Goal: Task Accomplishment & Management: Manage account settings

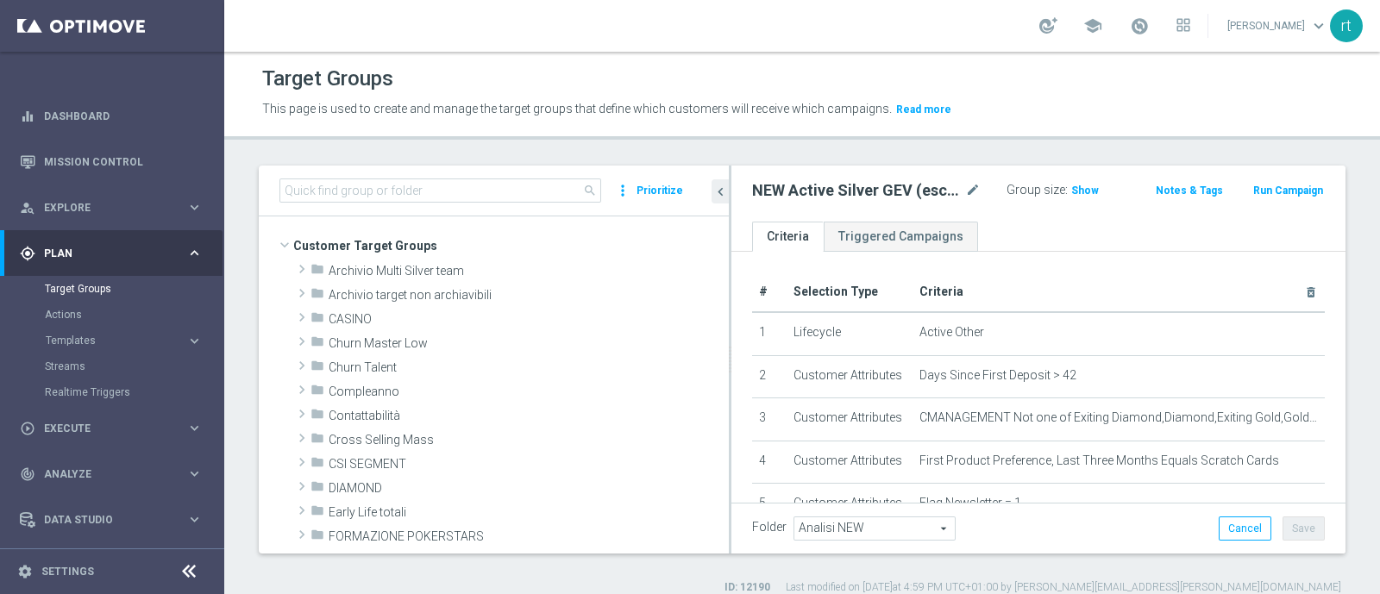
scroll to position [582, 0]
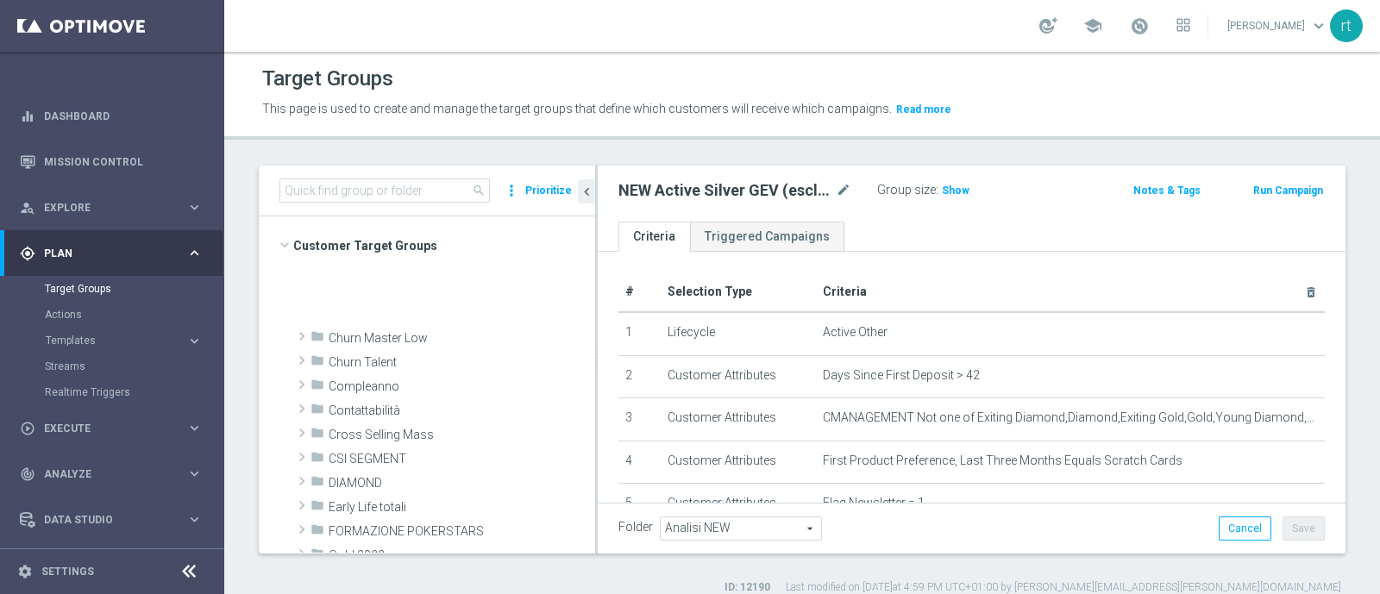
scroll to position [526, 0]
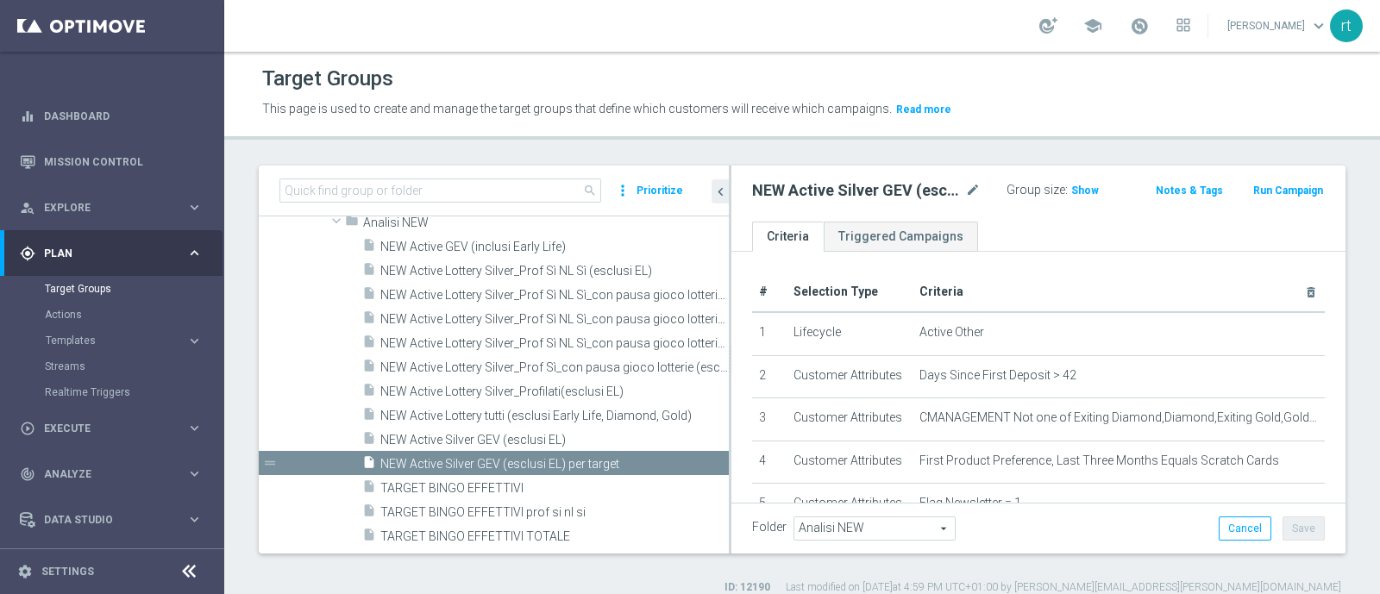
drag, startPoint x: 596, startPoint y: 394, endPoint x: 750, endPoint y: 417, distance: 156.0
click at [750, 417] on as-split "search more_vert Prioritize Customer Target Groups library_add create_new_folder" at bounding box center [802, 360] width 1087 height 388
click at [530, 344] on span "NEW Active Lottery Silver_Prof Sì NL Sì_con pausa gioco lotterie (esclusi EL)_m…" at bounding box center [535, 343] width 310 height 15
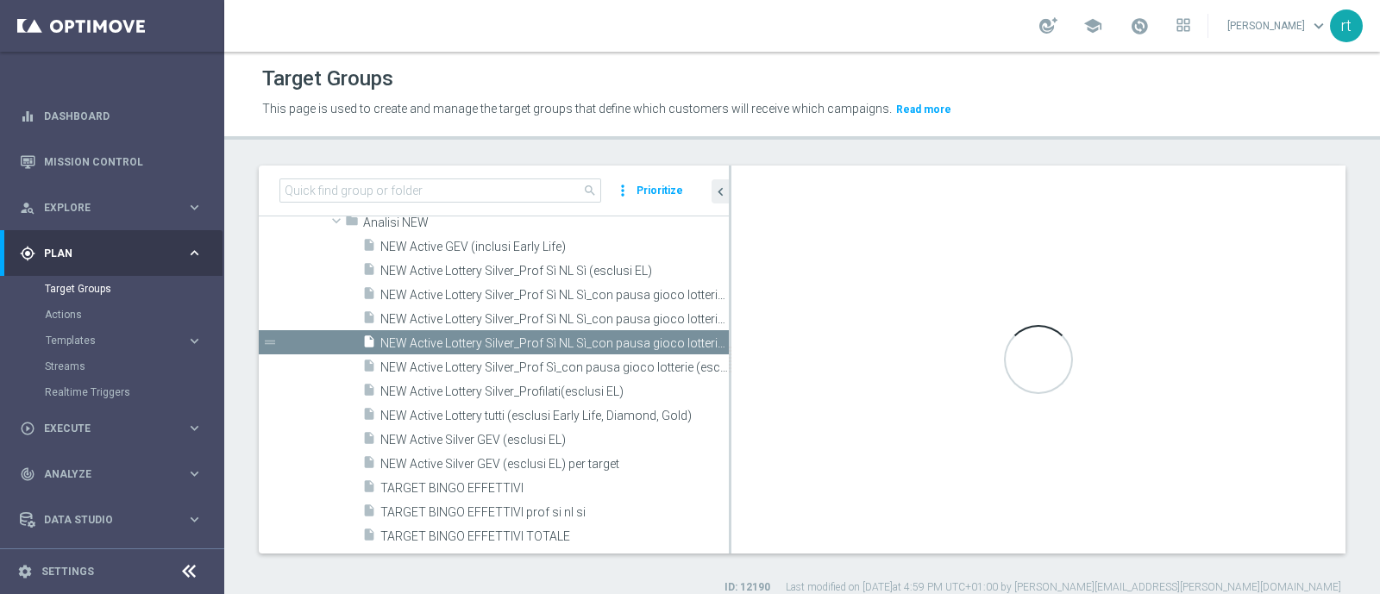
checkbox input "true"
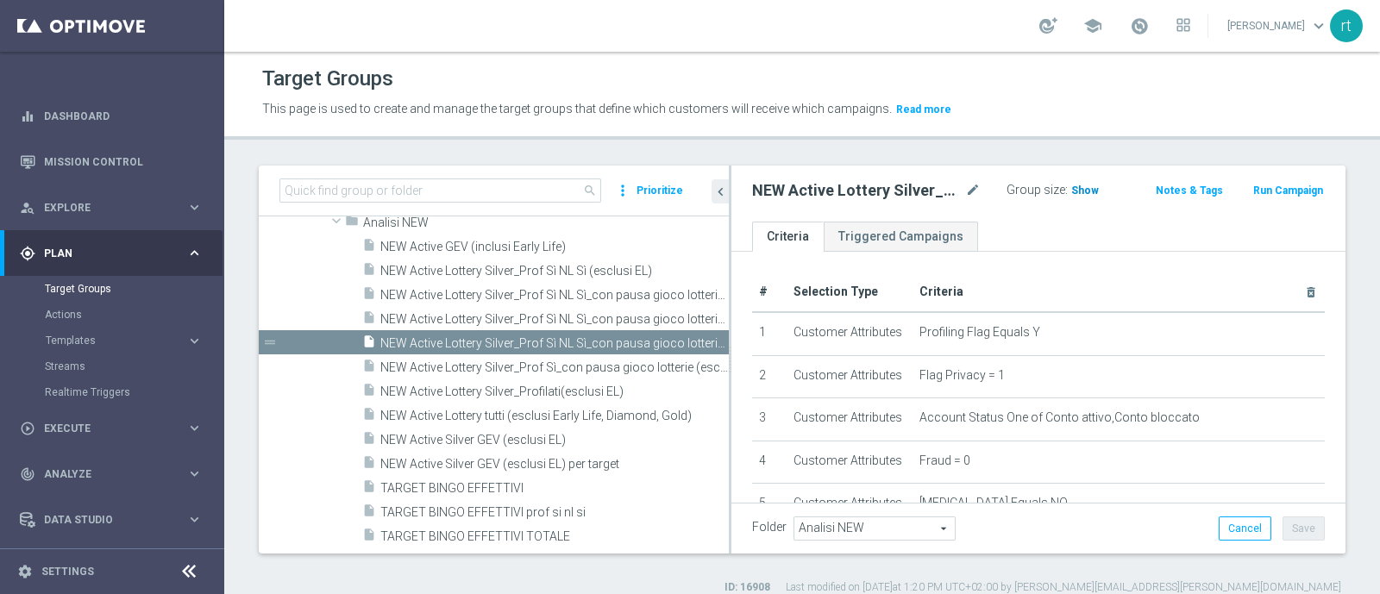
click at [1077, 192] on span "Show" at bounding box center [1085, 191] width 28 height 12
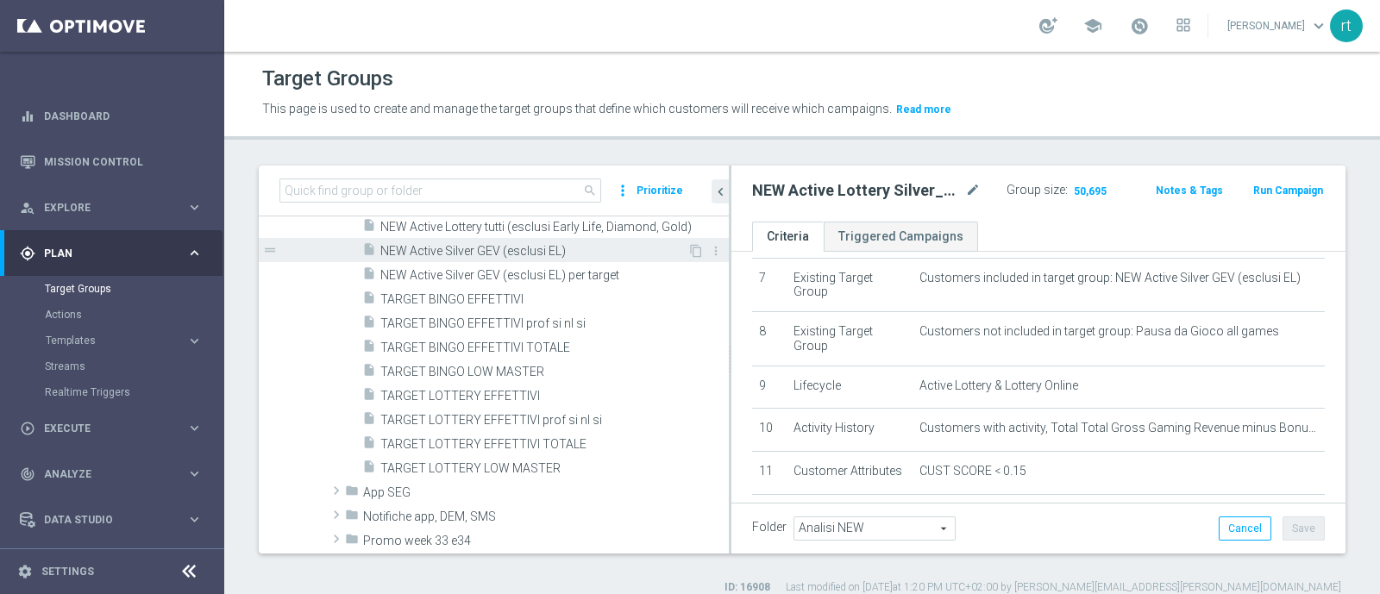
scroll to position [705, 0]
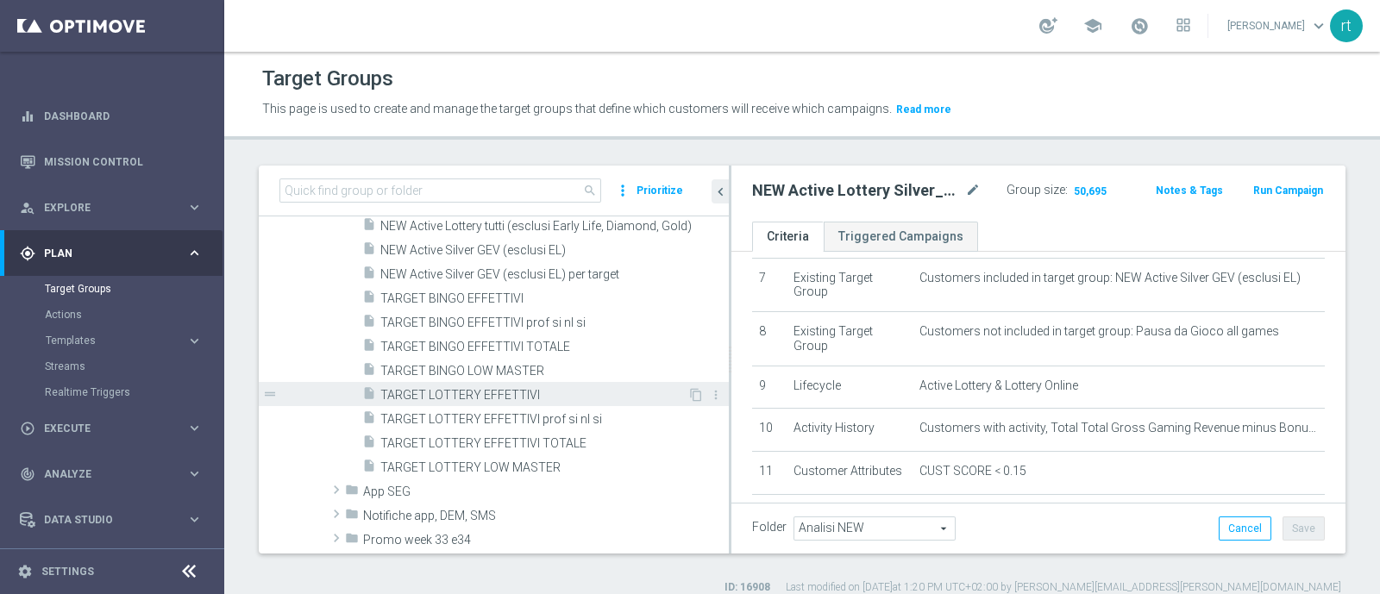
click at [470, 388] on span "TARGET LOTTERY EFFETTIVI" at bounding box center [533, 395] width 307 height 15
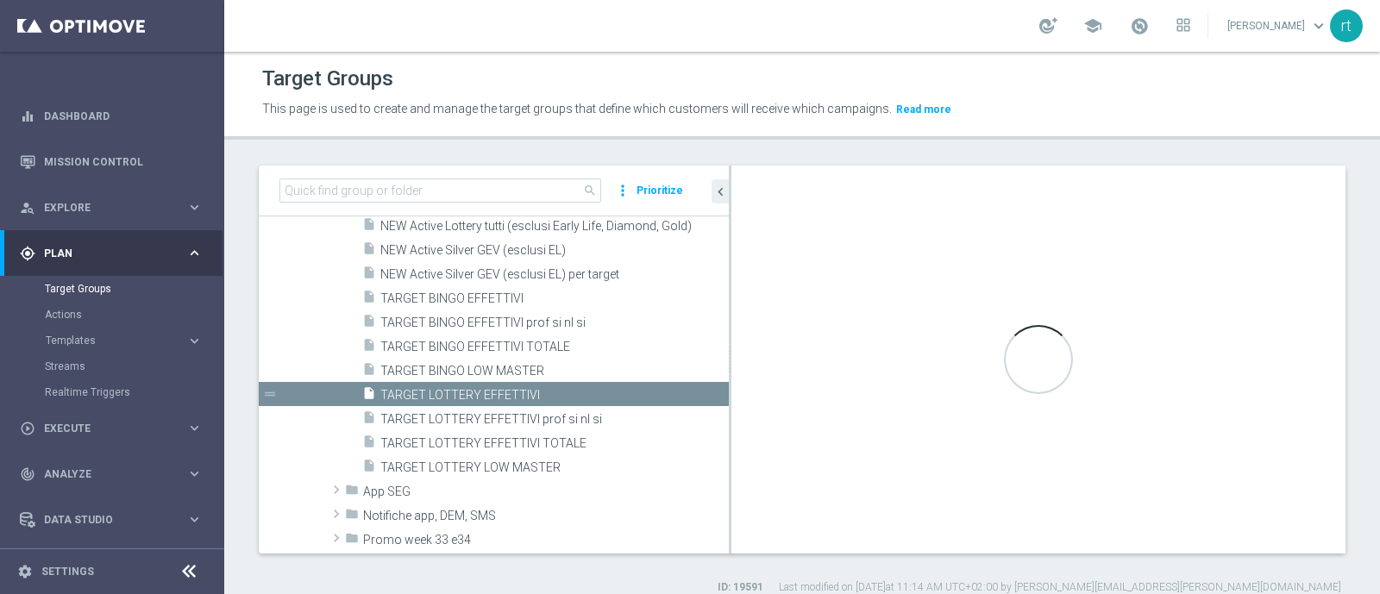
scroll to position [300, 0]
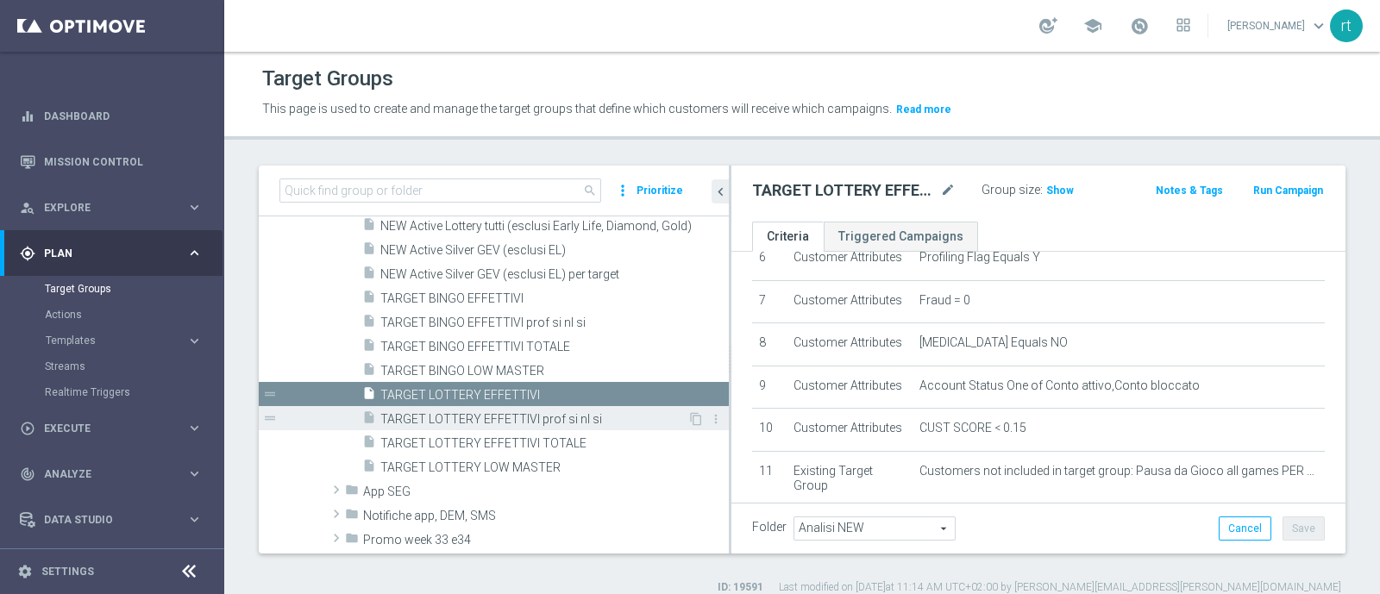
click at [542, 409] on div "insert_drive_file TARGET LOTTERY EFFETTIVI prof si nl si" at bounding box center [524, 418] width 325 height 24
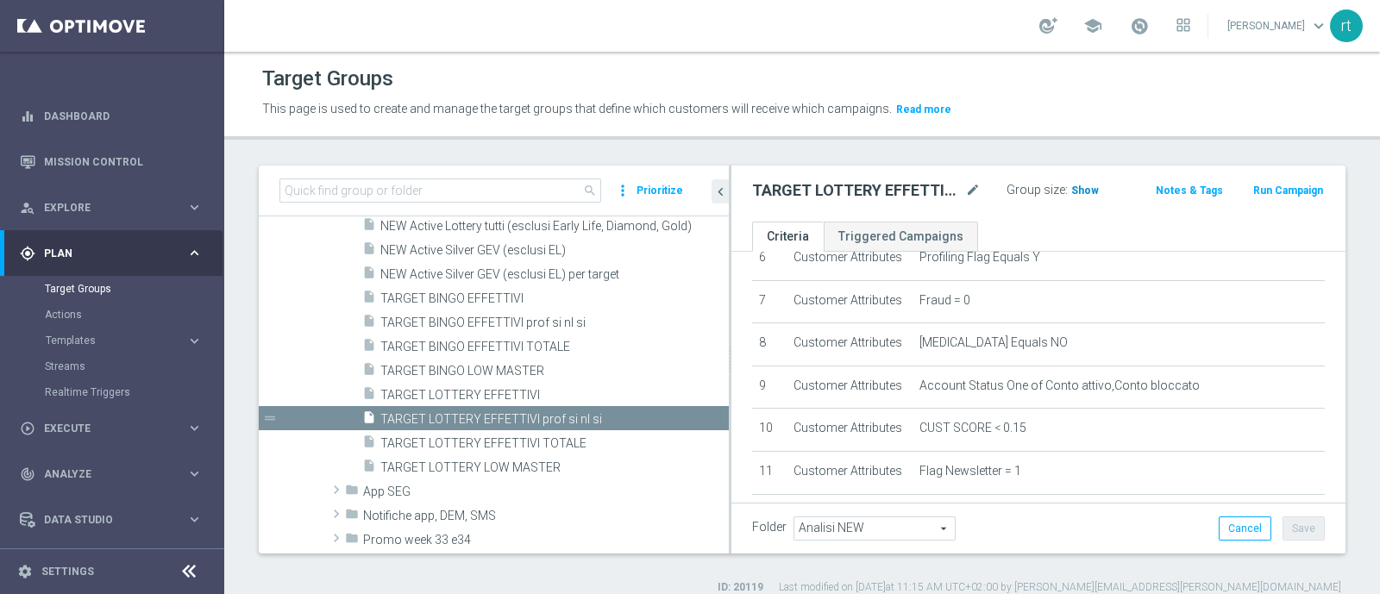
click at [1071, 187] on span "Show" at bounding box center [1085, 191] width 28 height 12
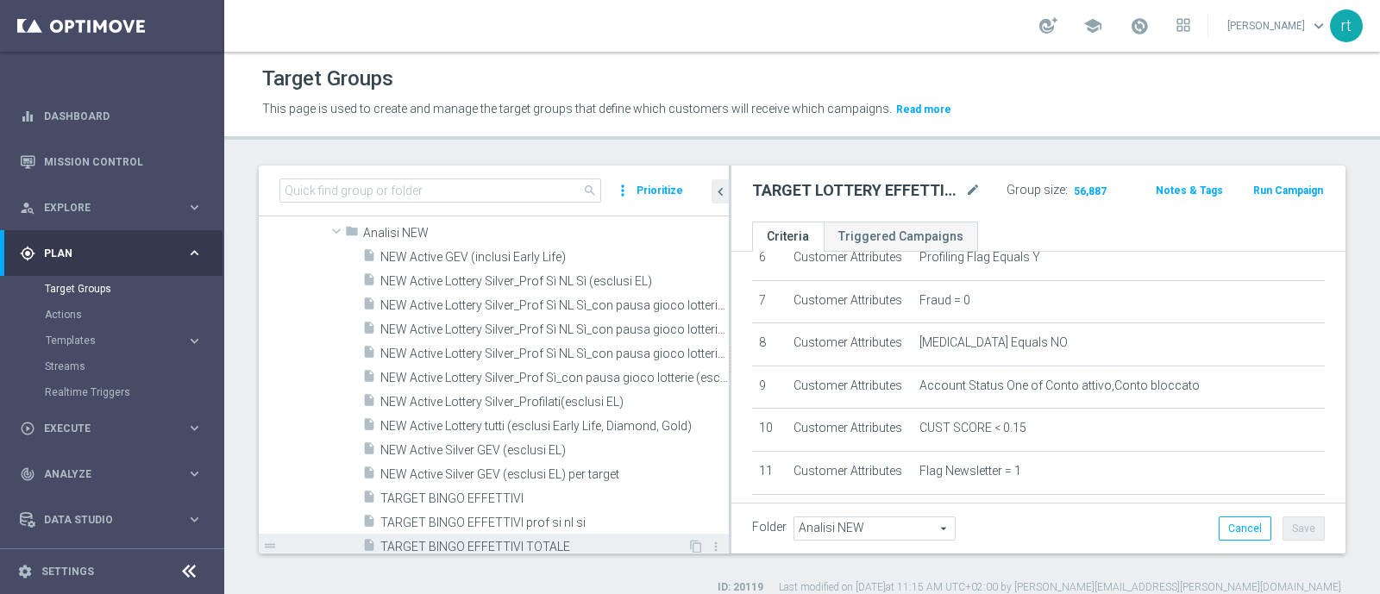
scroll to position [511, 0]
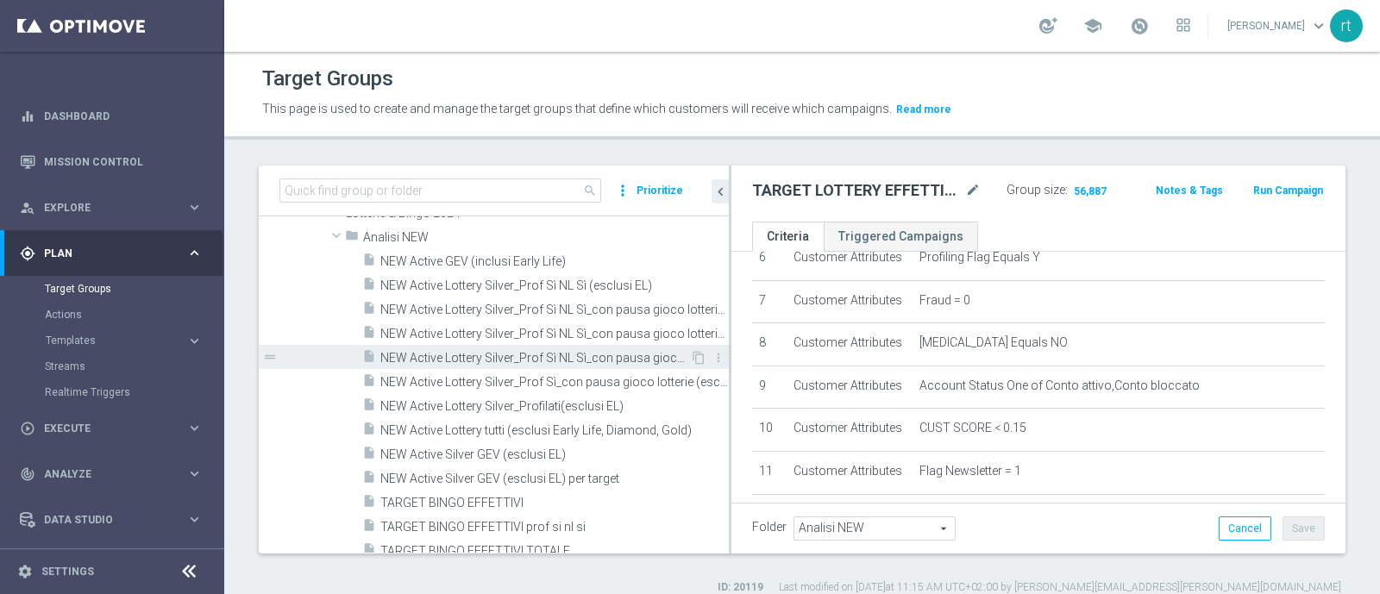
click at [522, 356] on span "NEW Active Lottery Silver_Prof Sì NL Sì_con pausa gioco lotterie (esclusi EL)_m…" at bounding box center [535, 358] width 310 height 15
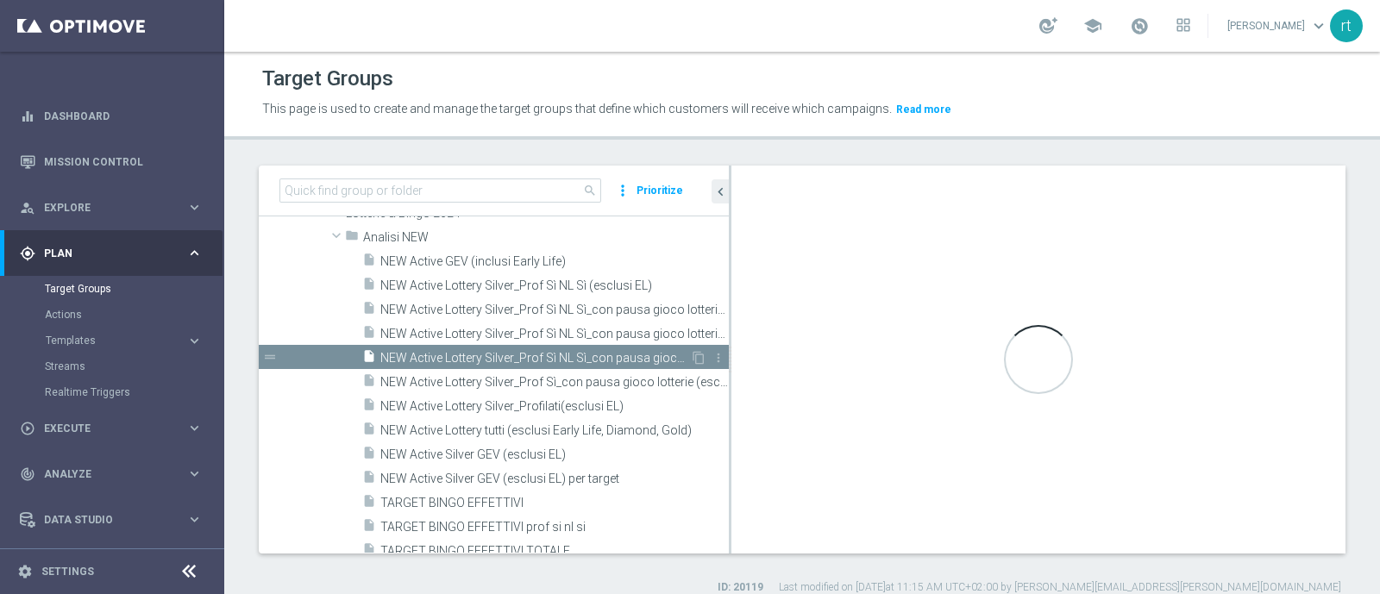
type textarea "(7 or 9) and 1 AND 2 AND 3 AND 4 AND 5 AND 6 AND 8 AND 11 and 12 AND 10 AND 13 …"
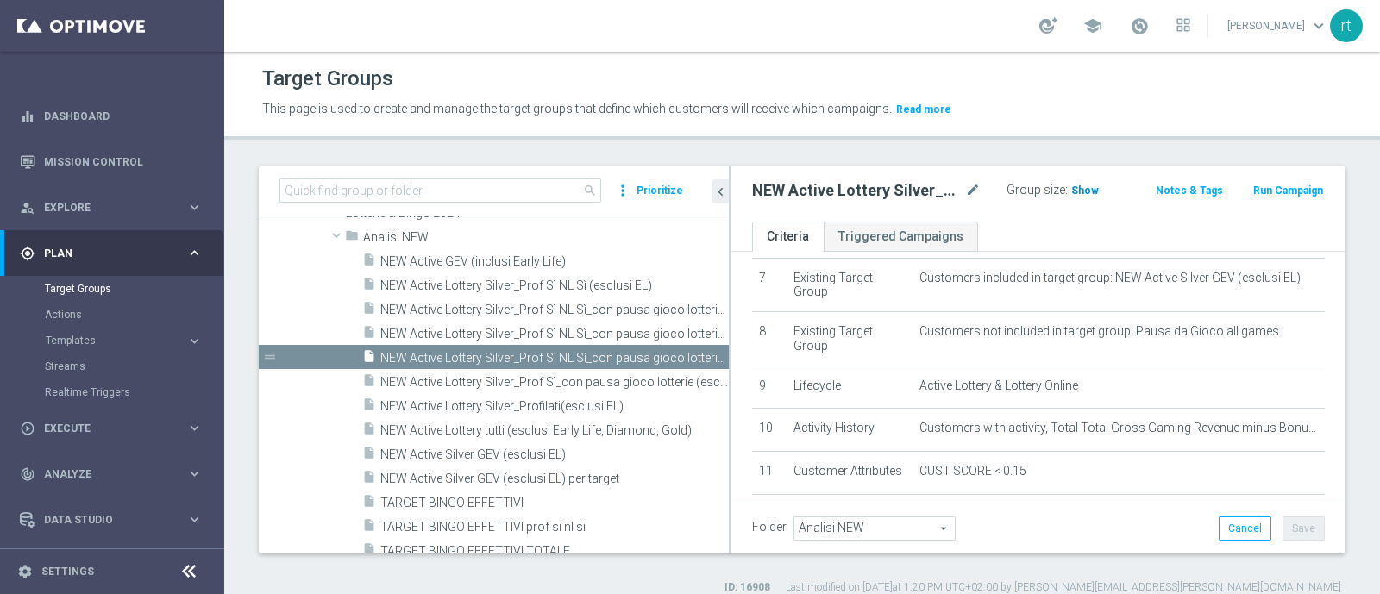
click at [1079, 188] on span "Show" at bounding box center [1085, 191] width 28 height 12
click at [1083, 188] on span "50,695" at bounding box center [1090, 193] width 36 height 16
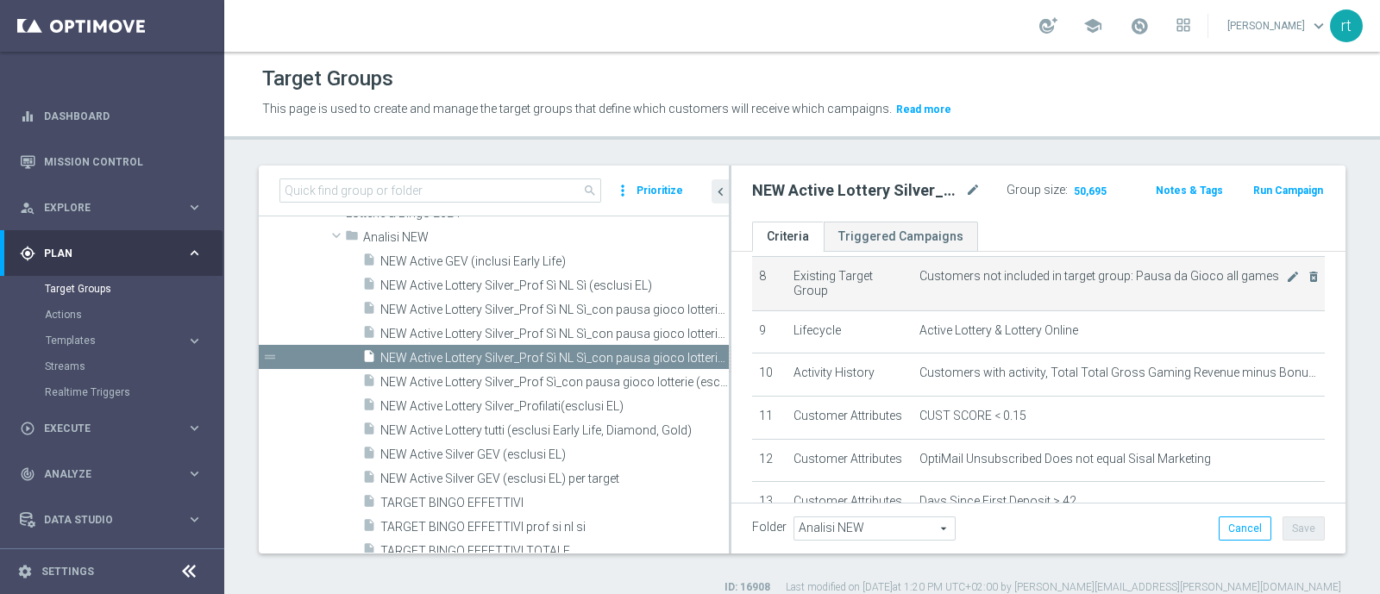
scroll to position [360, 0]
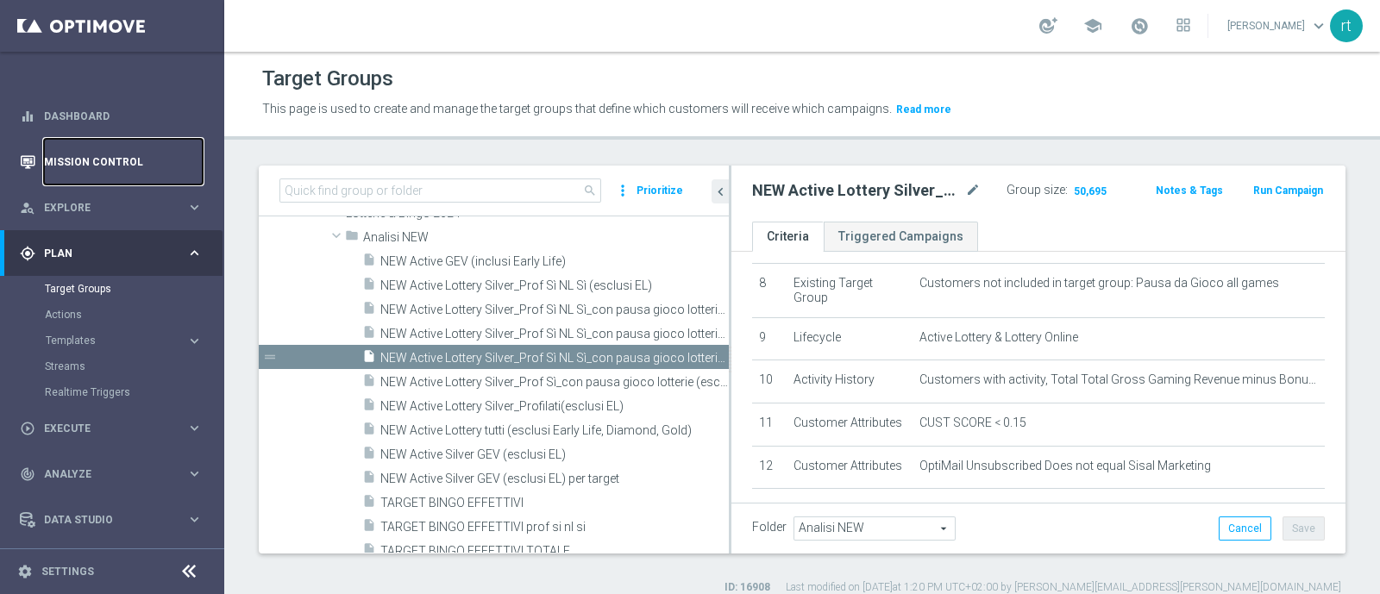
click at [134, 159] on link "Mission Control" at bounding box center [123, 162] width 159 height 46
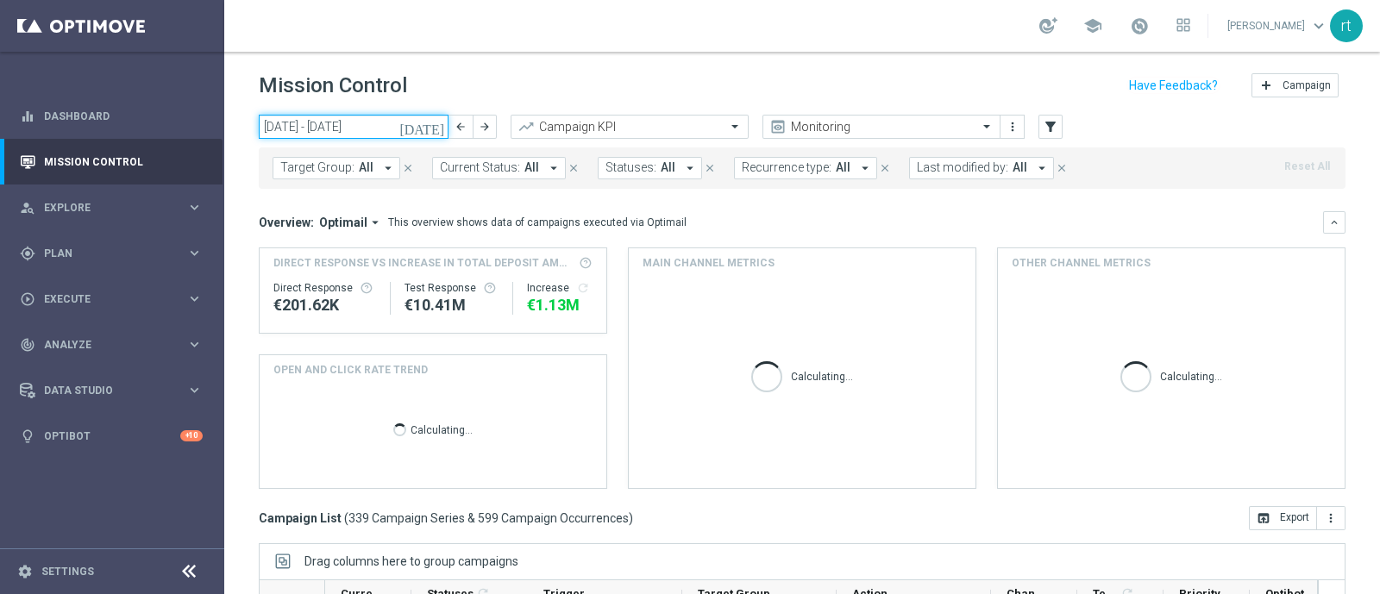
click at [336, 127] on input "15 Sep 2025 - 21 Sep 2025" at bounding box center [354, 127] width 190 height 24
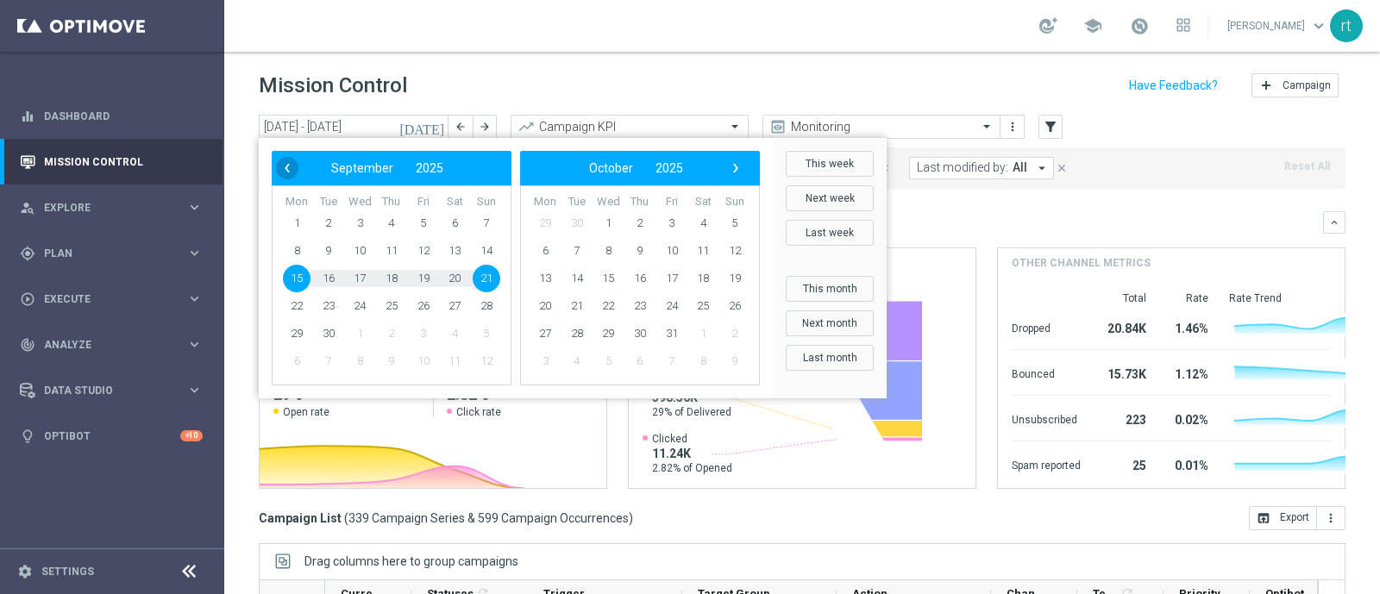
click at [285, 169] on span "‹" at bounding box center [287, 168] width 22 height 22
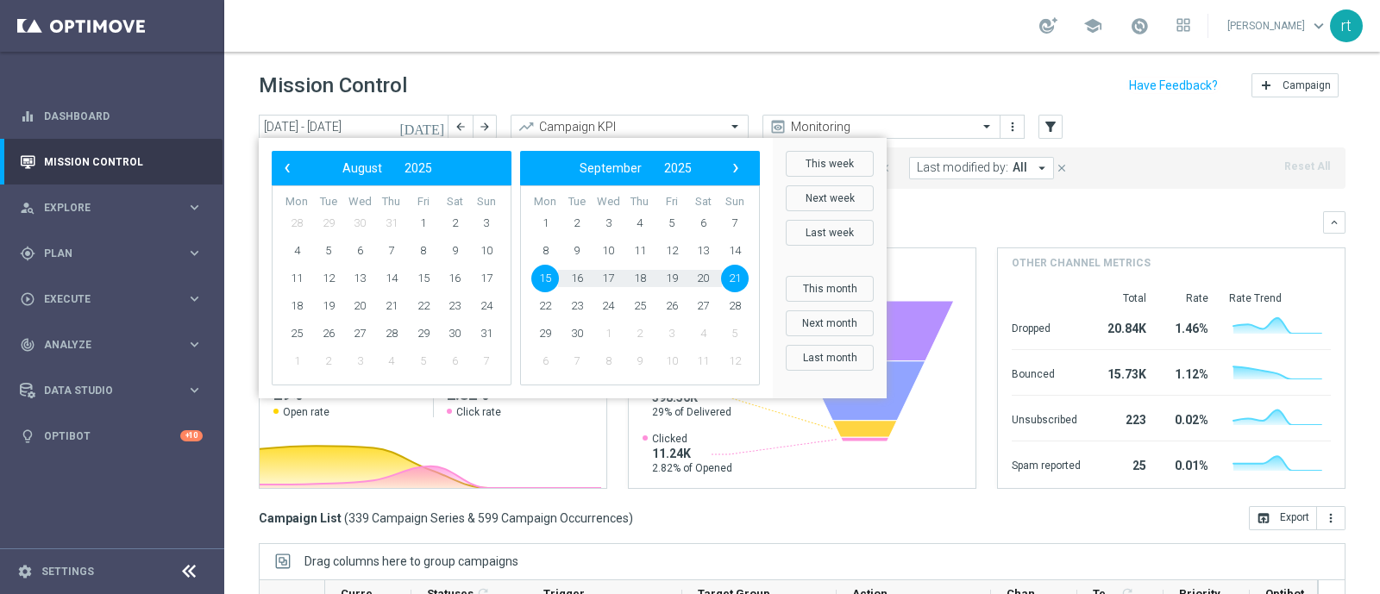
click at [285, 169] on span "‹" at bounding box center [287, 168] width 22 height 22
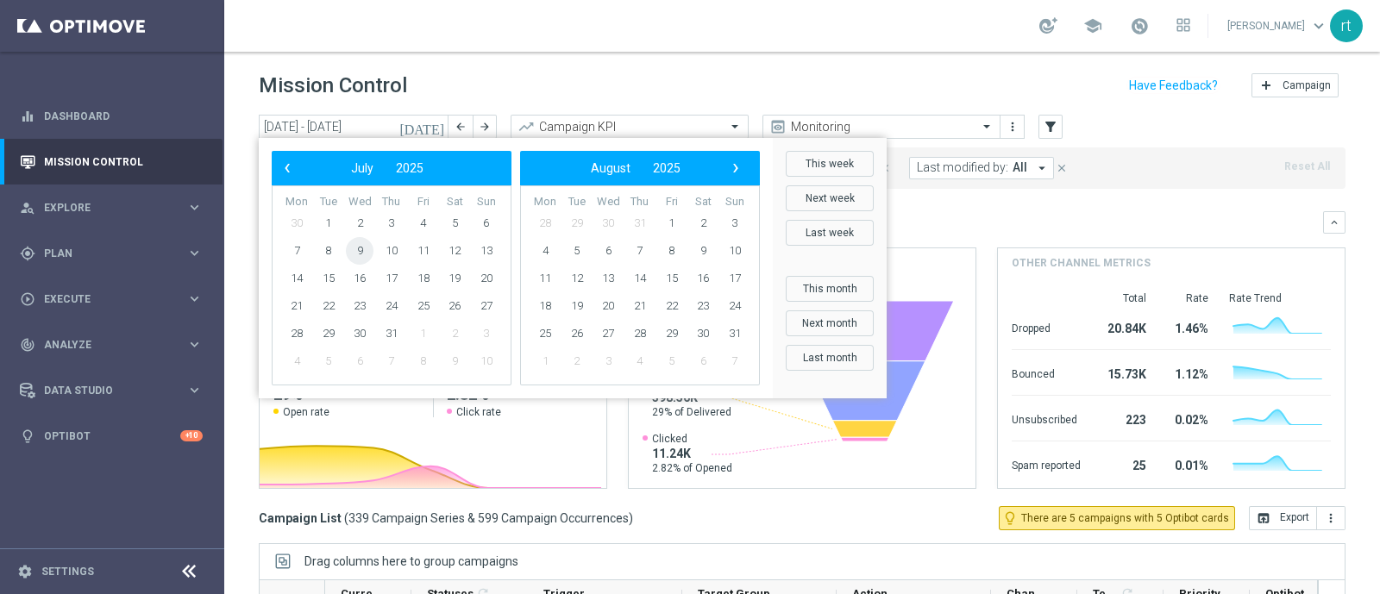
click at [359, 250] on span "9" at bounding box center [360, 251] width 28 height 28
type input "[DATE] - [DATE]"
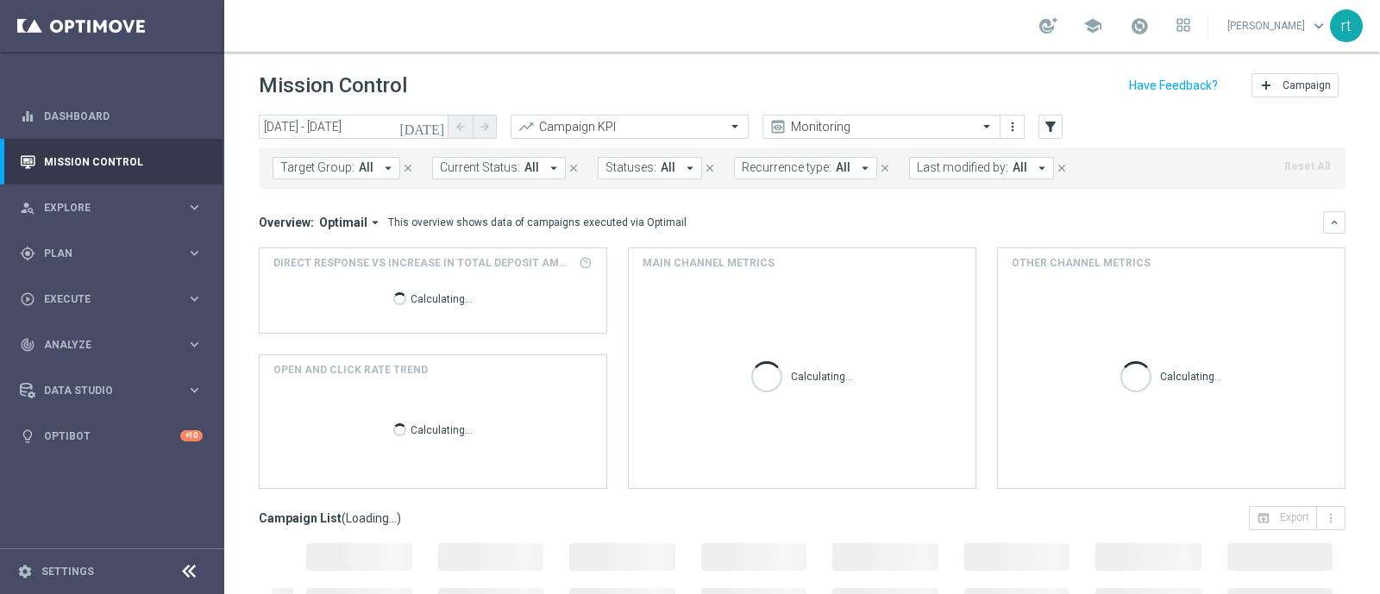
click at [931, 170] on span "Last modified by:" at bounding box center [962, 167] width 91 height 15
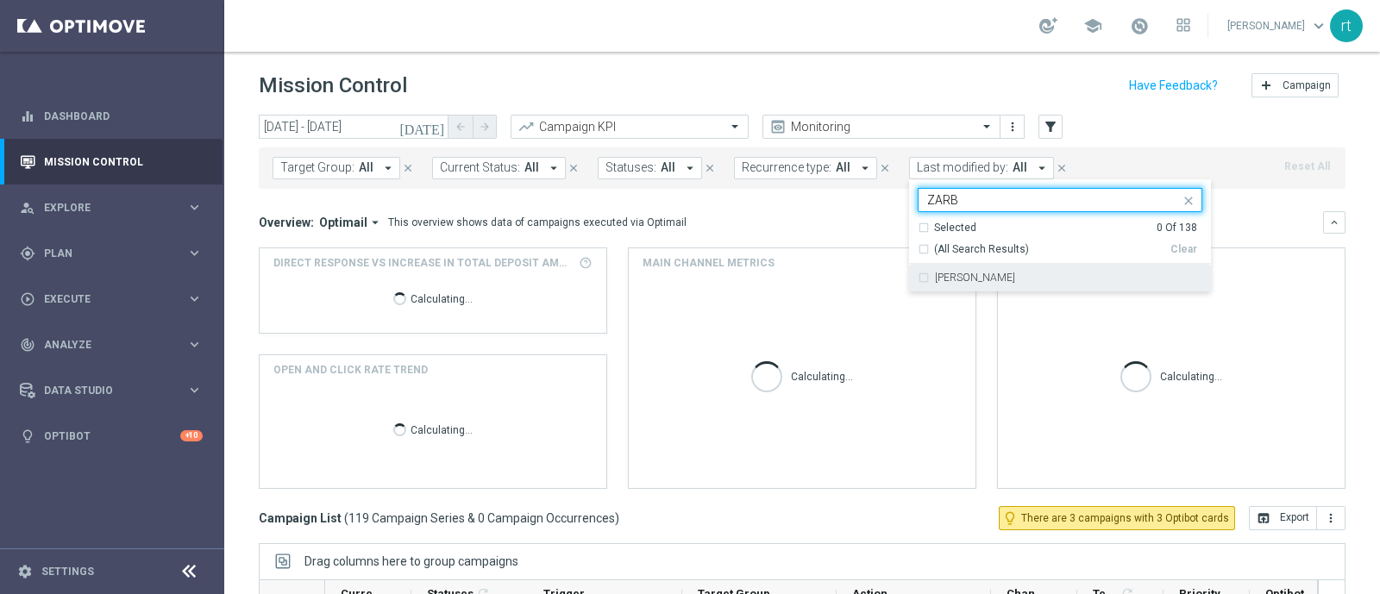
click at [935, 281] on label "[PERSON_NAME]" at bounding box center [975, 278] width 80 height 10
type input "ZARB"
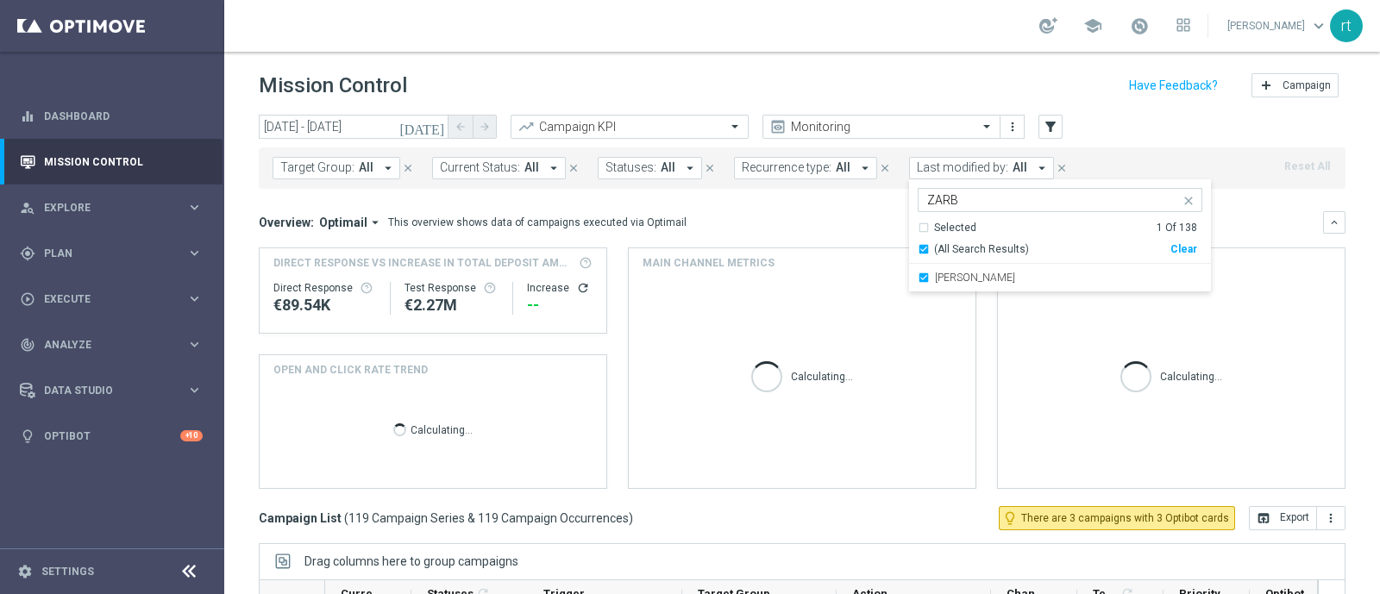
click at [846, 81] on div "Mission Control add Campaign" at bounding box center [802, 86] width 1087 height 34
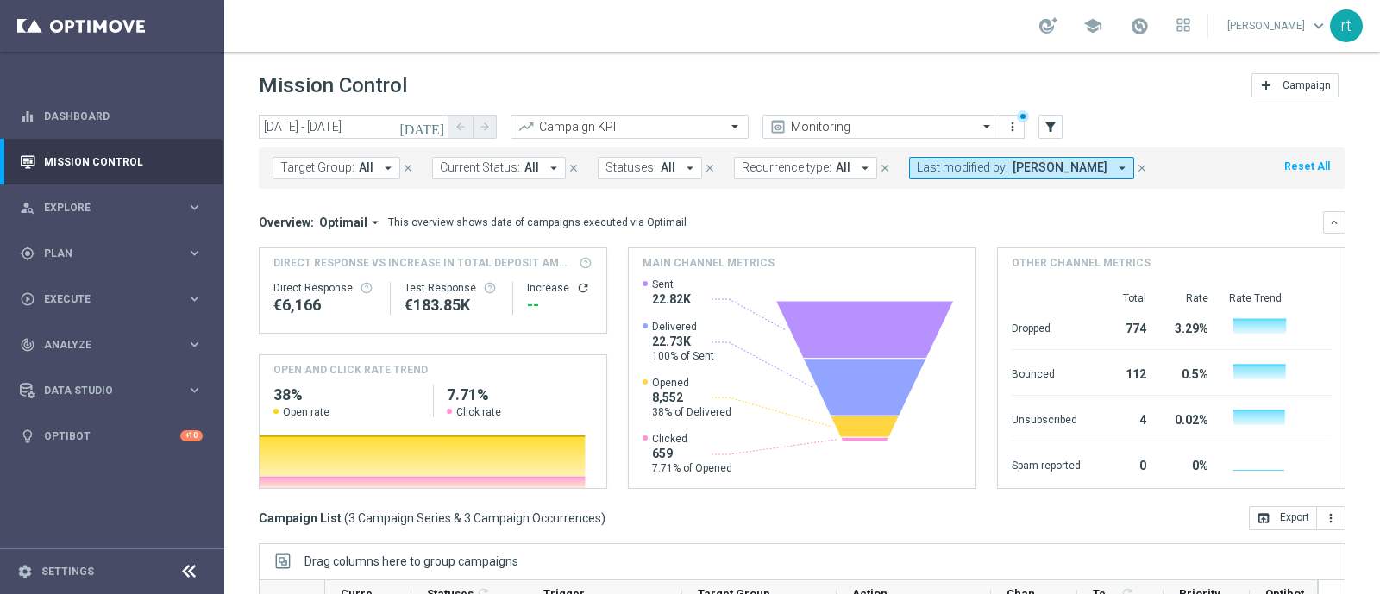
scroll to position [267, 0]
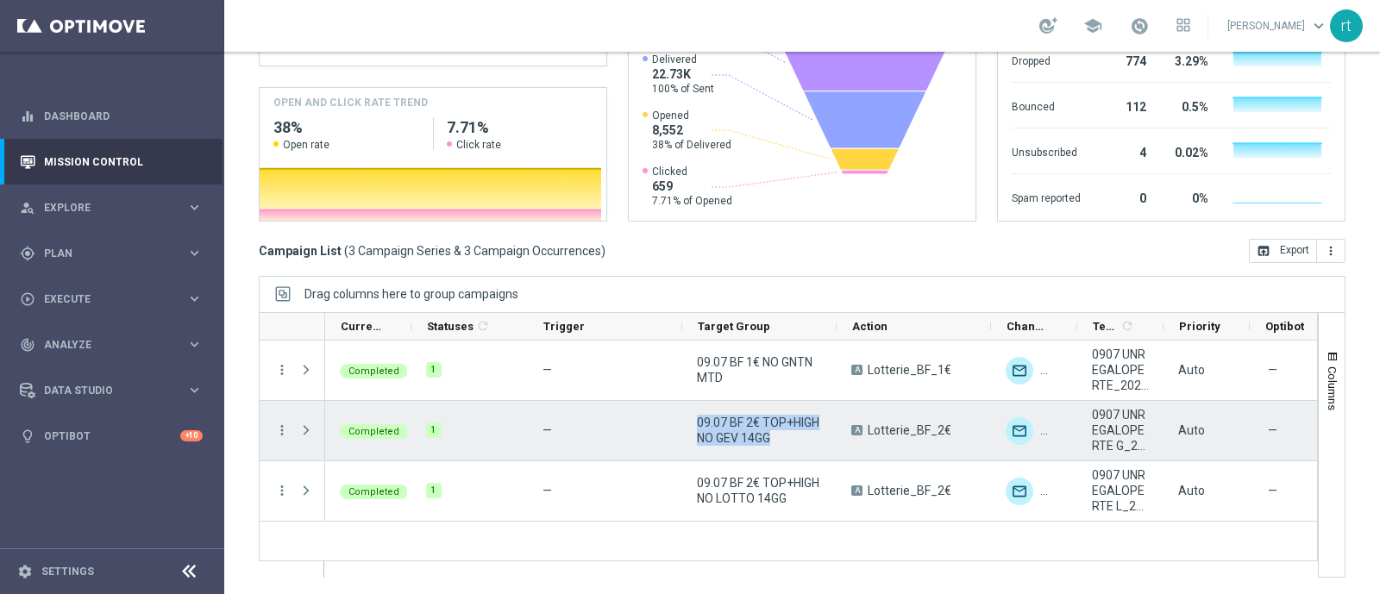
drag, startPoint x: 785, startPoint y: 438, endPoint x: 694, endPoint y: 417, distance: 93.1
click at [694, 417] on div "09.07 BF 2€ TOP+HIGH NO GEV 14GG" at bounding box center [759, 431] width 154 height 60
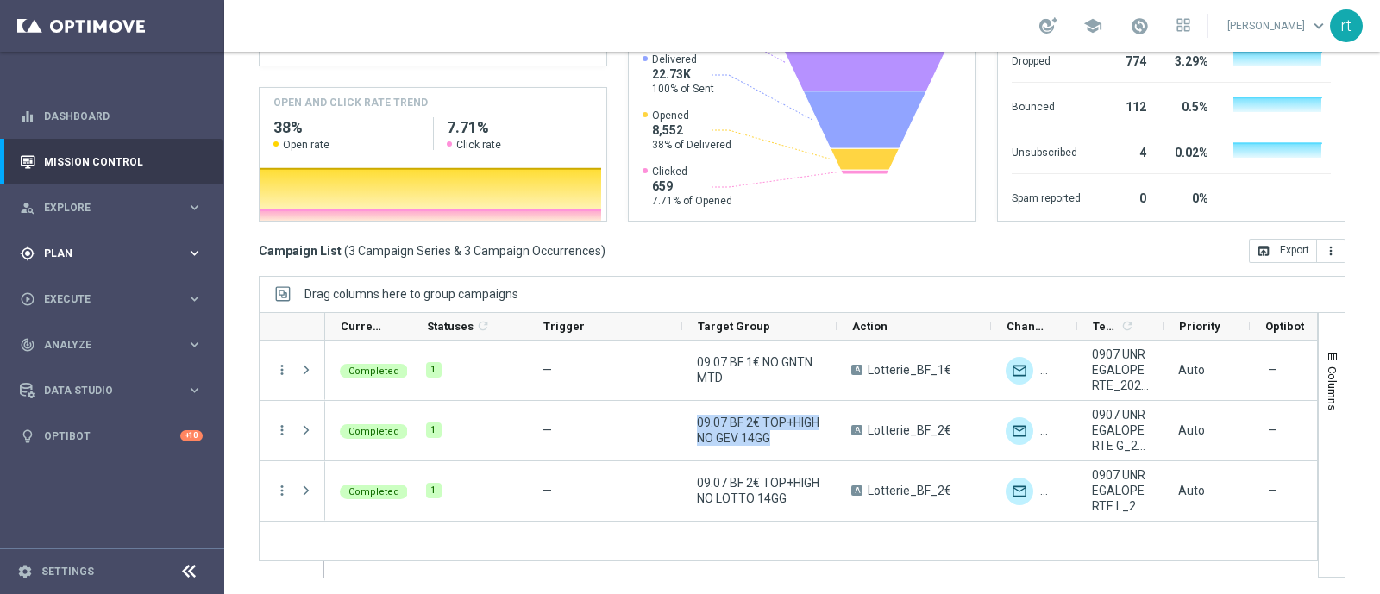
click at [70, 235] on div "gps_fixed Plan keyboard_arrow_right" at bounding box center [111, 253] width 223 height 46
drag, startPoint x: 69, startPoint y: 286, endPoint x: 197, endPoint y: 268, distance: 129.8
click at [69, 286] on link "Target Groups" at bounding box center [112, 289] width 135 height 14
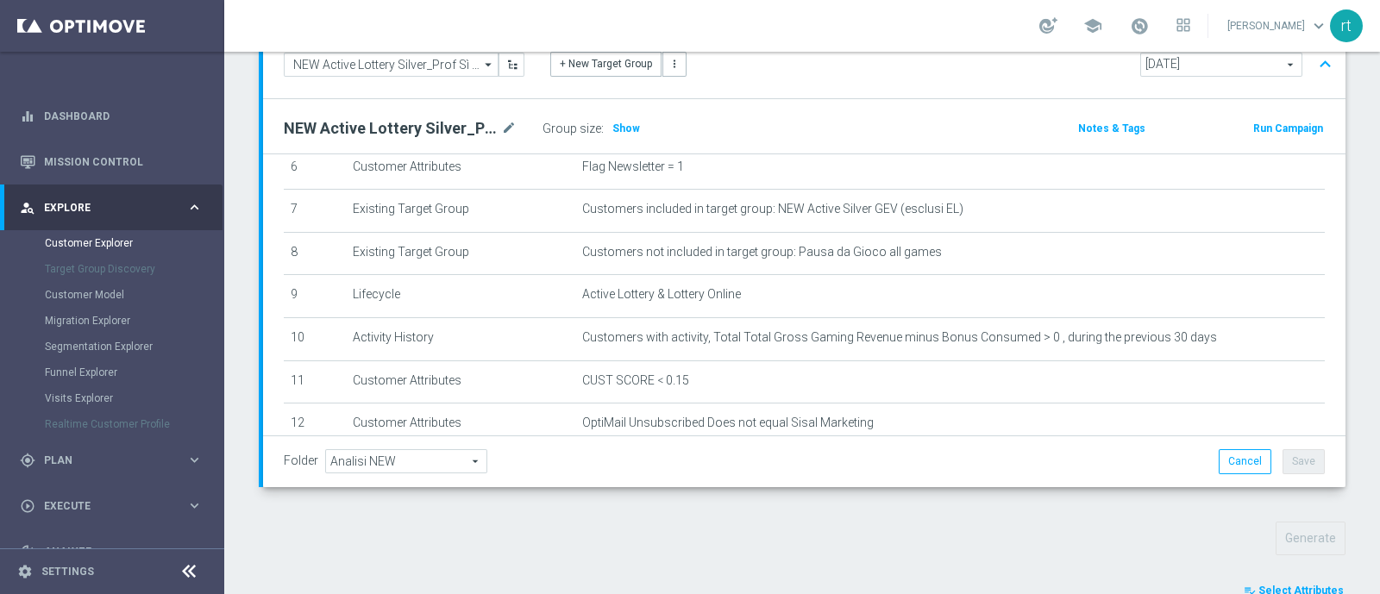
scroll to position [538, 0]
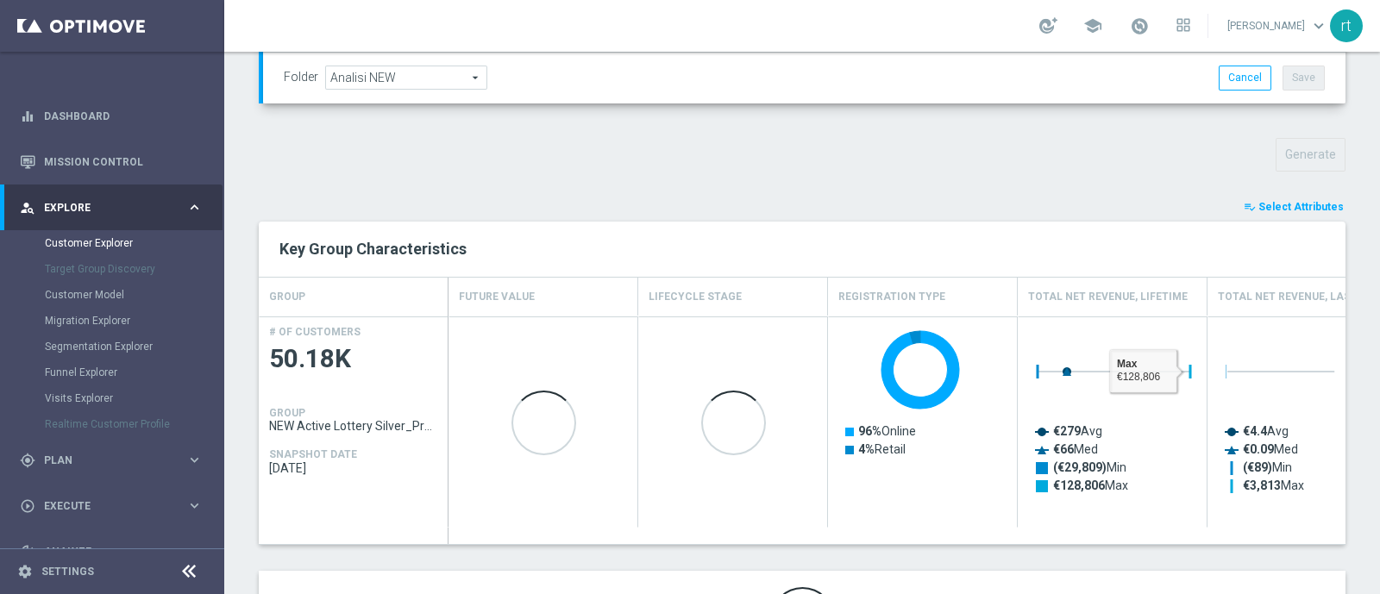
click at [1272, 202] on span "Select Attributes" at bounding box center [1300, 207] width 85 height 12
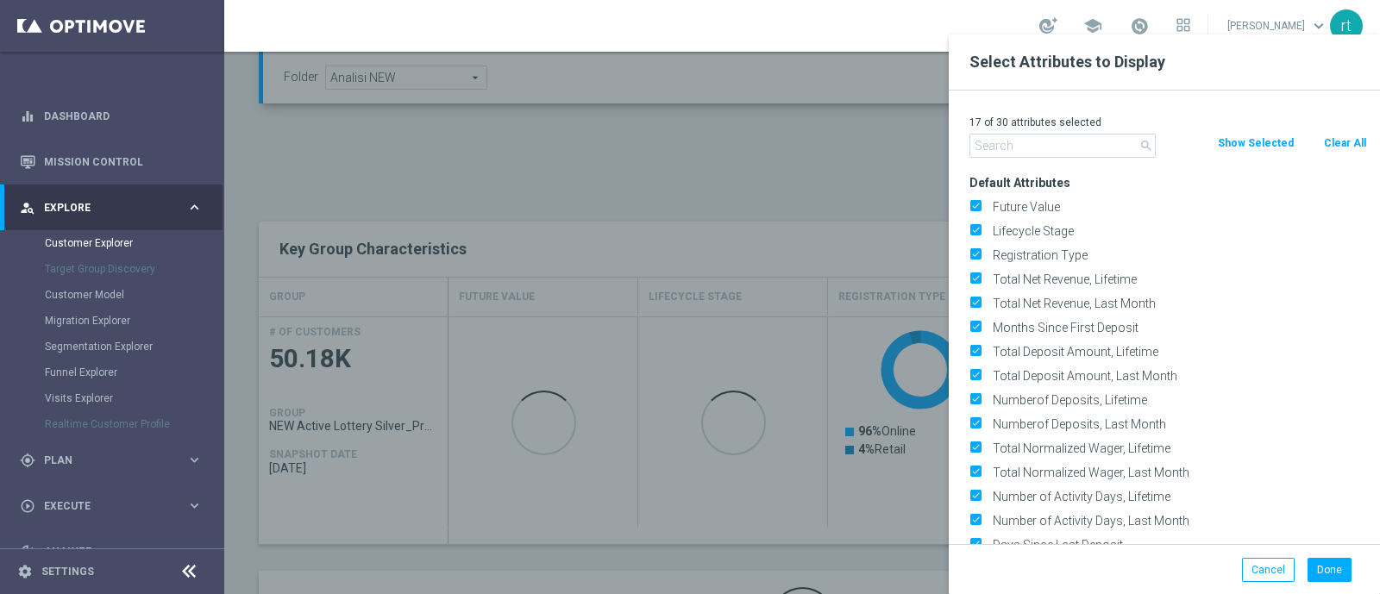
click at [1338, 153] on div "search Clear All Show Selected" at bounding box center [1167, 146] width 423 height 24
click at [1324, 141] on button "Clear All" at bounding box center [1345, 143] width 46 height 19
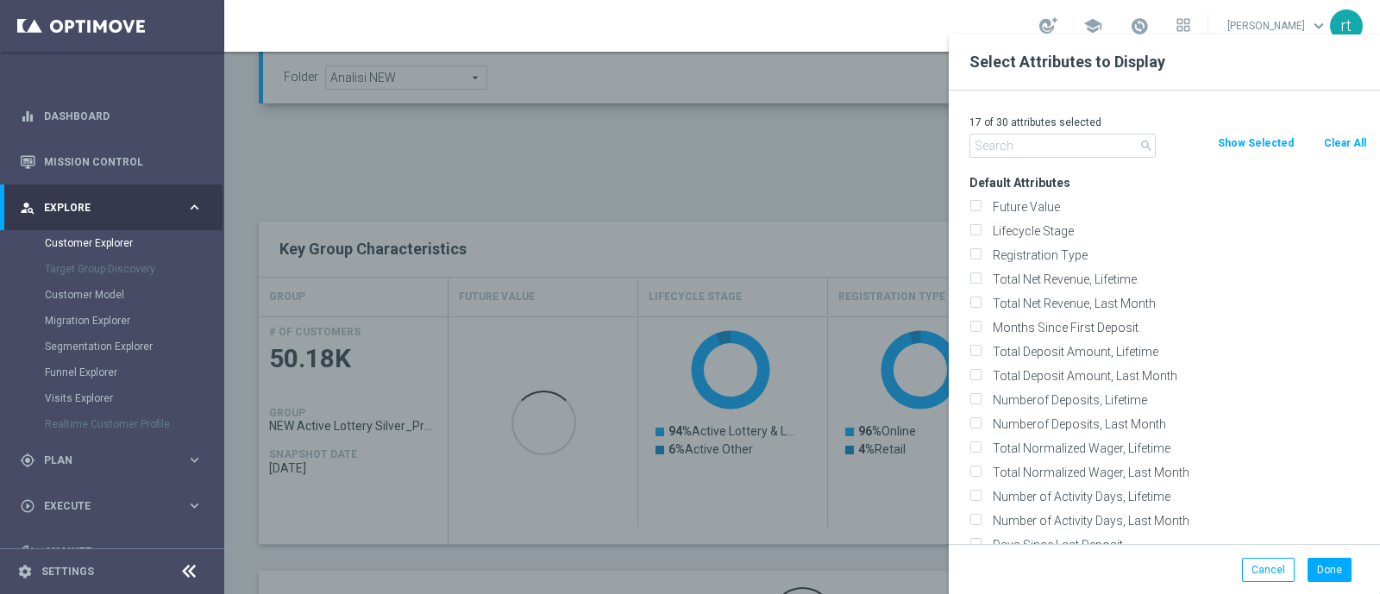
checkbox input "false"
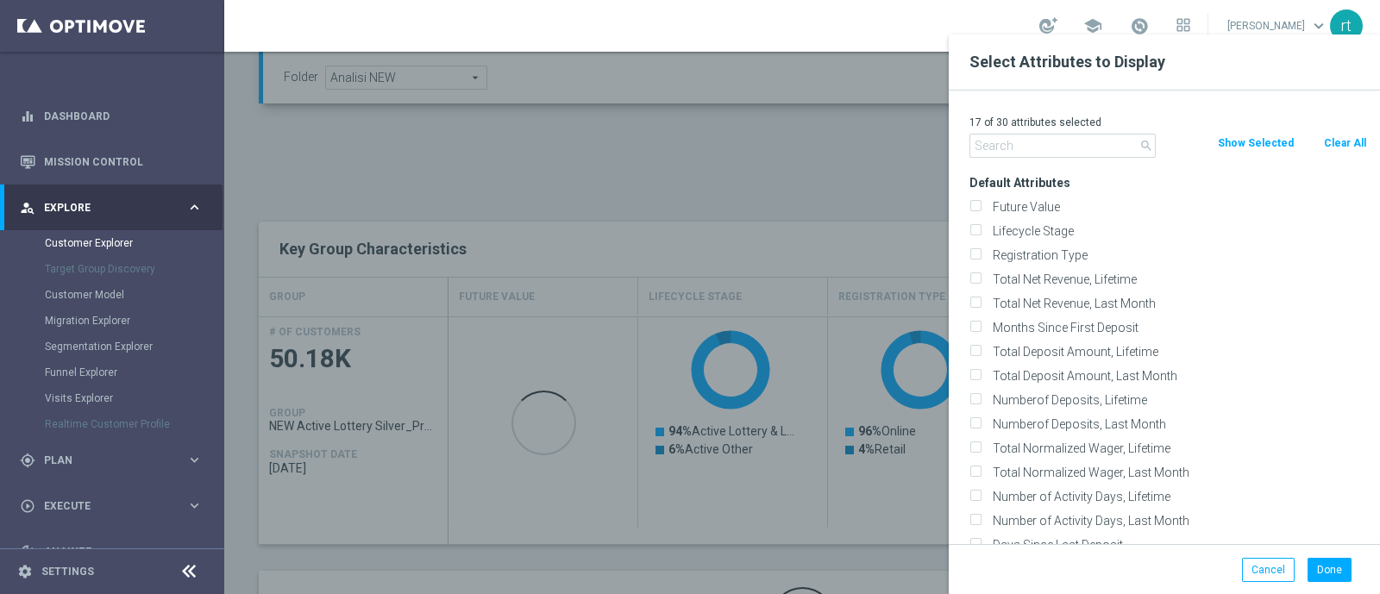
checkbox input "false"
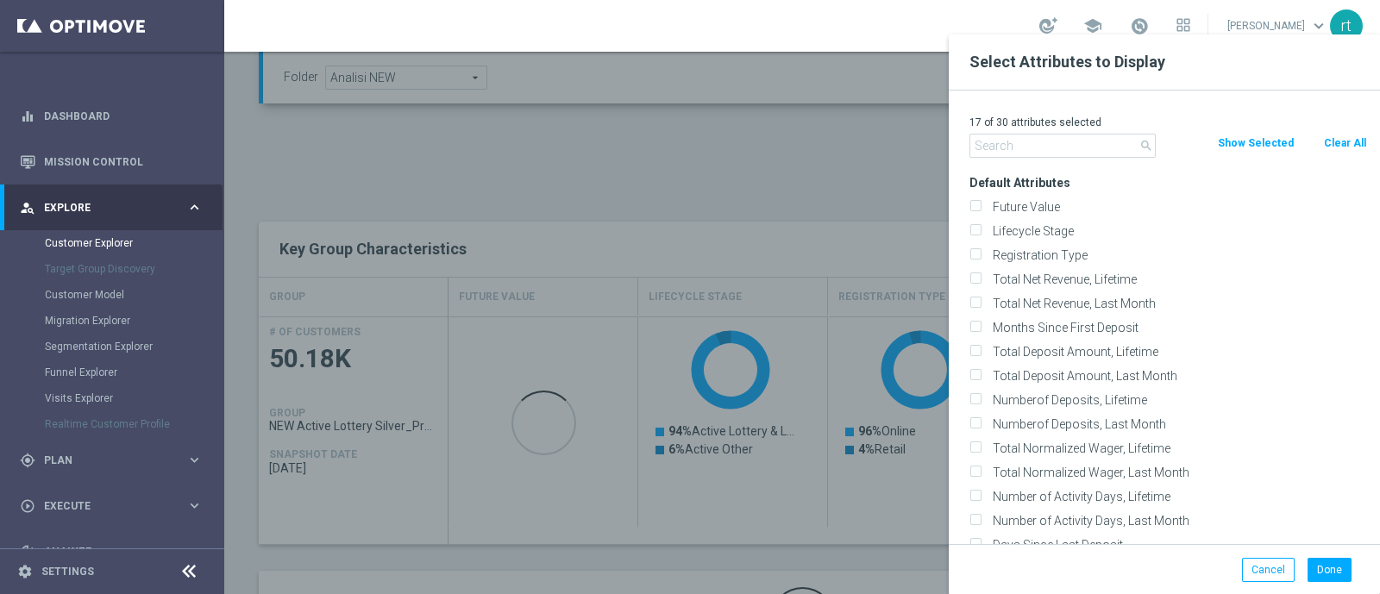
checkbox input "false"
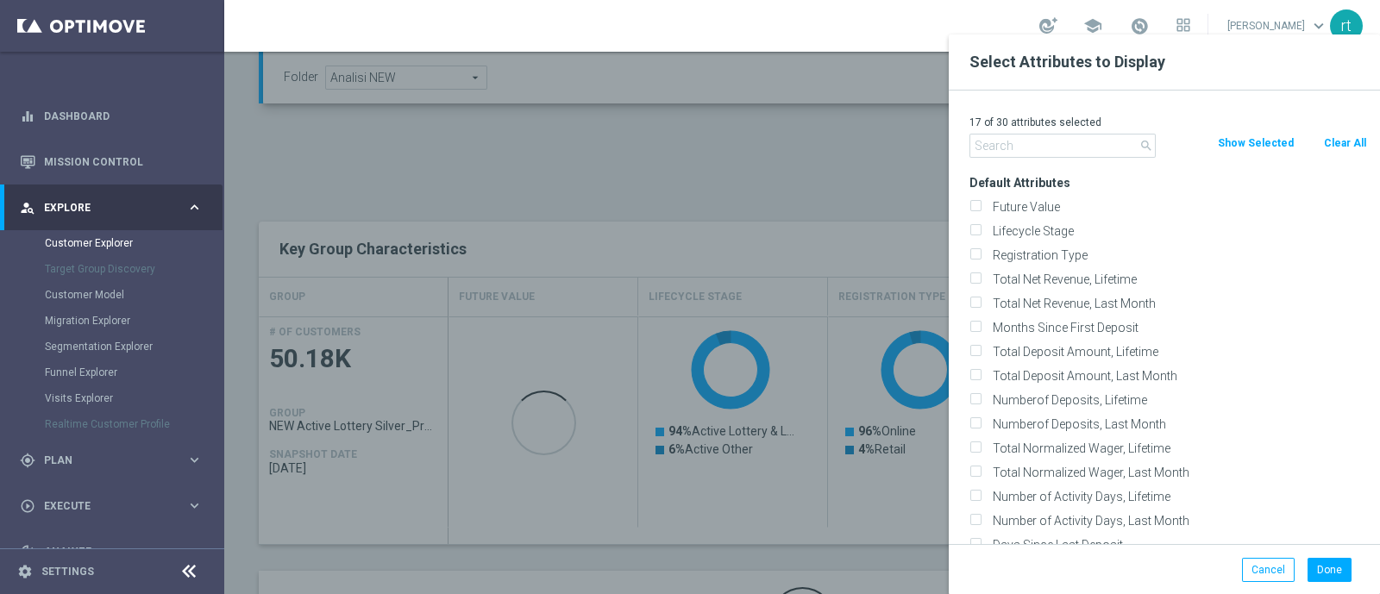
checkbox input "false"
click at [1063, 226] on label "Lifecycle Stage" at bounding box center [1177, 231] width 380 height 16
click at [981, 228] on input "Lifecycle Stage" at bounding box center [974, 233] width 11 height 11
checkbox input "true"
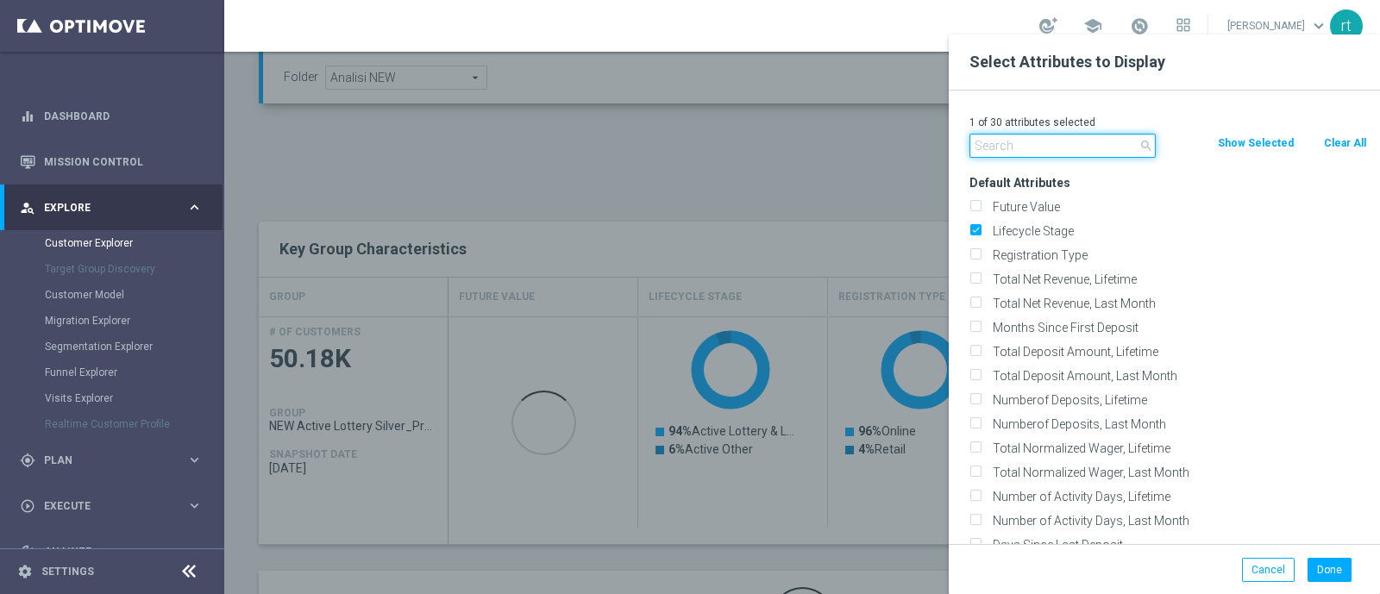
click at [1025, 141] on input "text" at bounding box center [1062, 146] width 186 height 24
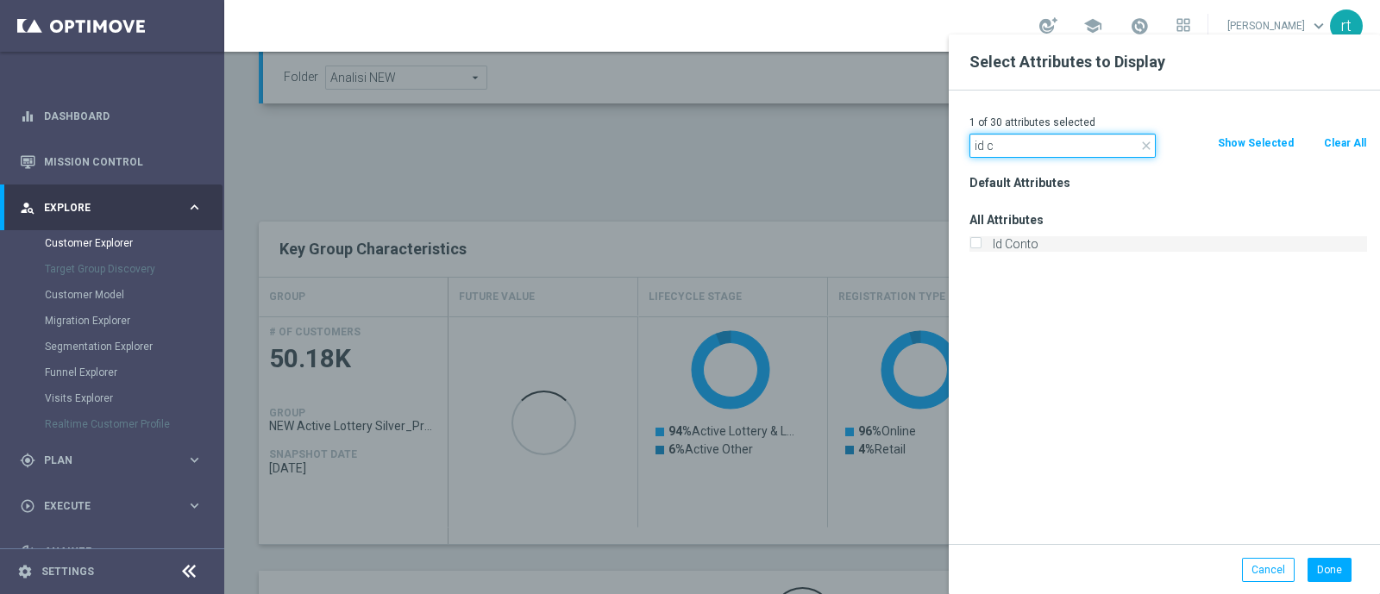
type input "id c"
click at [1014, 238] on label "Id Conto" at bounding box center [1177, 244] width 380 height 16
click at [981, 241] on input "Id Conto" at bounding box center [974, 246] width 11 height 11
checkbox input "true"
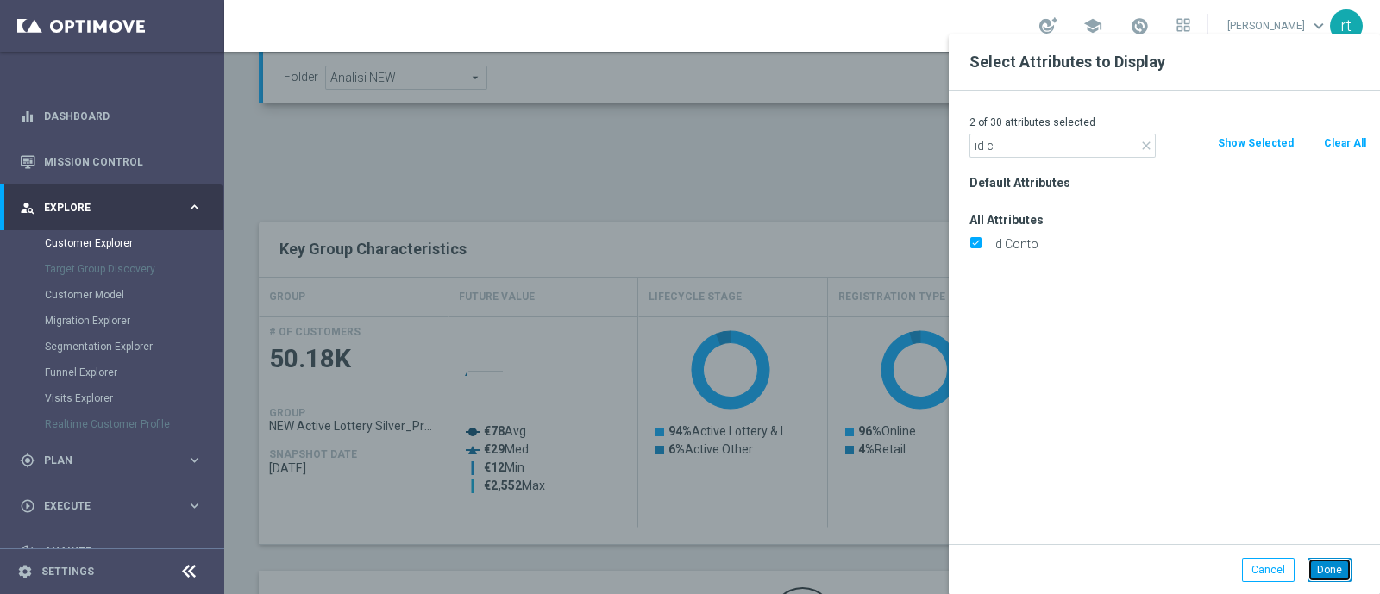
click at [1312, 558] on button "Done" at bounding box center [1329, 570] width 44 height 24
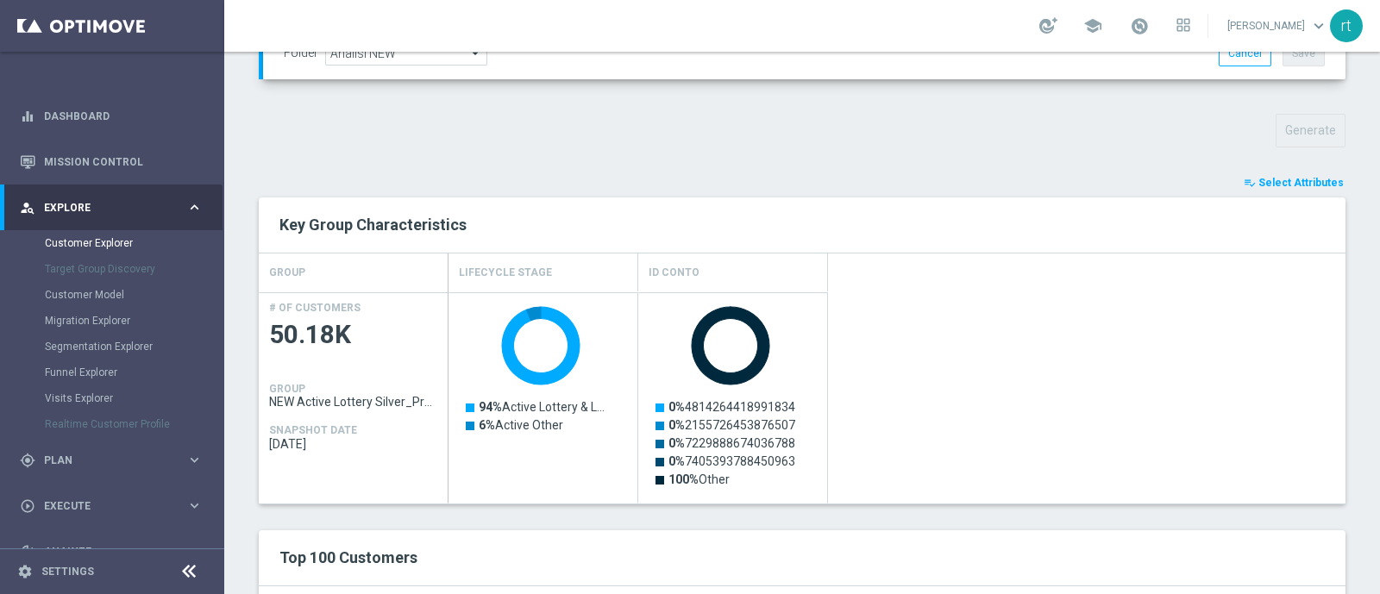
scroll to position [636, 0]
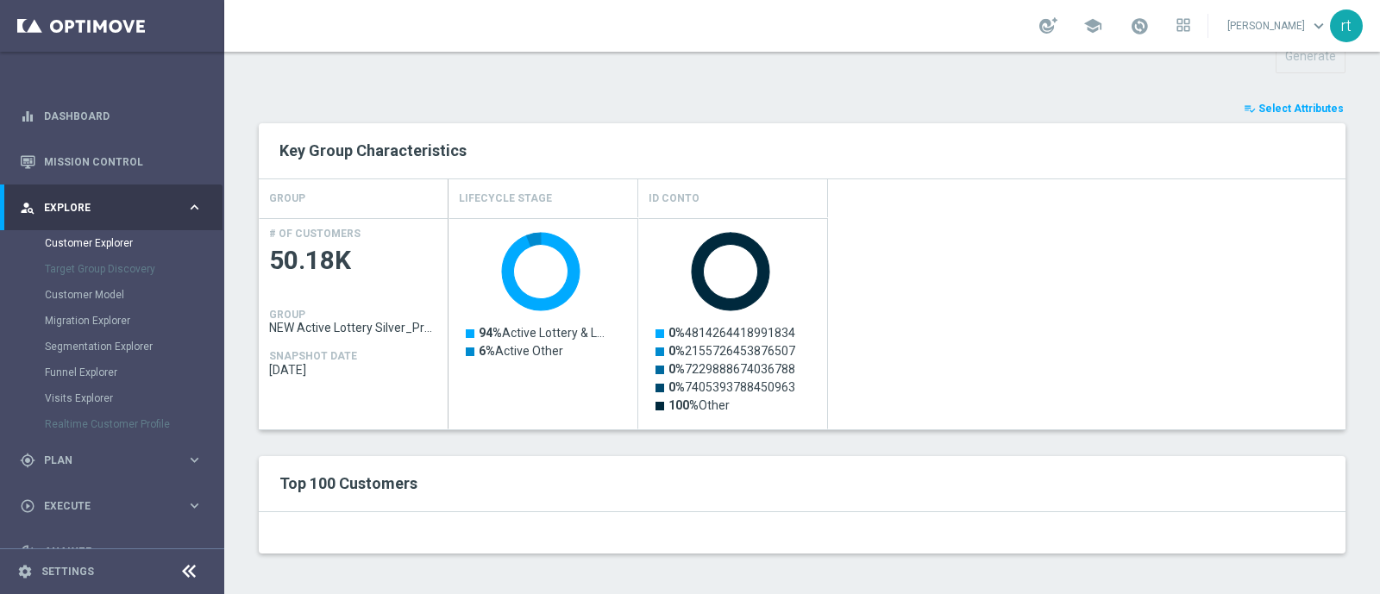
click at [971, 508] on div "Top 100 Customers" at bounding box center [802, 484] width 1087 height 56
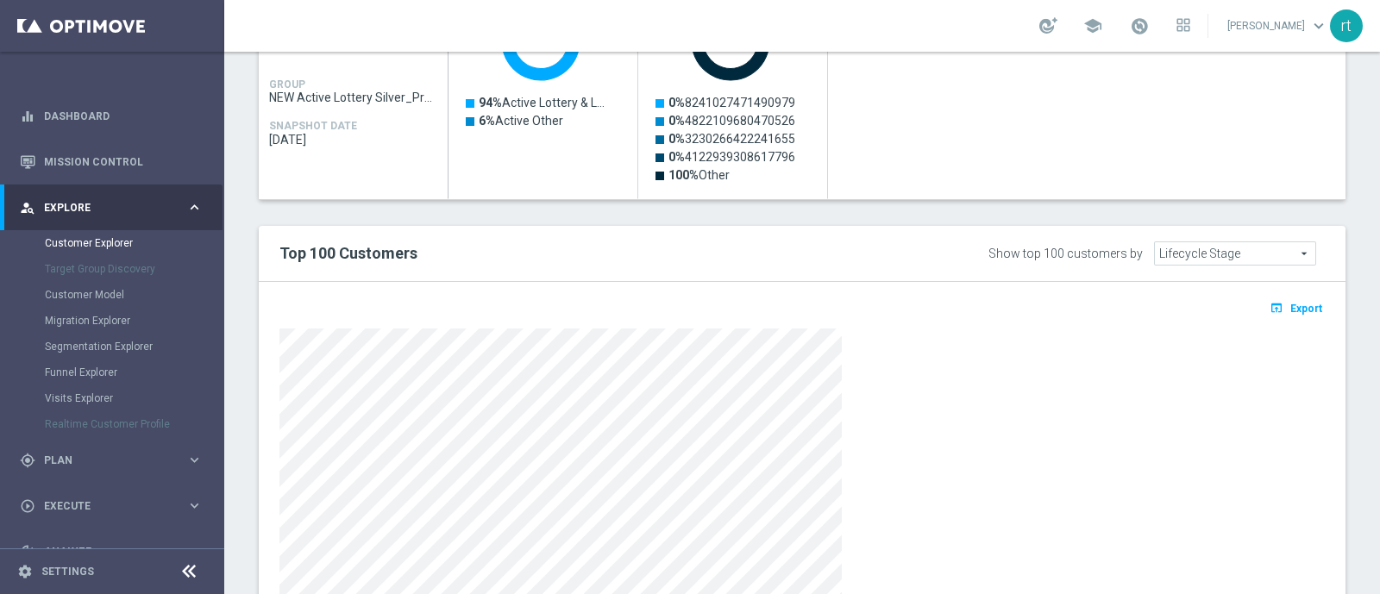
scroll to position [947, 0]
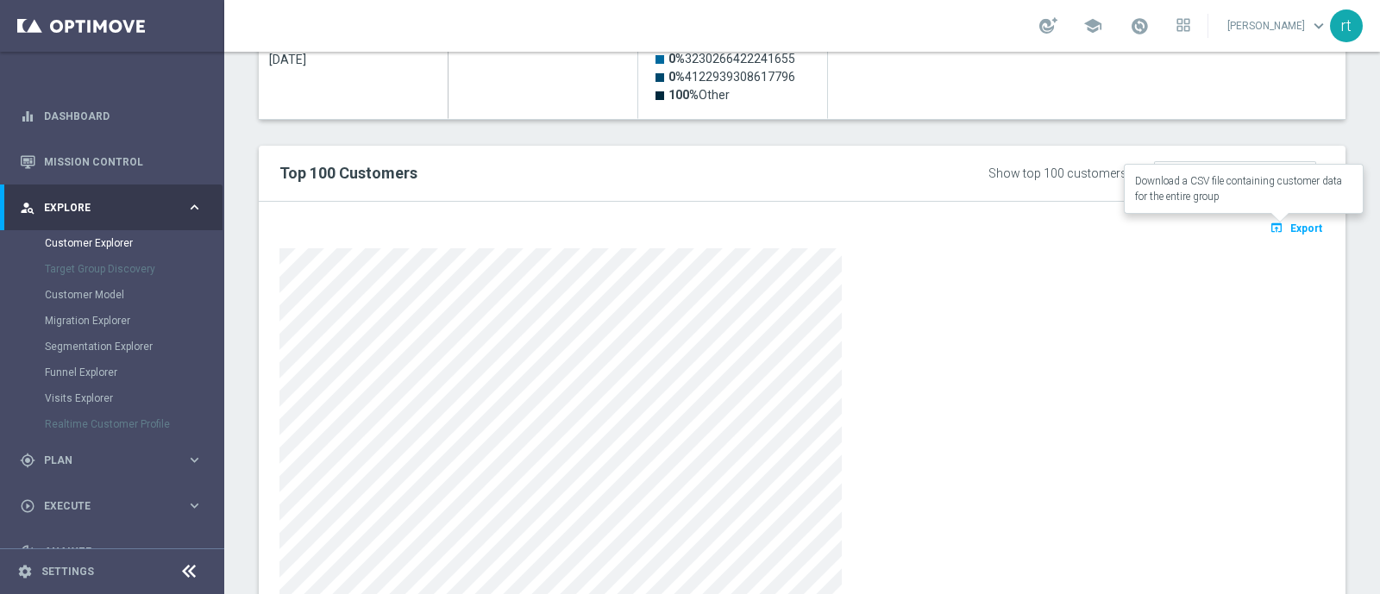
click at [1290, 226] on span "Export" at bounding box center [1306, 229] width 32 height 12
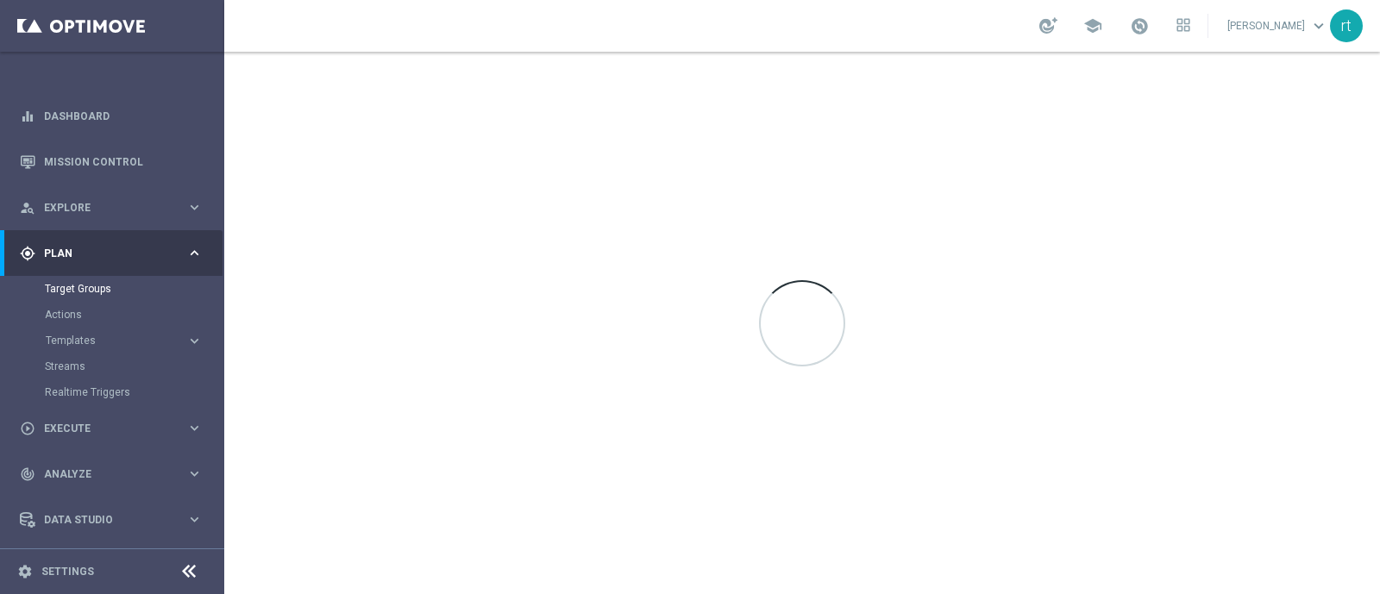
click at [87, 298] on div "Target Groups" at bounding box center [134, 289] width 178 height 26
click at [88, 292] on link "Target Groups" at bounding box center [112, 289] width 135 height 14
click at [1149, 28] on span at bounding box center [1139, 25] width 19 height 19
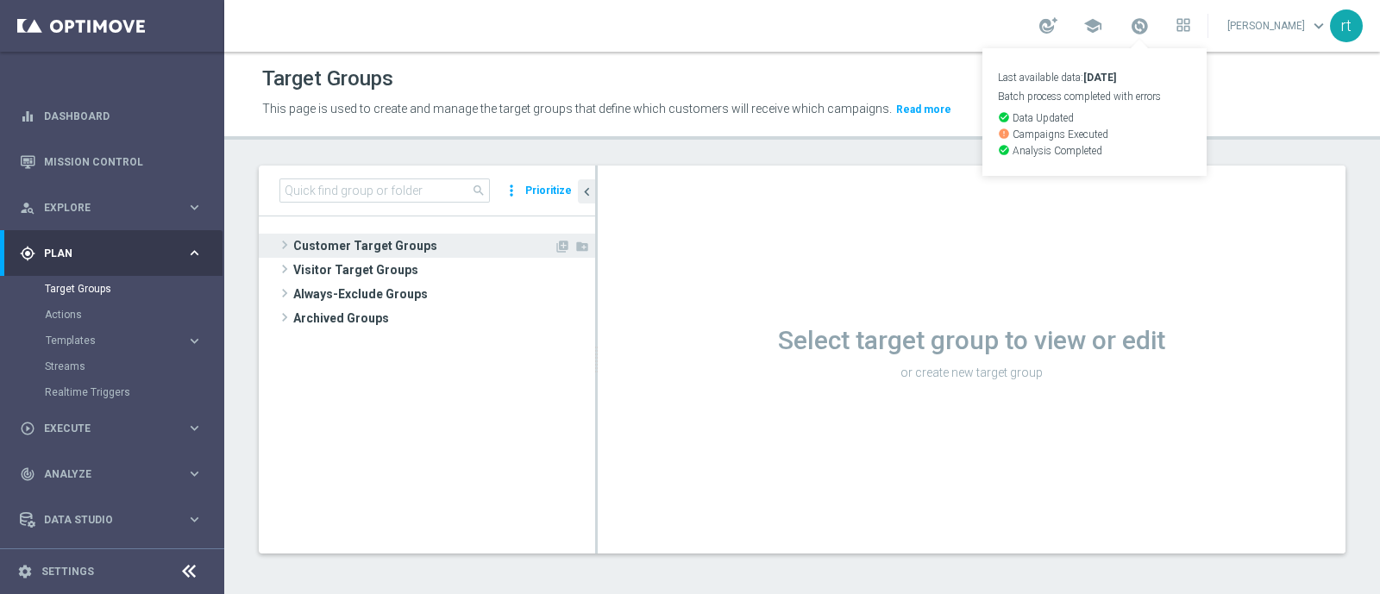
click at [360, 240] on span "Customer Target Groups" at bounding box center [423, 246] width 260 height 24
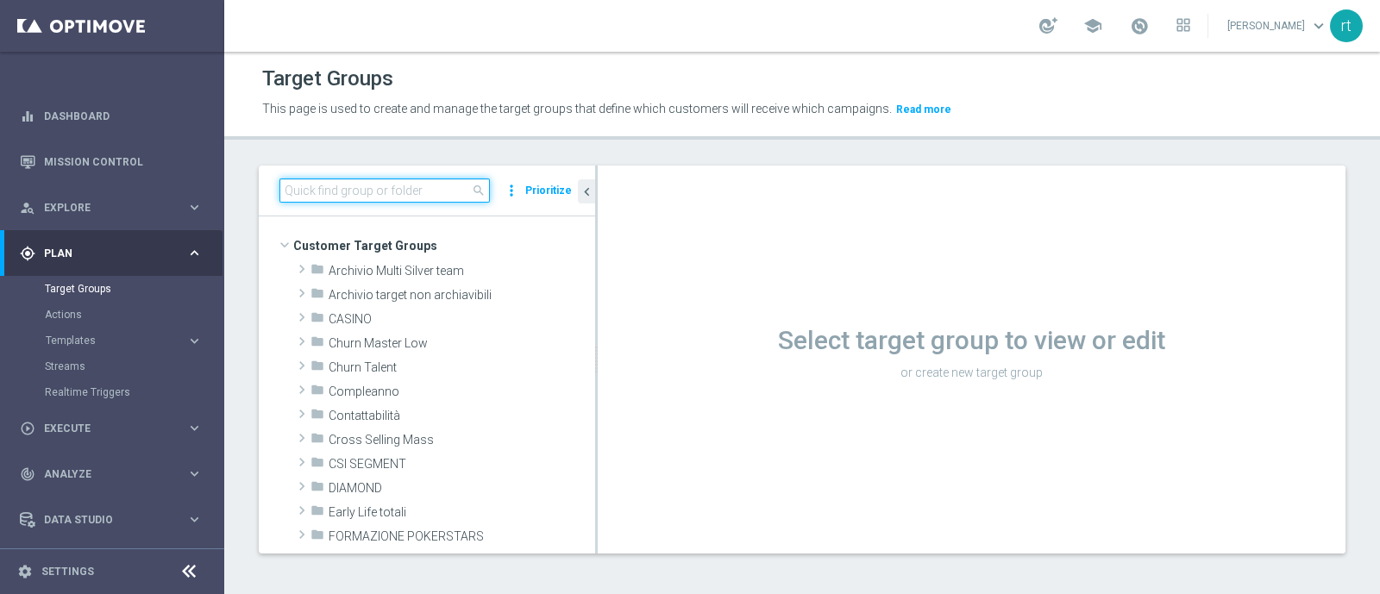
click at [379, 182] on input at bounding box center [384, 191] width 210 height 24
paste input "09.07 BF 2€ TOP+HIGH NO GEV 14GG"
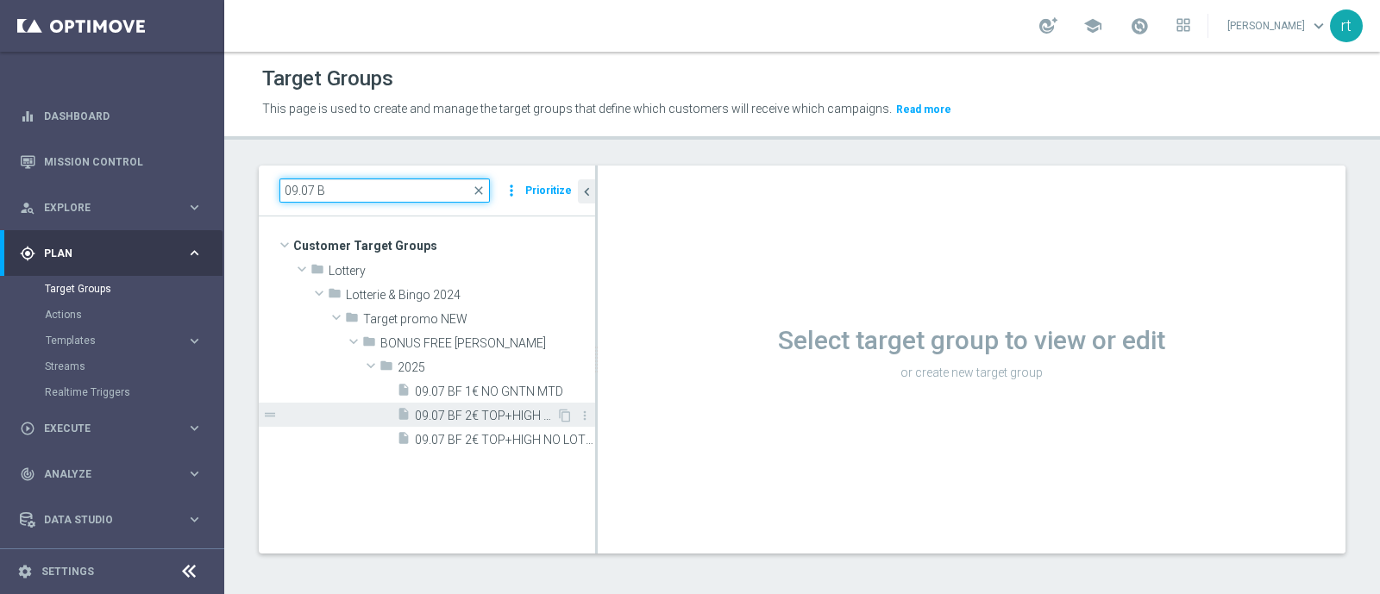
type input "09.07 B"
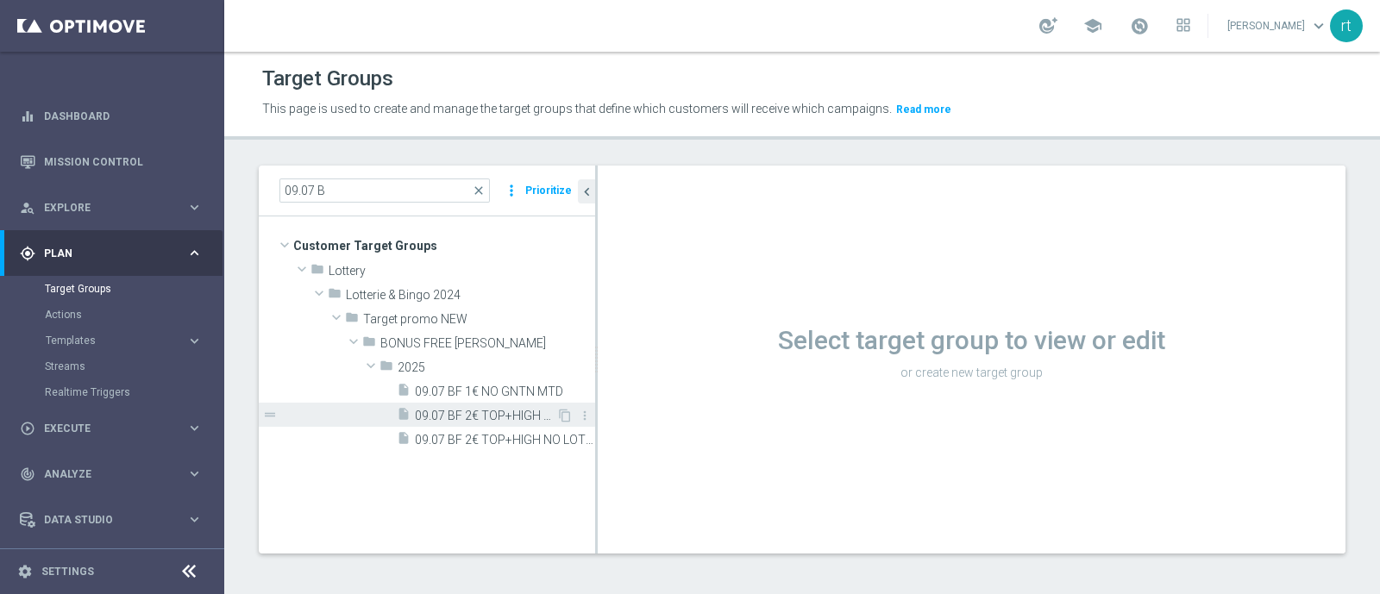
click at [507, 414] on span "09.07 BF 2€ TOP+HIGH NO GEV 14GG" at bounding box center [485, 416] width 141 height 15
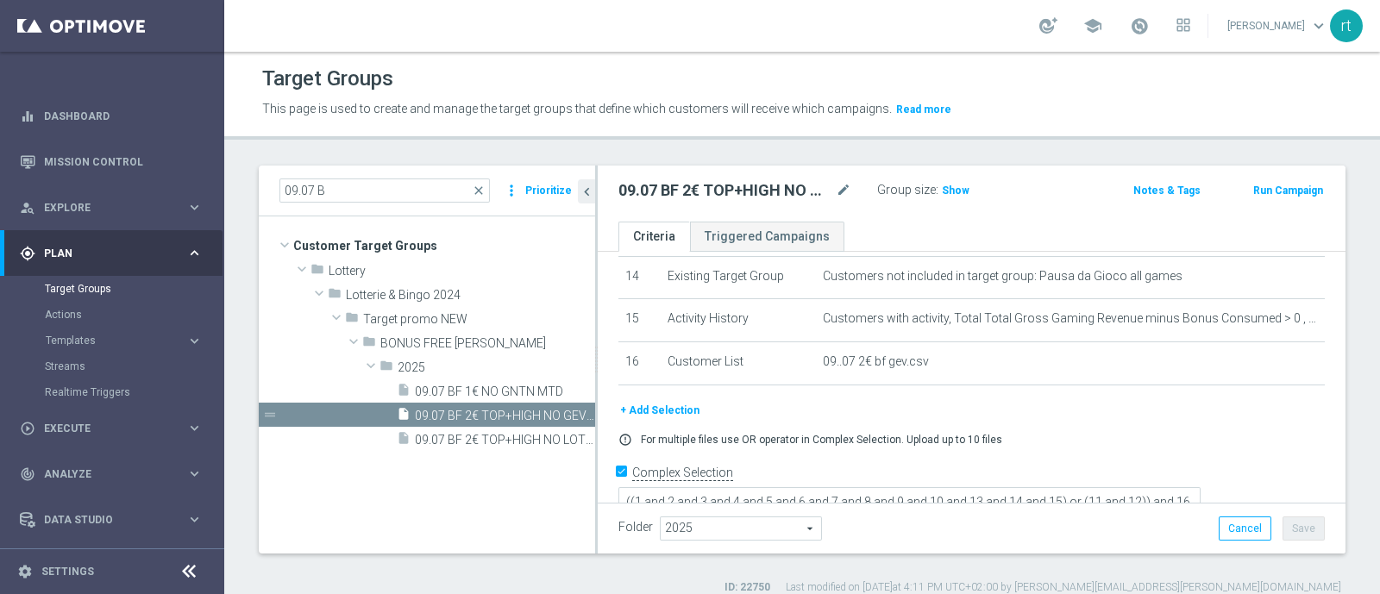
scroll to position [587, 0]
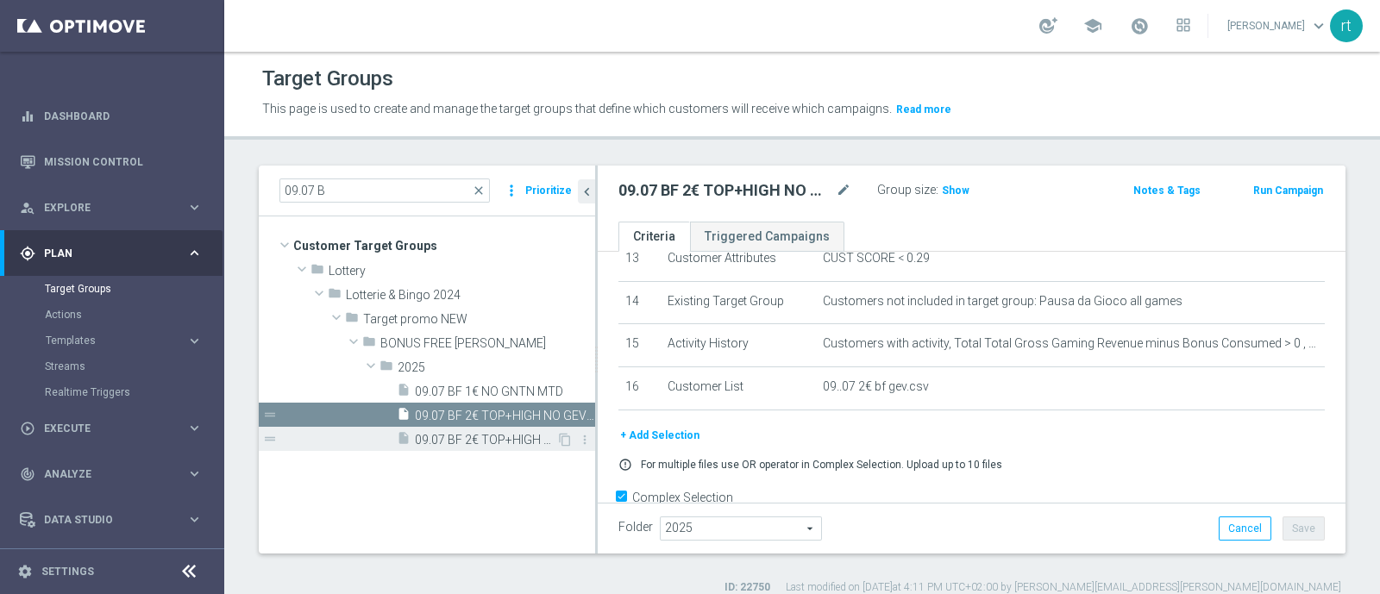
click at [517, 445] on span "09.07 BF 2€ TOP+HIGH NO LOTTO 14GG" at bounding box center [485, 440] width 141 height 15
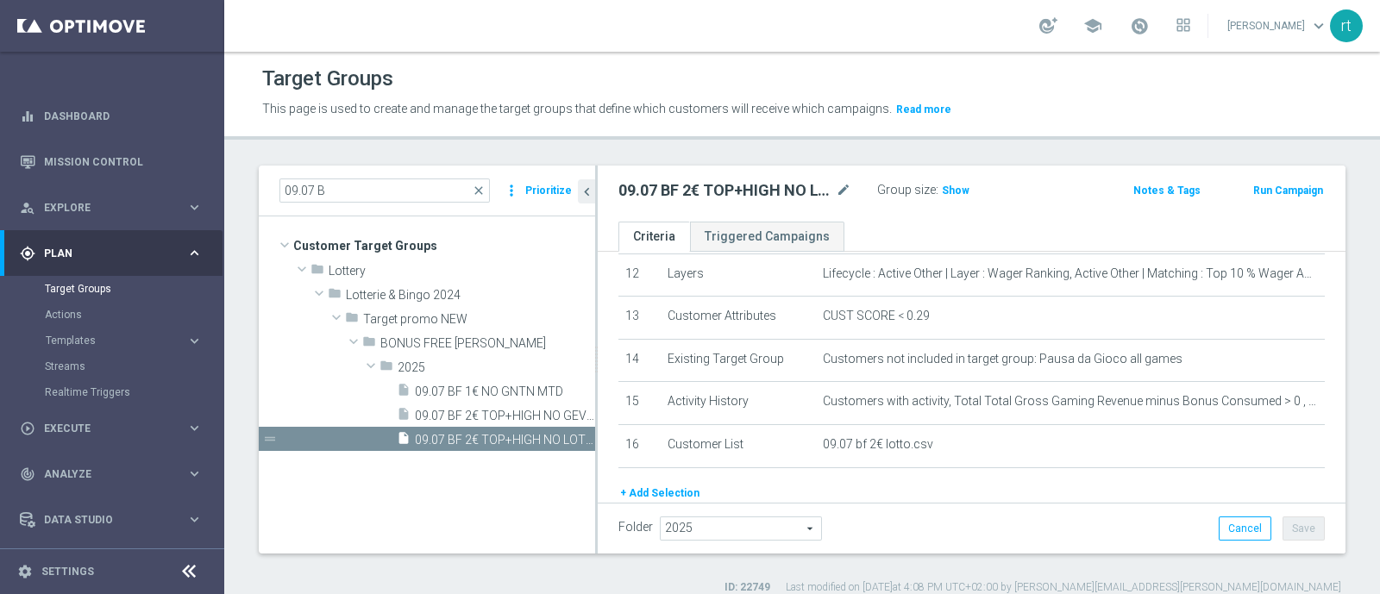
scroll to position [528, 0]
click at [451, 409] on span "09.07 BF 2€ TOP+HIGH NO GEV 14GG" at bounding box center [485, 416] width 141 height 15
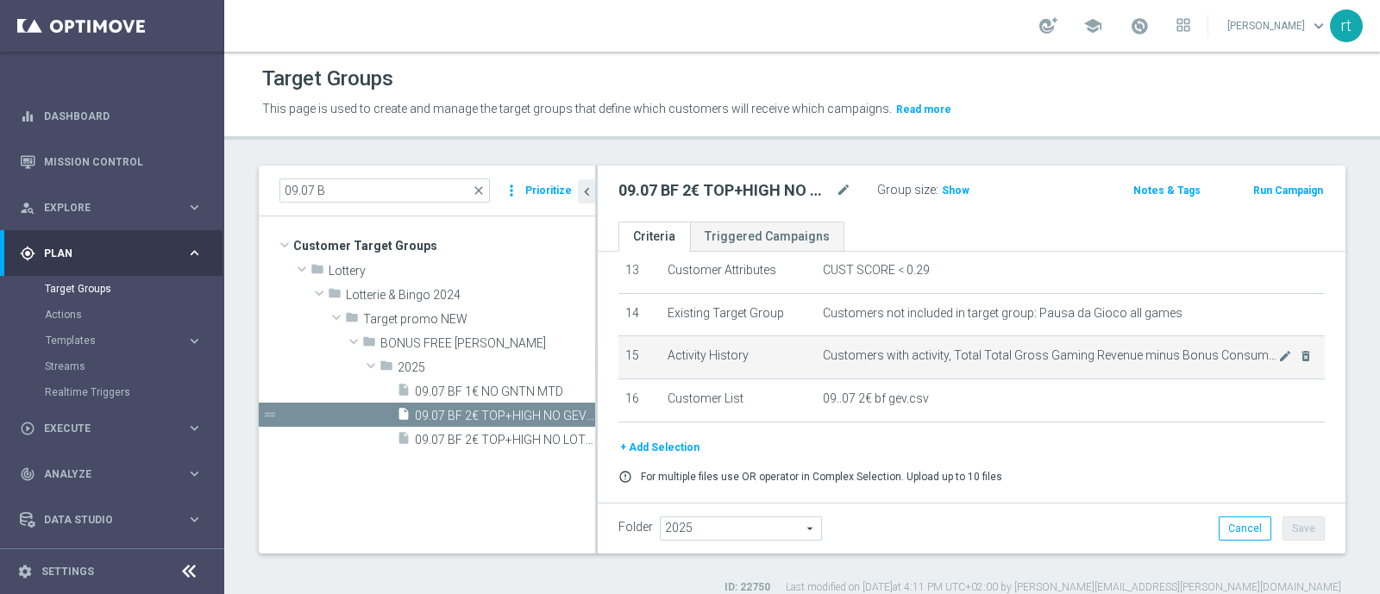
scroll to position [577, 0]
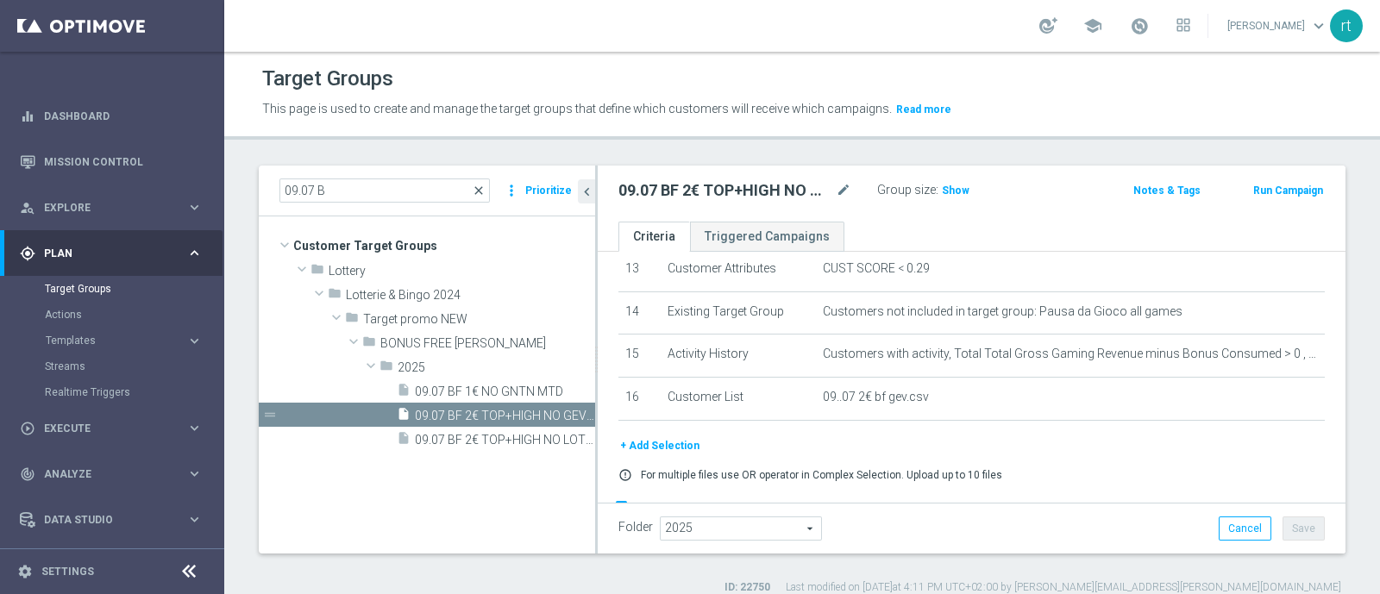
click at [483, 188] on span "close" at bounding box center [479, 191] width 14 height 14
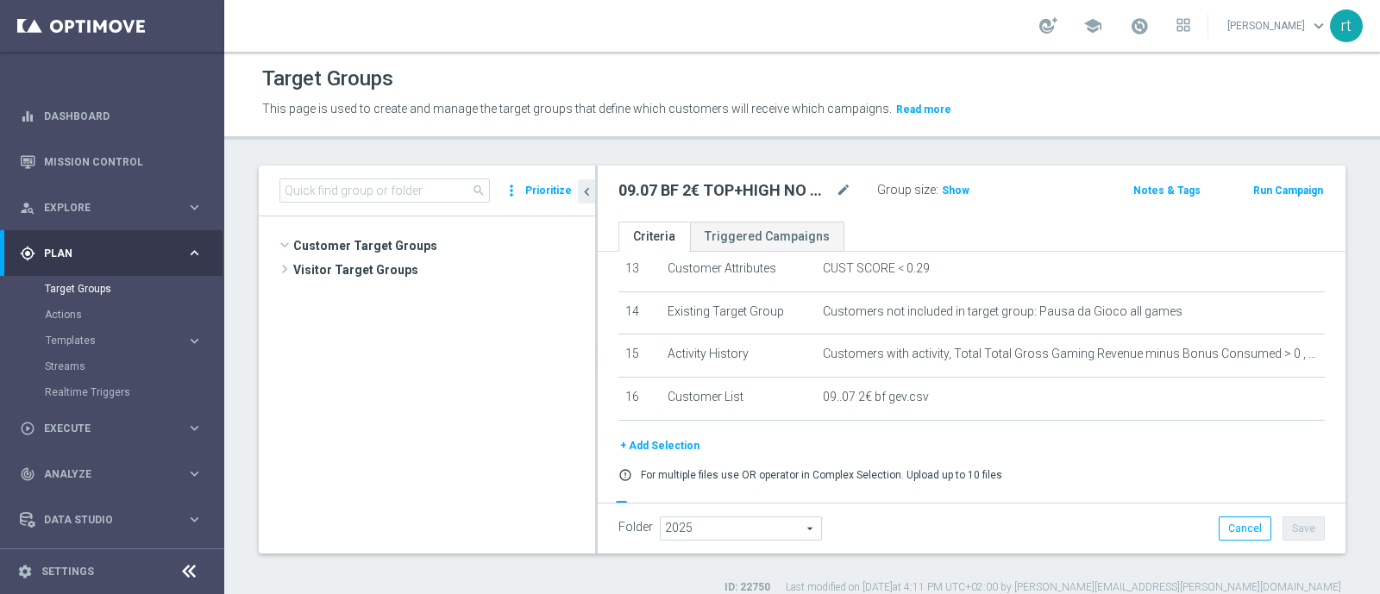
scroll to position [638, 0]
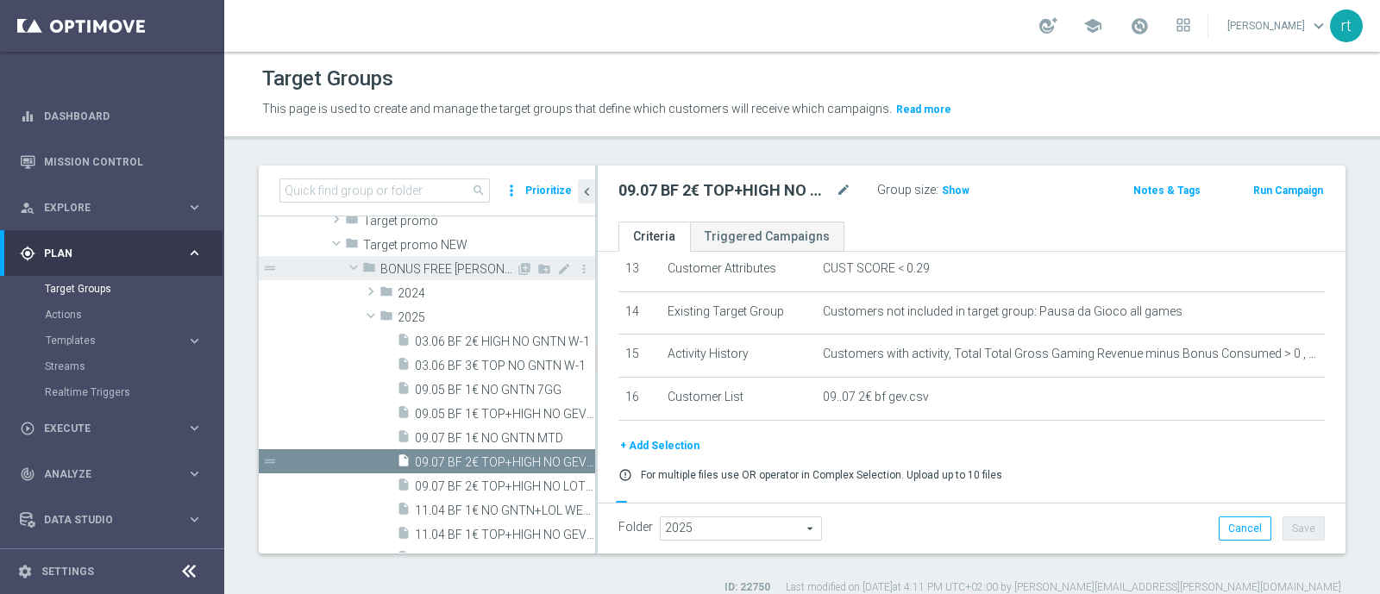
click at [420, 270] on span "BONUS FREE LOTT" at bounding box center [447, 269] width 135 height 15
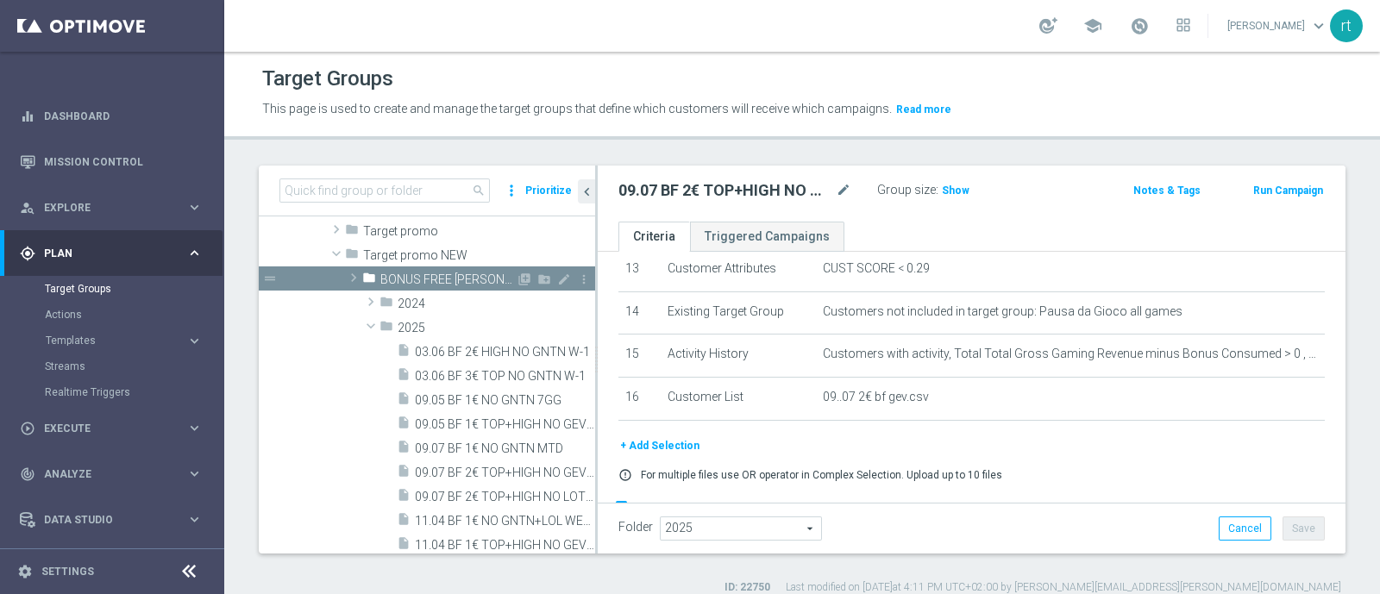
scroll to position [460, 0]
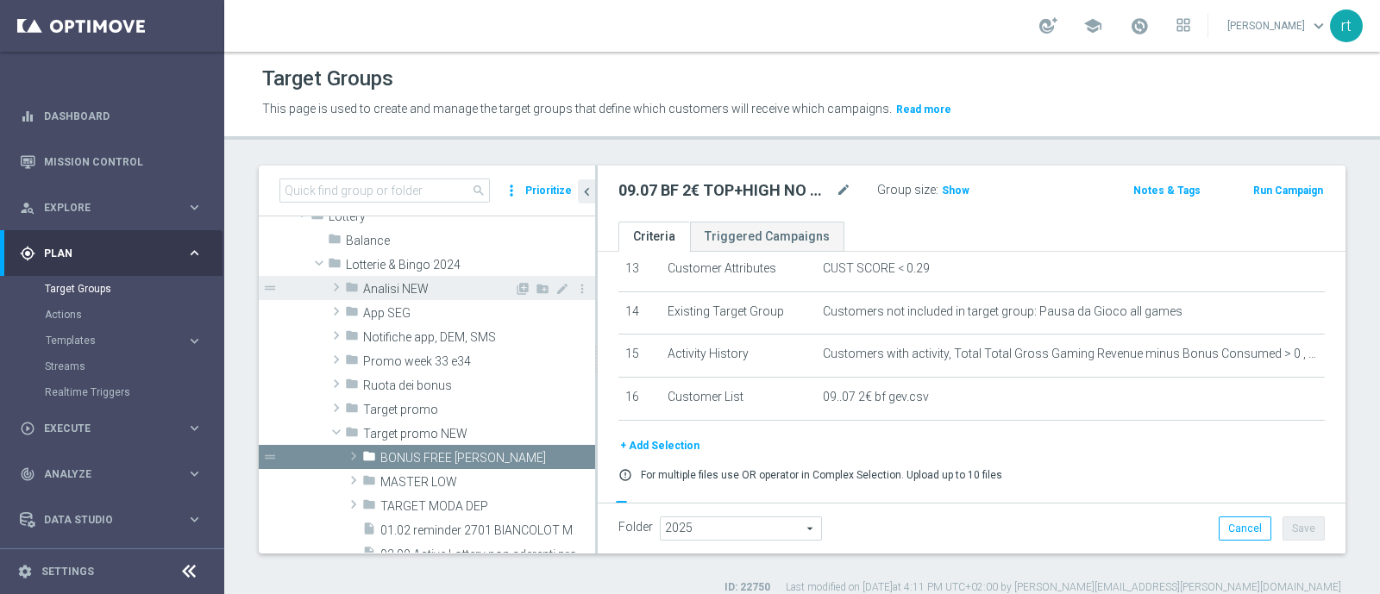
click at [367, 286] on span "Analisi NEW" at bounding box center [438, 289] width 151 height 15
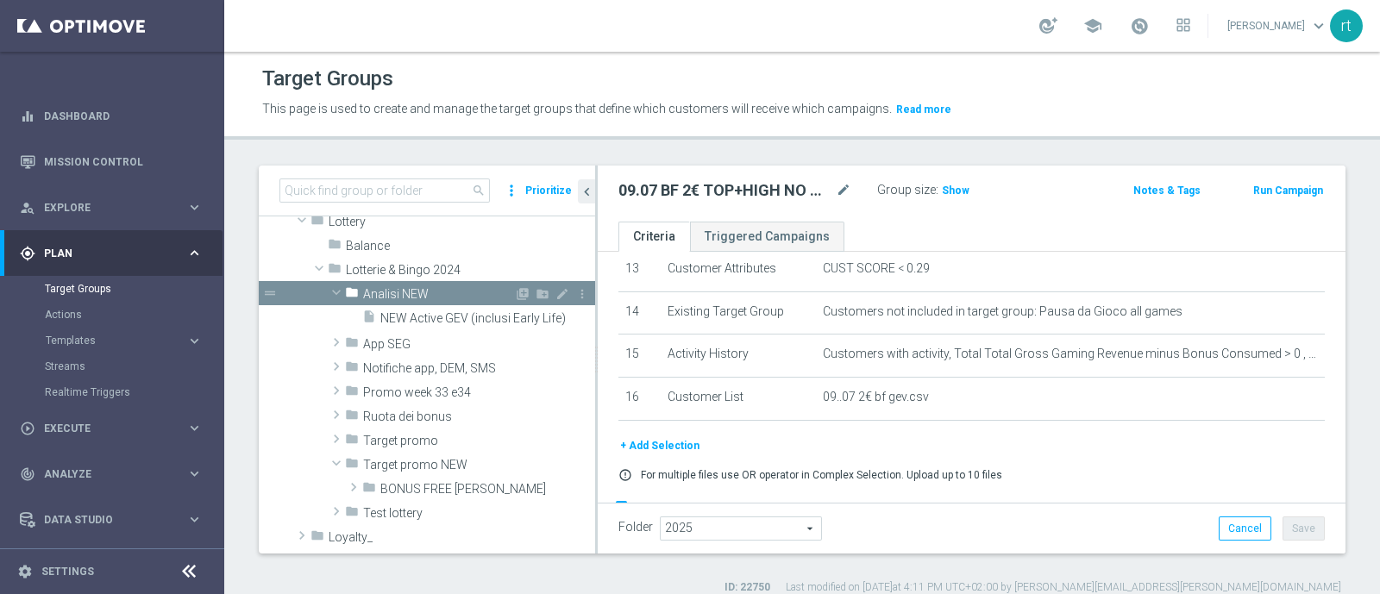
scroll to position [302, 0]
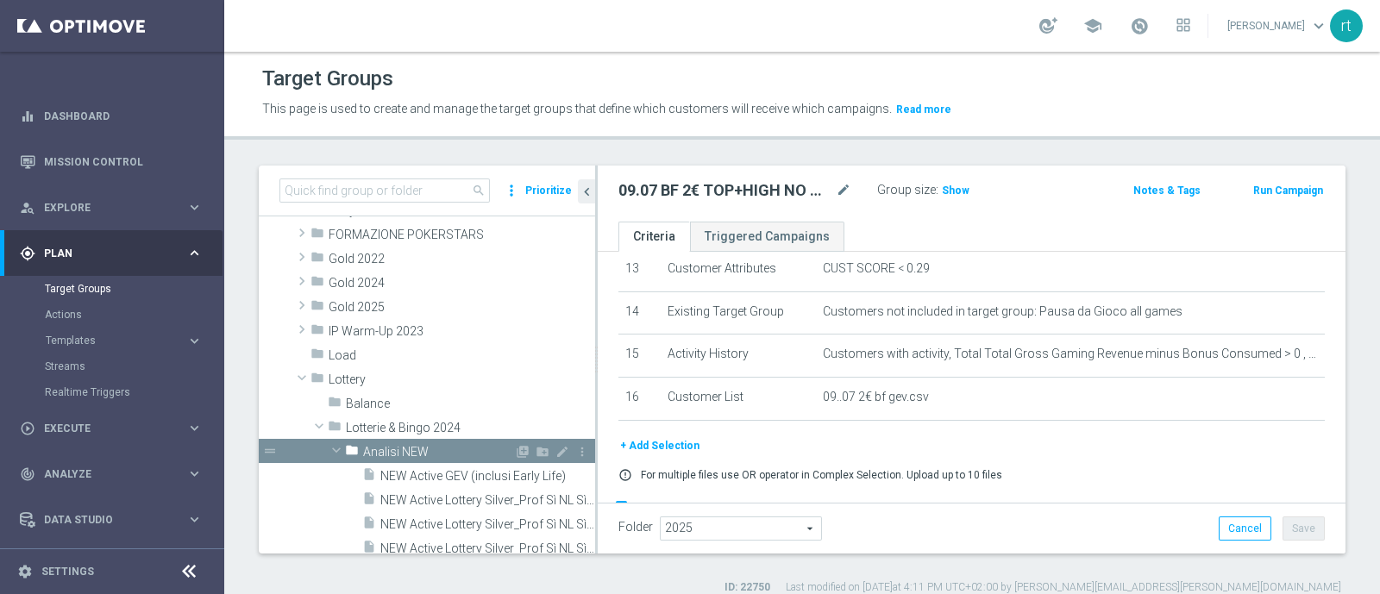
click at [367, 286] on span "Gold 2024" at bounding box center [462, 283] width 266 height 15
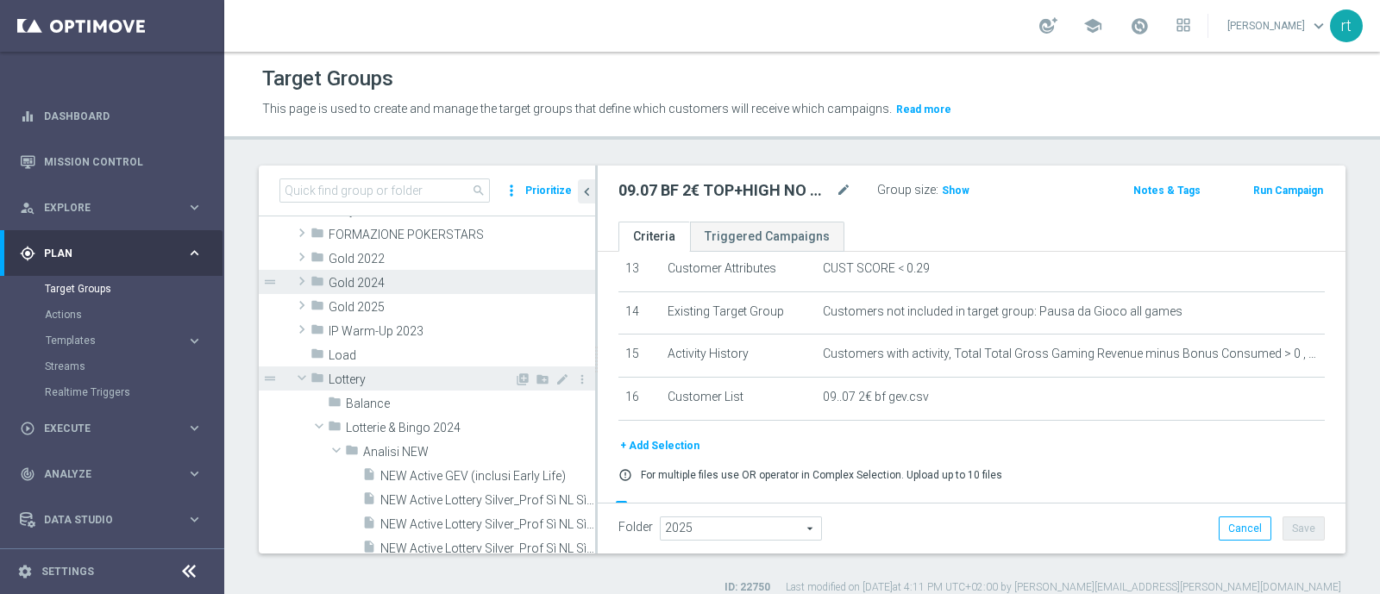
click at [361, 380] on span "Lottery" at bounding box center [421, 380] width 185 height 15
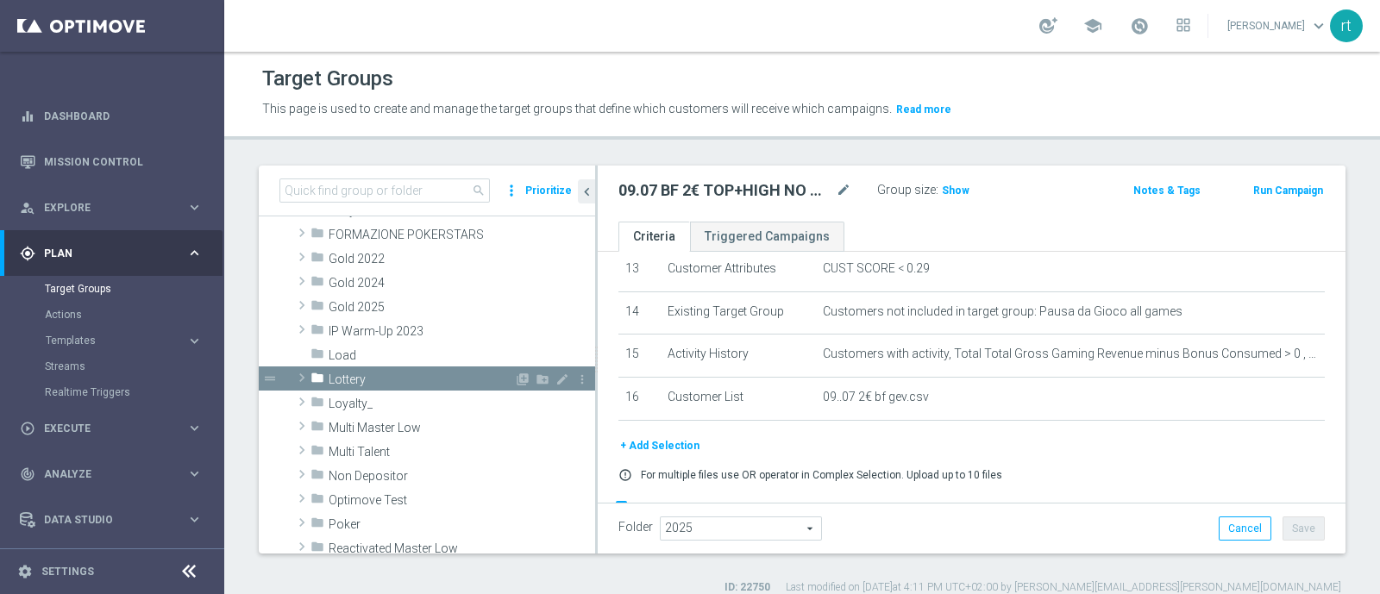
click at [371, 382] on span "Lottery" at bounding box center [421, 380] width 185 height 15
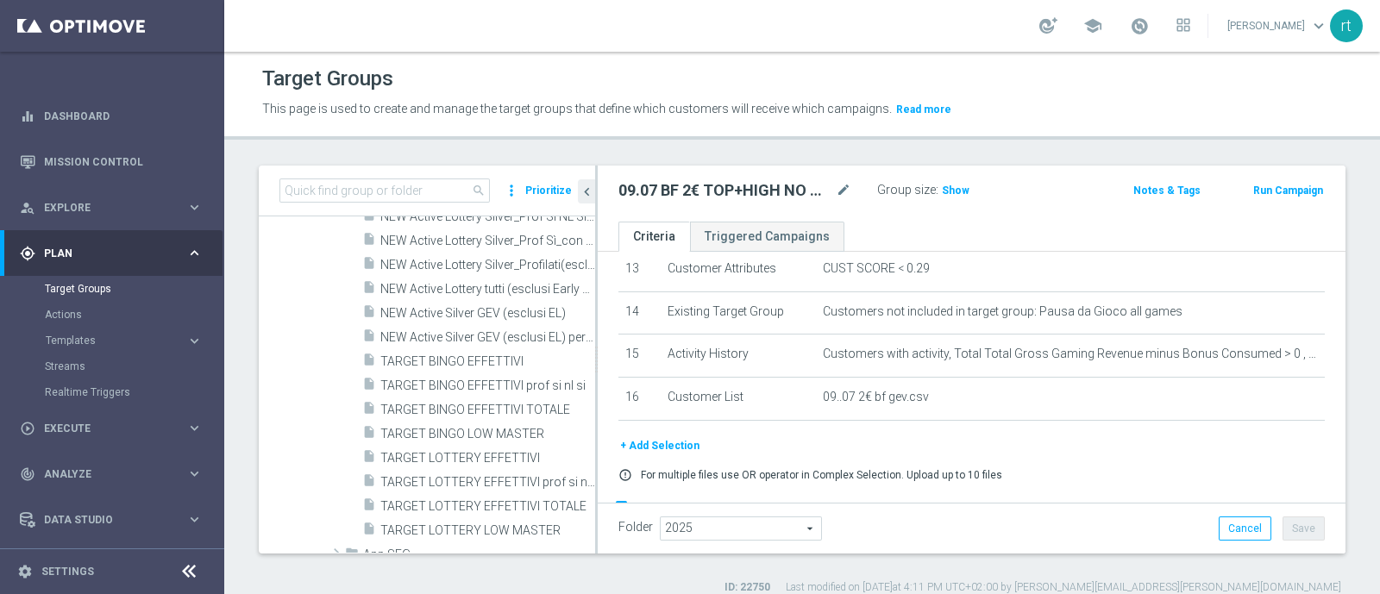
click at [379, 449] on div "insert_drive_file TARGET LOTTERY EFFETTIVI" at bounding box center [478, 457] width 233 height 24
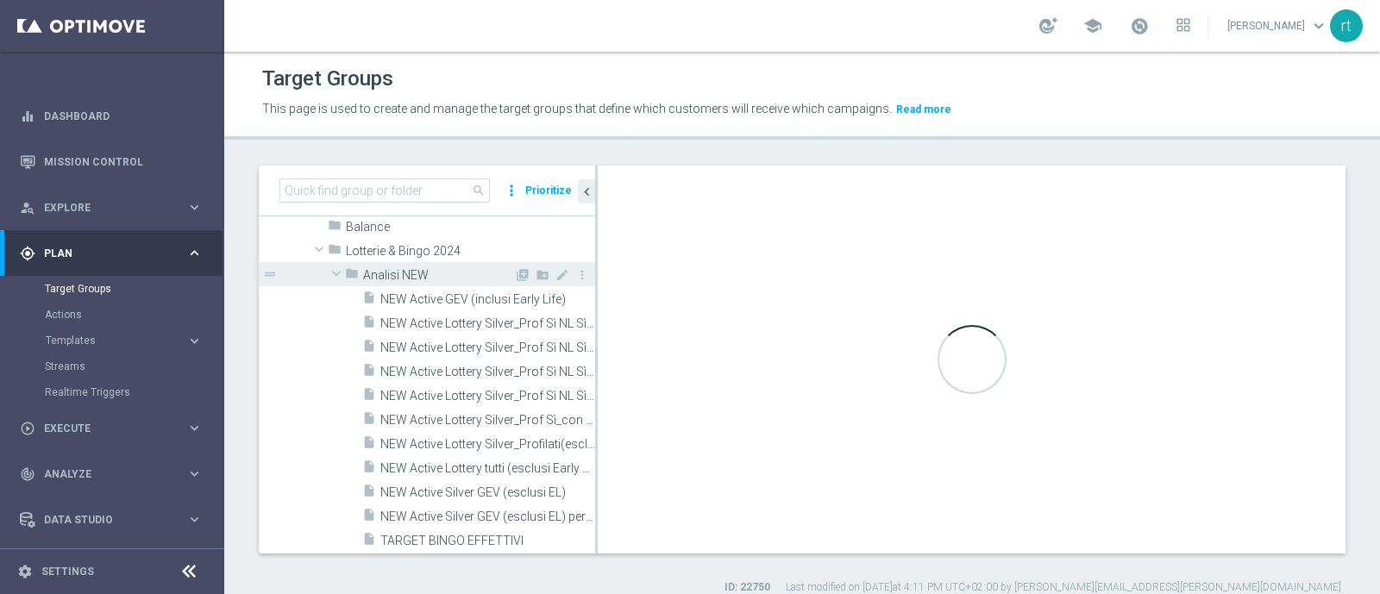
scroll to position [416, 0]
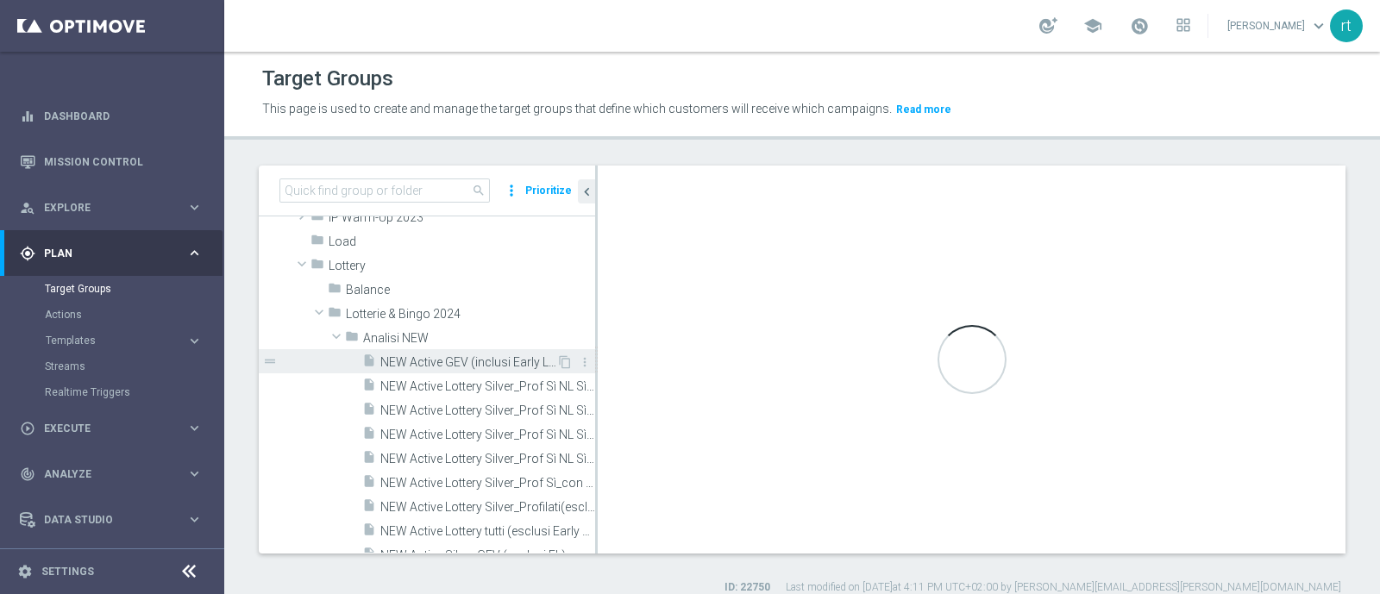
type textarea "(1 or 4) and 2 and 3 and 5 and 6 and 7 and 8 and 9 and 10 and 11"
type input "Analisi NEW"
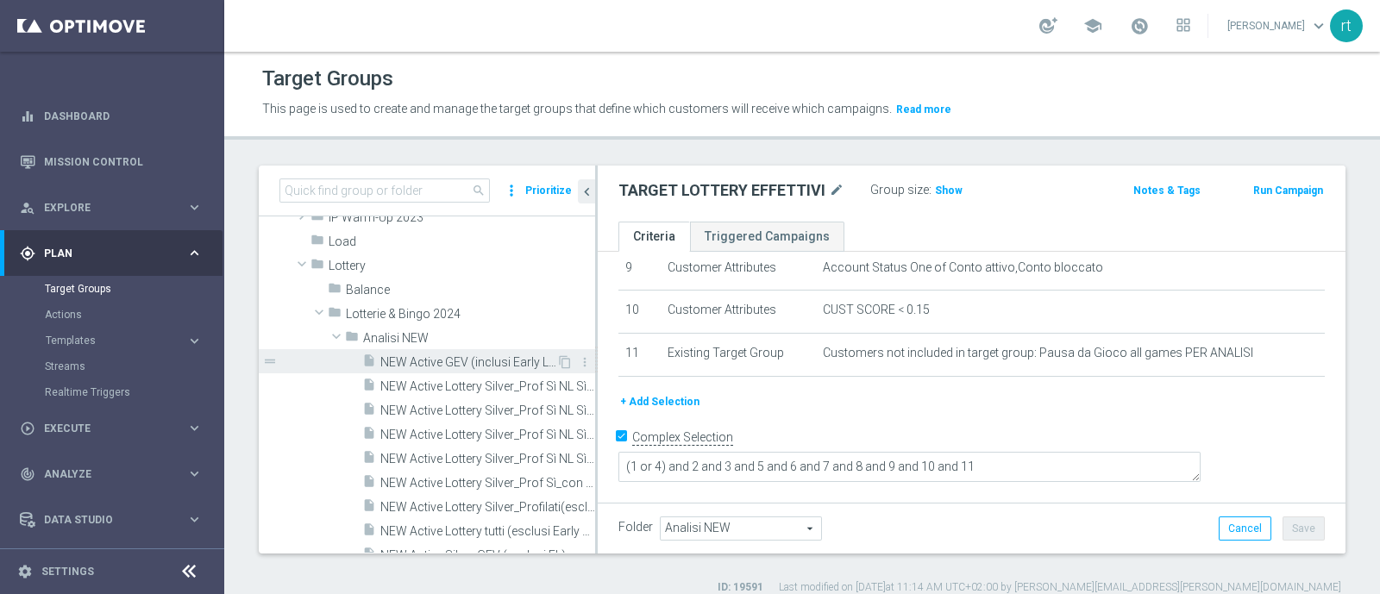
scroll to position [374, 0]
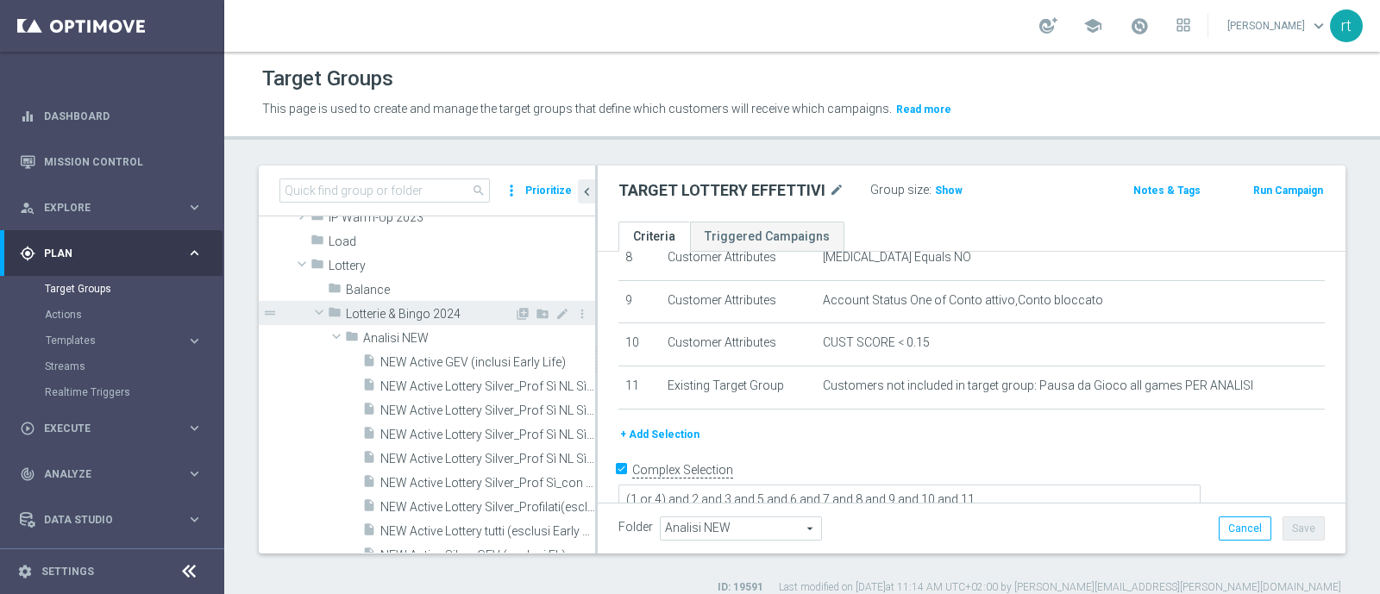
click at [402, 310] on span "Lotterie & Bingo 2024" at bounding box center [430, 314] width 168 height 15
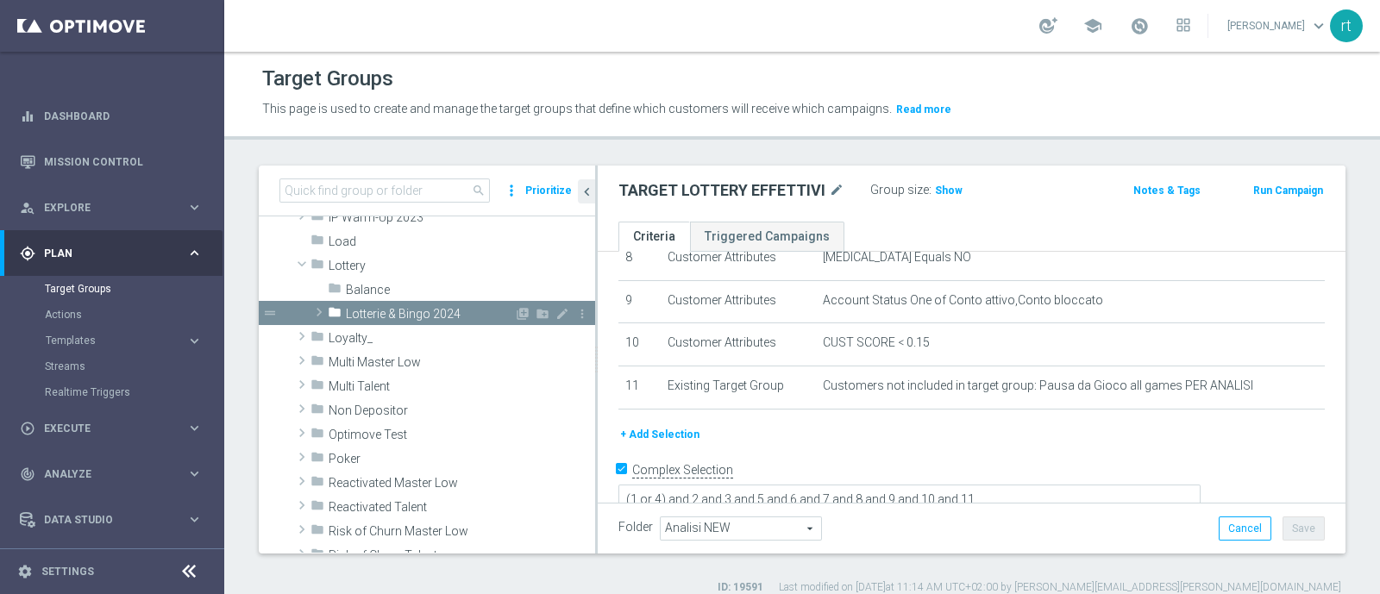
click at [354, 301] on div "folder Lotterie & Bingo 2024" at bounding box center [421, 313] width 186 height 24
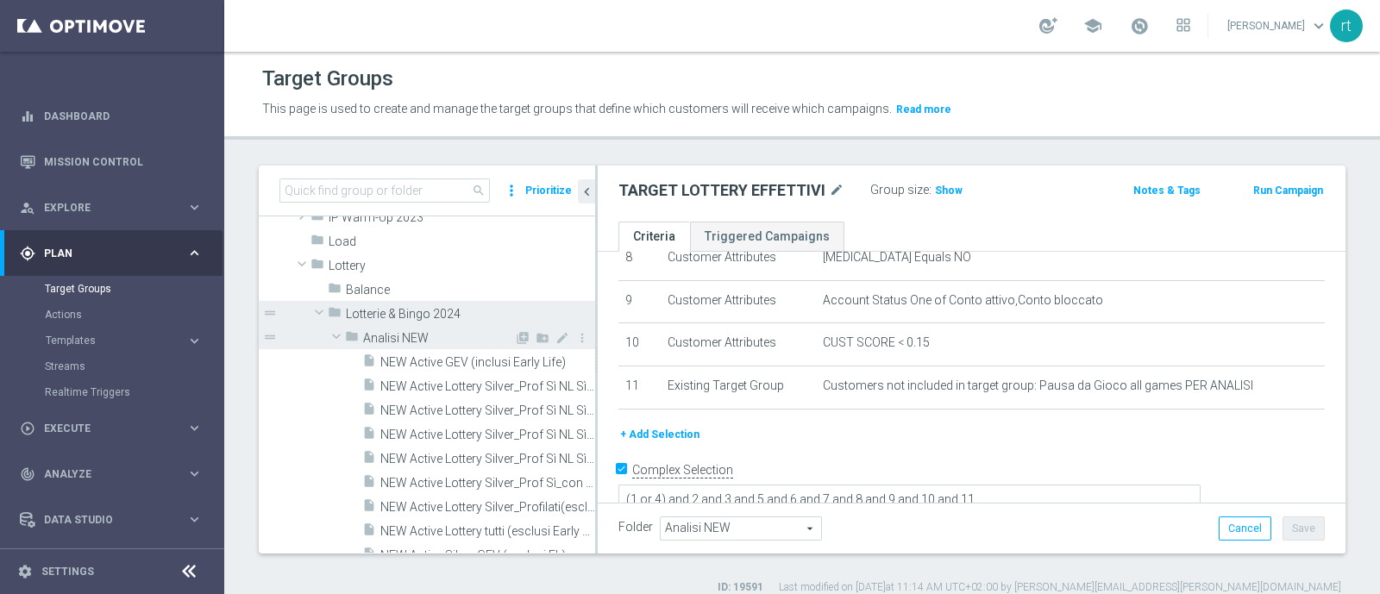
click at [367, 342] on span "Analisi NEW" at bounding box center [438, 338] width 151 height 15
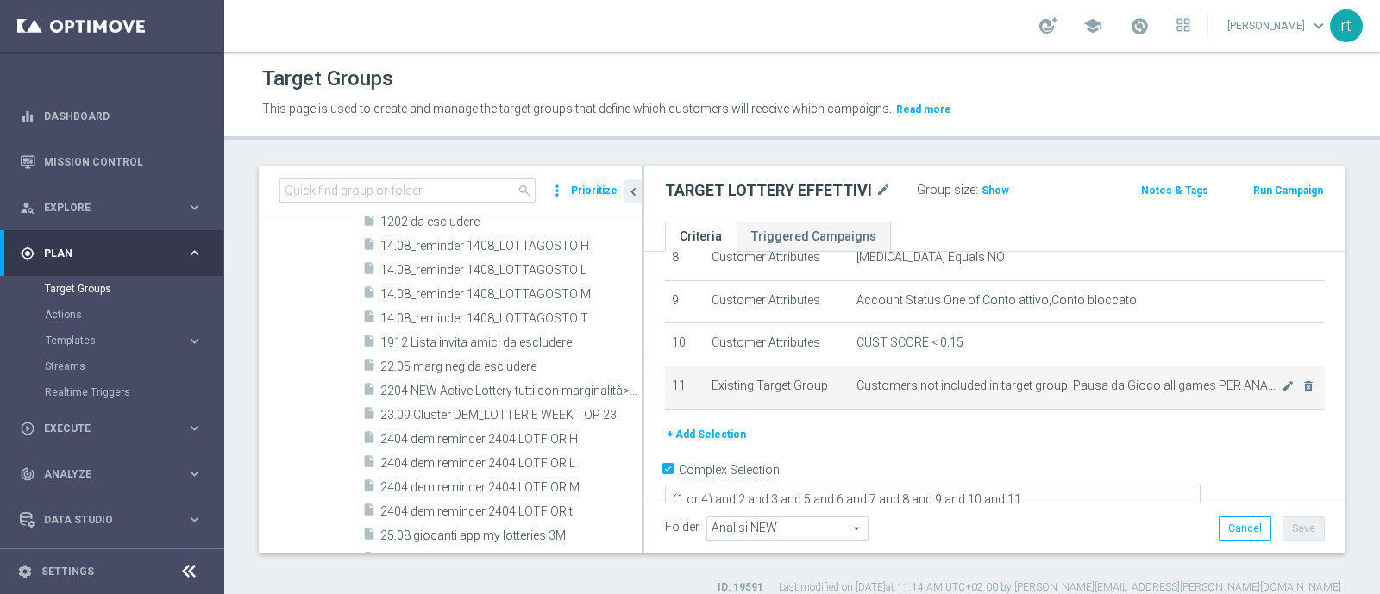
scroll to position [489, 0]
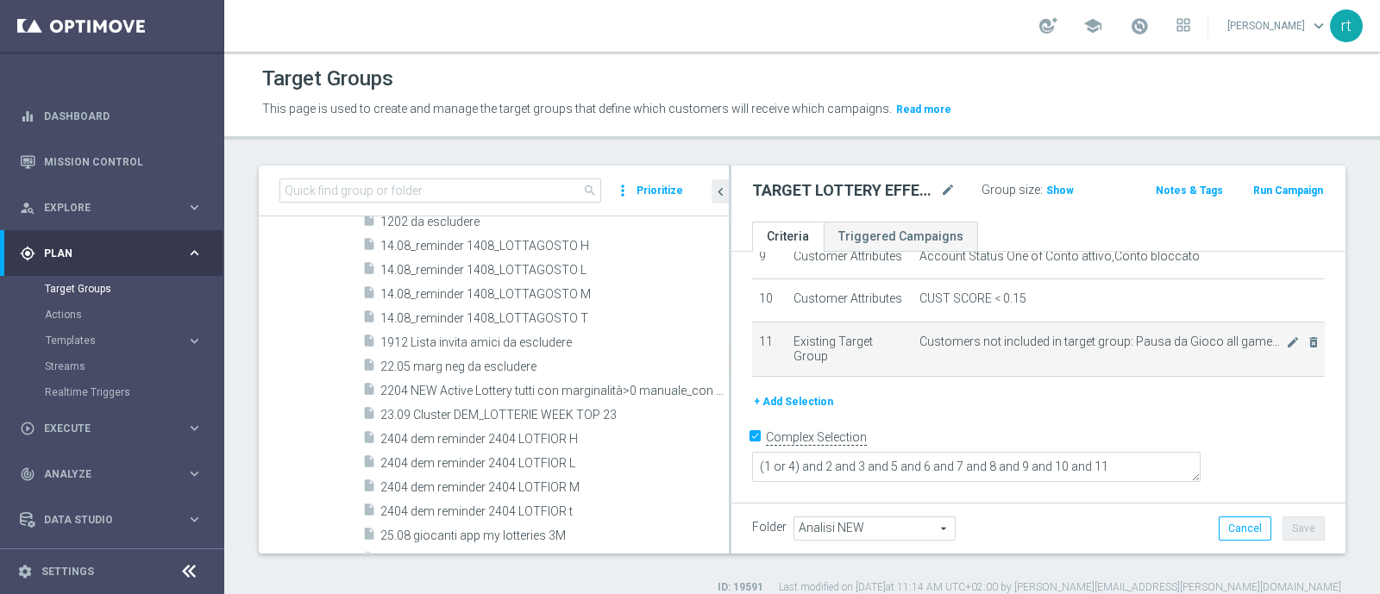
drag, startPoint x: 595, startPoint y: 376, endPoint x: 764, endPoint y: 385, distance: 169.3
click at [764, 385] on as-split "search more_vert Prioritize Customer Target Groups library_add create_new_folder" at bounding box center [802, 360] width 1087 height 388
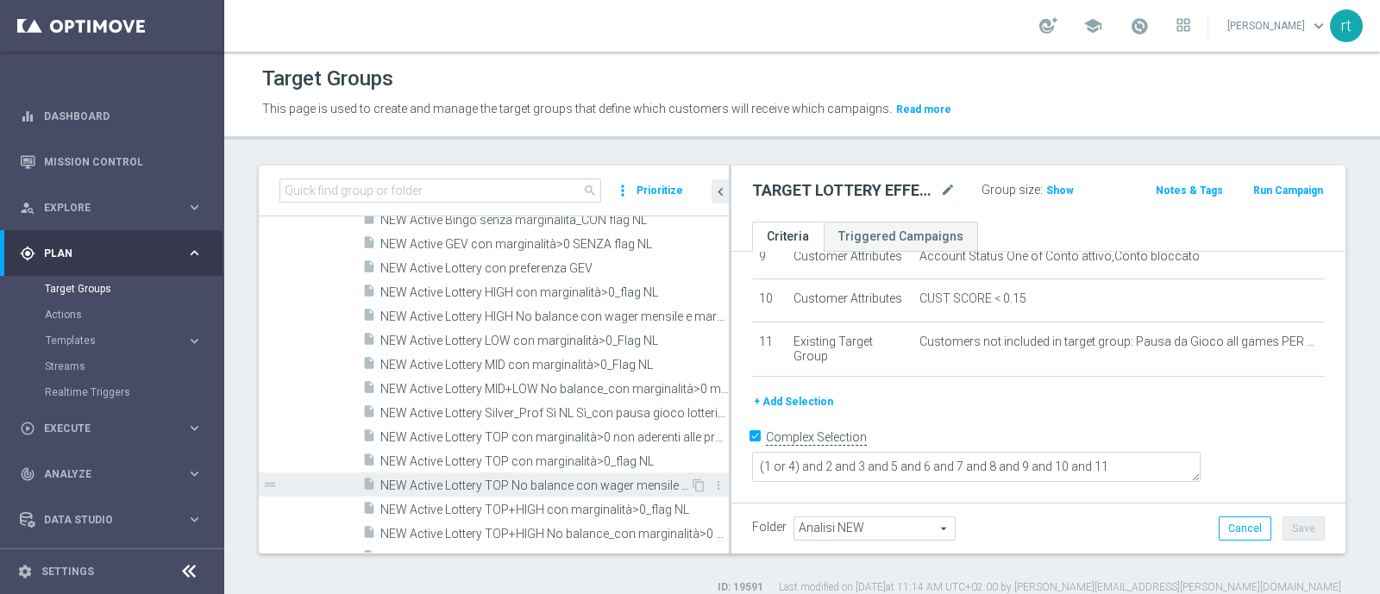
scroll to position [1451, 0]
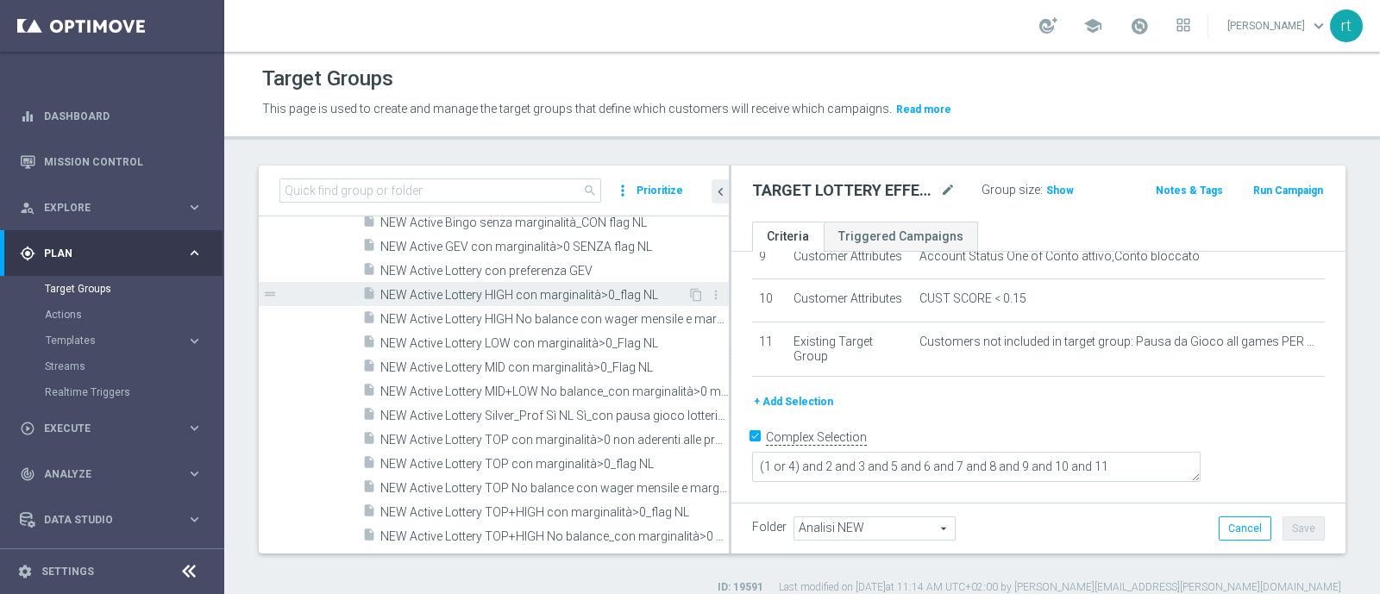
click at [491, 291] on span "NEW Active Lottery HIGH con marginalità>0_flag NL" at bounding box center [533, 295] width 307 height 15
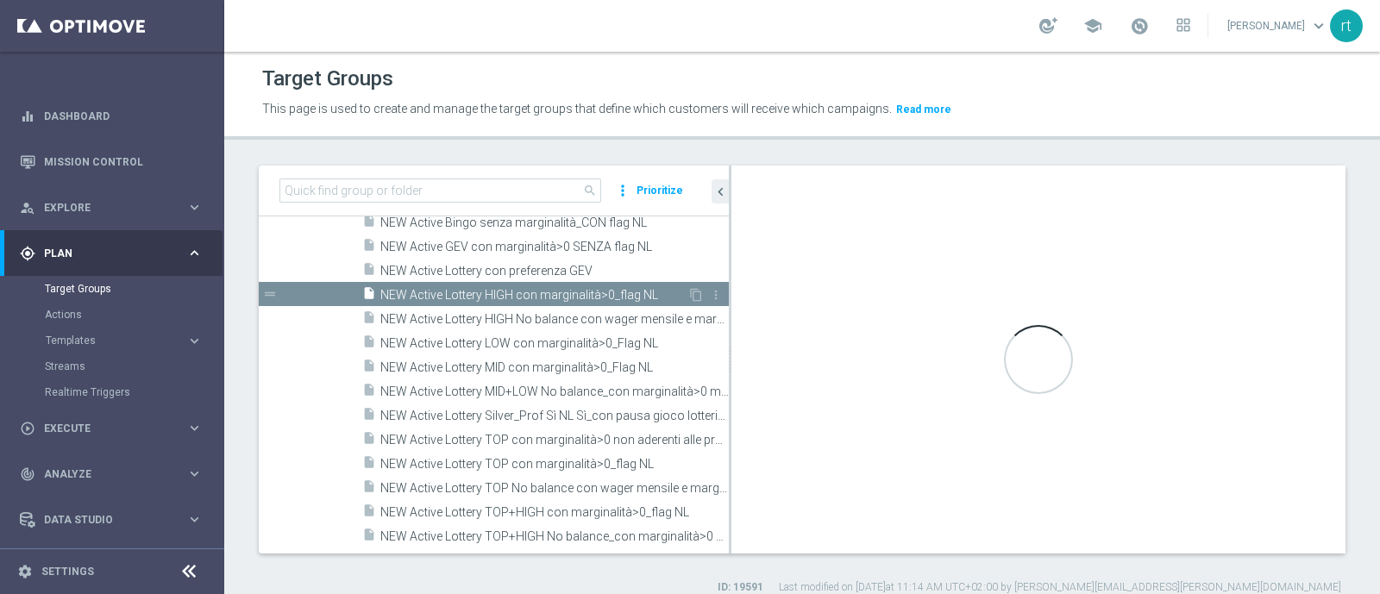
type textarea "((1 and 2 and 3 and 4 and 5 and 6 and 7 and 8 and 9 and 10 and 13 and 14 and 16…"
type input "Target promo NEW"
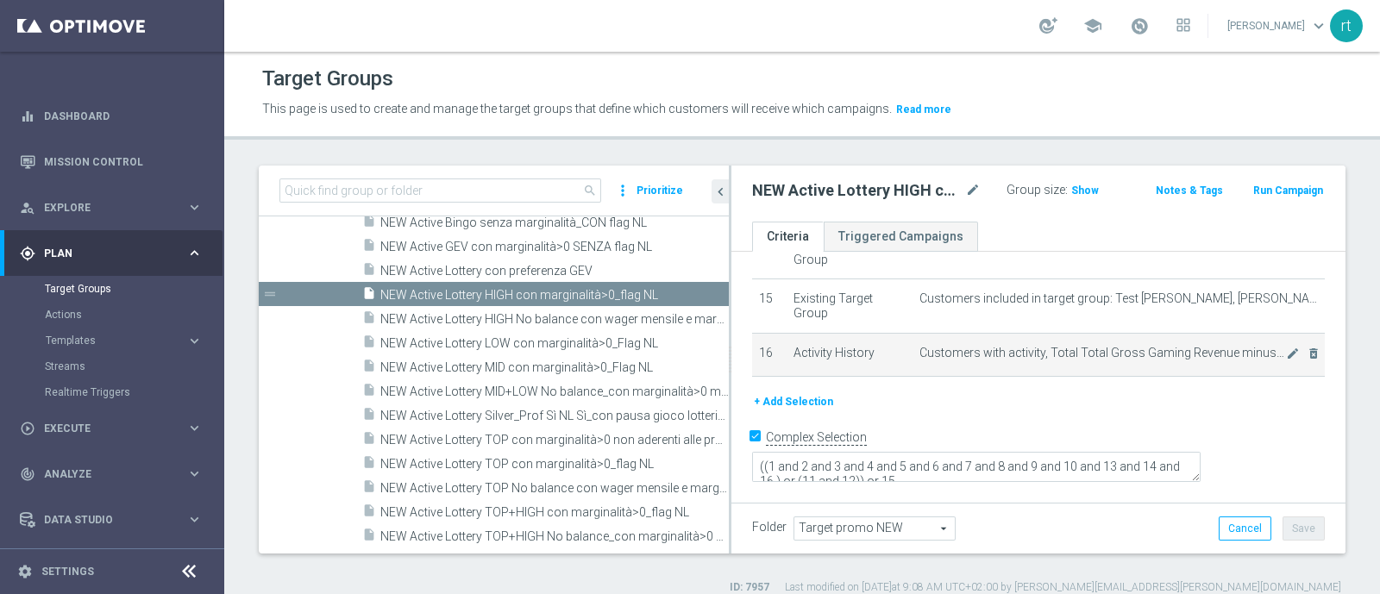
scroll to position [655, 0]
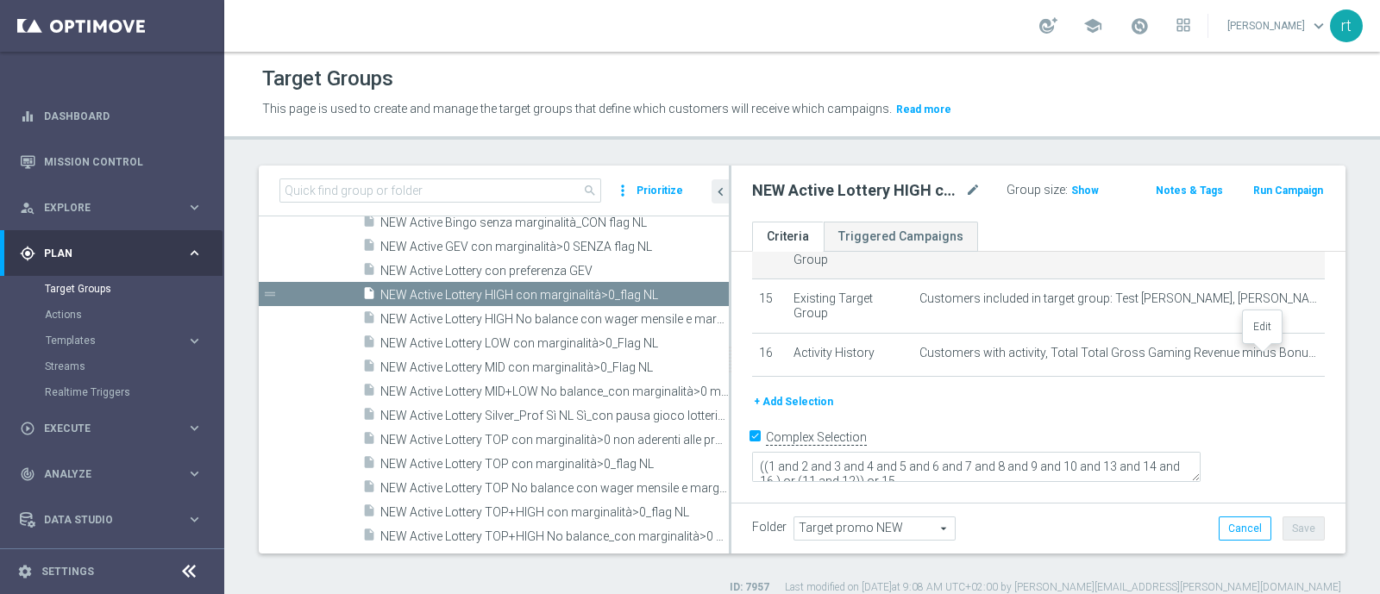
click at [1286, 253] on icon "mode_edit" at bounding box center [1293, 246] width 14 height 14
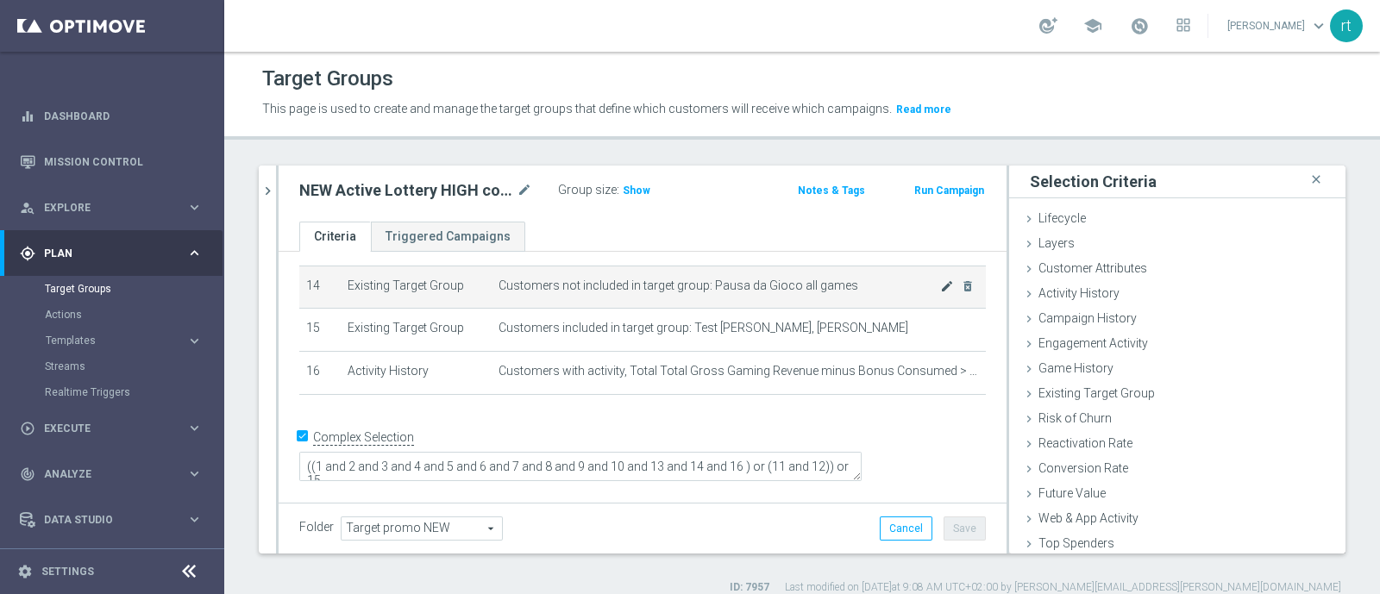
scroll to position [539, 0]
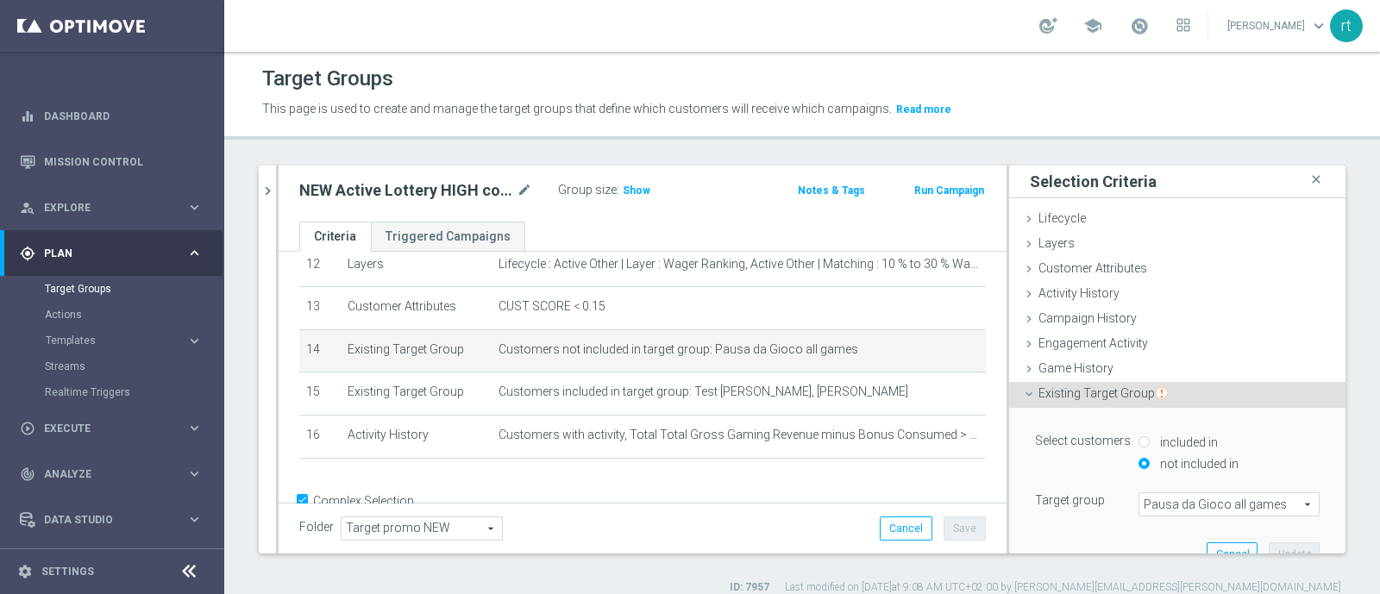
click at [1161, 511] on span "Pausa da Gioco all games" at bounding box center [1228, 504] width 179 height 22
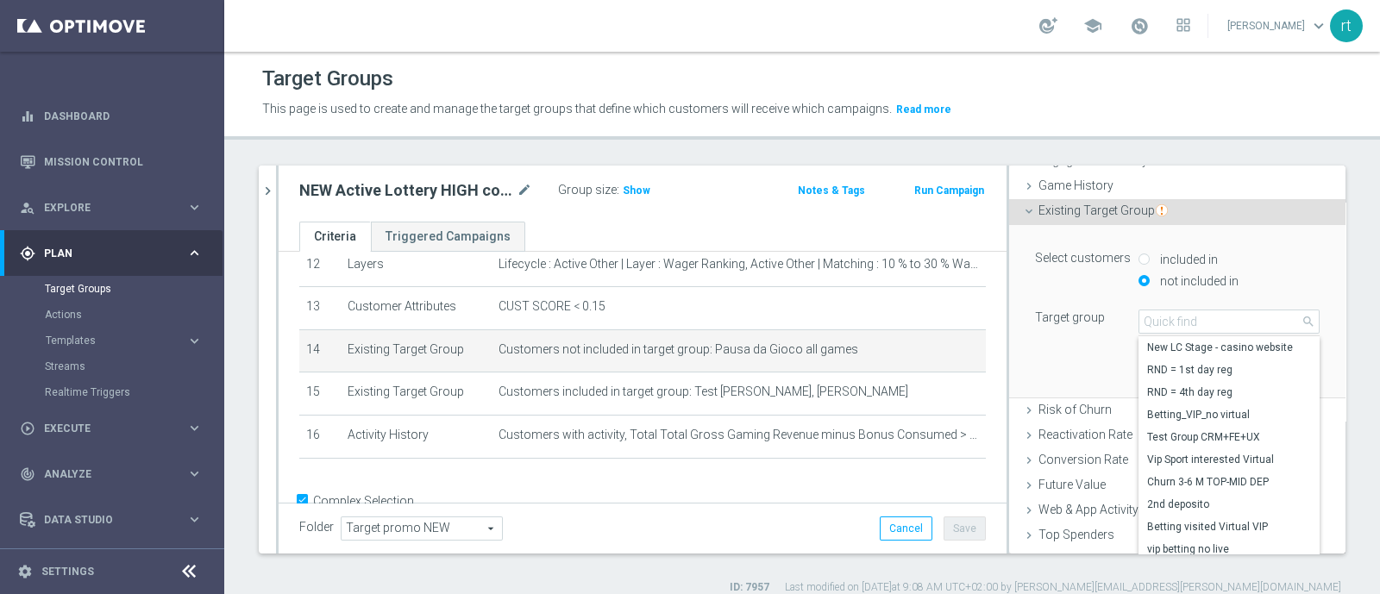
scroll to position [187, 0]
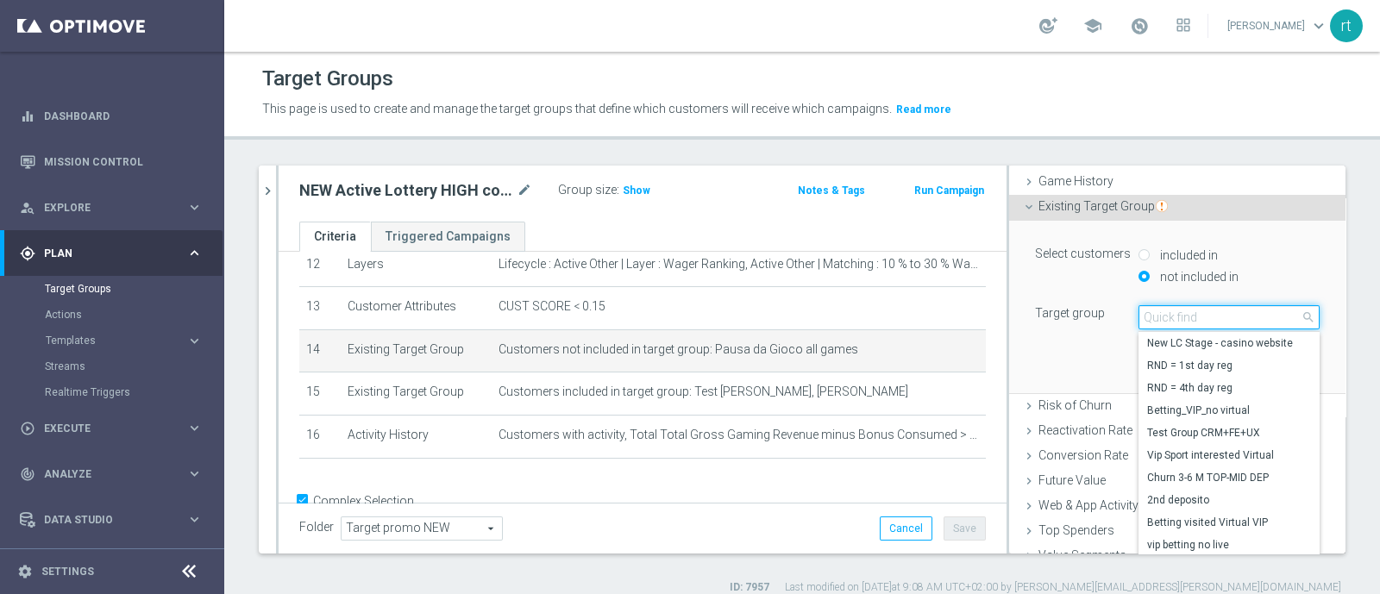
click at [1175, 317] on input "search" at bounding box center [1228, 317] width 181 height 24
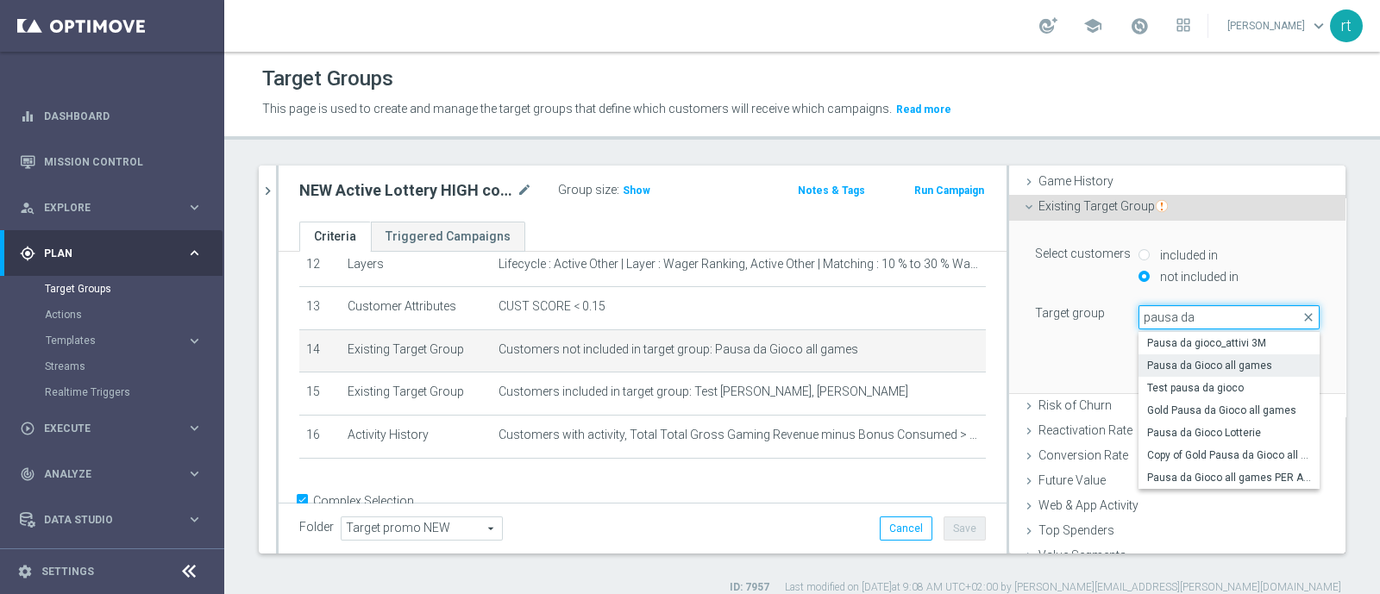
scroll to position [0, 0]
type input "pausa da"
click at [1037, 338] on div "Select customers included in not included in Target group Pausa da Gioco all ga…" at bounding box center [1177, 307] width 310 height 172
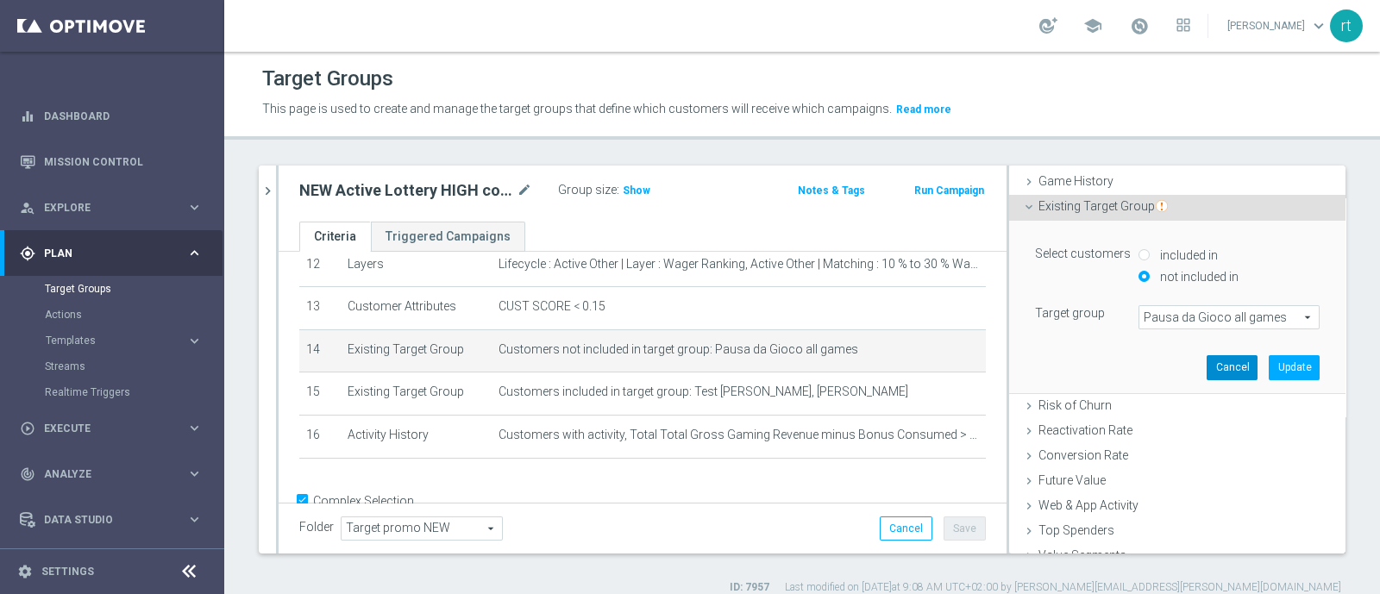
click at [1207, 373] on button "Cancel" at bounding box center [1232, 367] width 51 height 24
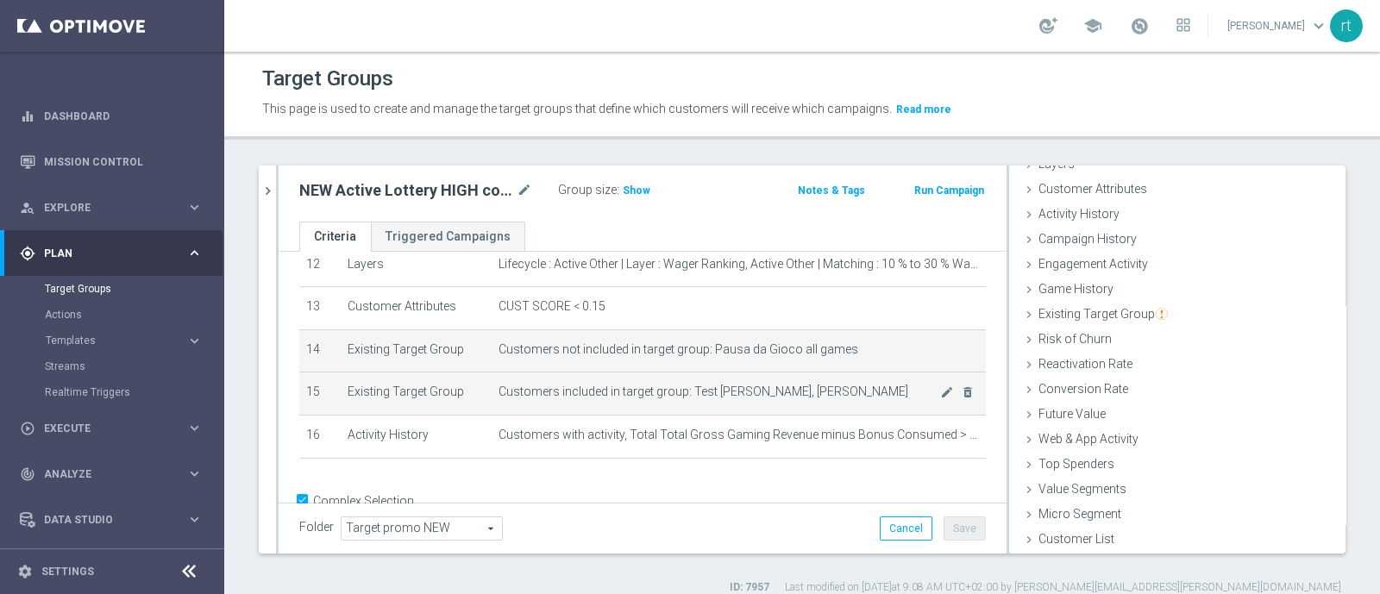
scroll to position [79, 0]
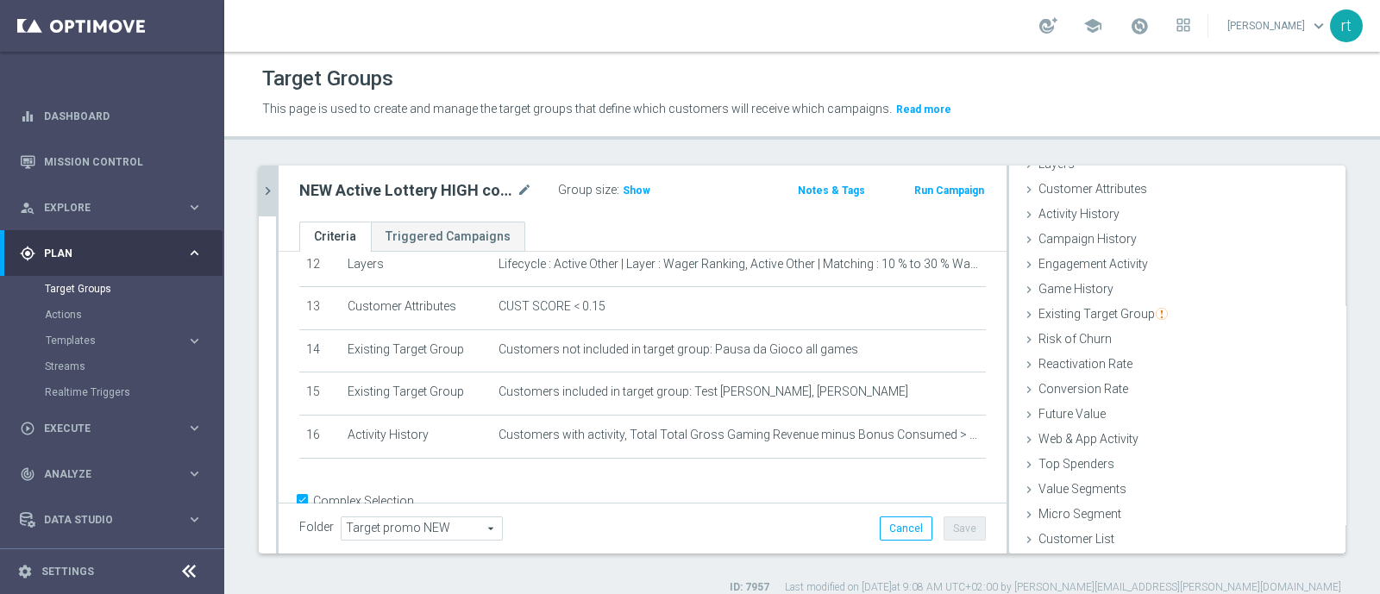
click at [272, 183] on icon "chevron_right" at bounding box center [268, 191] width 16 height 16
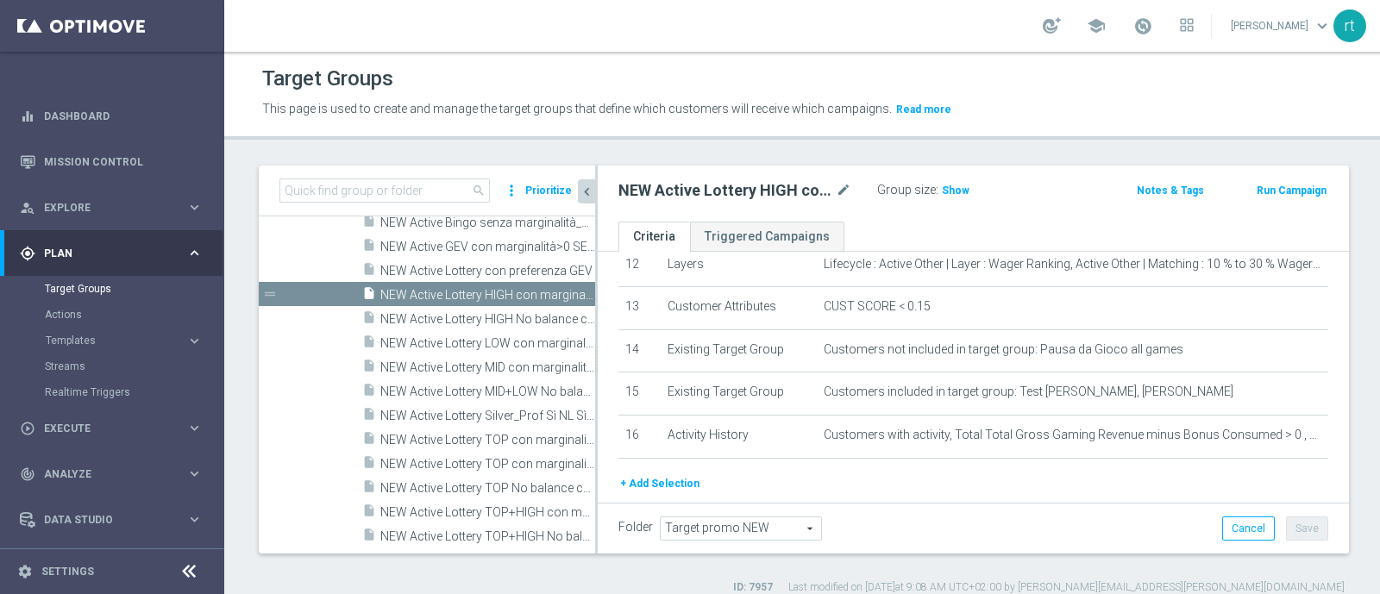
scroll to position [84, 0]
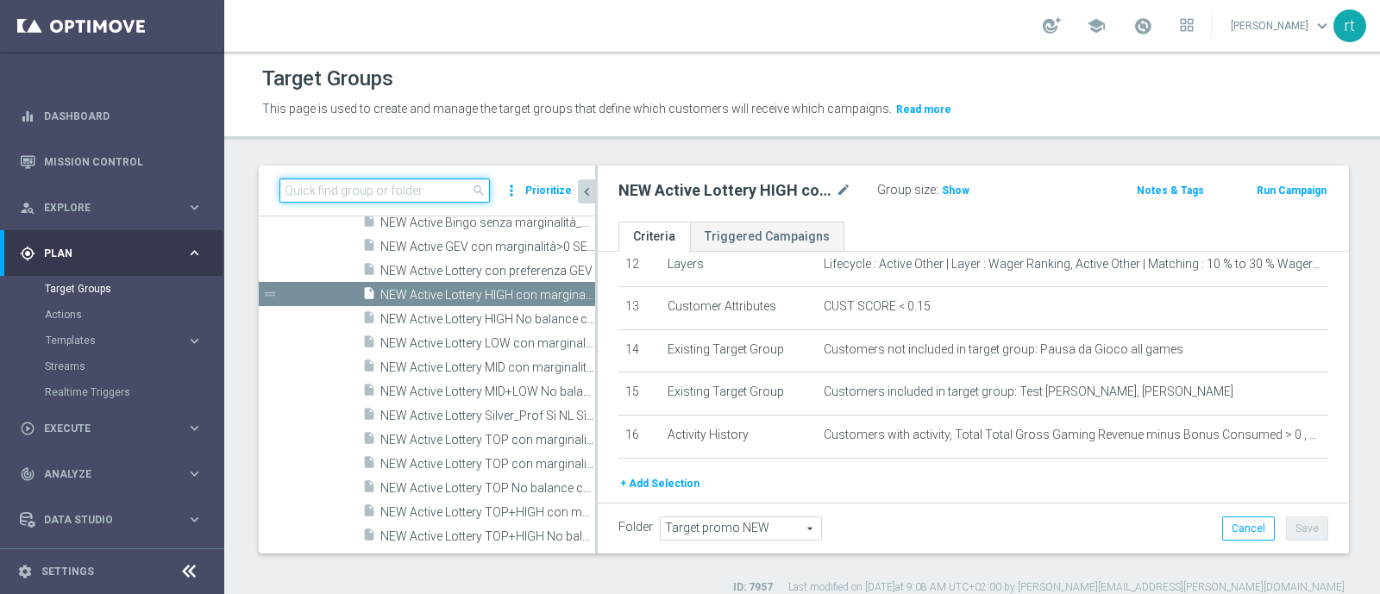
click at [379, 198] on input at bounding box center [384, 191] width 210 height 24
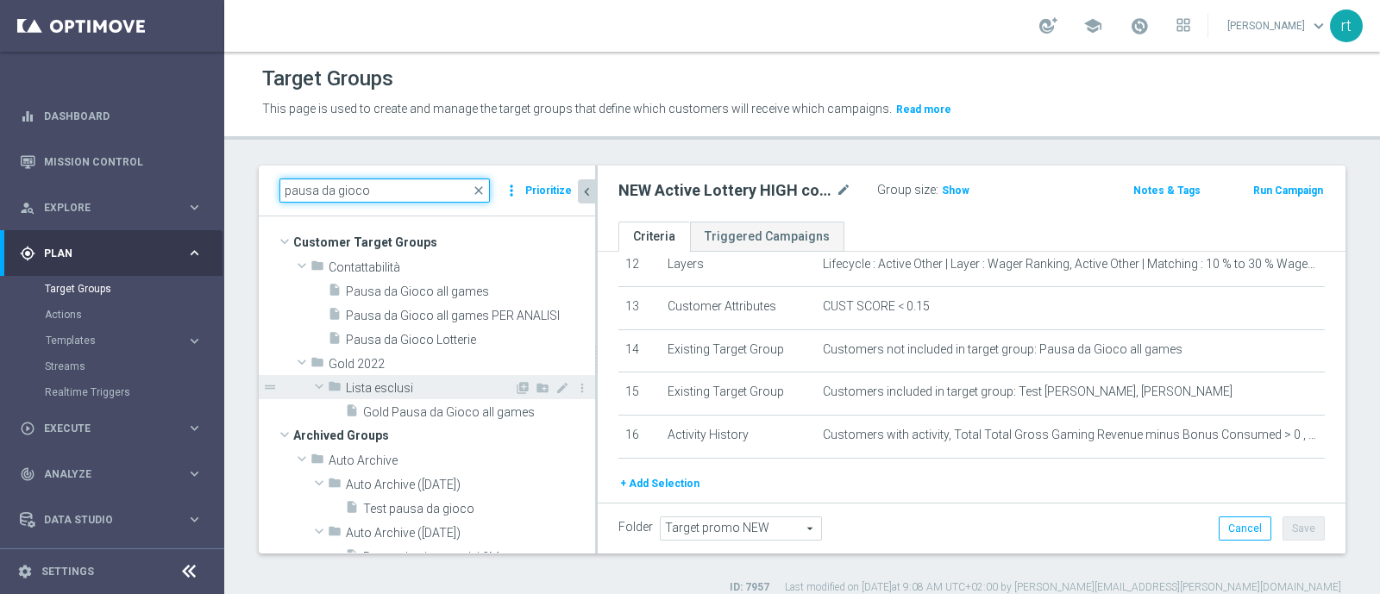
scroll to position [0, 0]
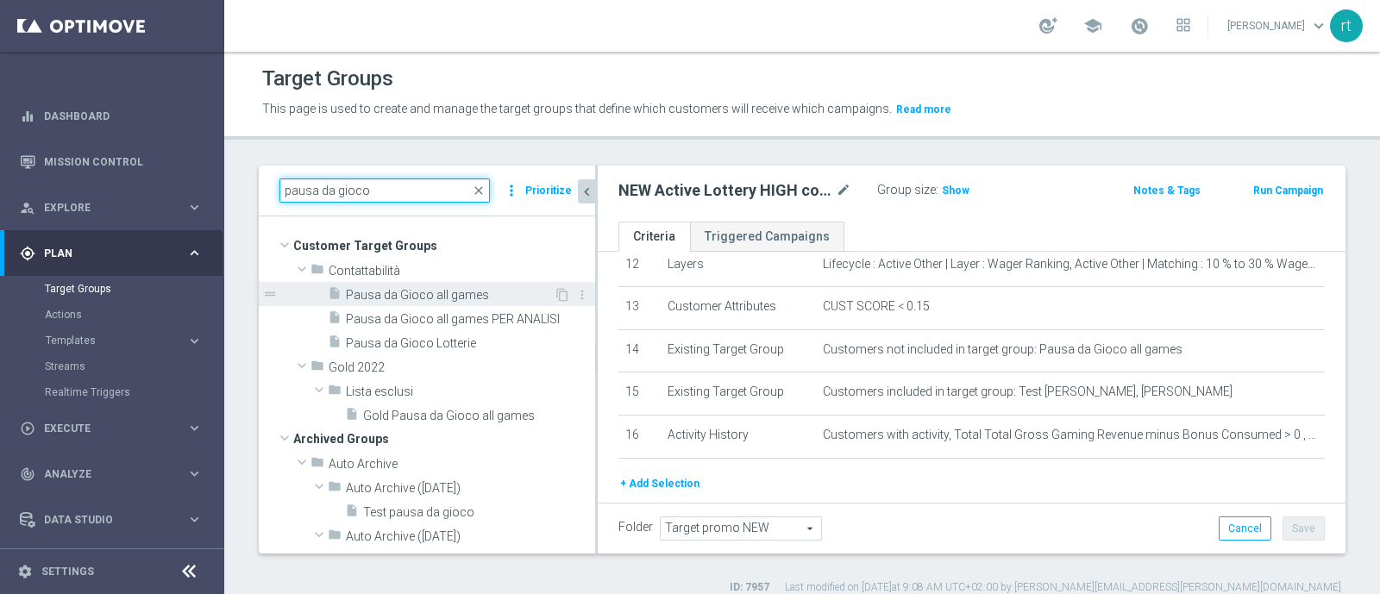
type input "pausa da gioco"
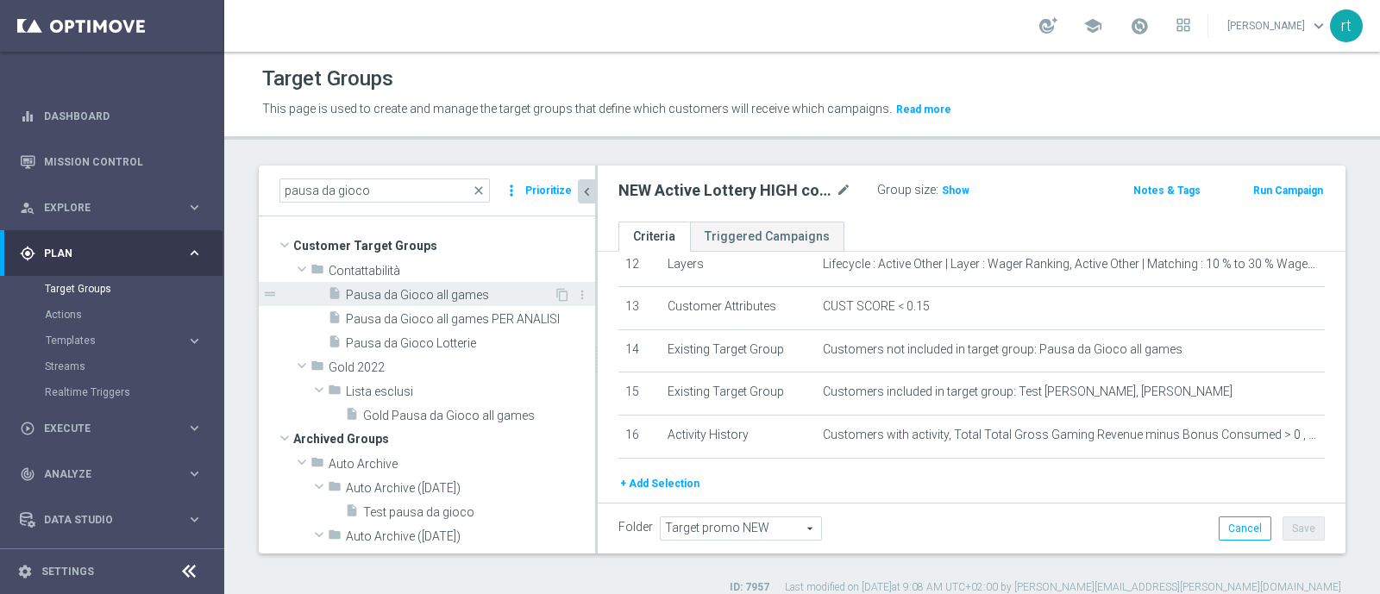
click at [428, 297] on span "Pausa da Gioco all games" at bounding box center [450, 295] width 208 height 15
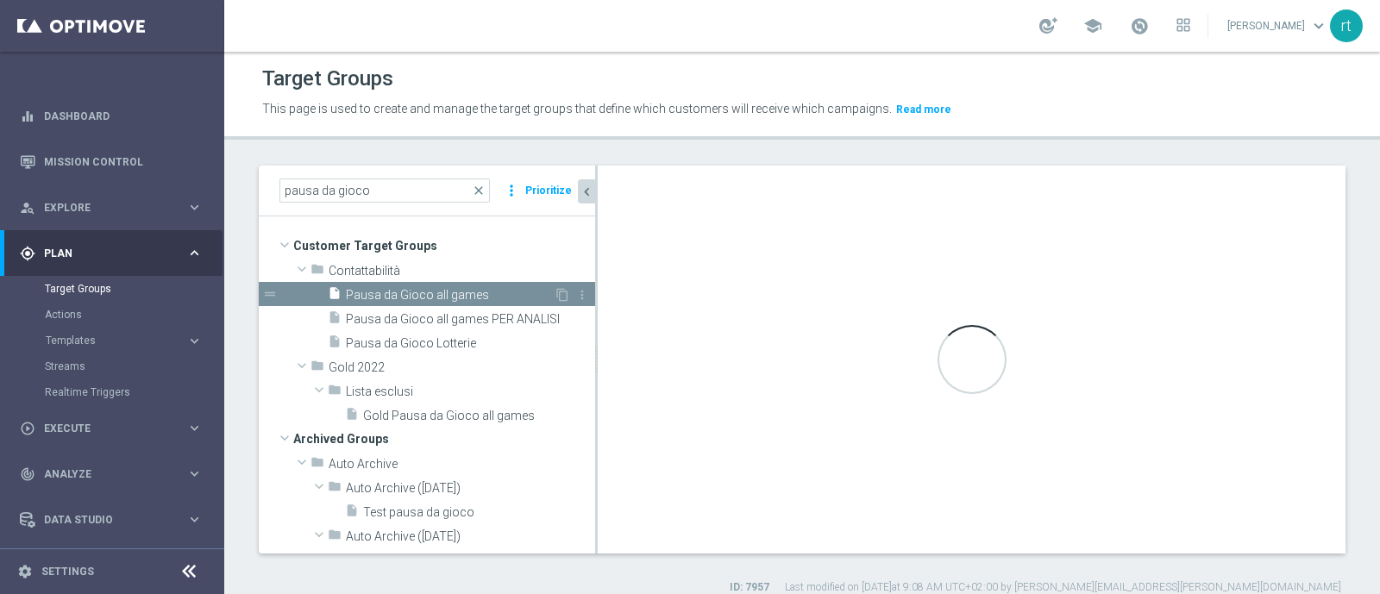
type textarea "(1 or 2 or 3 or 4 or 5 or 6 or 7 or 8 or 9 or 10 or 11 or 12 or 13 or 14 or 15 …"
type input "Contattabilità"
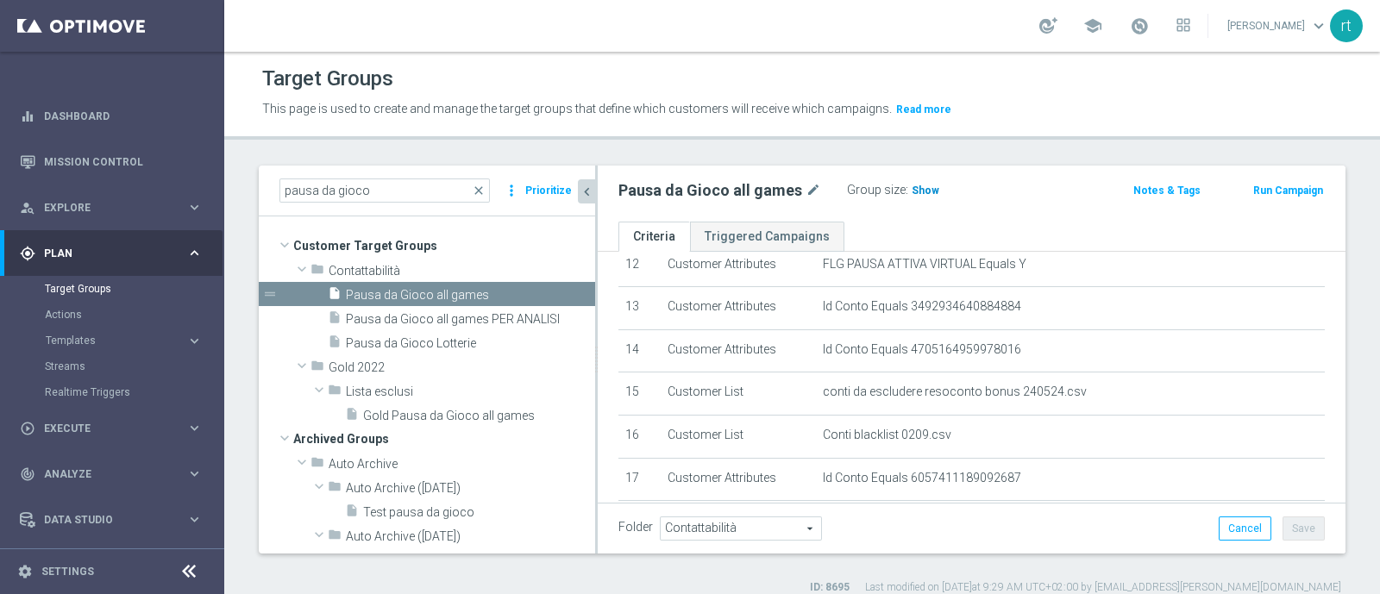
click at [912, 186] on span "Show" at bounding box center [926, 191] width 28 height 12
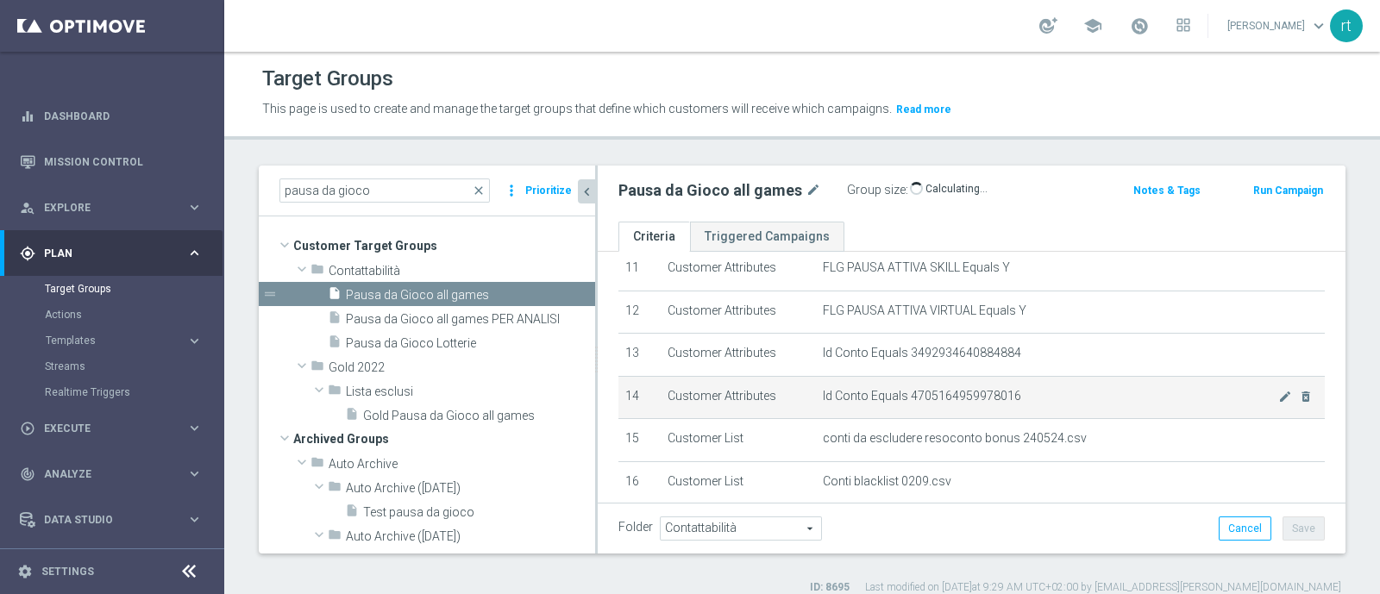
scroll to position [738, 0]
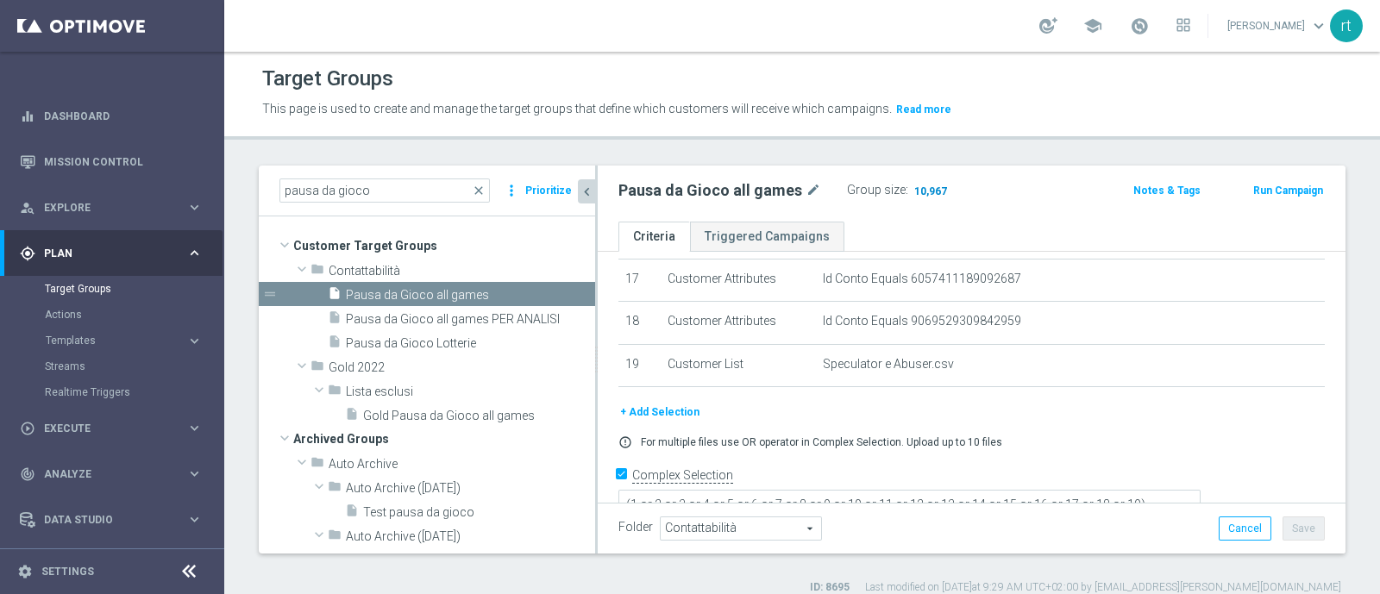
click at [923, 189] on span "10,967" at bounding box center [930, 193] width 36 height 16
click at [437, 337] on span "Pausa da Gioco Lotterie" at bounding box center [450, 343] width 208 height 15
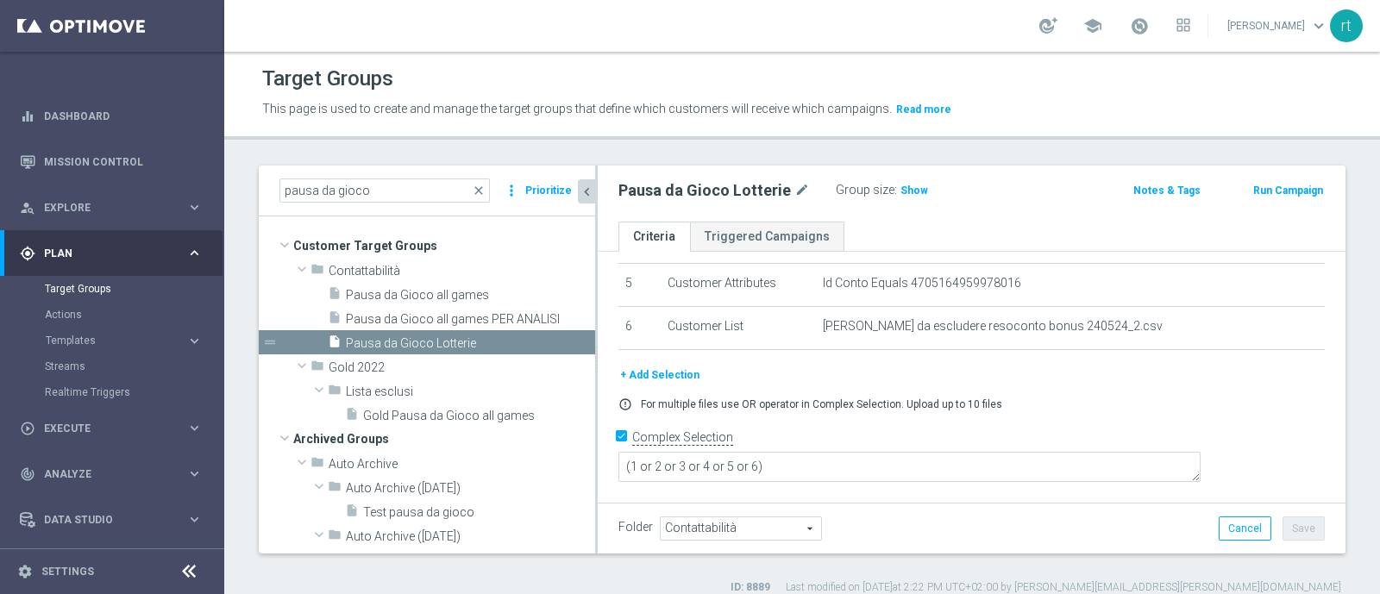
scroll to position [189, 0]
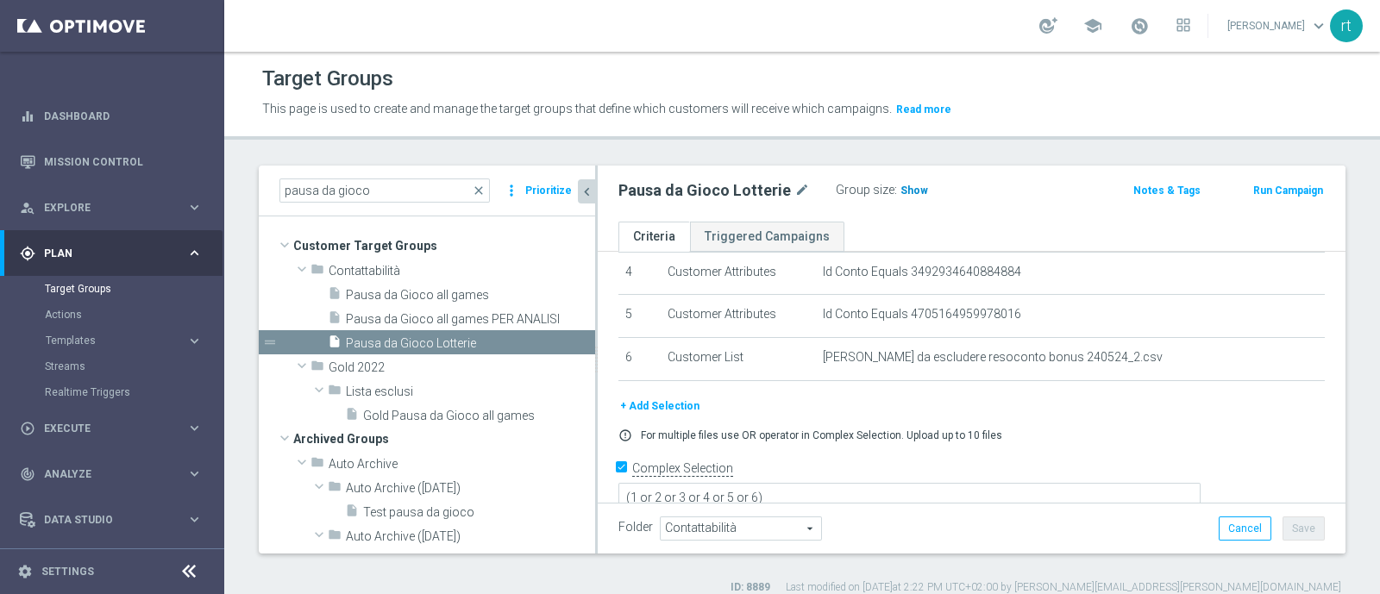
click at [901, 196] on h3 "Show" at bounding box center [914, 190] width 31 height 19
click at [916, 187] on span "6,116" at bounding box center [916, 193] width 30 height 16
click at [439, 298] on span "Pausa da Gioco all games" at bounding box center [450, 295] width 208 height 15
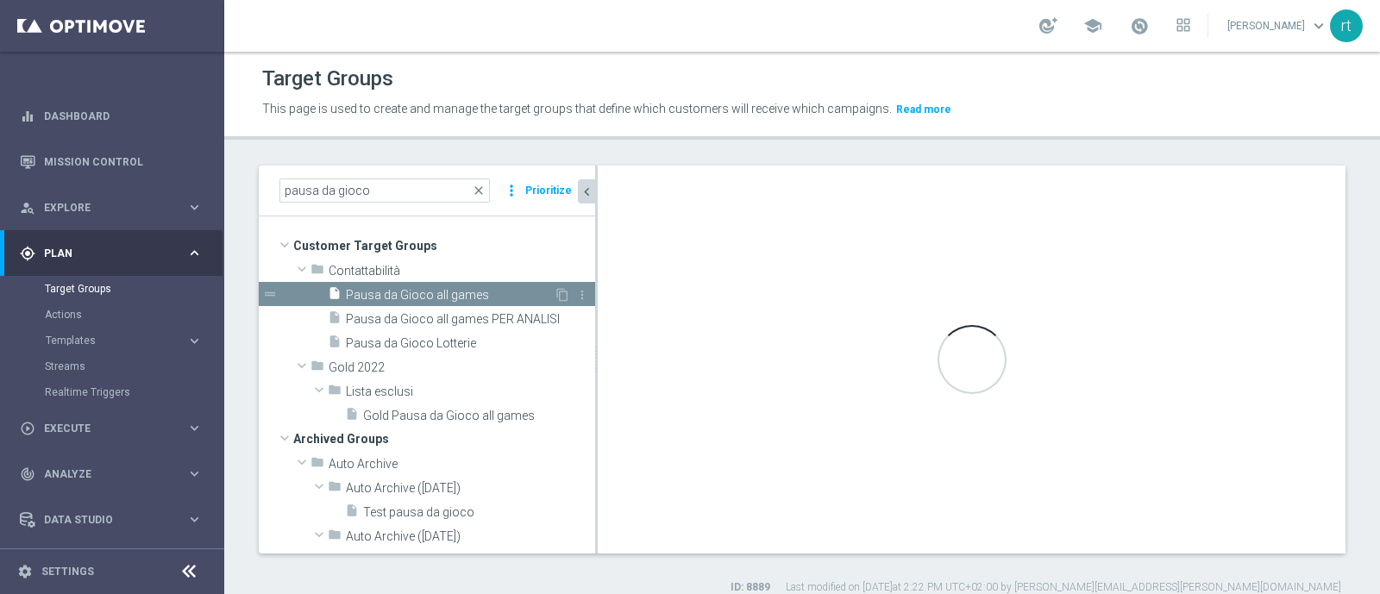
type textarea "(1 or 2 or 3 or 4 or 5 or 6 or 7 or 8 or 9 or 10 or 11 or 12 or 13 or 14 or 15 …"
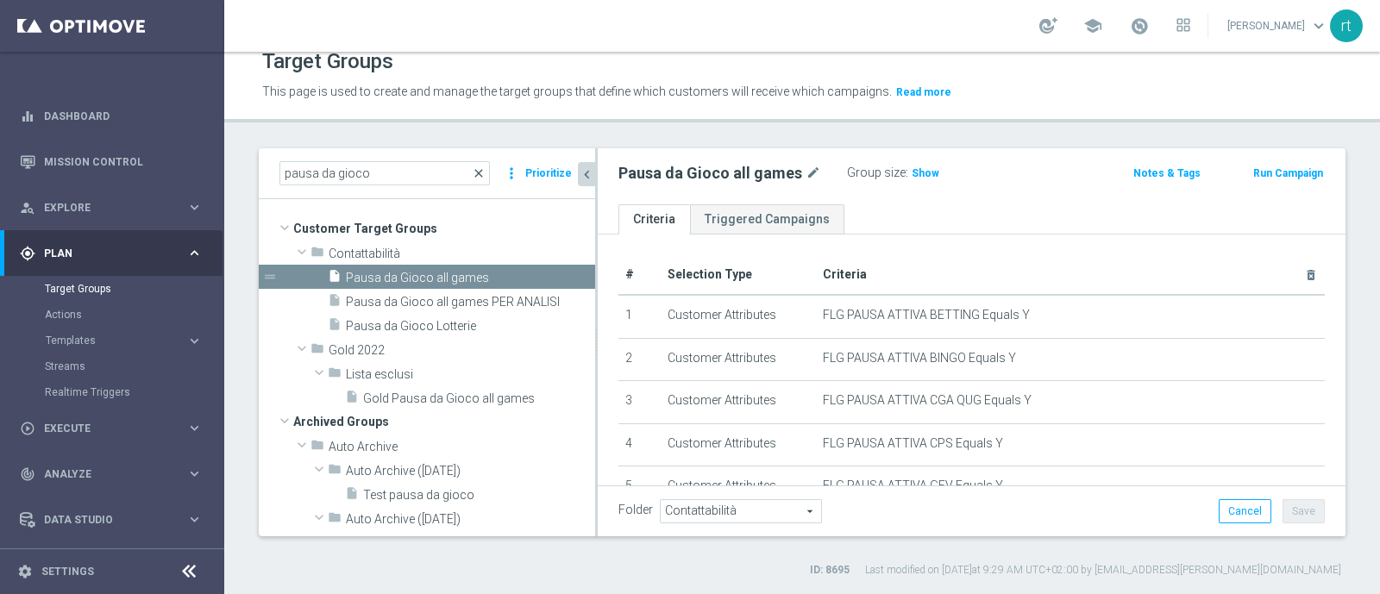
click at [486, 171] on span "close" at bounding box center [479, 173] width 14 height 14
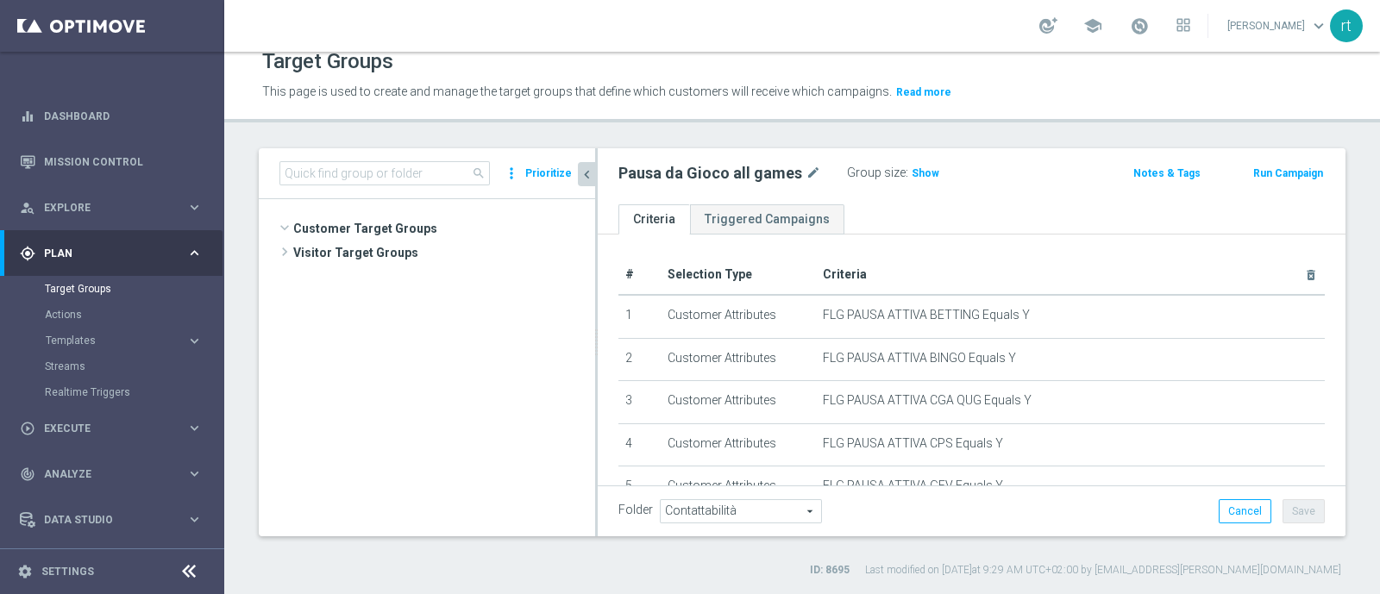
scroll to position [190, 0]
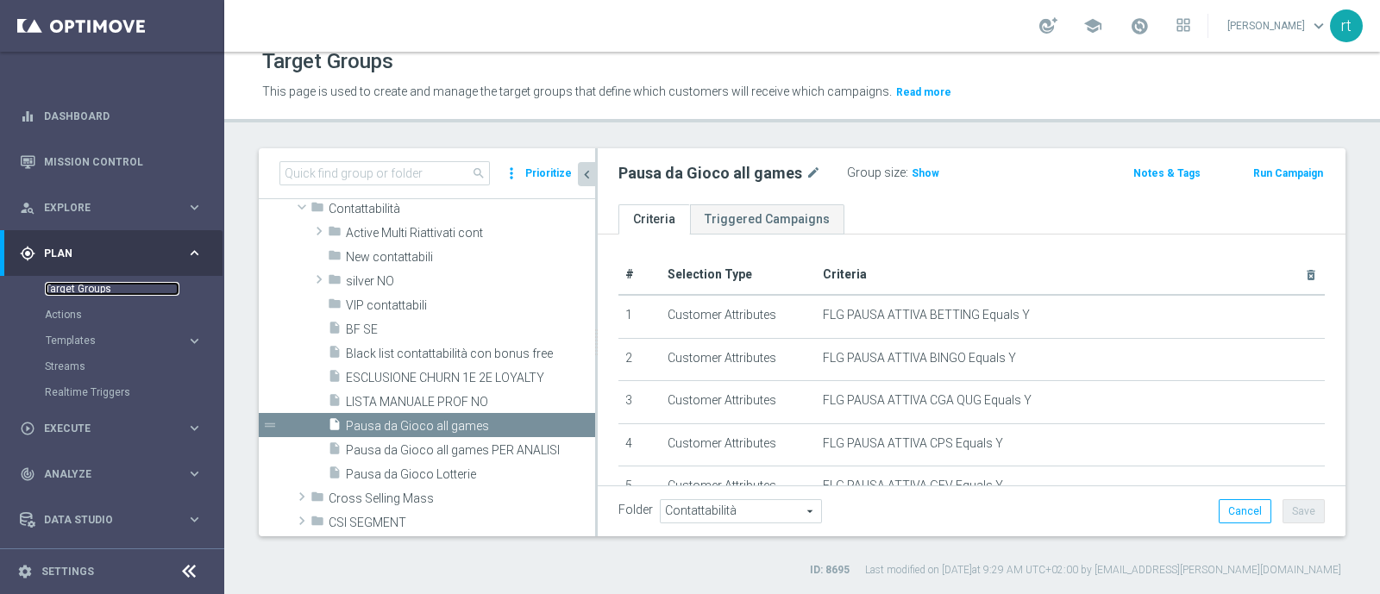
click at [69, 289] on link "Target Groups" at bounding box center [112, 289] width 135 height 14
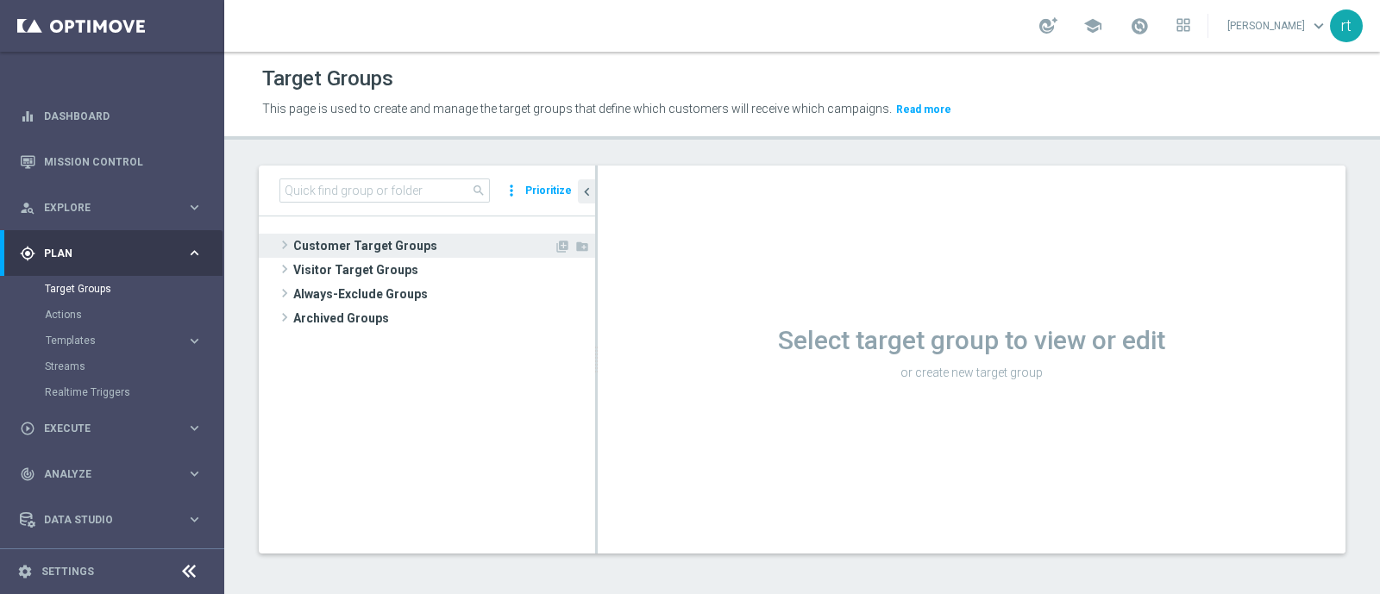
click at [423, 243] on span "Customer Target Groups" at bounding box center [423, 246] width 260 height 24
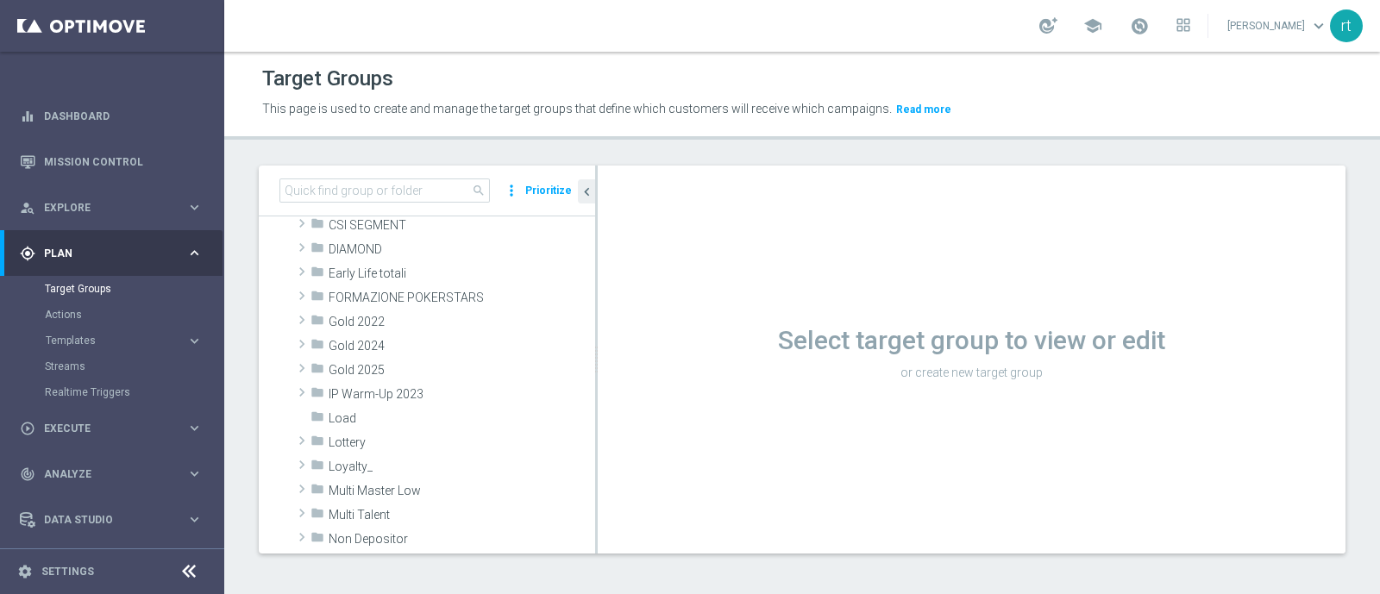
scroll to position [357, 0]
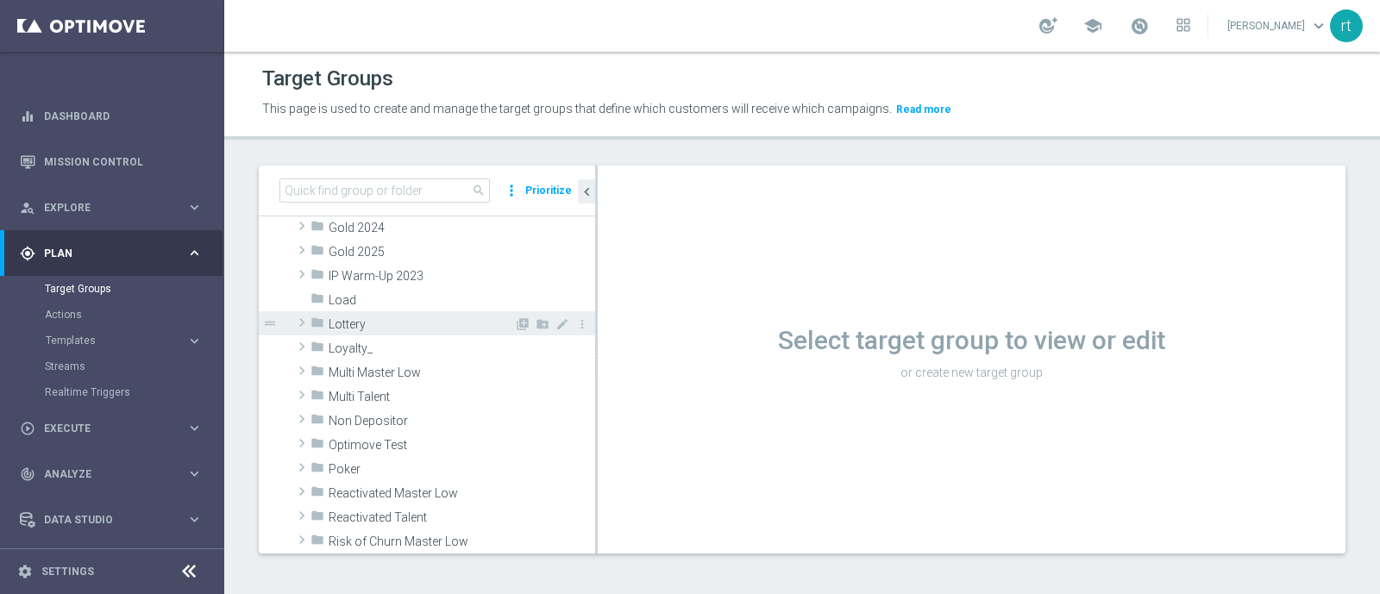
click at [354, 321] on span "Lottery" at bounding box center [421, 324] width 185 height 15
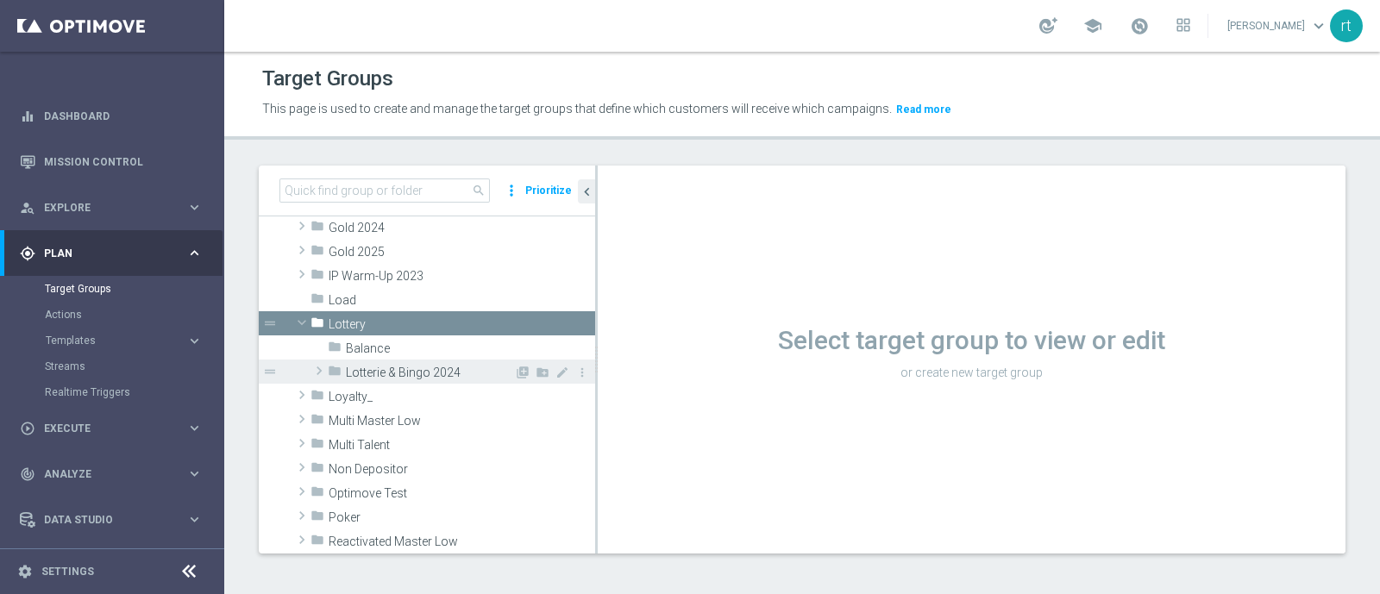
click at [401, 373] on span "Lotterie & Bingo 2024" at bounding box center [430, 373] width 168 height 15
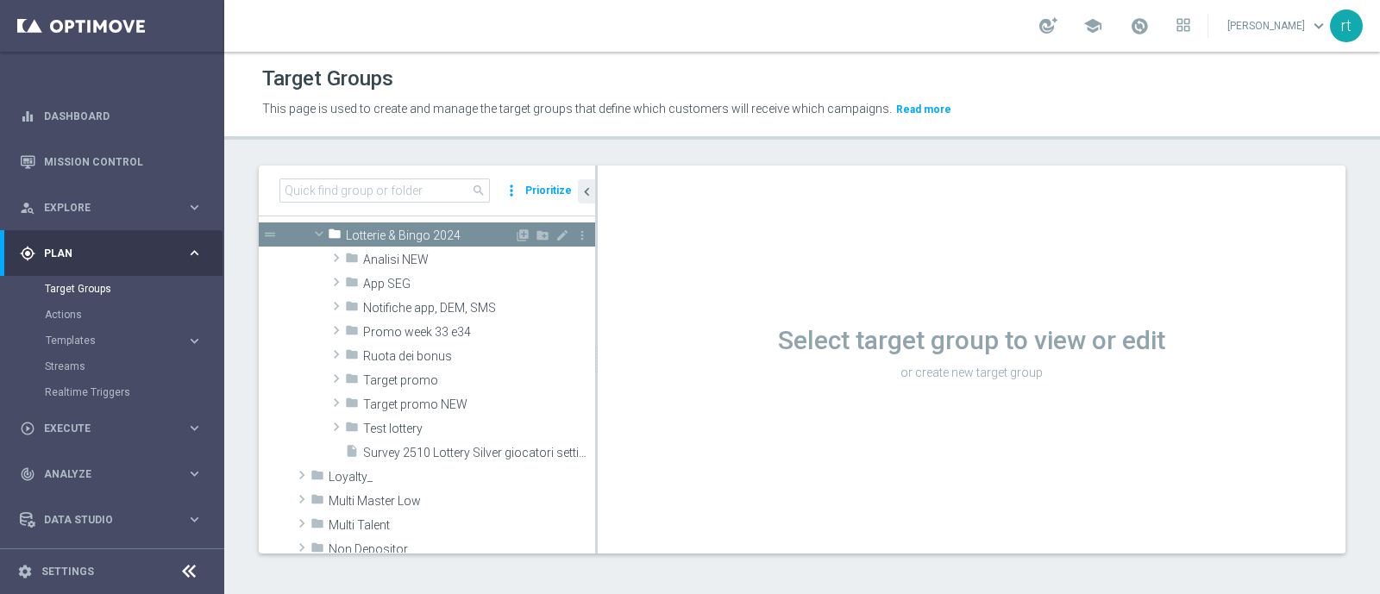
scroll to position [498, 0]
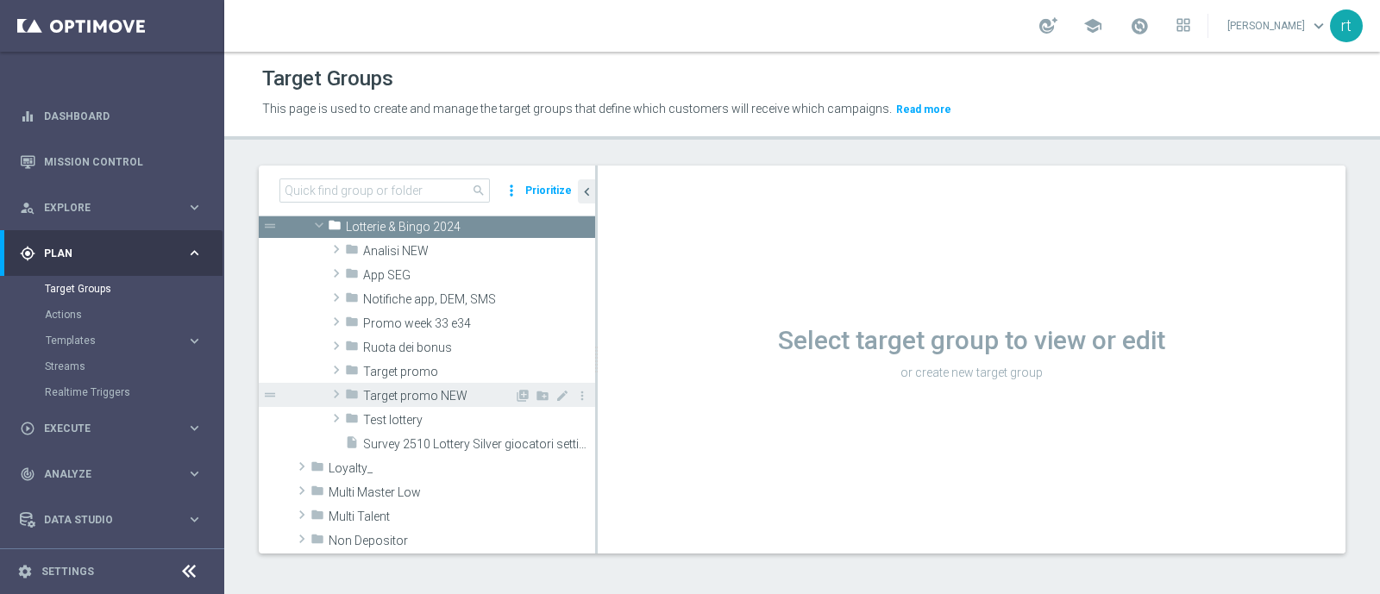
click at [400, 393] on span "Target promo NEW" at bounding box center [438, 396] width 151 height 15
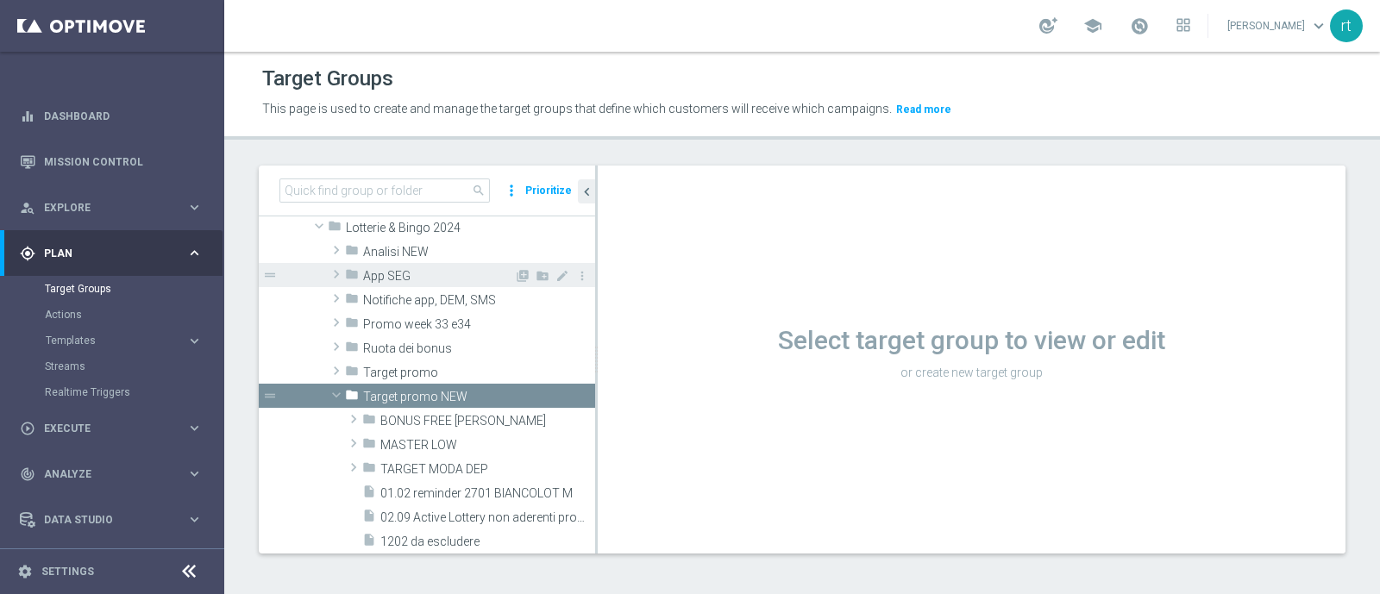
scroll to position [407, 0]
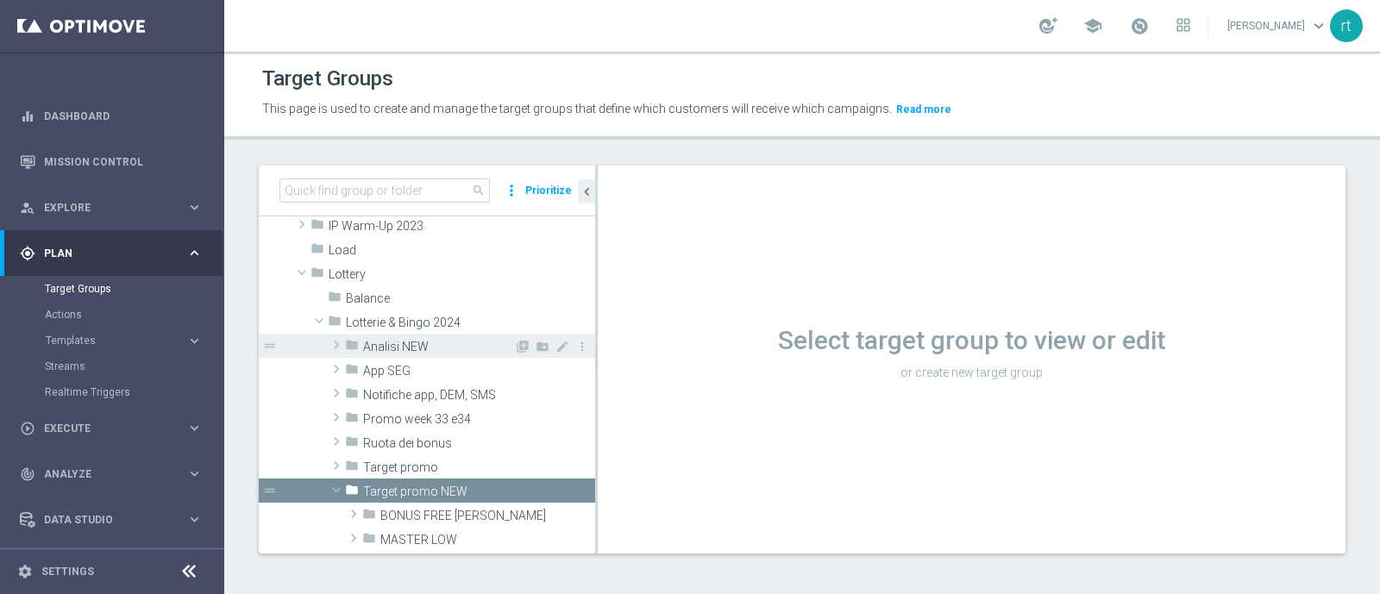
click at [385, 347] on span "Analisi NEW" at bounding box center [438, 347] width 151 height 15
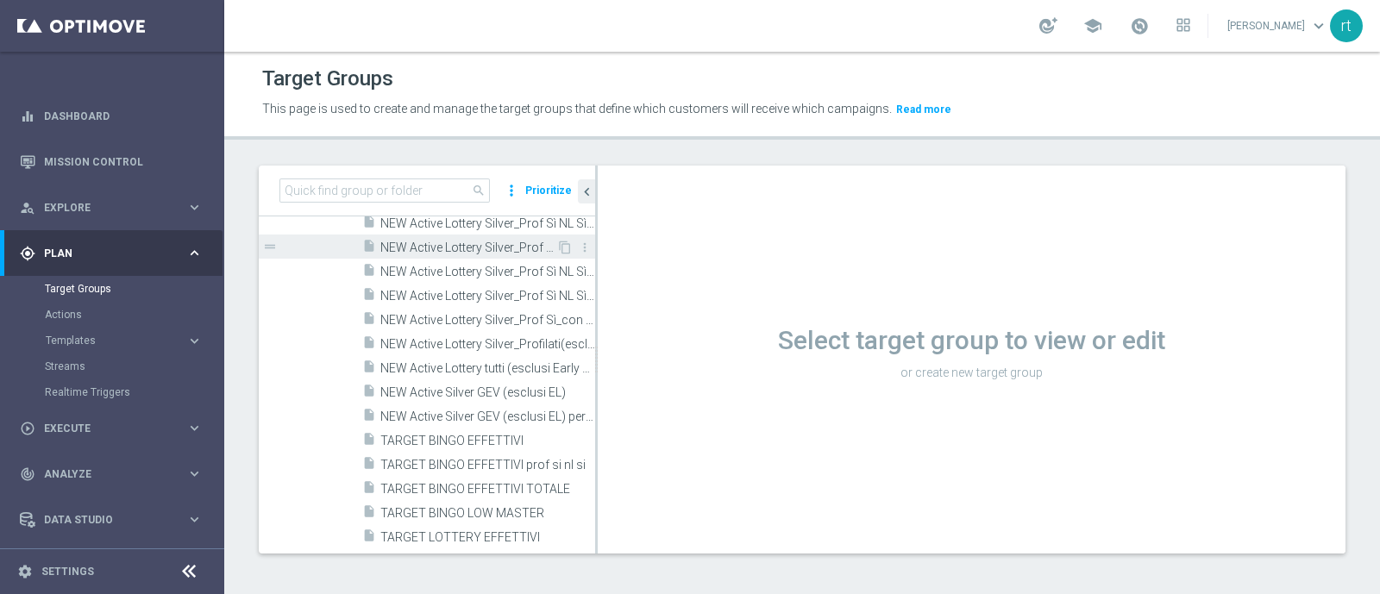
scroll to position [578, 0]
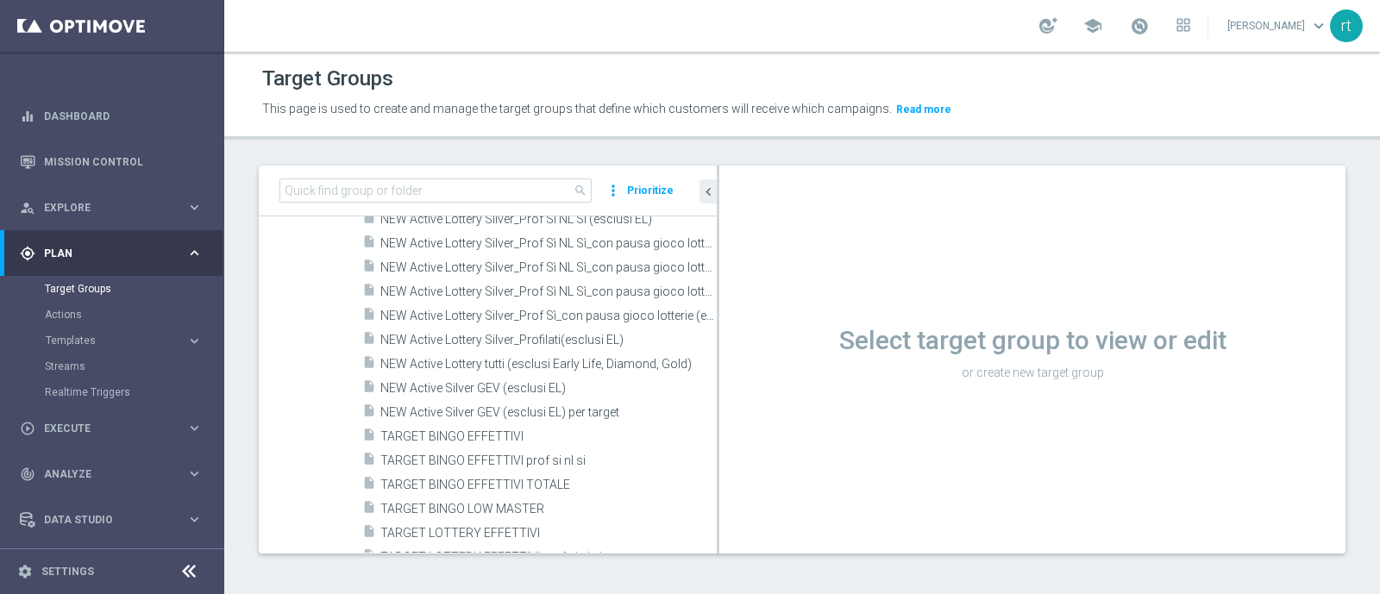
drag, startPoint x: 595, startPoint y: 405, endPoint x: 730, endPoint y: 400, distance: 134.6
click at [719, 400] on div at bounding box center [718, 360] width 3 height 388
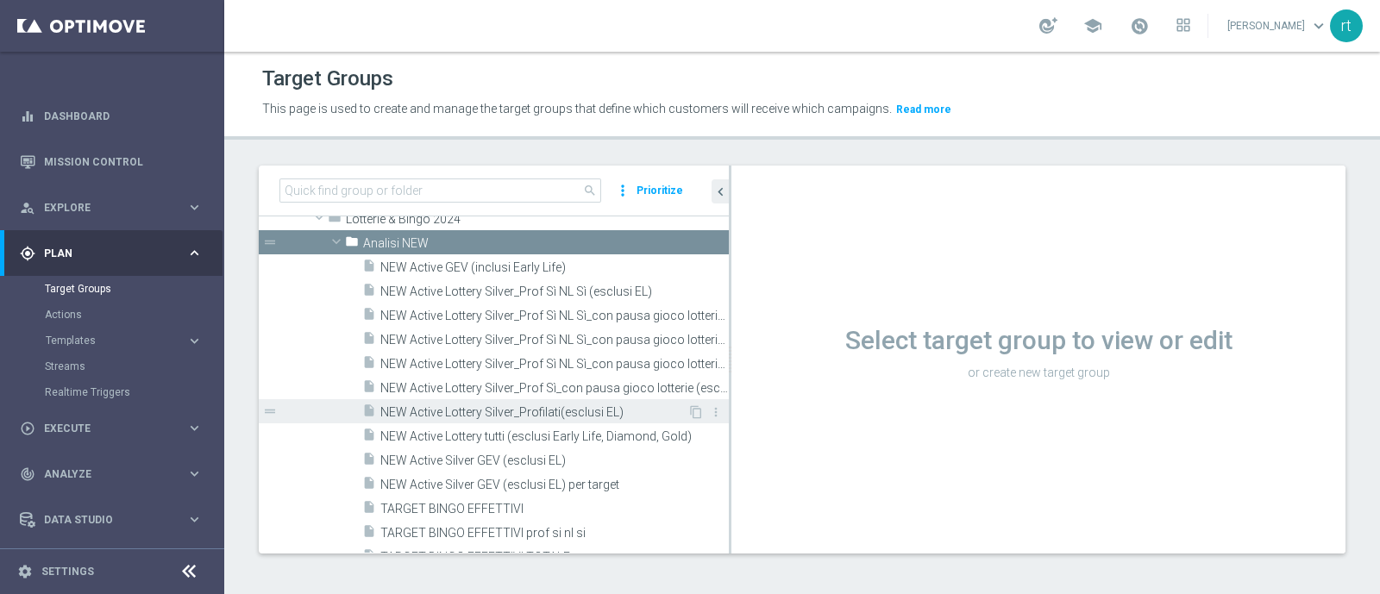
scroll to position [505, 0]
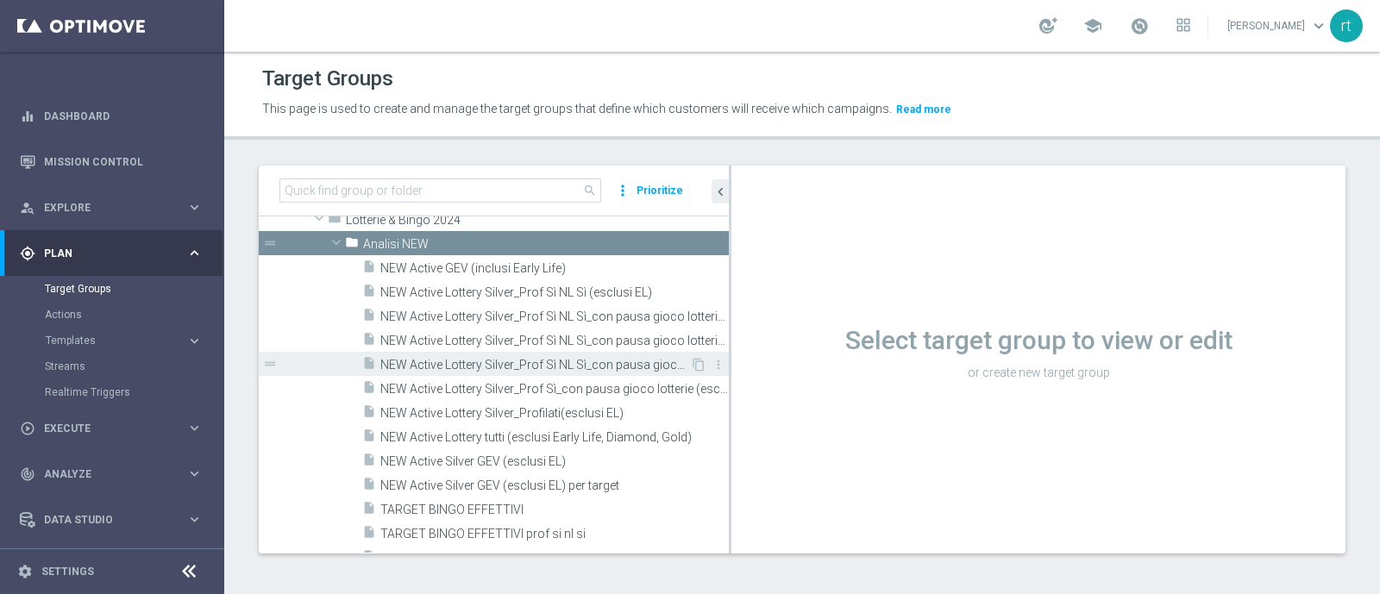
click at [505, 358] on span "NEW Active Lottery Silver_Prof Sì NL Sì_con pausa gioco lotterie (esclusi EL)_m…" at bounding box center [535, 365] width 310 height 15
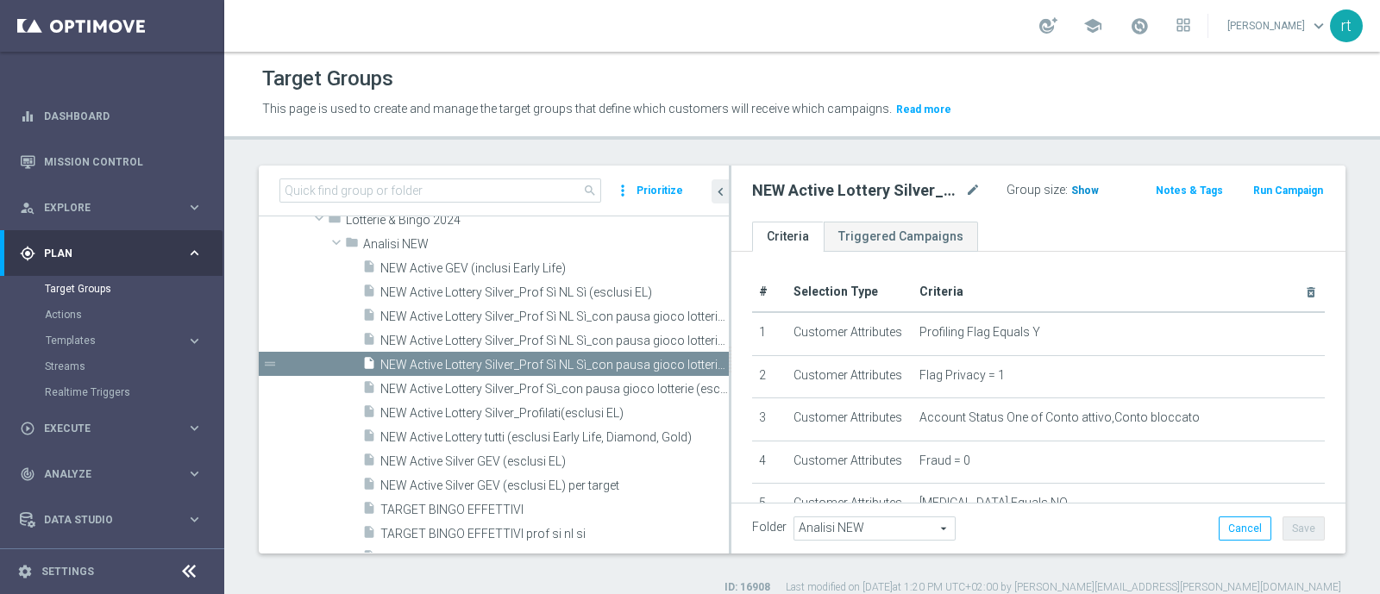
click at [1075, 187] on span "Show" at bounding box center [1085, 191] width 28 height 12
click at [692, 364] on icon "content_copy" at bounding box center [699, 365] width 14 height 14
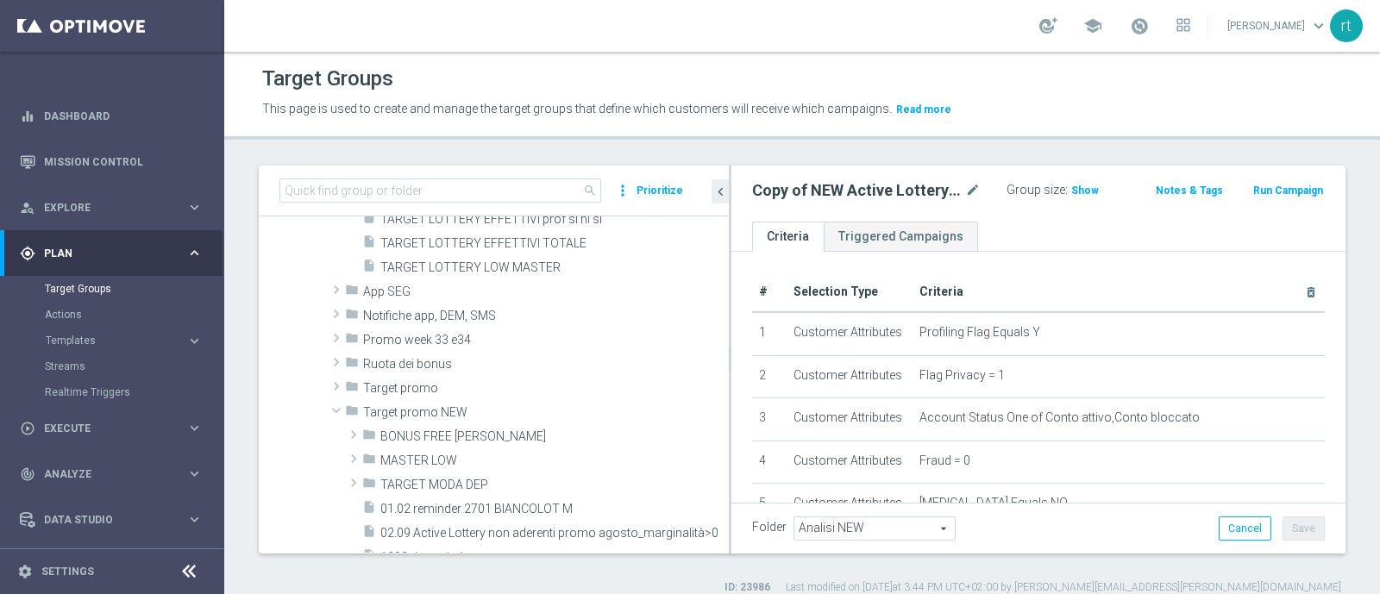
scroll to position [945, 0]
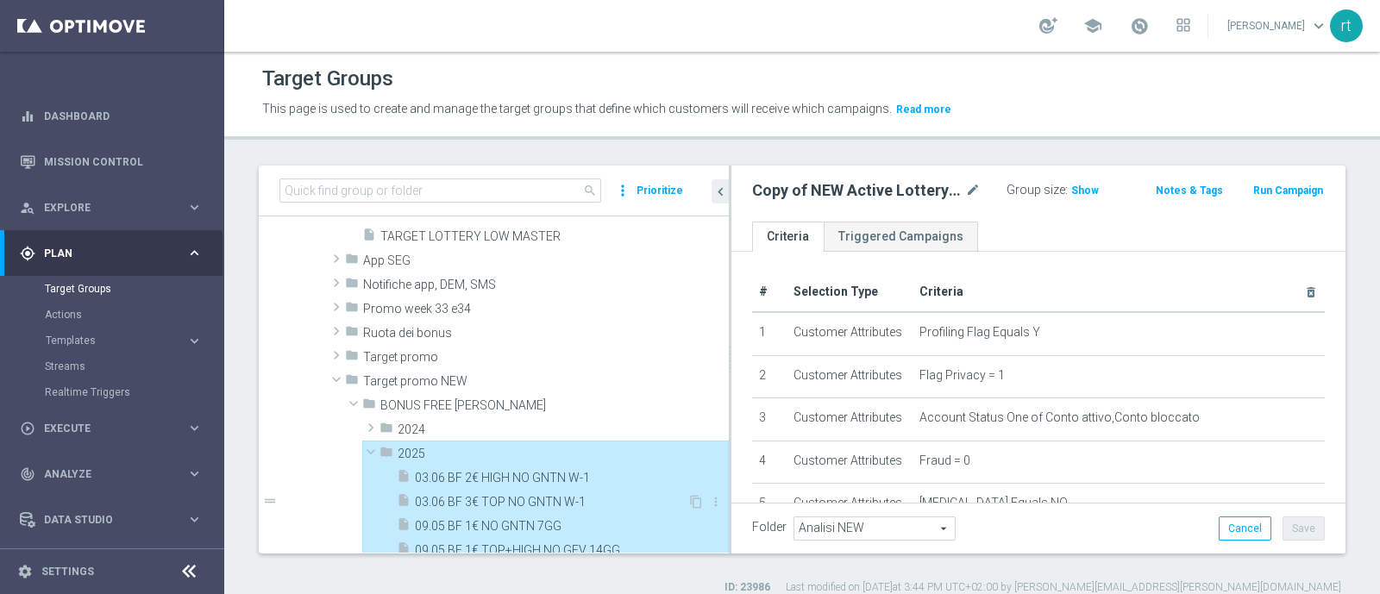
type input "2025"
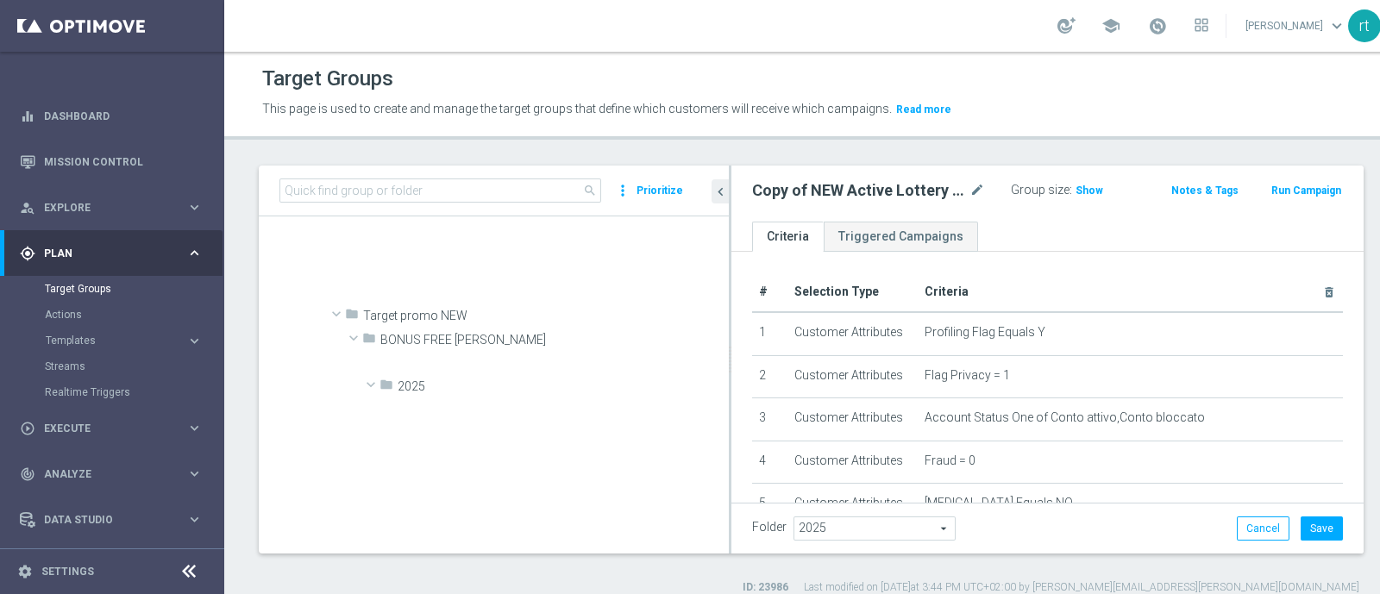
scroll to position [1827, 0]
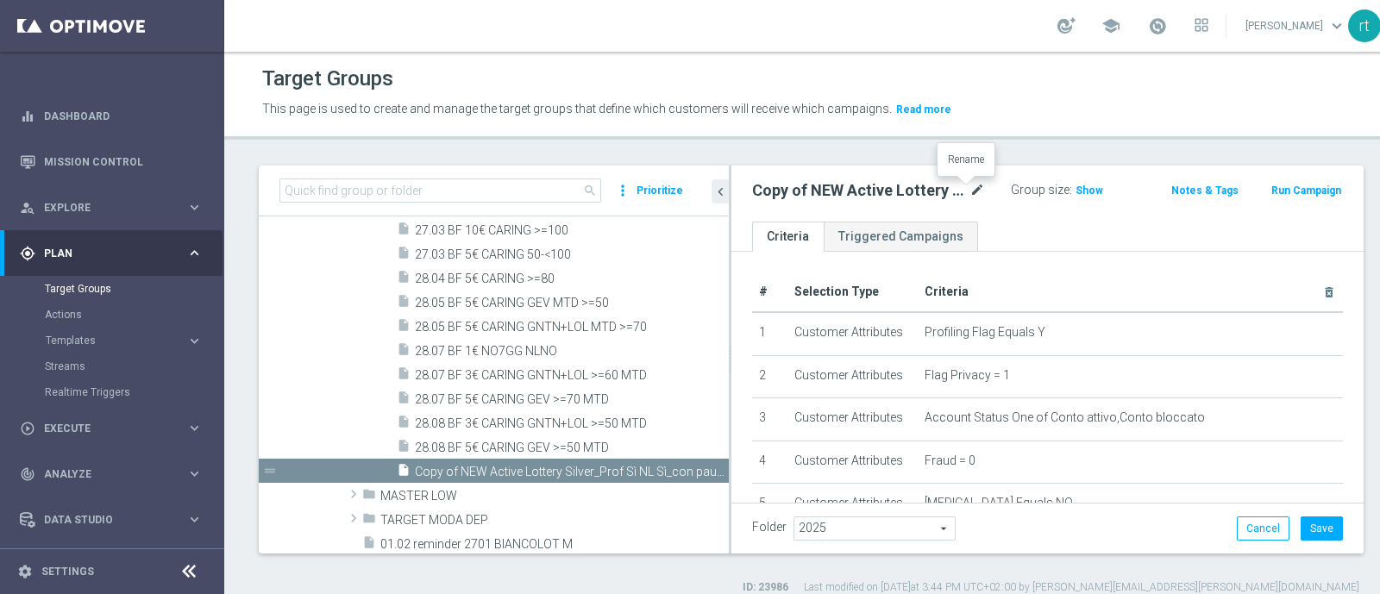
click at [969, 191] on icon "mode_edit" at bounding box center [977, 190] width 16 height 21
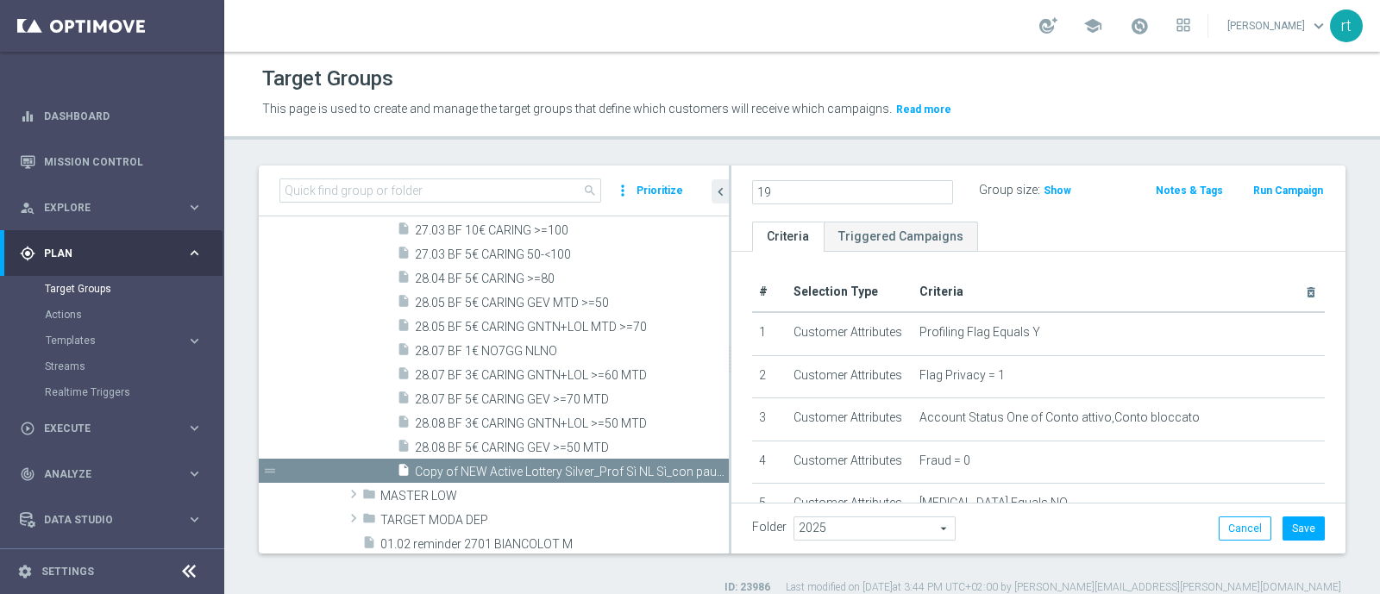
scroll to position [0, 0]
type input "18.09 BF 1€ 0-2 MTD W>=2"
click at [999, 114] on p "This page is used to create and manage the target groups that define which cust…" at bounding box center [664, 109] width 804 height 19
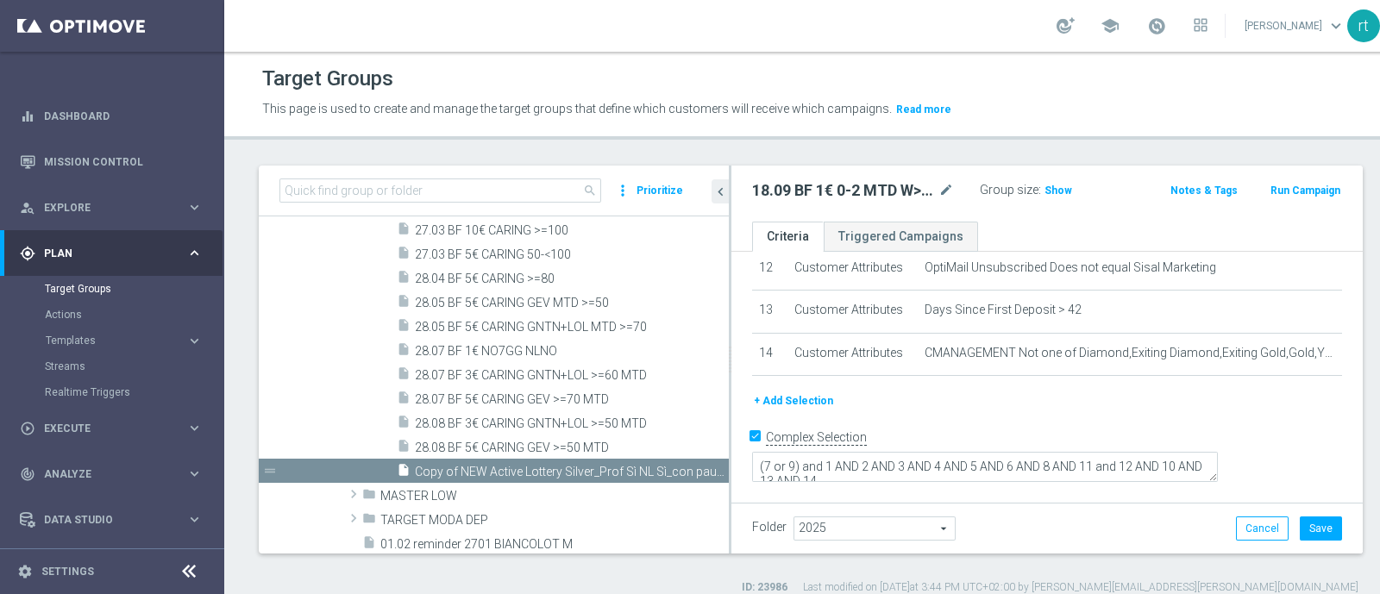
scroll to position [17, 0]
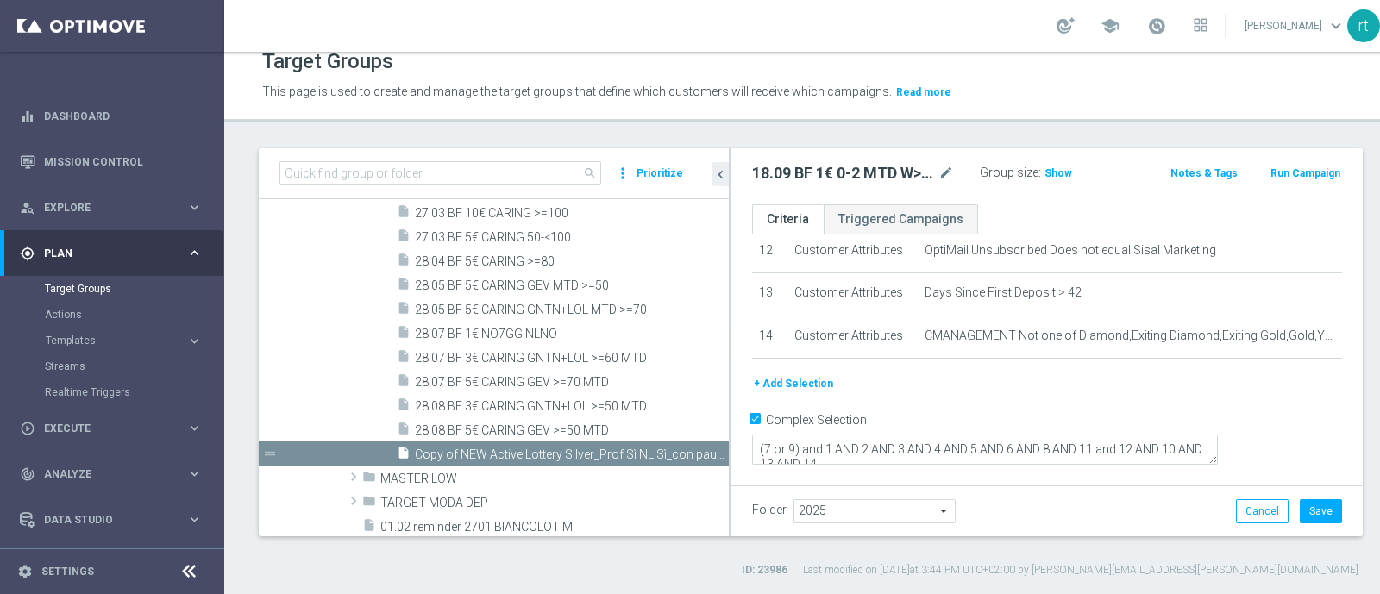
click at [811, 393] on button "+ Add Selection" at bounding box center [793, 383] width 83 height 19
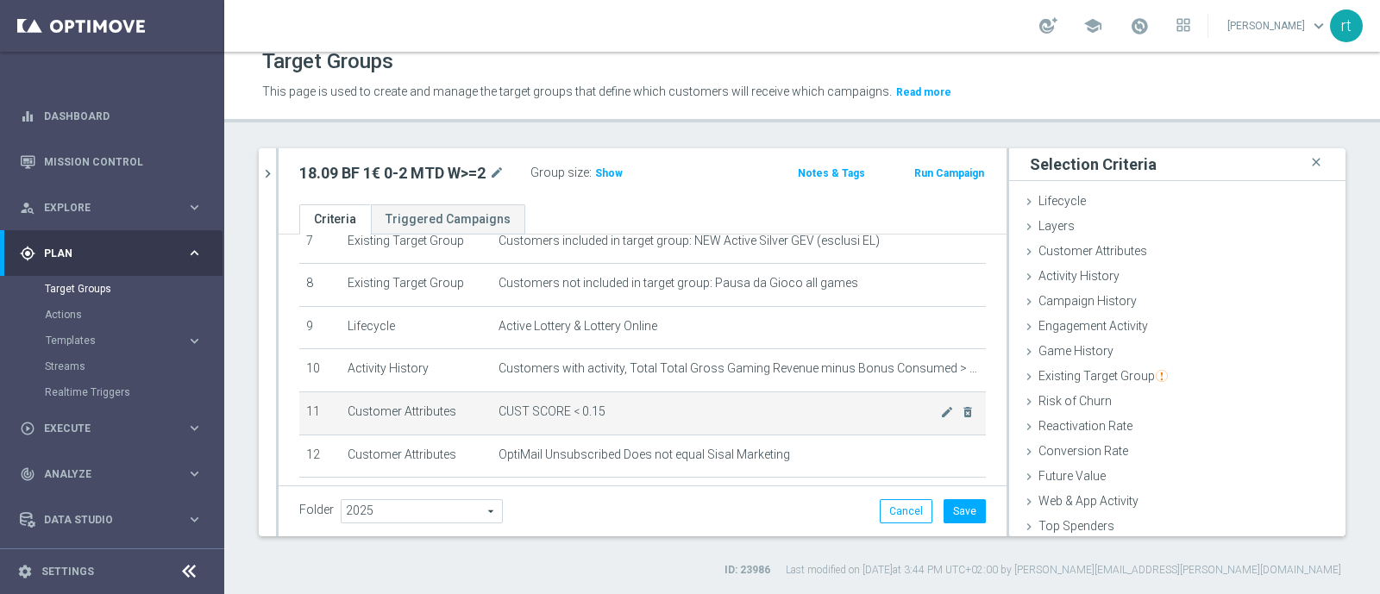
scroll to position [482, 0]
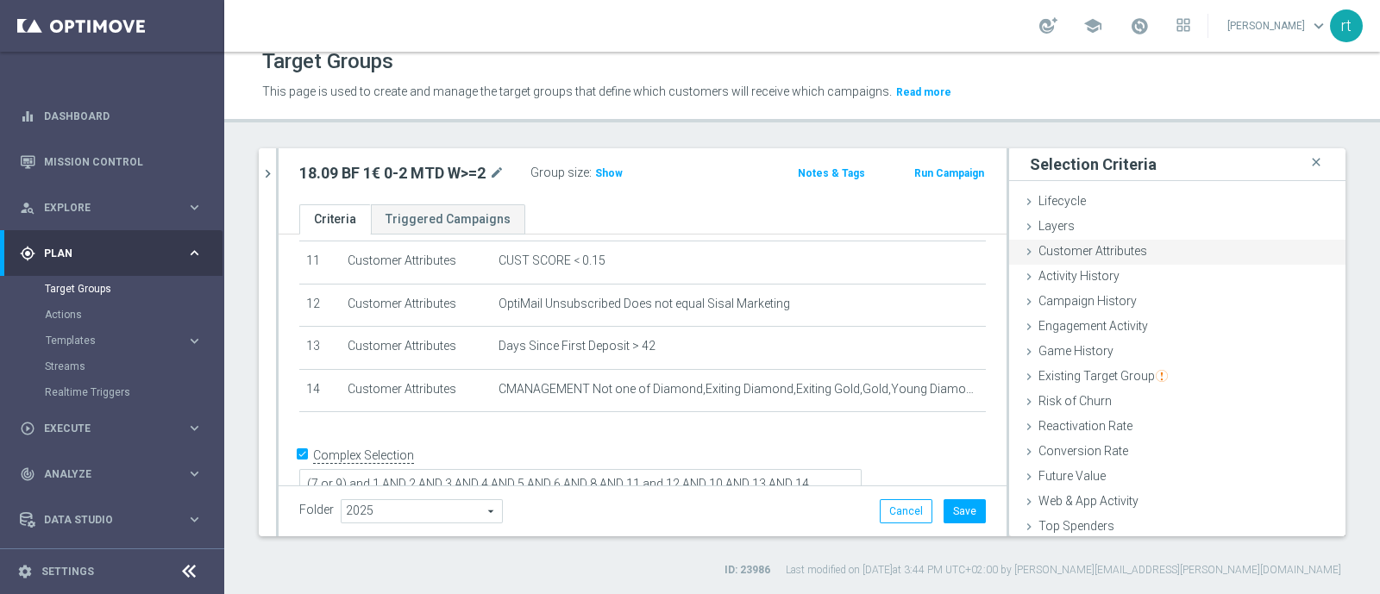
click at [1062, 252] on span "Customer Attributes" at bounding box center [1092, 251] width 109 height 14
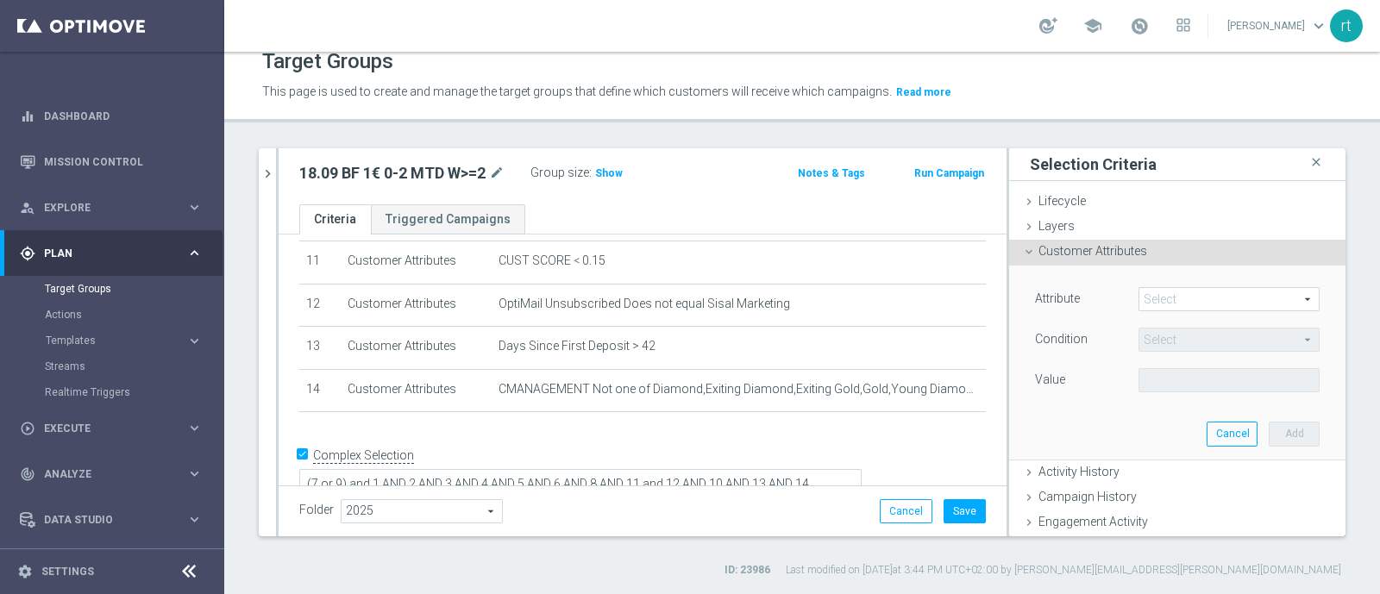
click at [1148, 300] on span at bounding box center [1228, 299] width 179 height 22
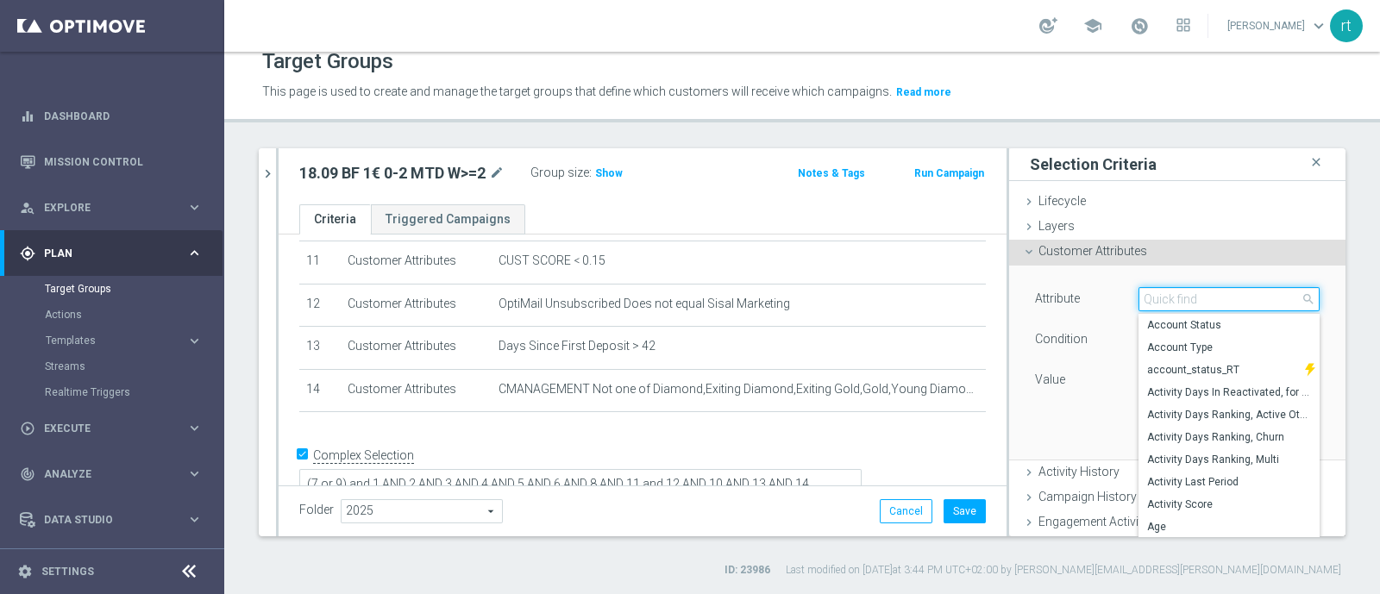
click at [1148, 300] on input "search" at bounding box center [1228, 299] width 181 height 24
click at [1083, 258] on div "Customer Attributes done" at bounding box center [1177, 253] width 336 height 26
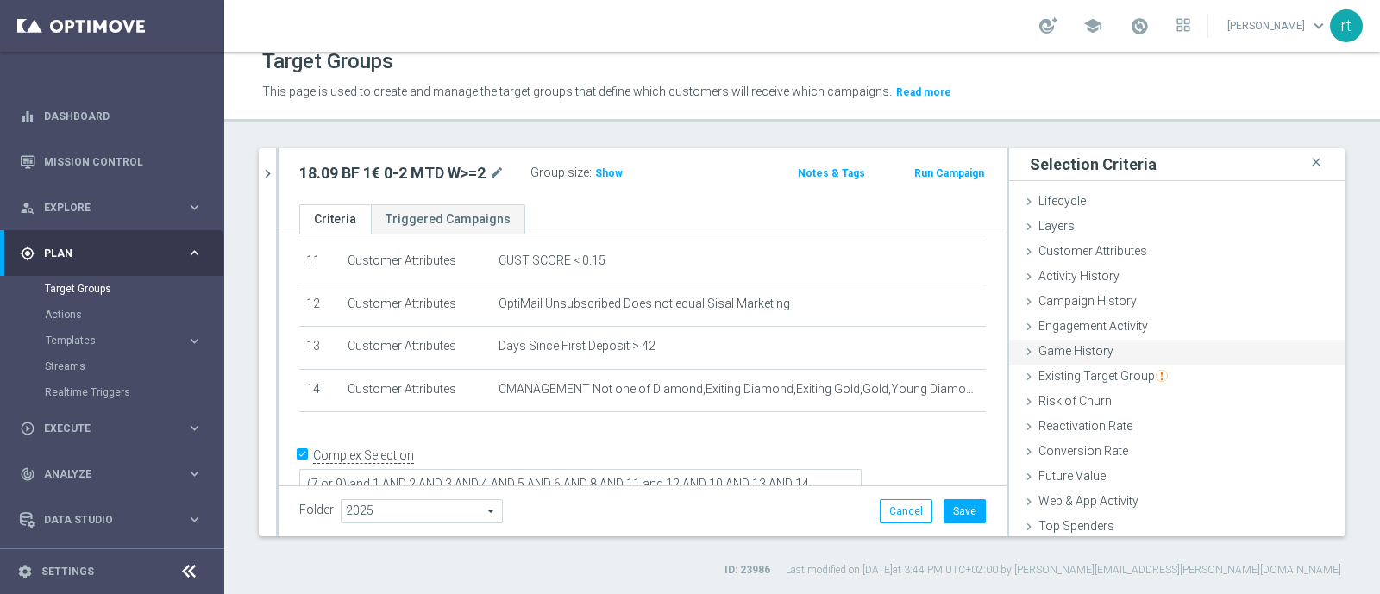
scroll to position [79, 0]
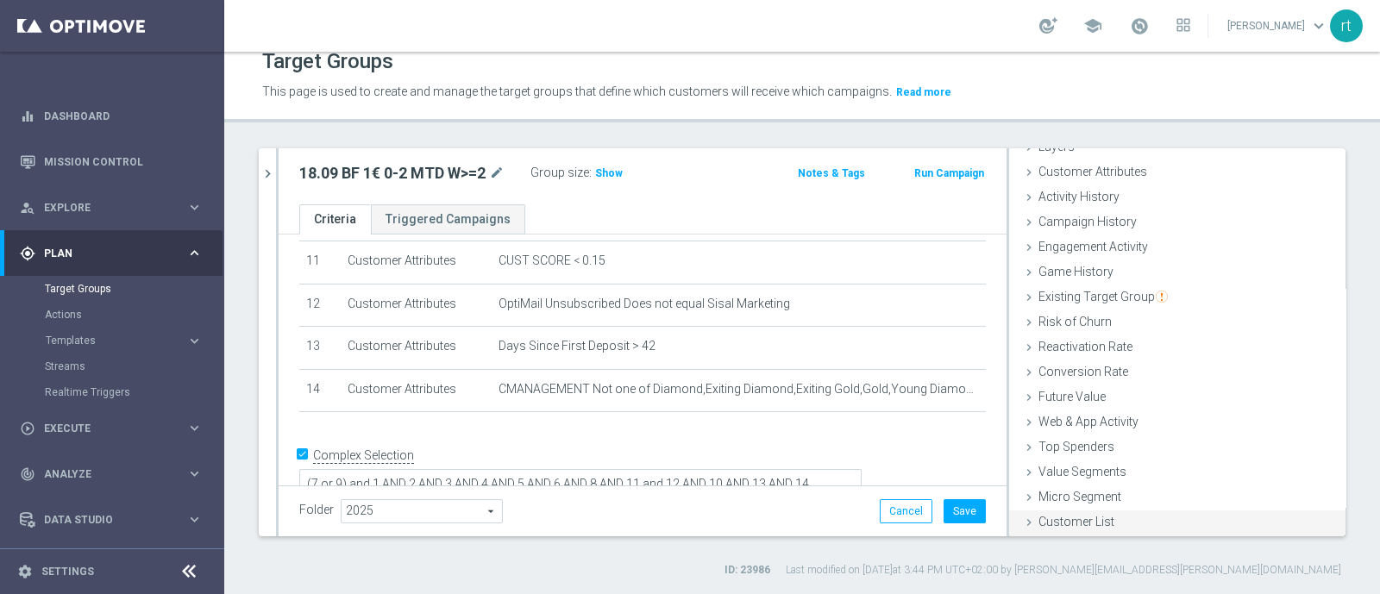
click at [1054, 519] on span "Customer List" at bounding box center [1076, 522] width 76 height 14
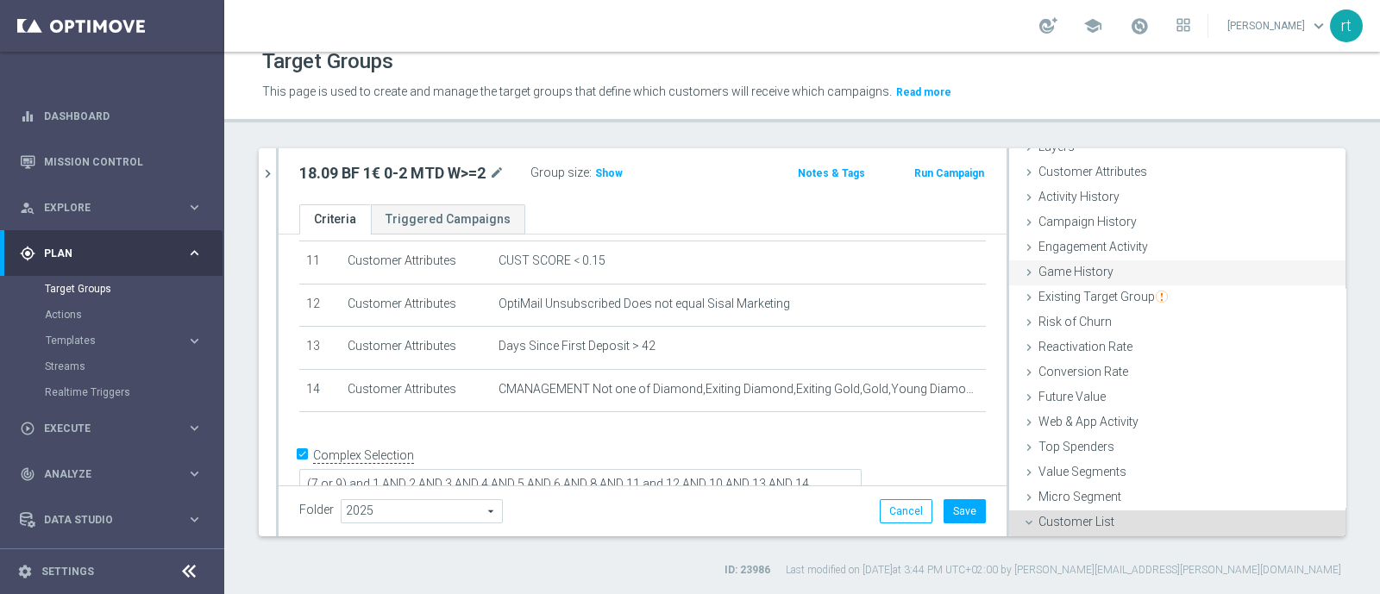
scroll to position [235, 0]
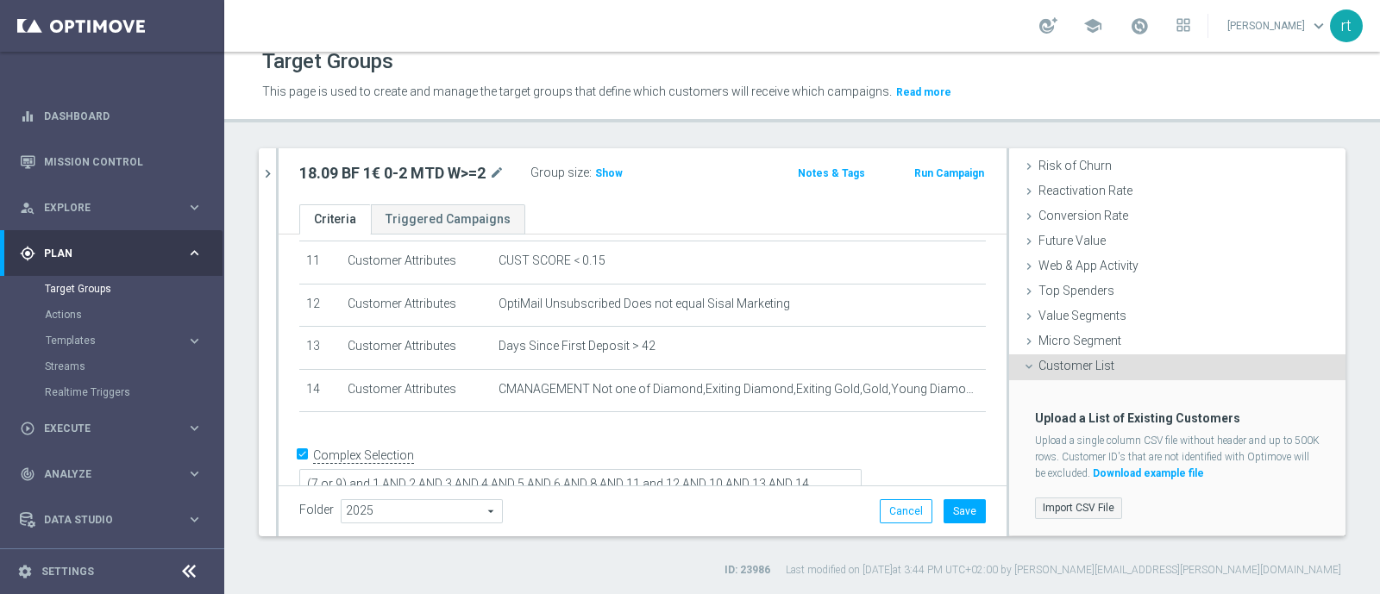
click at [1086, 505] on label "Import CSV File" at bounding box center [1078, 509] width 87 height 22
click at [0, 0] on input "Import CSV File" at bounding box center [0, 0] width 0 height 0
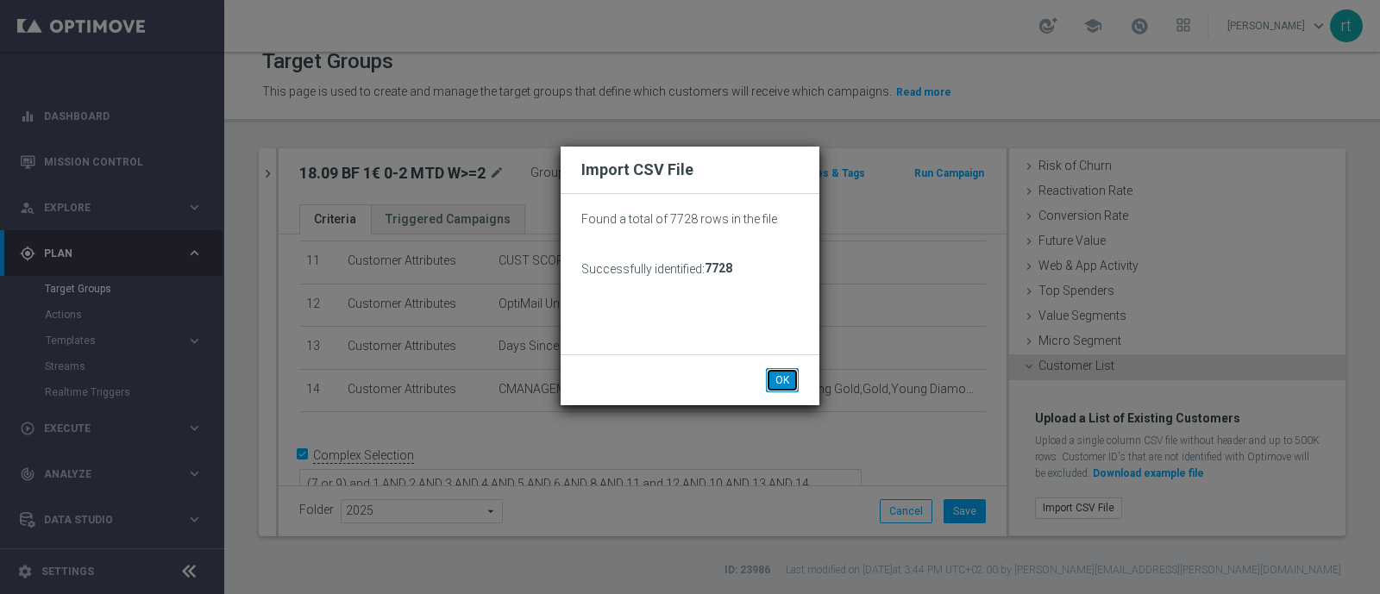
click at [784, 376] on button "OK" at bounding box center [782, 380] width 33 height 24
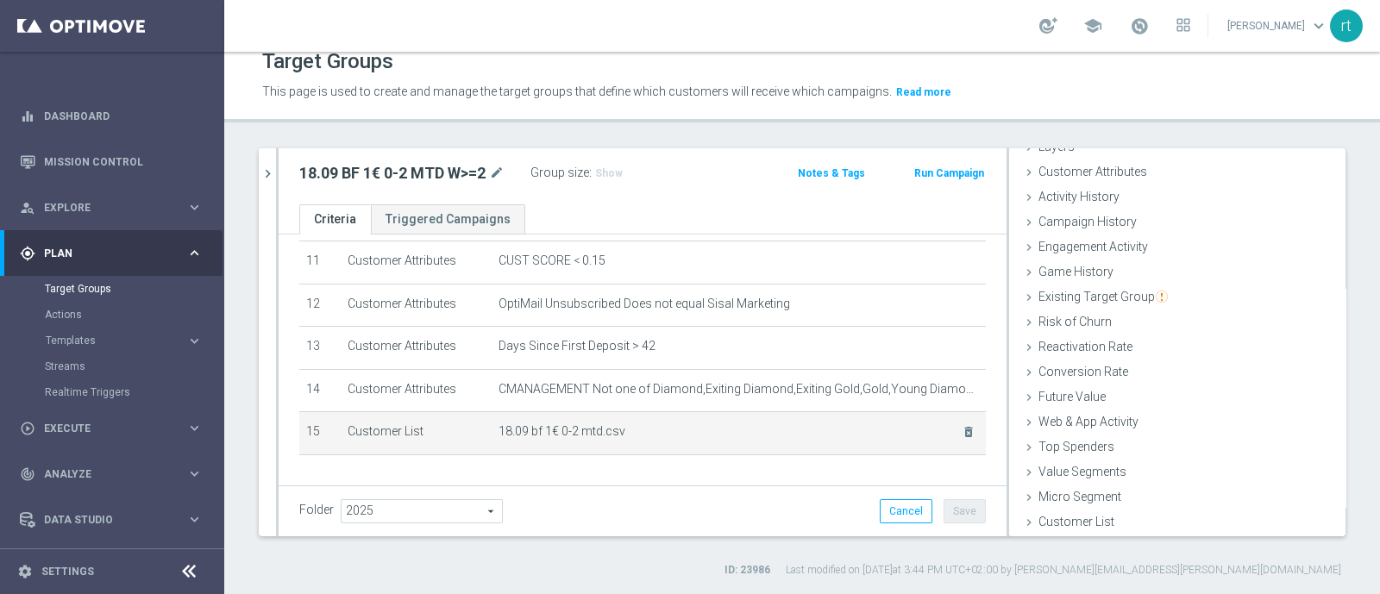
scroll to position [553, 0]
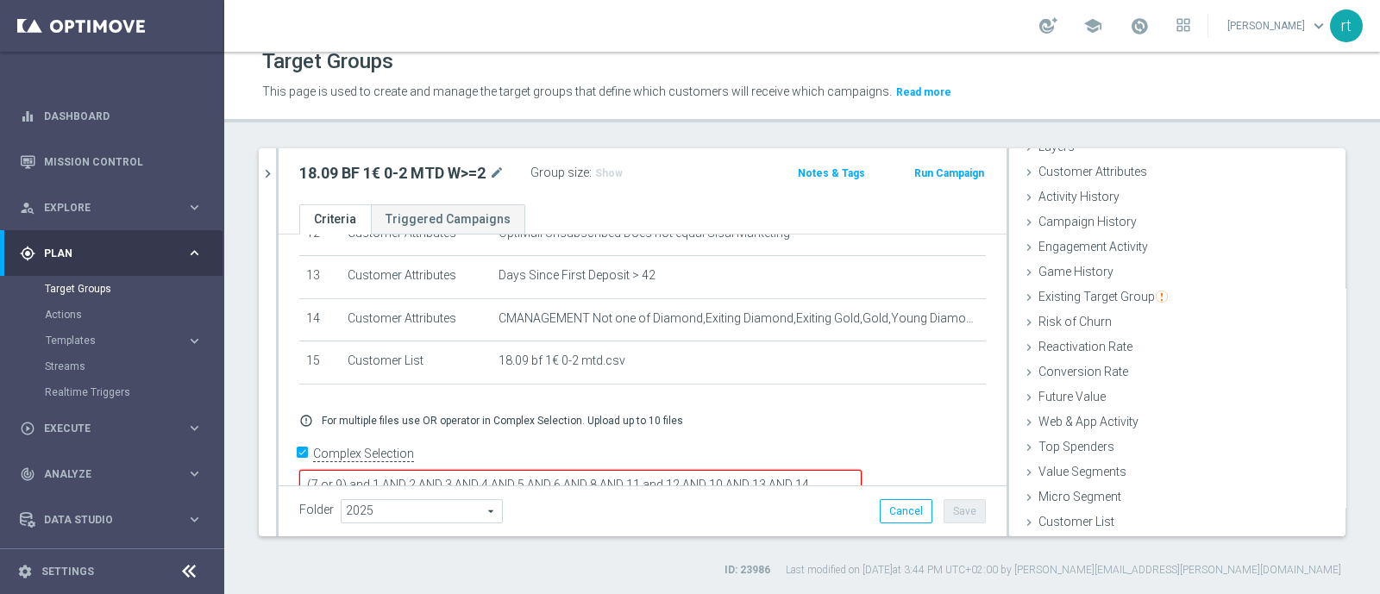
click at [488, 470] on textarea "(7 or 9) and 1 AND 2 AND 3 AND 4 AND 5 AND 6 AND 8 AND 11 and 12 AND 10 AND 13 …" at bounding box center [580, 485] width 562 height 30
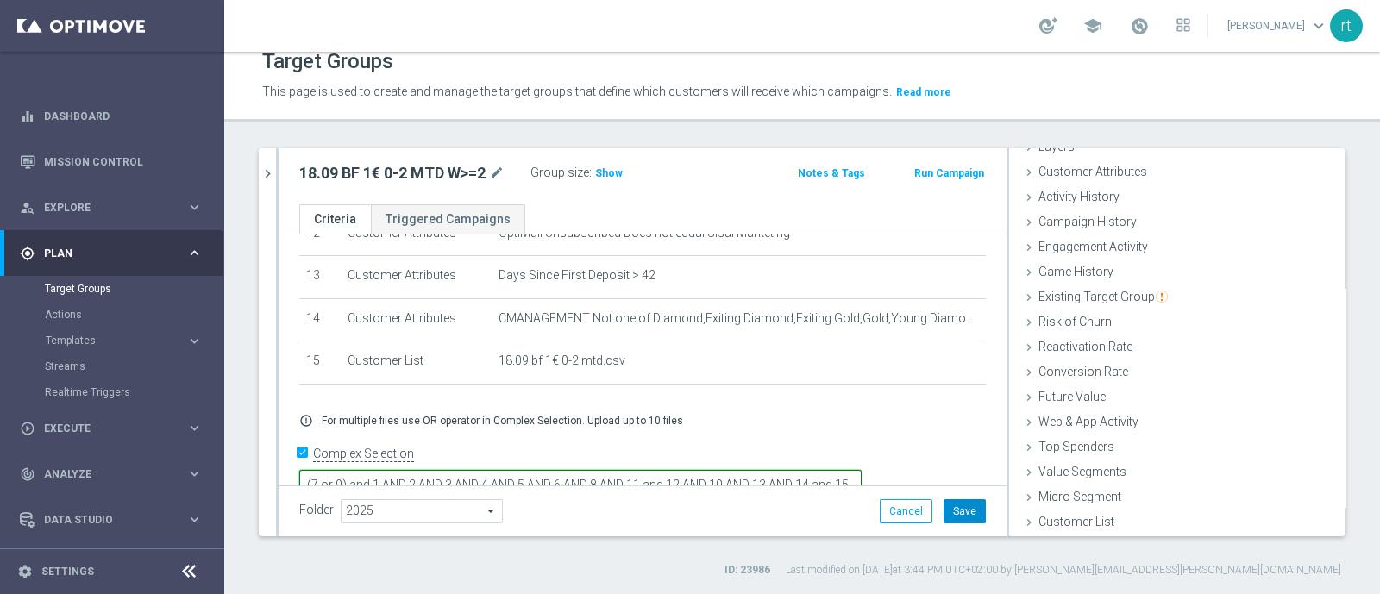
type textarea "(7 or 9) and 1 AND 2 AND 3 AND 4 AND 5 AND 6 AND 8 AND 11 and 12 AND 10 AND 13 …"
click at [943, 505] on button "Save" at bounding box center [964, 511] width 42 height 24
click at [616, 170] on span "Show" at bounding box center [609, 173] width 28 height 12
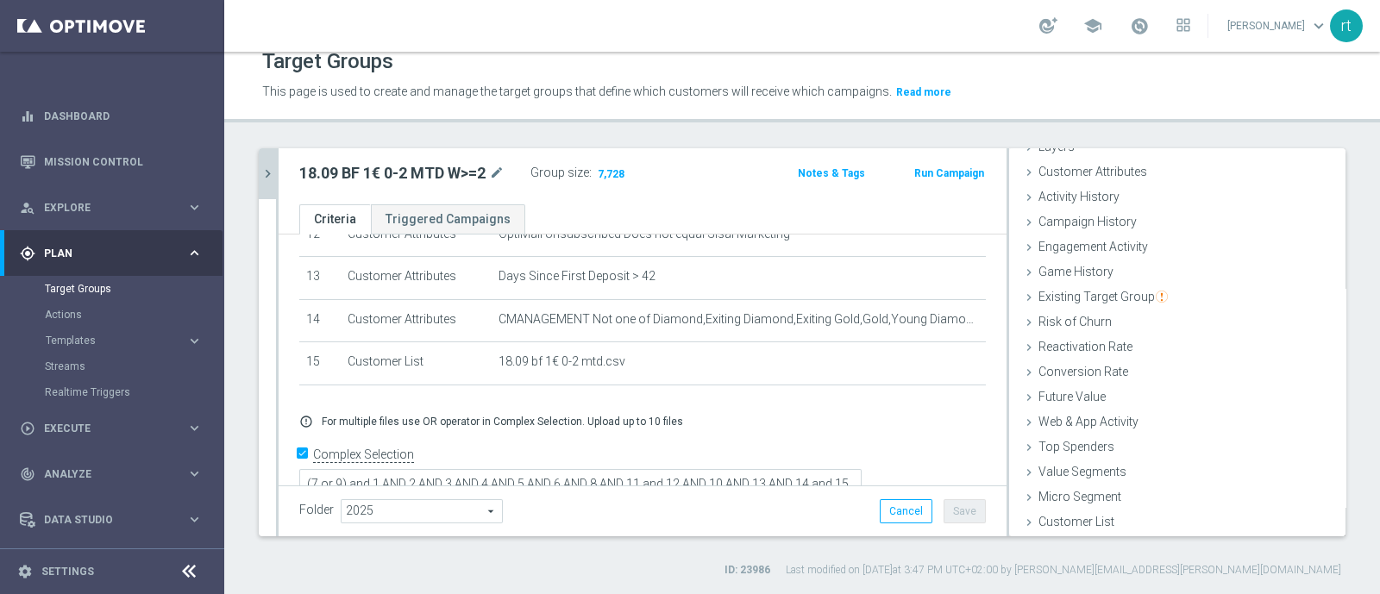
click at [263, 181] on button "chevron_right" at bounding box center [267, 173] width 17 height 51
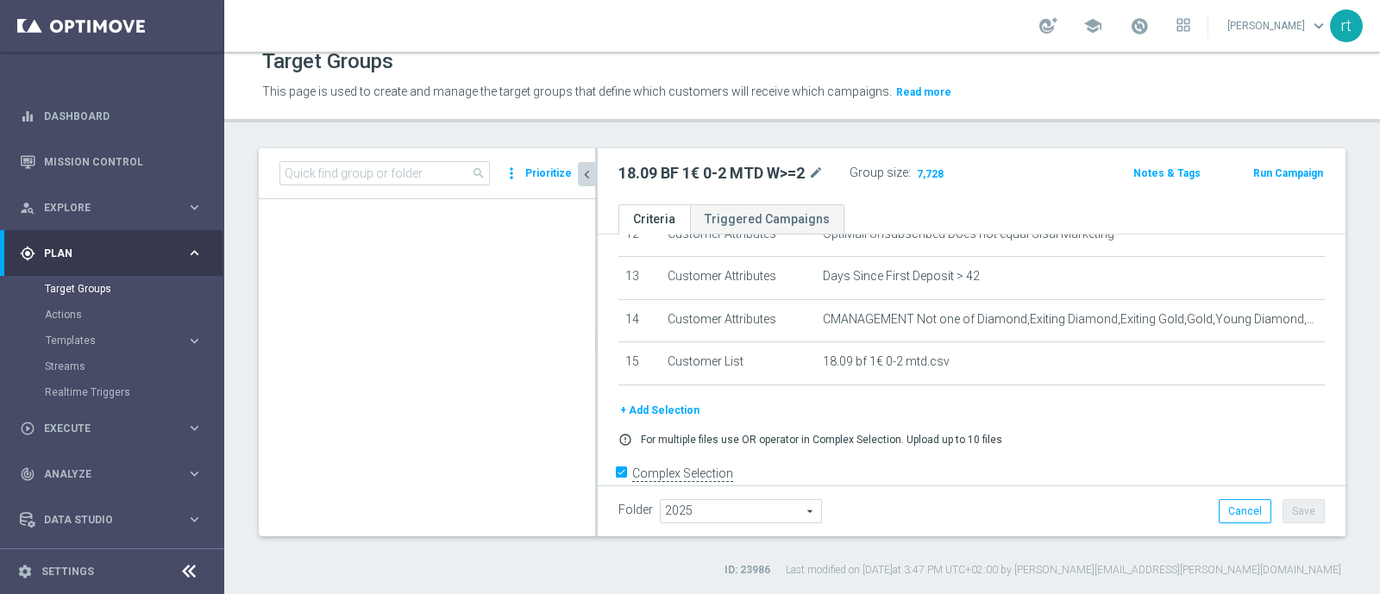
scroll to position [110, 0]
click at [588, 175] on icon "chevron_left" at bounding box center [587, 174] width 16 height 16
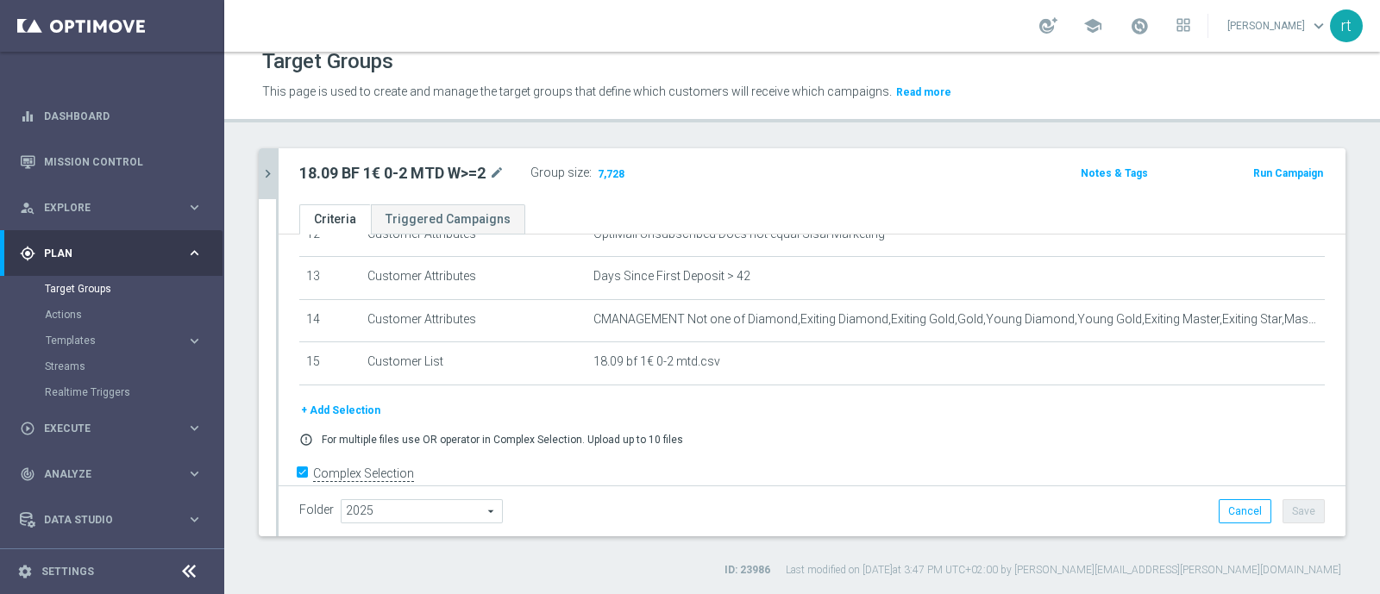
scroll to position [0, 0]
click at [268, 170] on icon "chevron_right" at bounding box center [268, 174] width 16 height 16
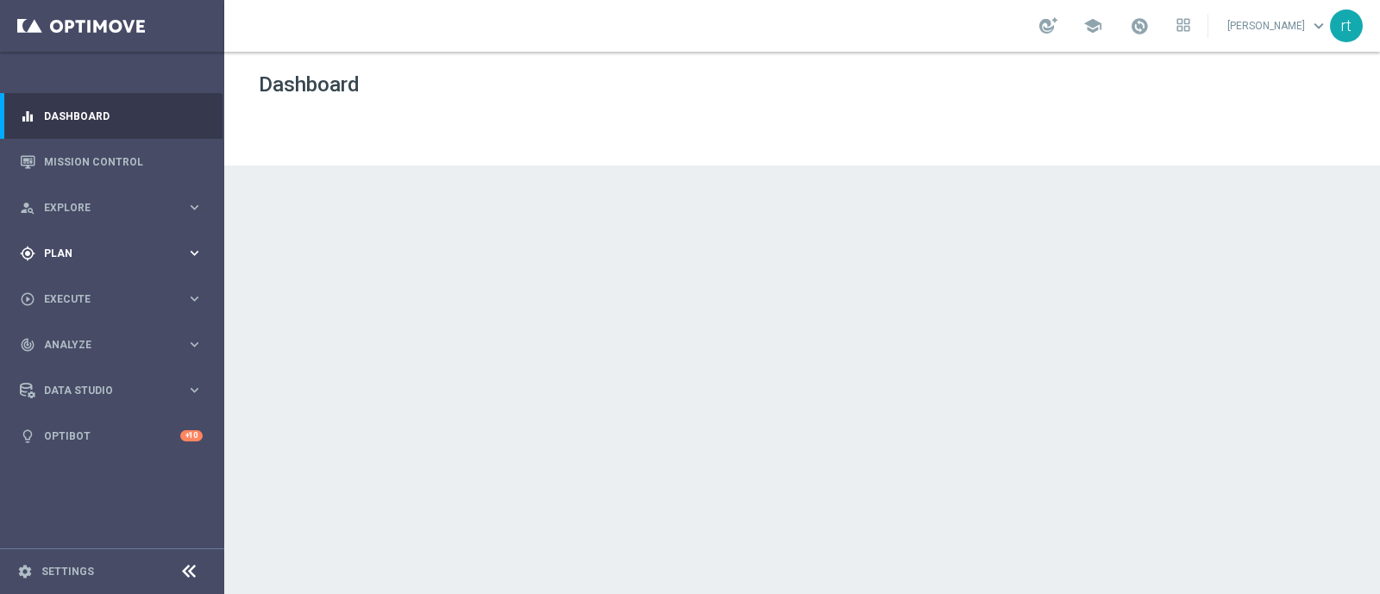
click at [64, 248] on span "Plan" at bounding box center [115, 253] width 142 height 10
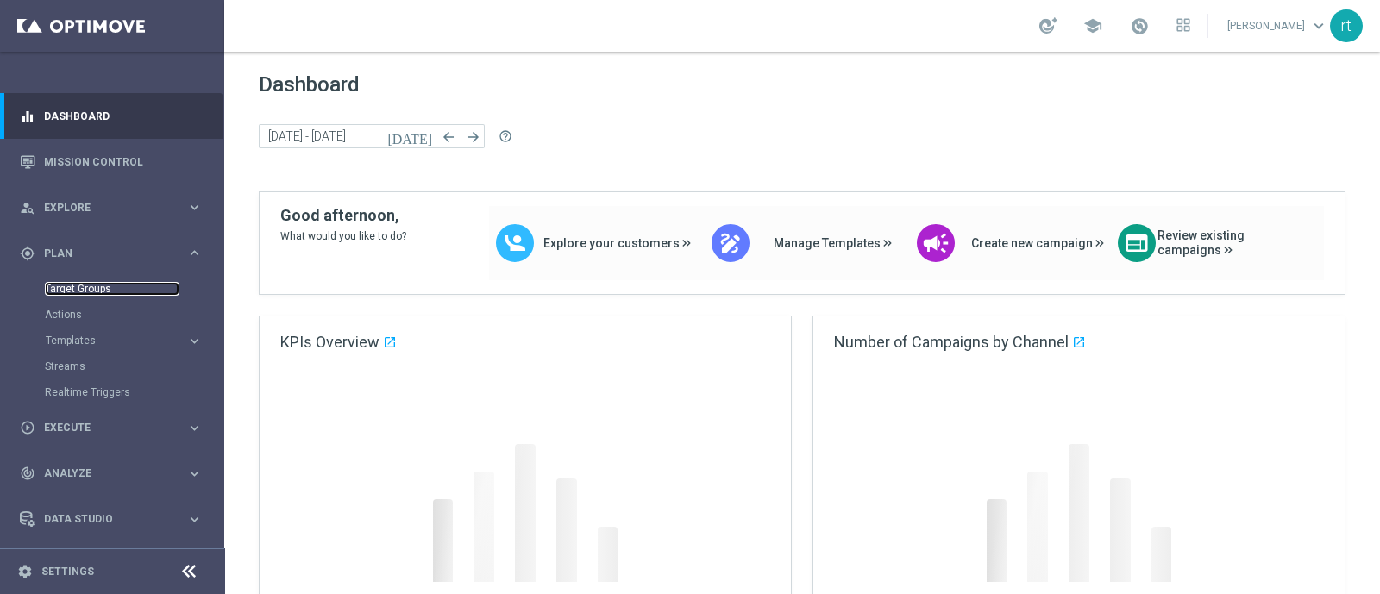
click at [67, 284] on link "Target Groups" at bounding box center [112, 289] width 135 height 14
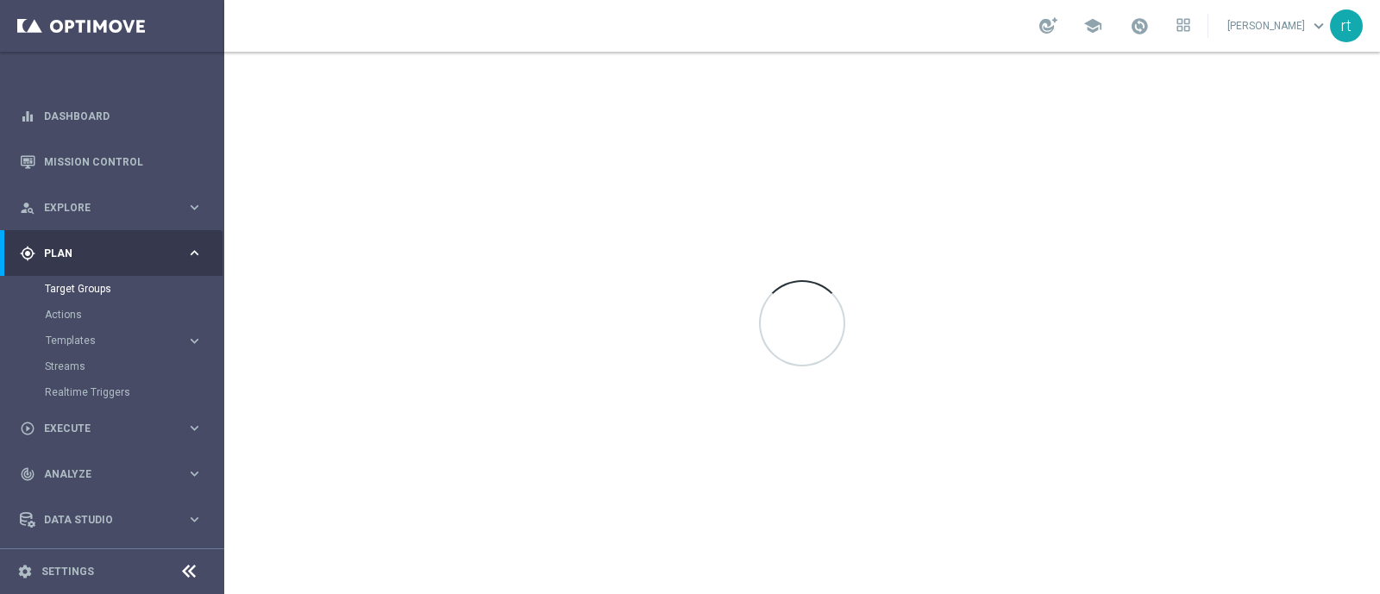
click at [97, 265] on div "gps_fixed Plan keyboard_arrow_right" at bounding box center [111, 253] width 223 height 46
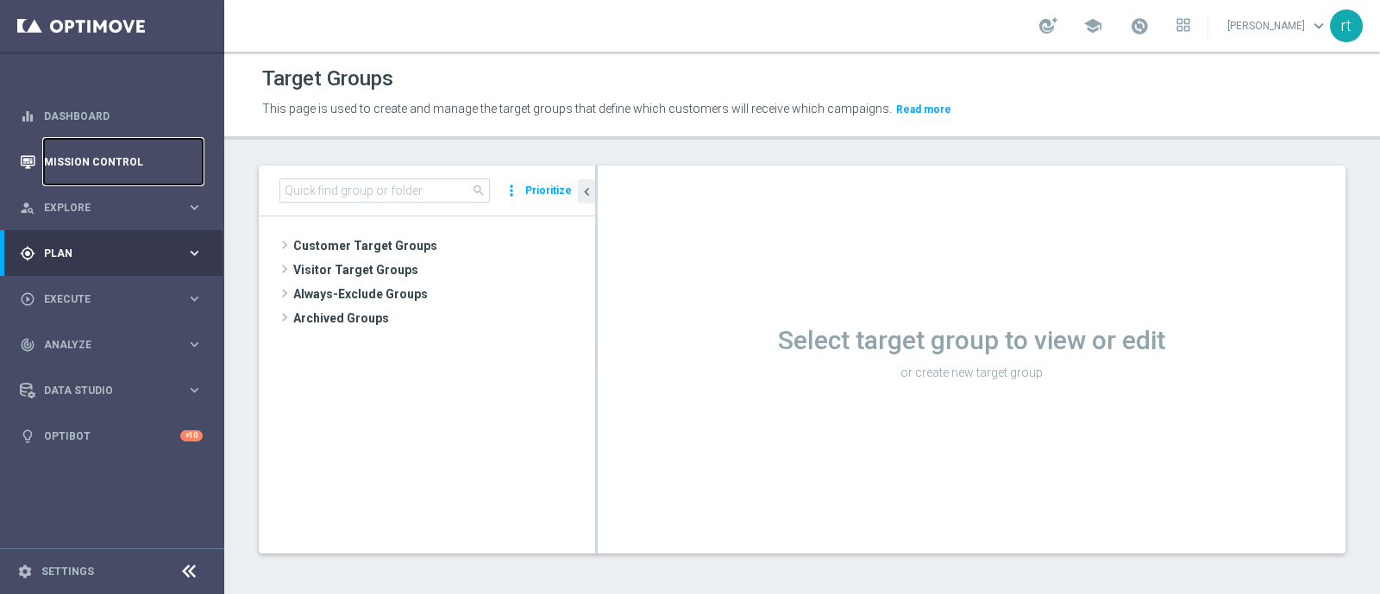
click at [105, 165] on link "Mission Control" at bounding box center [123, 162] width 159 height 46
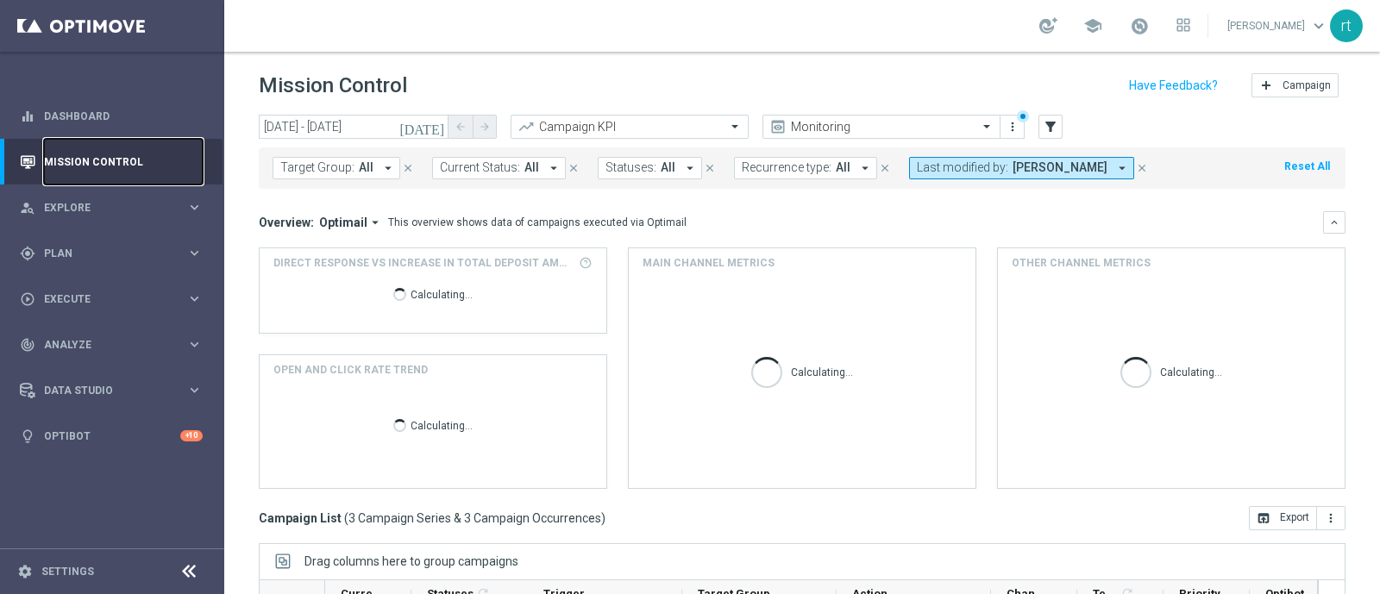
scroll to position [267, 0]
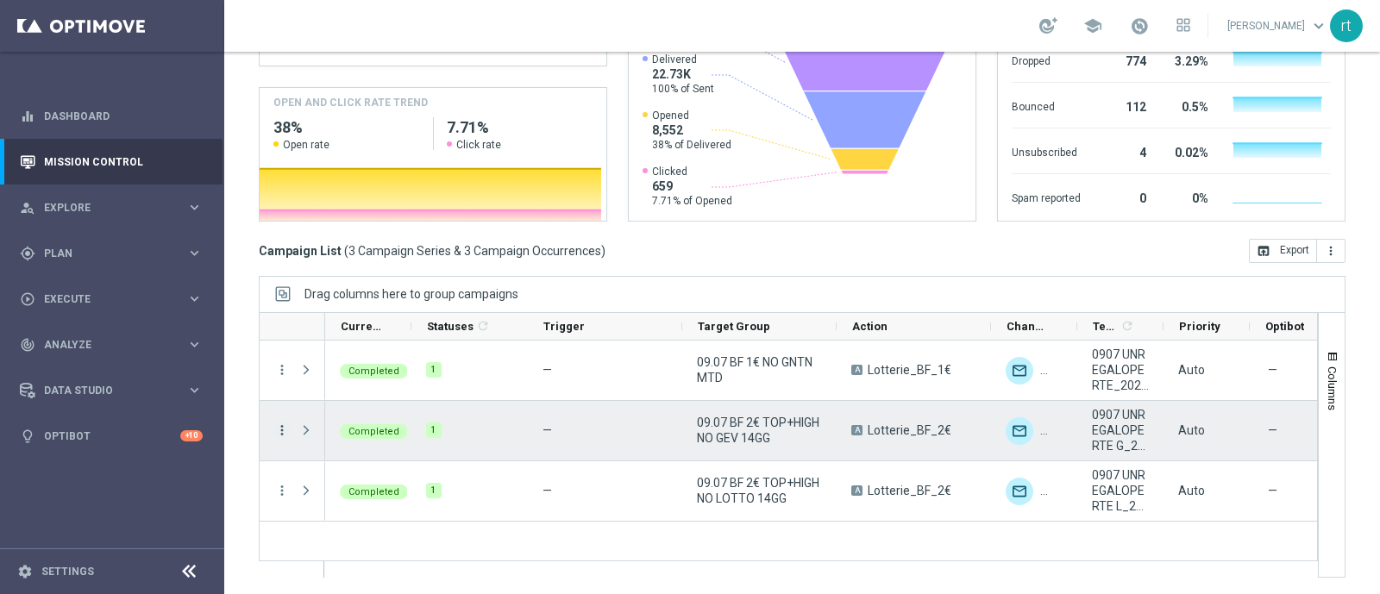
click at [283, 429] on icon "more_vert" at bounding box center [282, 431] width 16 height 16
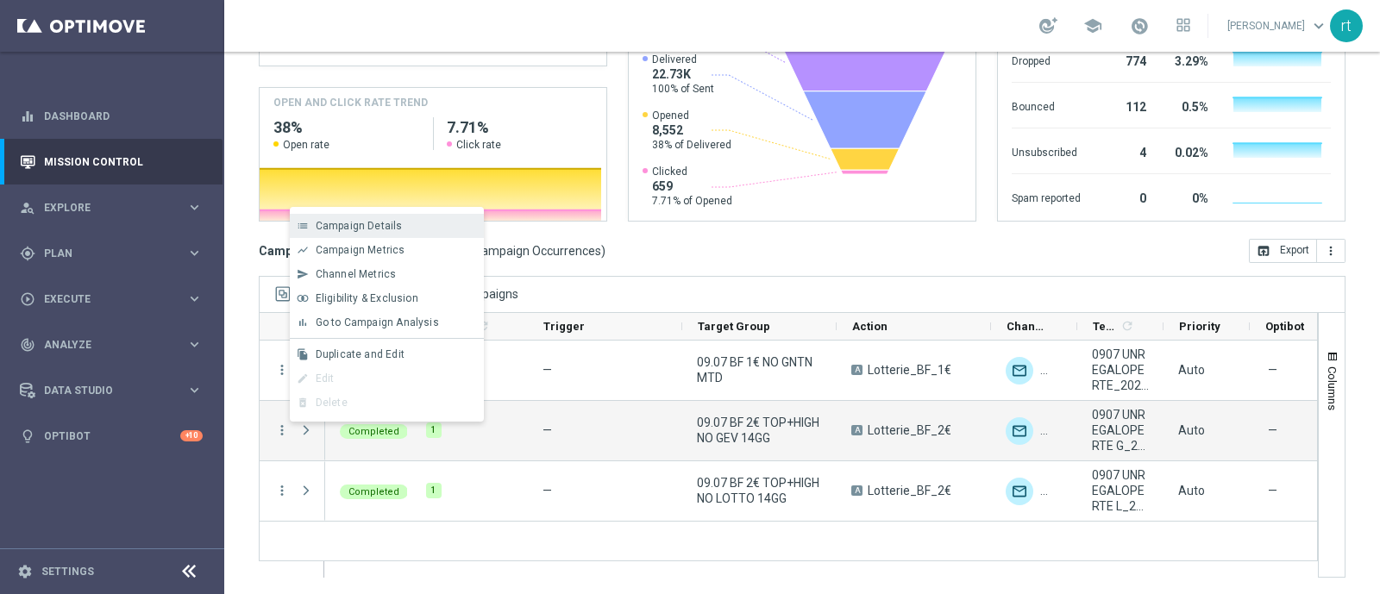
click at [436, 226] on div "Campaign Details" at bounding box center [396, 226] width 160 height 12
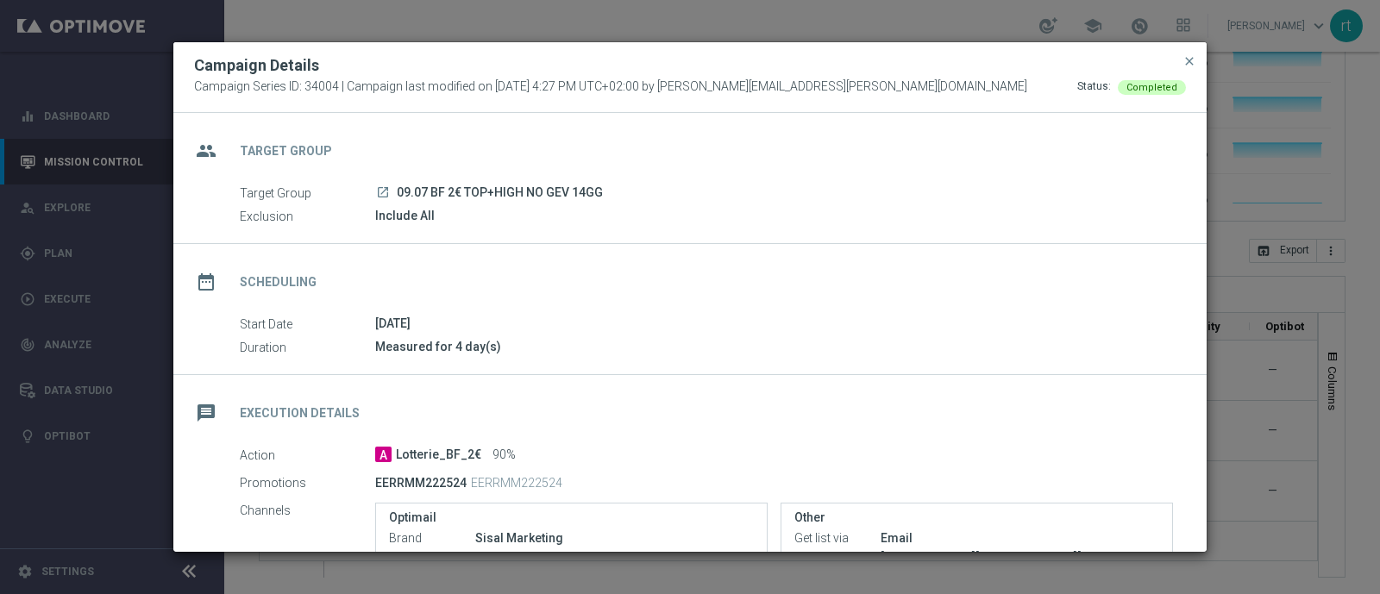
scroll to position [196, 0]
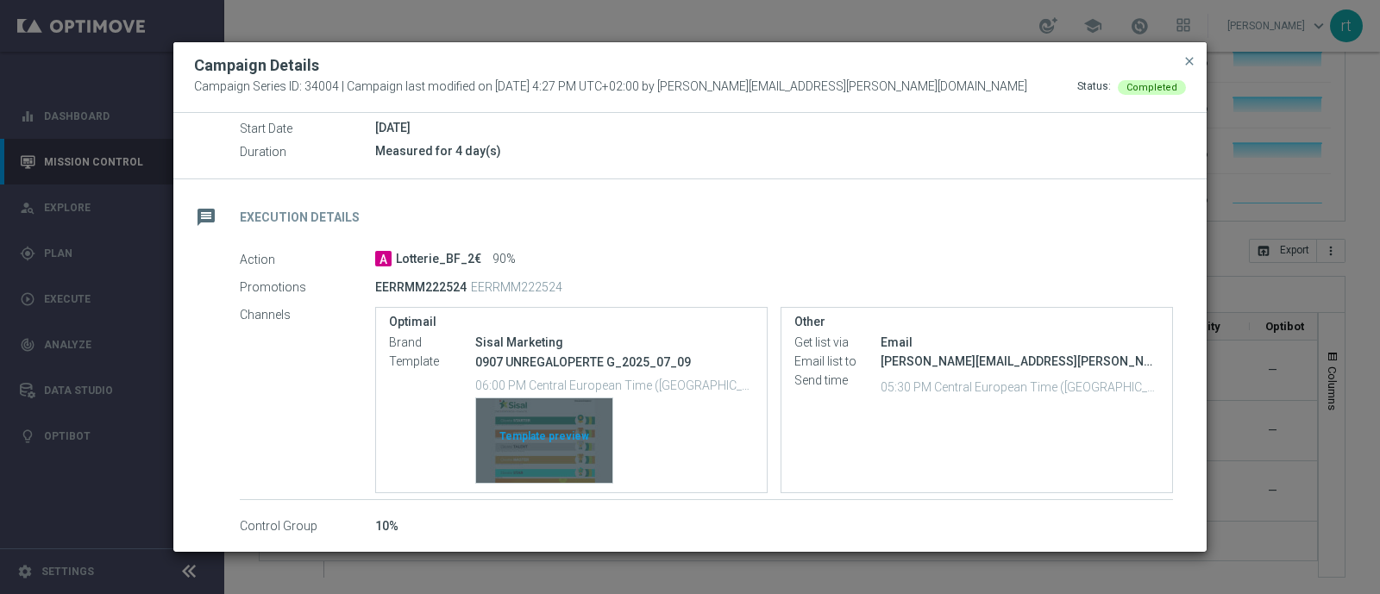
click at [567, 437] on div "Template preview" at bounding box center [544, 440] width 136 height 85
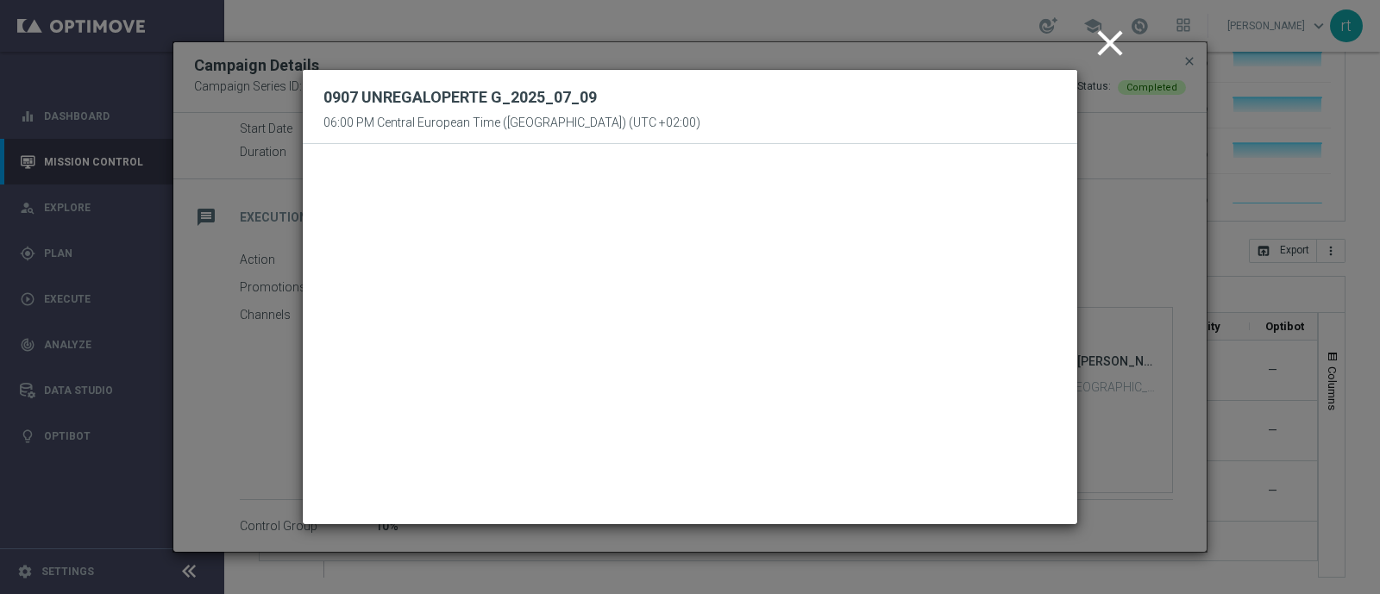
click at [1103, 49] on icon "close" at bounding box center [1109, 43] width 43 height 43
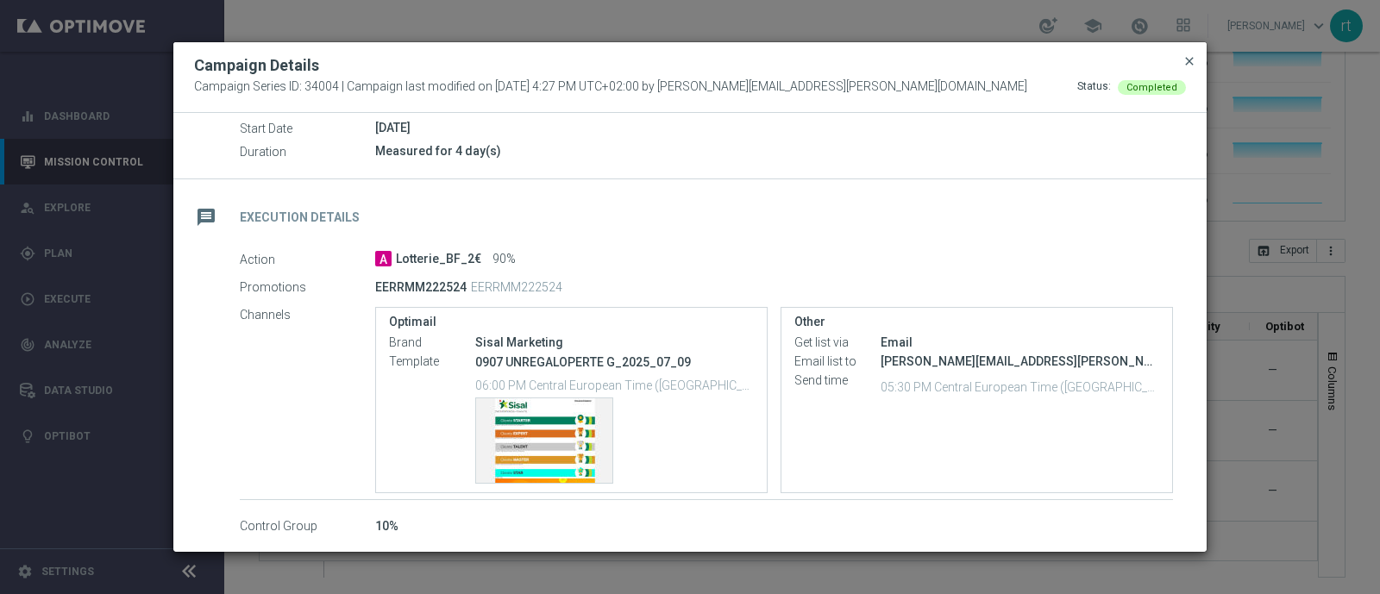
click at [1189, 59] on span "close" at bounding box center [1189, 61] width 14 height 14
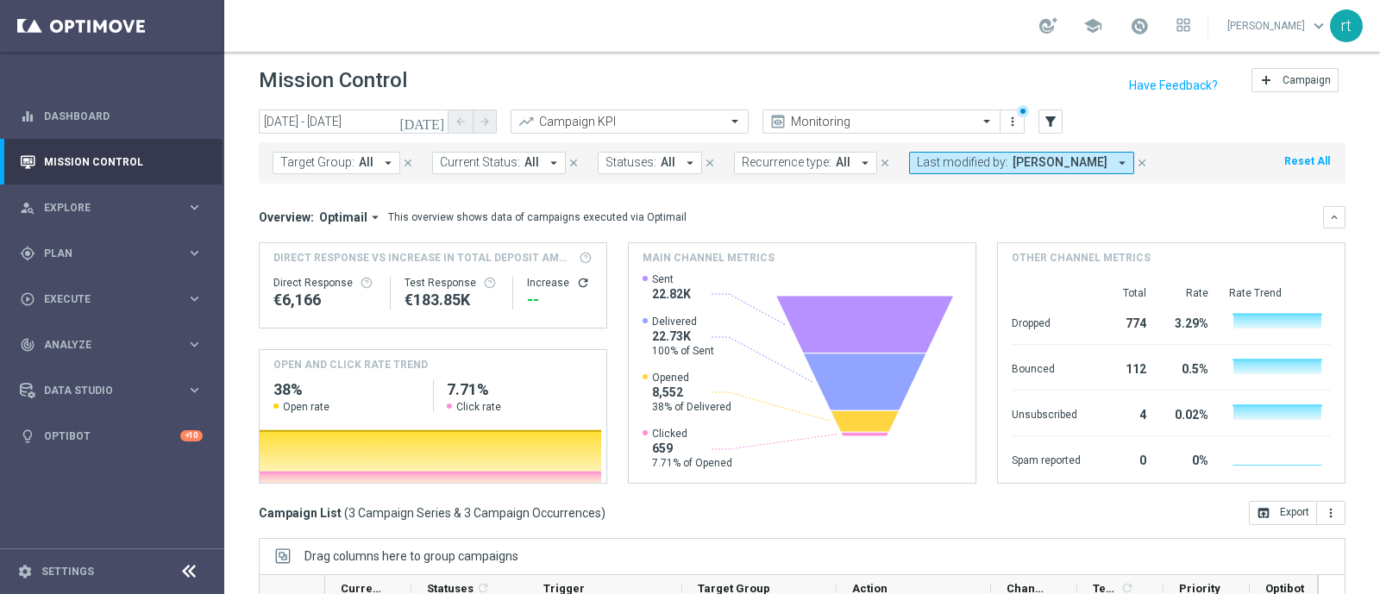
scroll to position [0, 0]
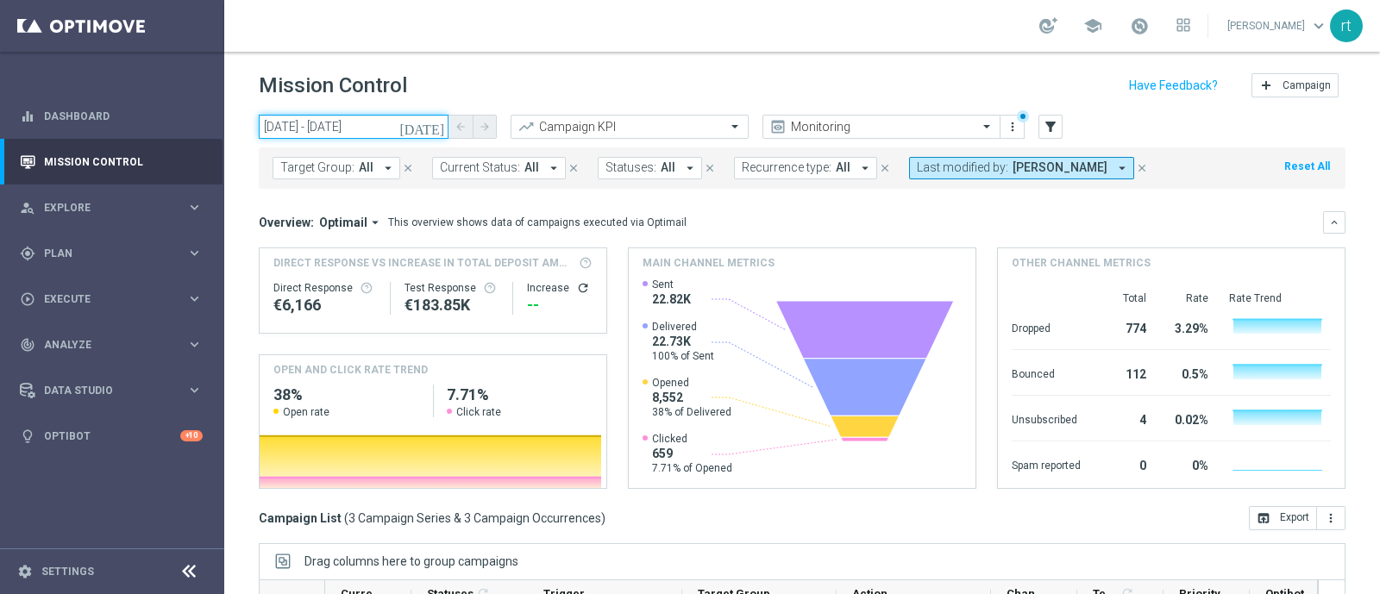
click at [345, 128] on input "[DATE] - [DATE]" at bounding box center [354, 127] width 190 height 24
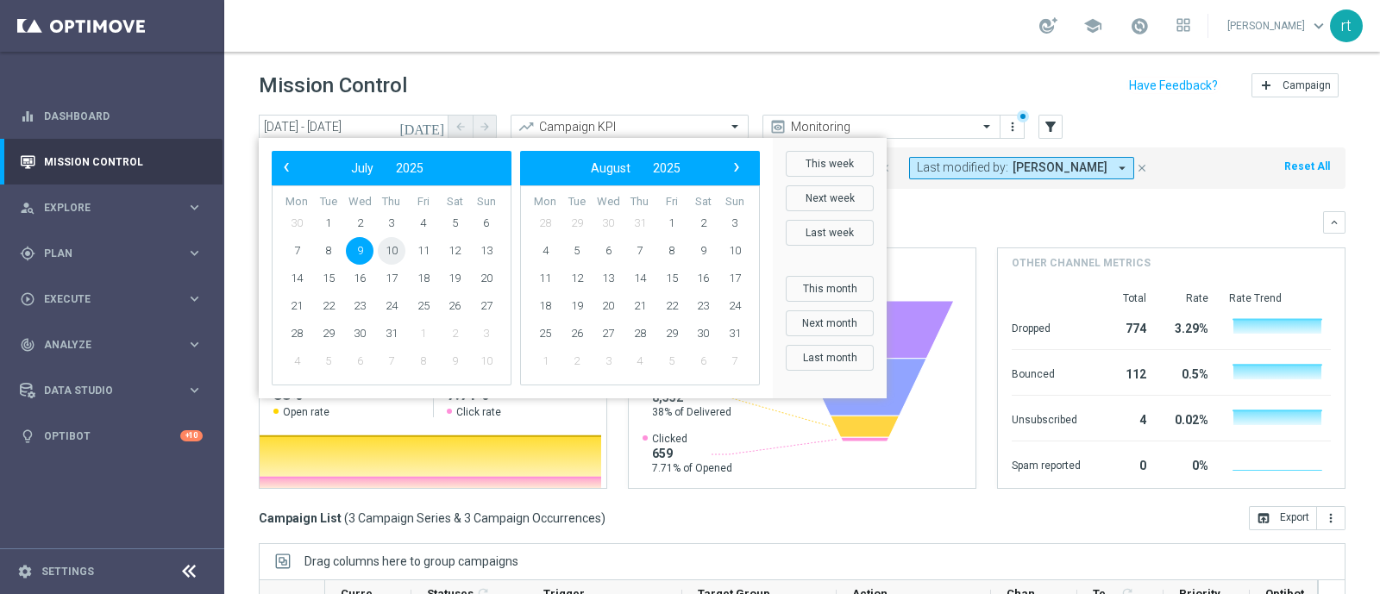
click at [384, 248] on span "10" at bounding box center [392, 251] width 28 height 28
type input "[DATE] - [DATE]"
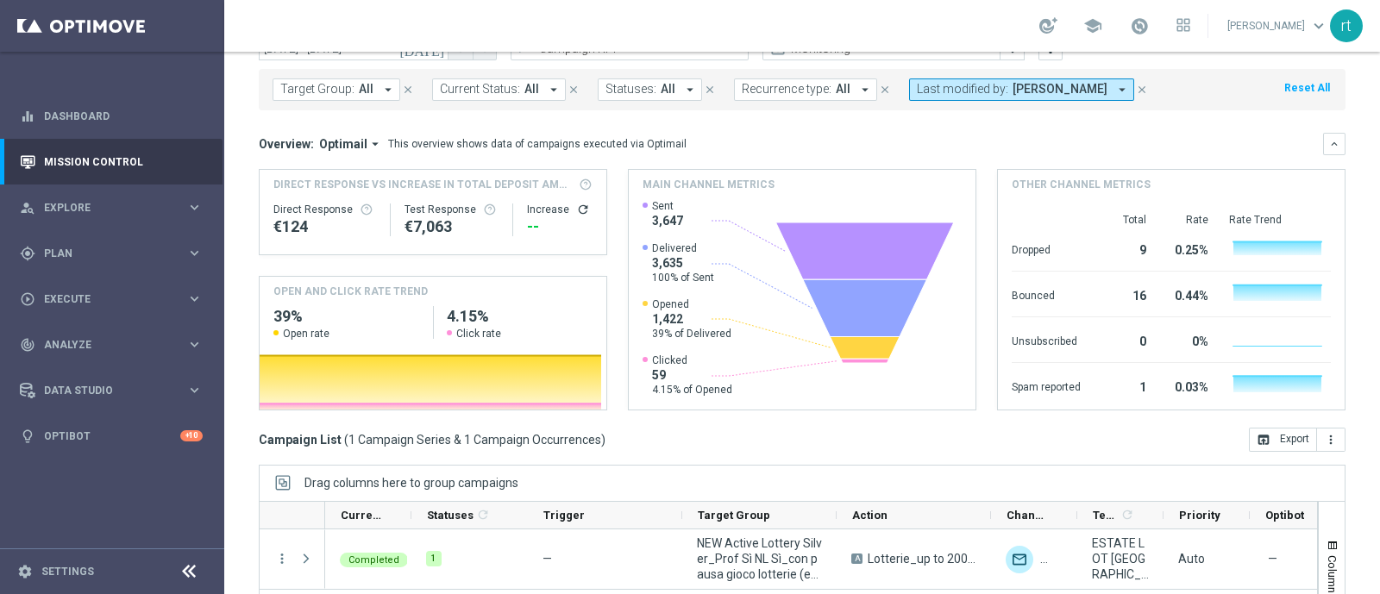
scroll to position [78, 0]
click at [977, 100] on button "Last modified by: [PERSON_NAME] arrow_drop_down" at bounding box center [1021, 90] width 225 height 22
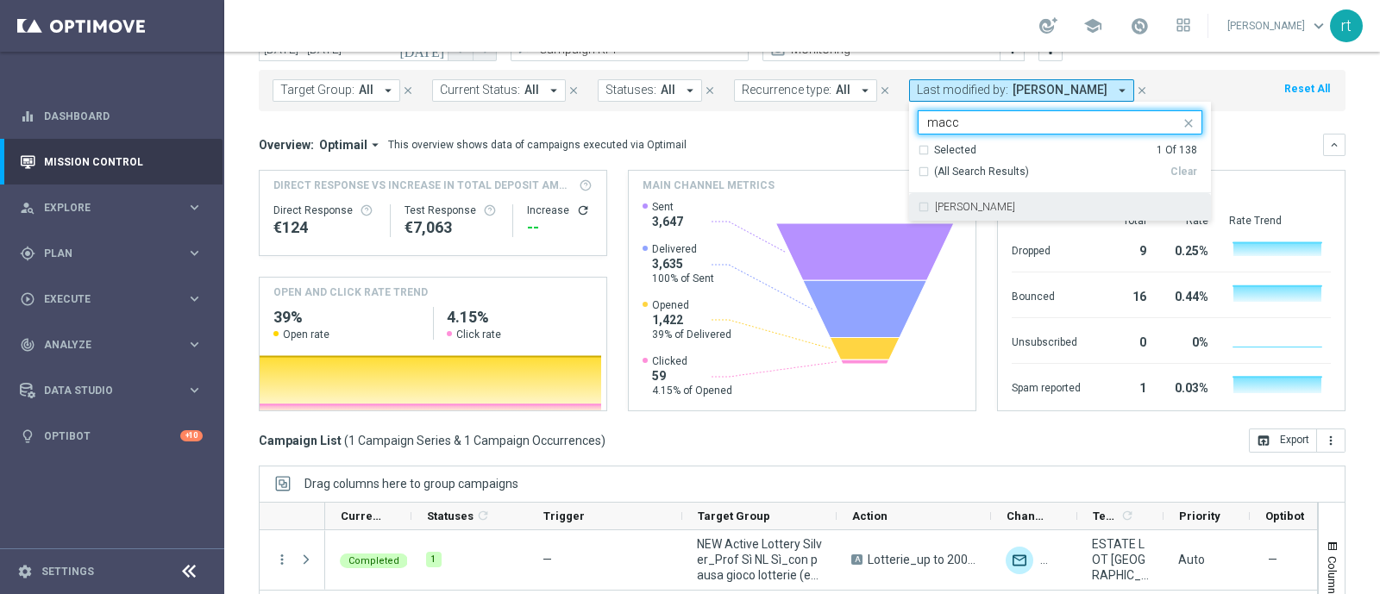
click at [959, 210] on label "[PERSON_NAME]" at bounding box center [975, 207] width 80 height 10
type input "macc"
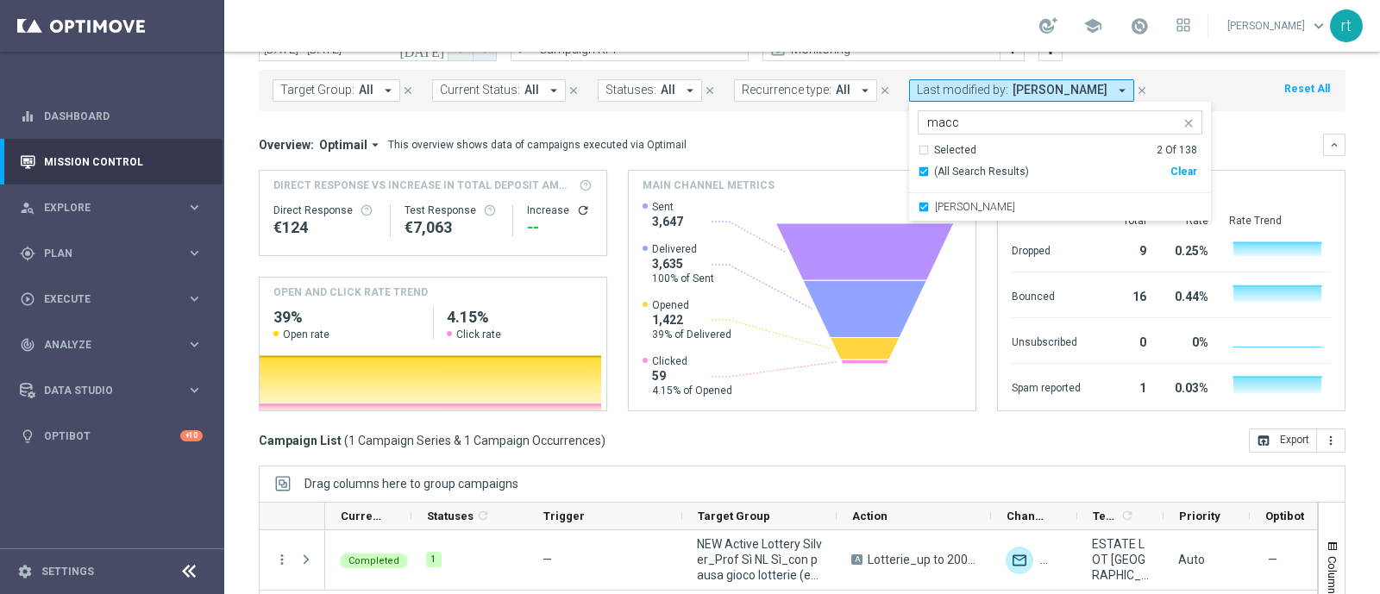
click at [963, 28] on div "school [PERSON_NAME] keyboard_arrow_down rt" at bounding box center [802, 26] width 1156 height 52
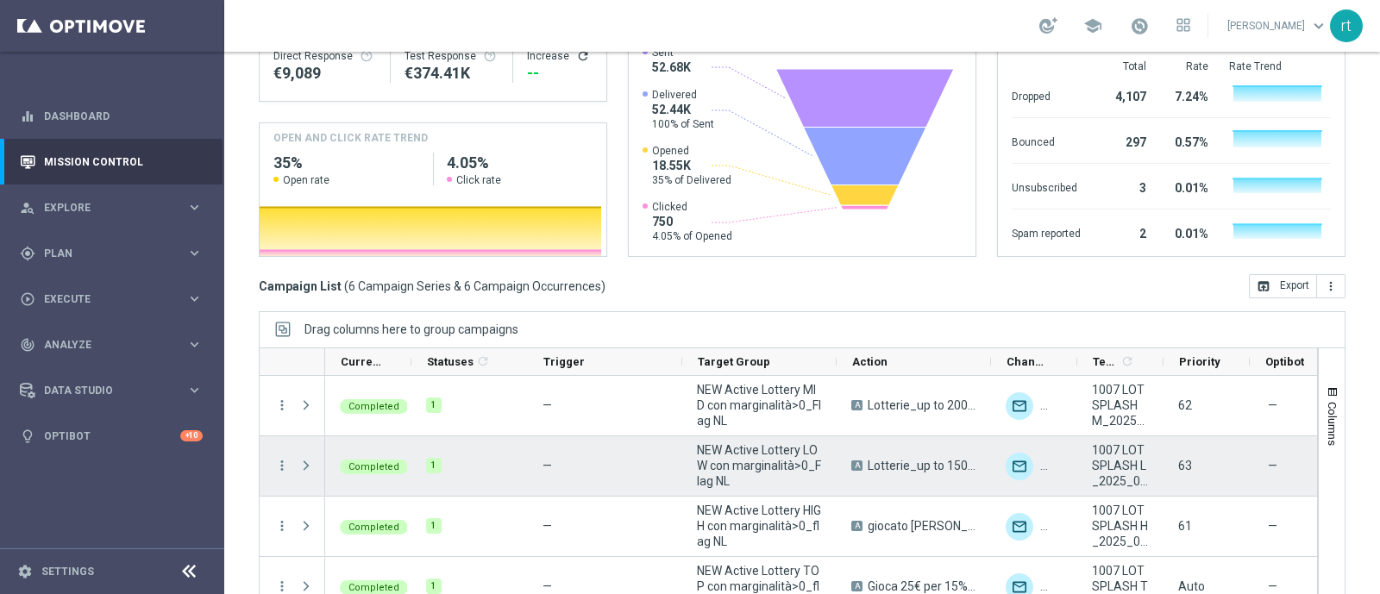
scroll to position [60, 0]
click at [279, 459] on icon "more_vert" at bounding box center [282, 467] width 16 height 16
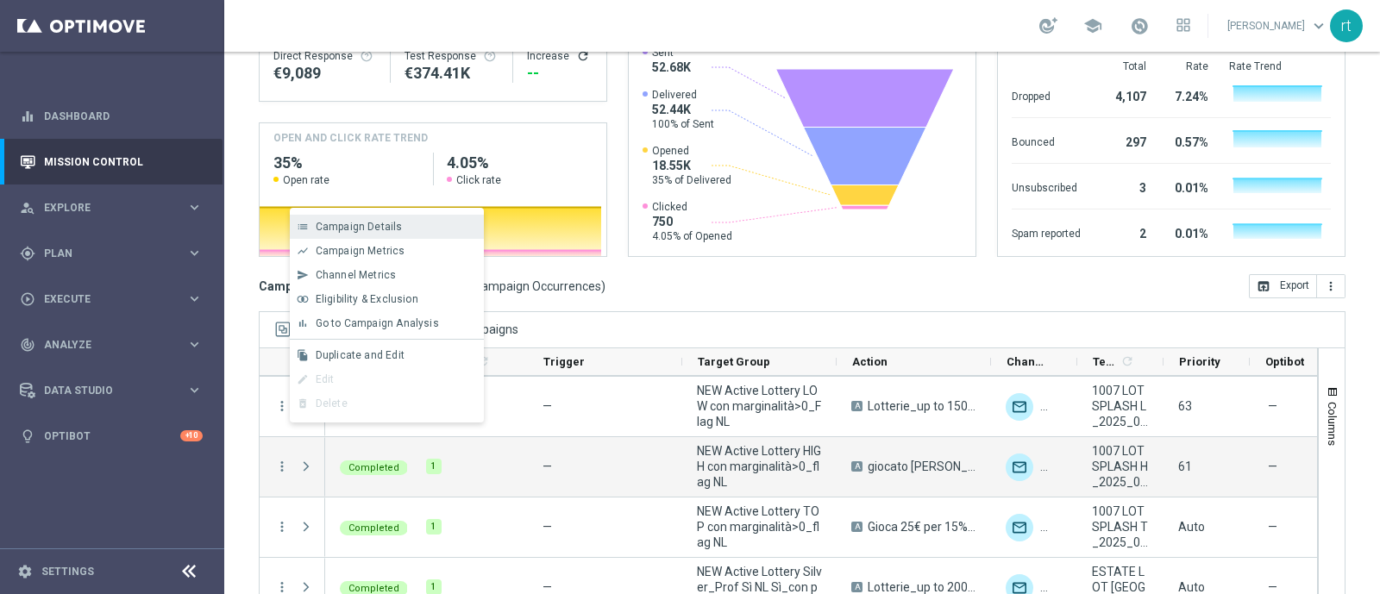
click at [389, 228] on span "Campaign Details" at bounding box center [359, 227] width 87 height 12
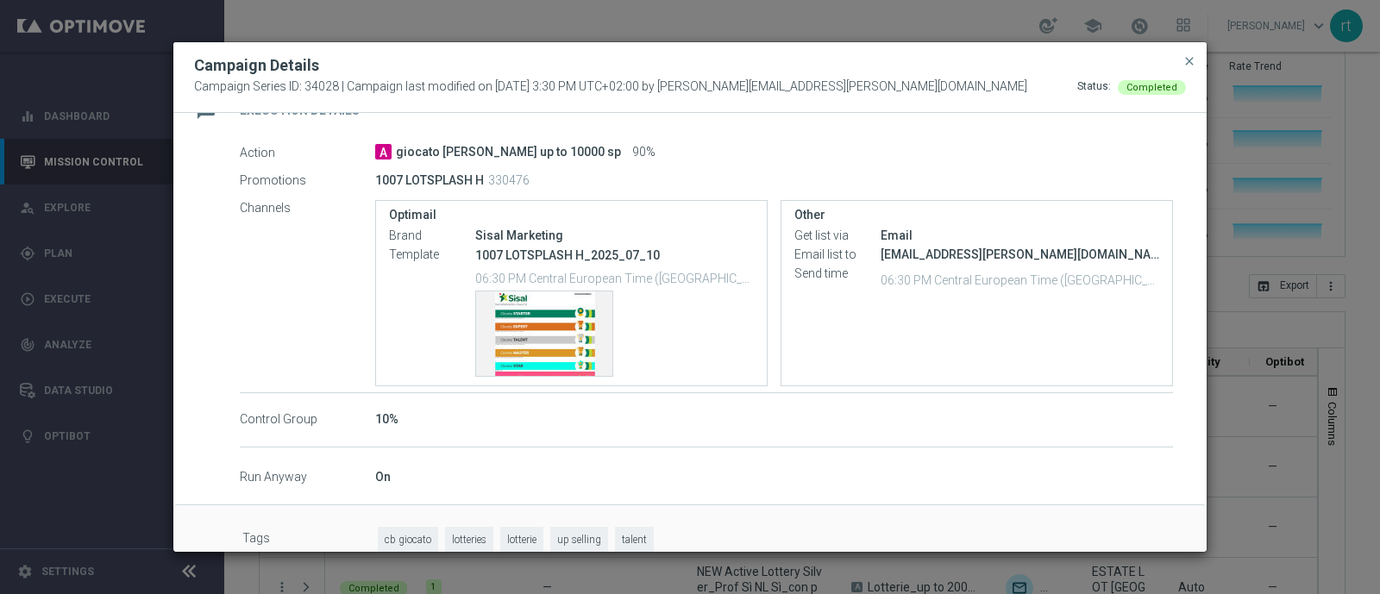
scroll to position [328, 0]
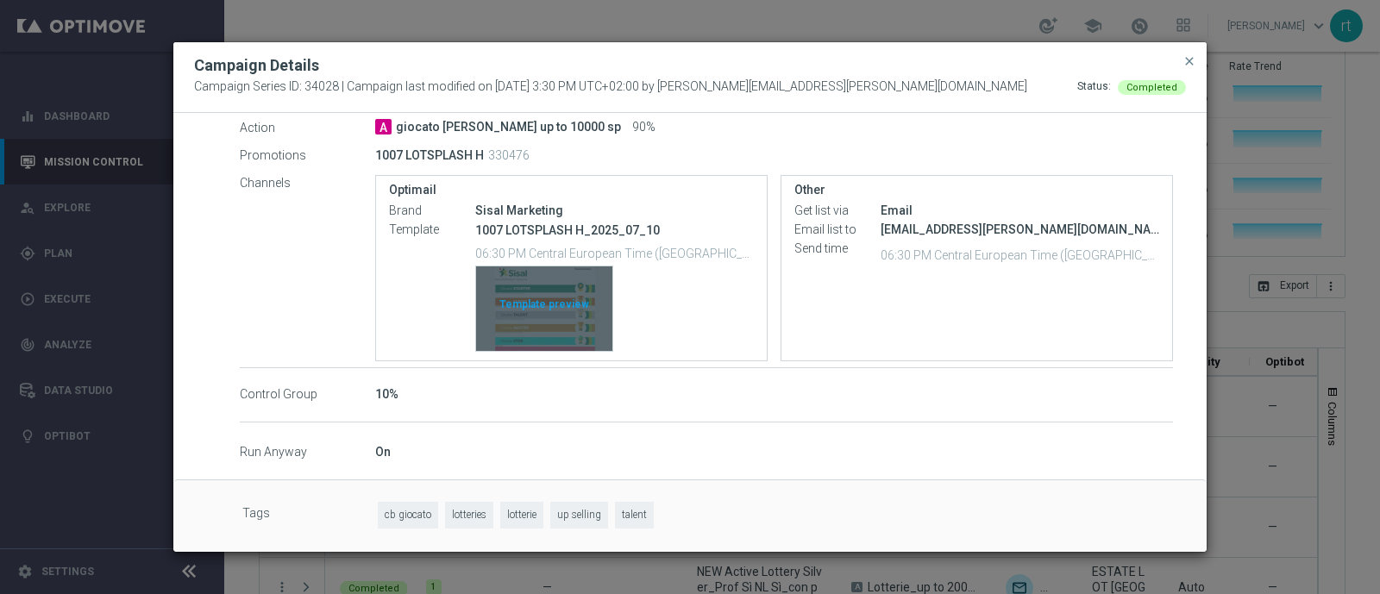
click at [539, 318] on div "Template preview" at bounding box center [544, 308] width 136 height 85
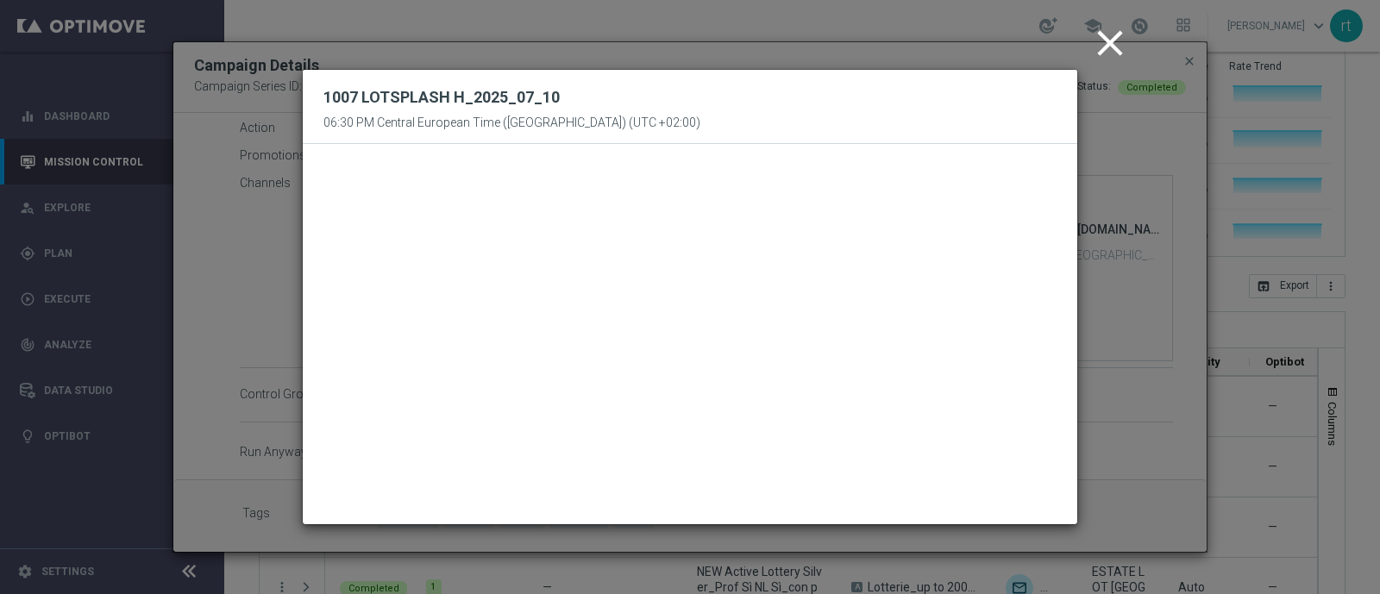
click at [1111, 49] on icon "close" at bounding box center [1109, 43] width 43 height 43
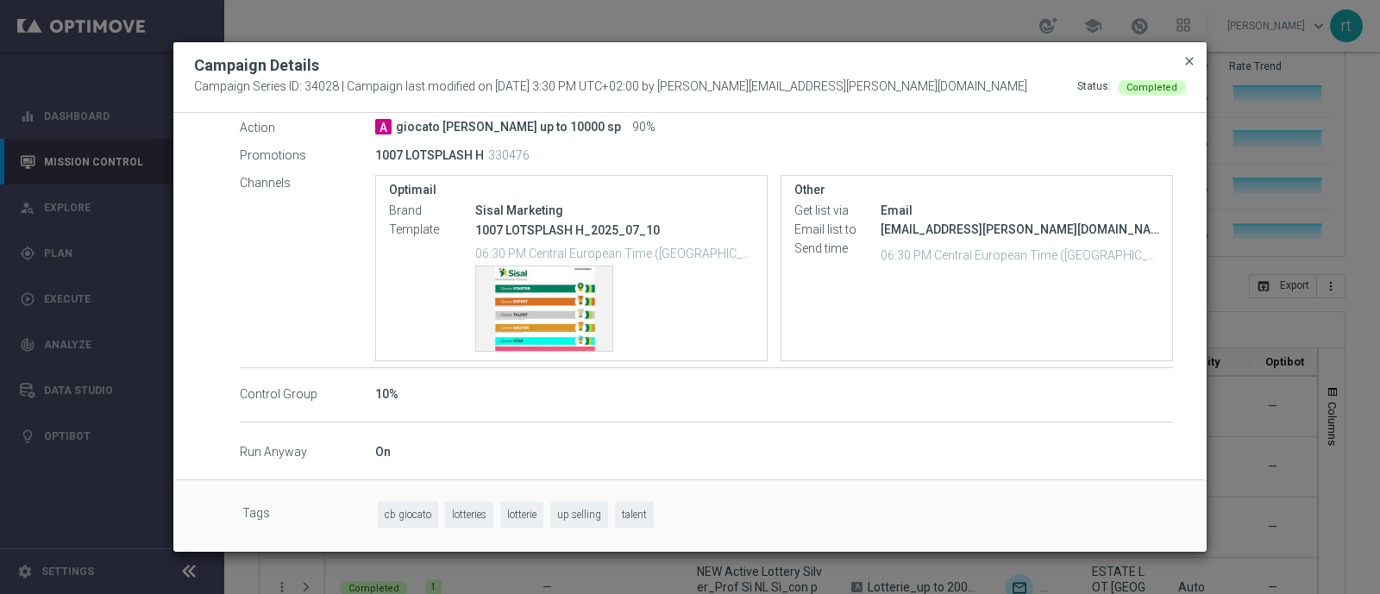
click at [1190, 59] on span "close" at bounding box center [1189, 61] width 14 height 14
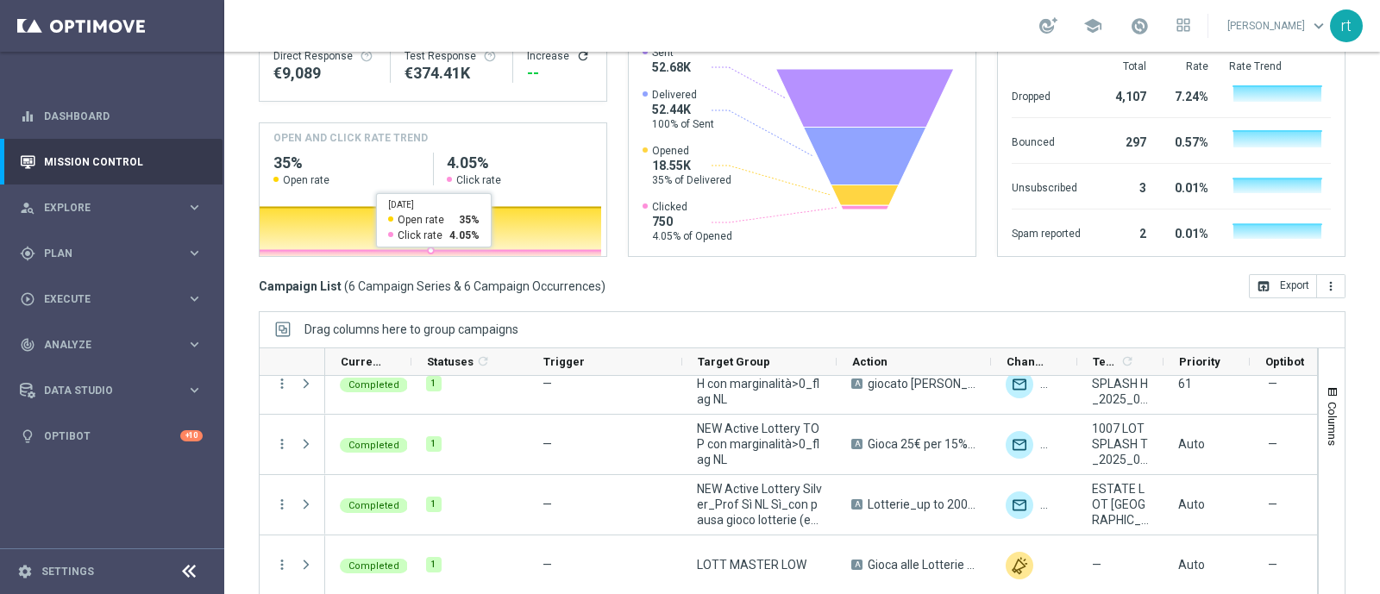
scroll to position [0, 0]
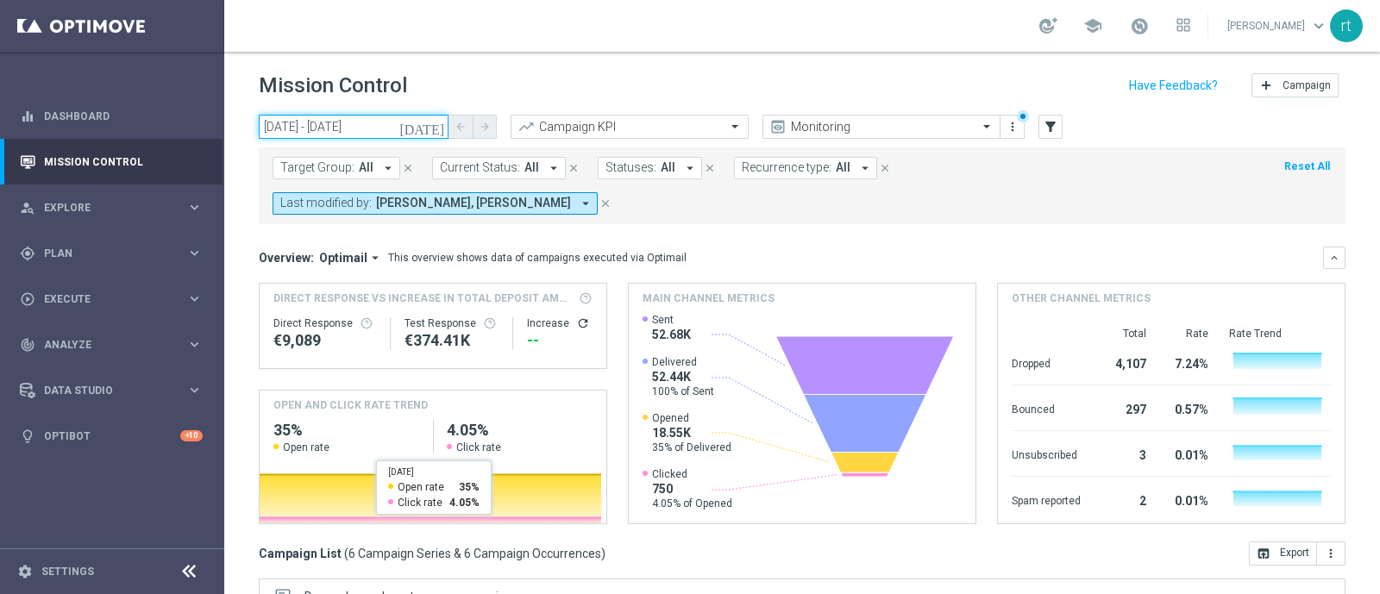
click at [345, 122] on input "[DATE] - [DATE]" at bounding box center [354, 127] width 190 height 24
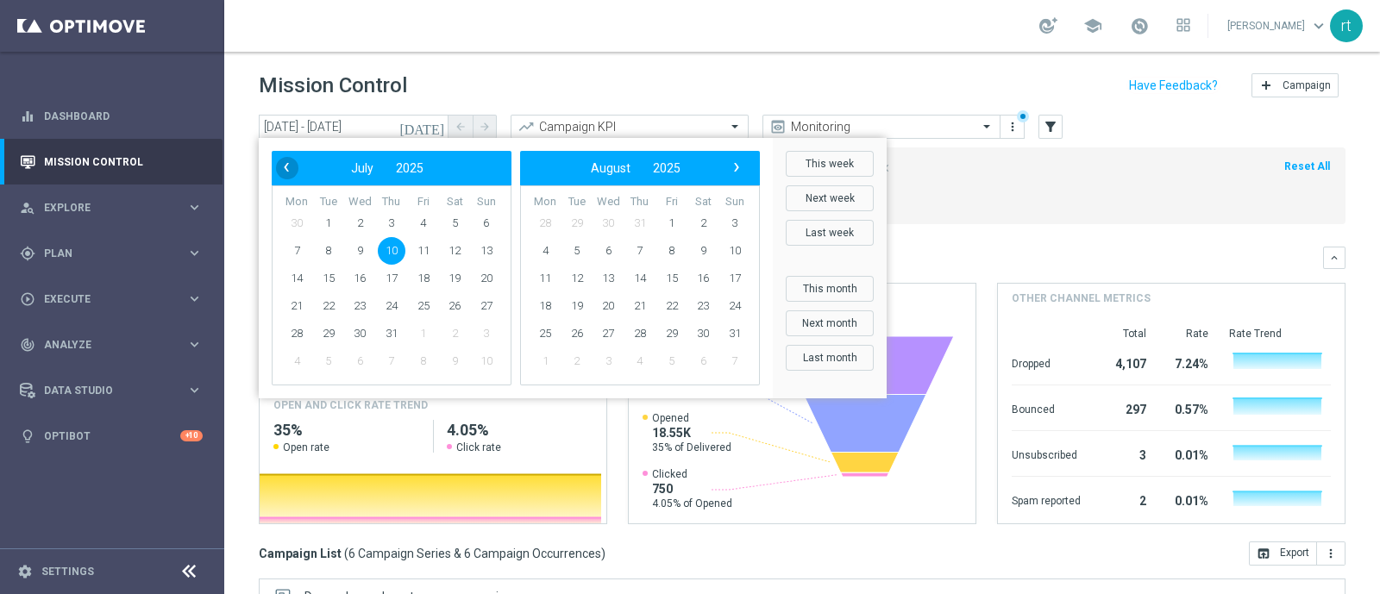
click at [291, 168] on span "‹" at bounding box center [286, 167] width 22 height 22
click at [416, 332] on span "27" at bounding box center [424, 334] width 28 height 28
type input "27 Jun 2025 - 27 Jun 2025"
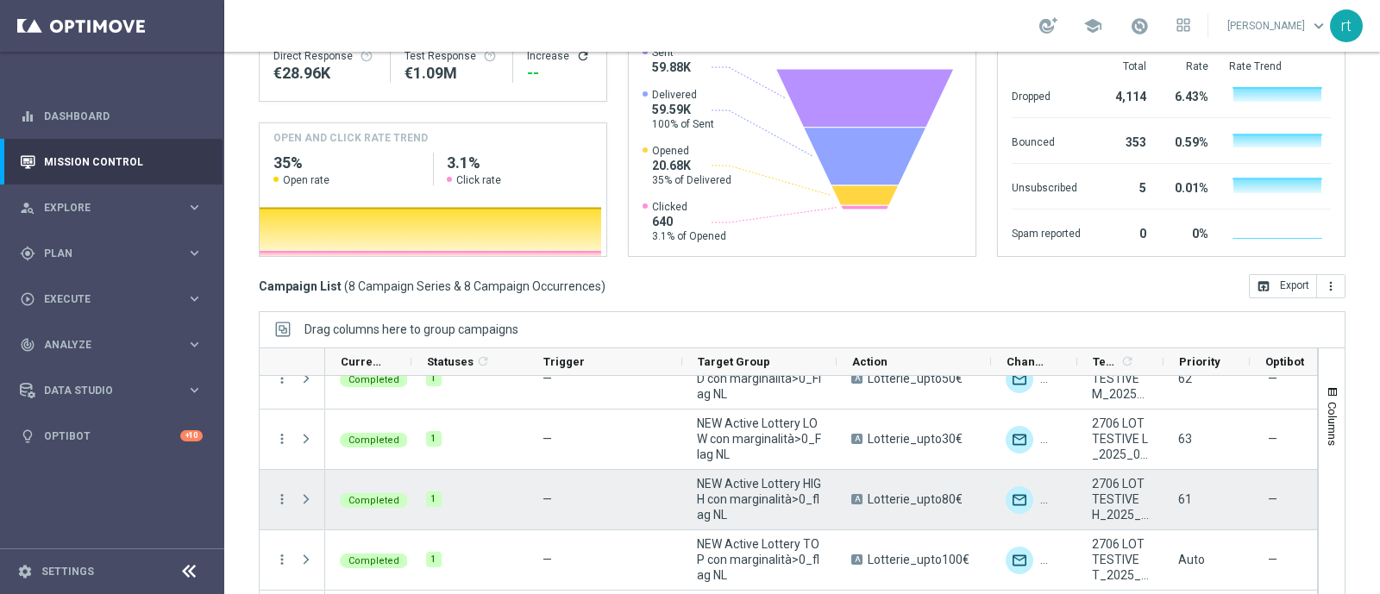
scroll to position [25, 0]
click at [285, 493] on icon "more_vert" at bounding box center [282, 501] width 16 height 16
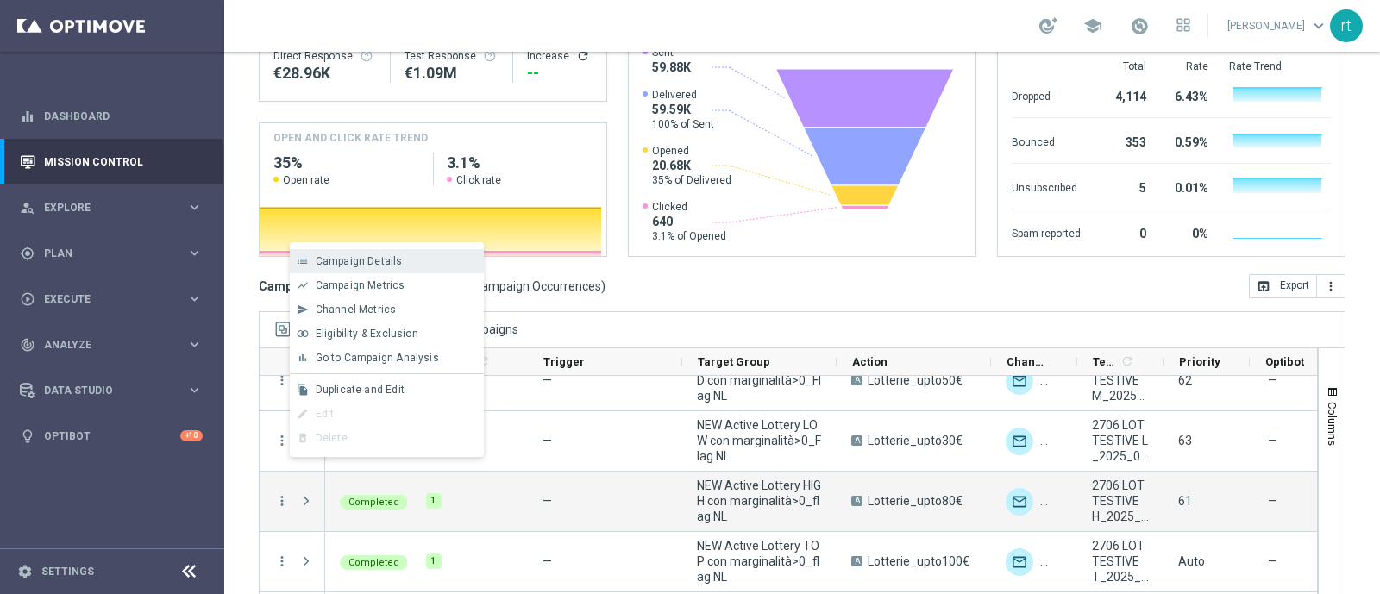
click at [397, 260] on span "Campaign Details" at bounding box center [359, 261] width 87 height 12
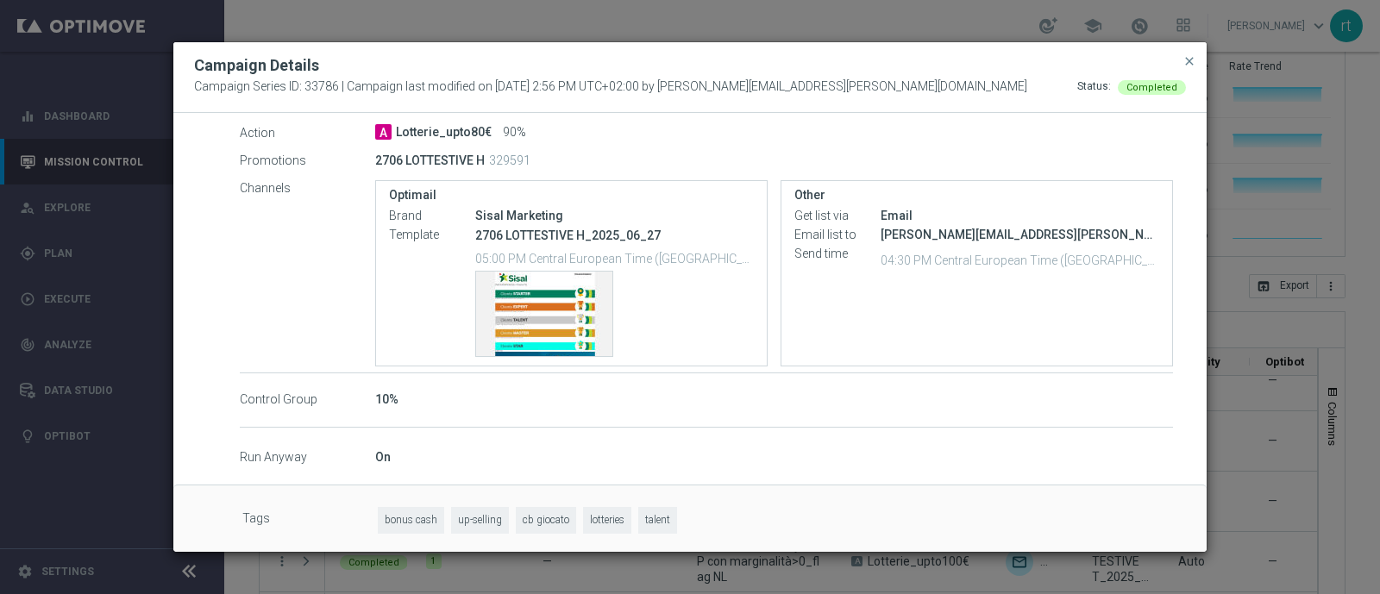
scroll to position [328, 0]
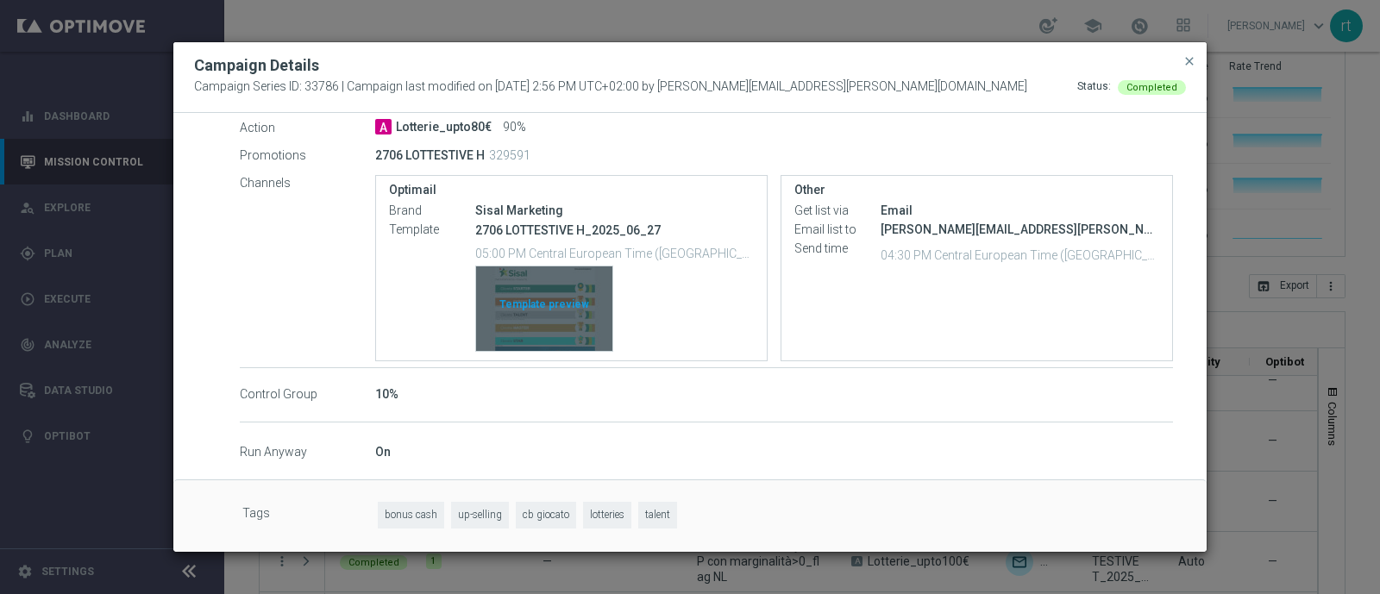
click at [554, 315] on div "Template preview" at bounding box center [544, 308] width 136 height 85
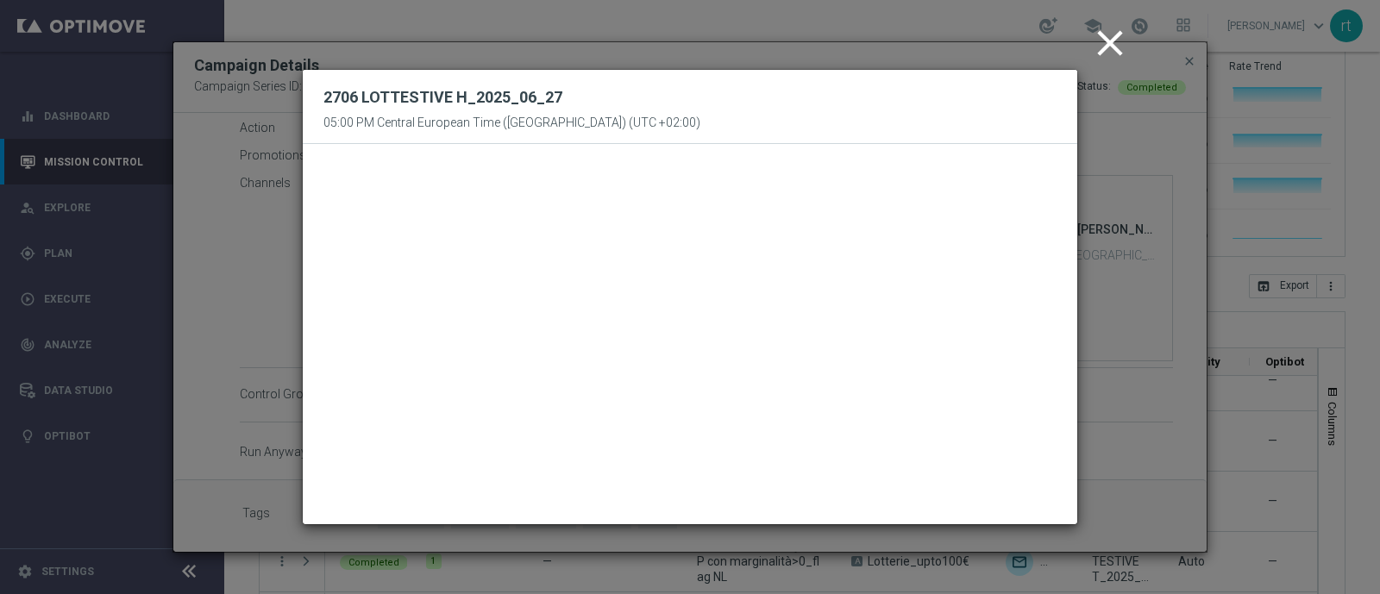
click at [1109, 37] on icon "close" at bounding box center [1109, 43] width 43 height 43
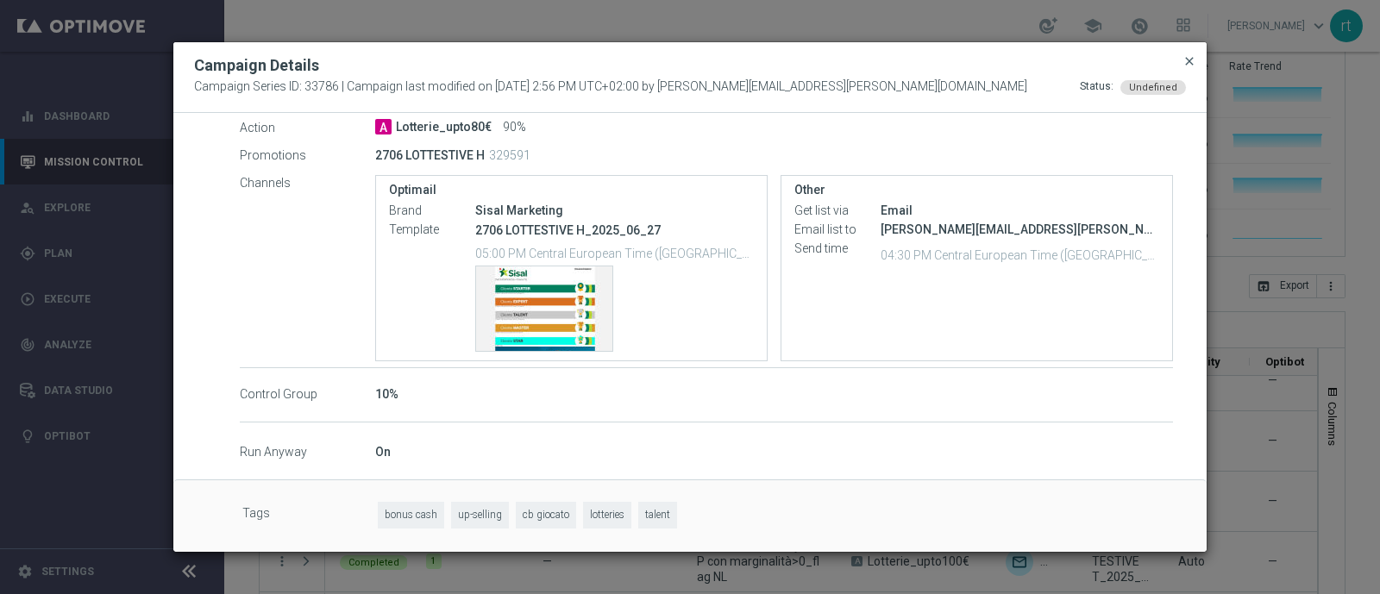
click at [1193, 58] on span "close" at bounding box center [1189, 61] width 14 height 14
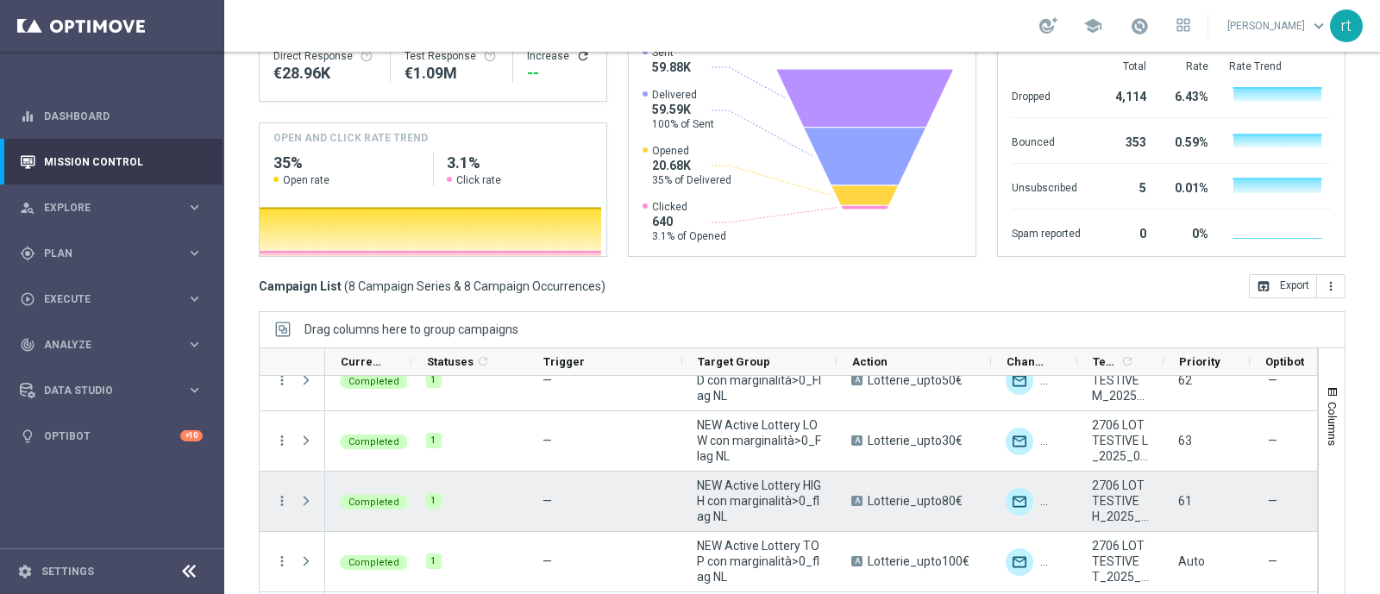
scroll to position [263, 0]
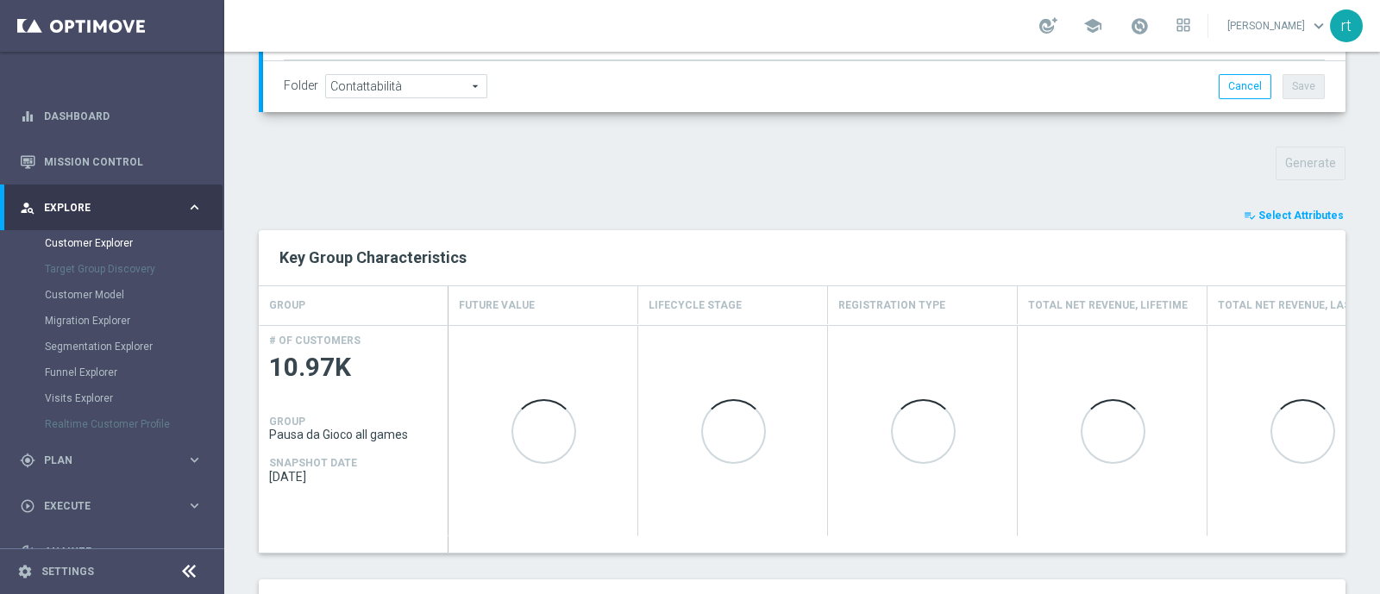
scroll to position [611, 0]
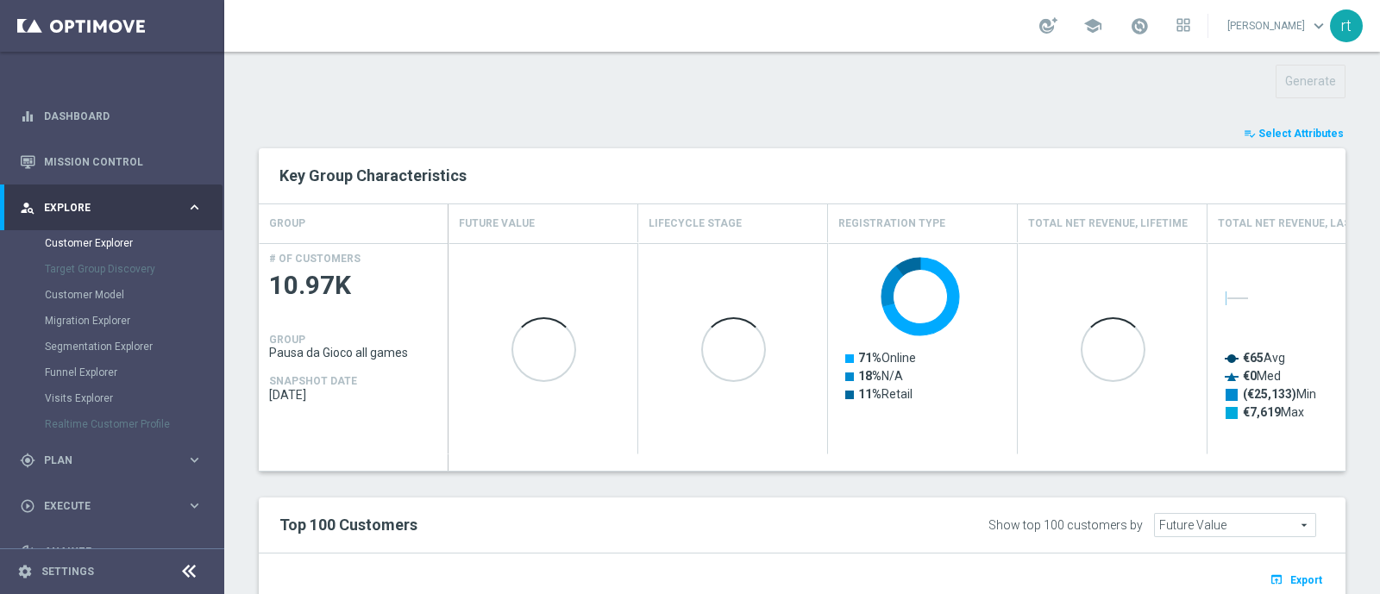
click at [1279, 128] on span "Select Attributes" at bounding box center [1300, 134] width 85 height 12
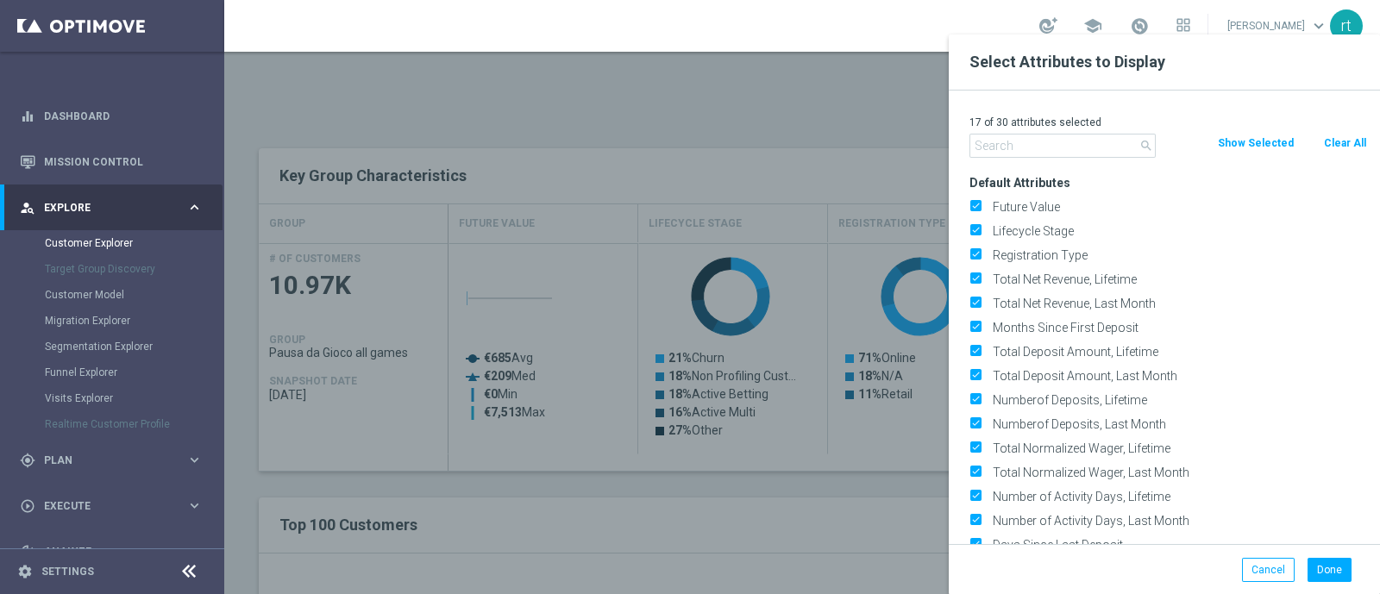
click at [1336, 144] on button "Clear All" at bounding box center [1345, 143] width 46 height 19
checkbox input "false"
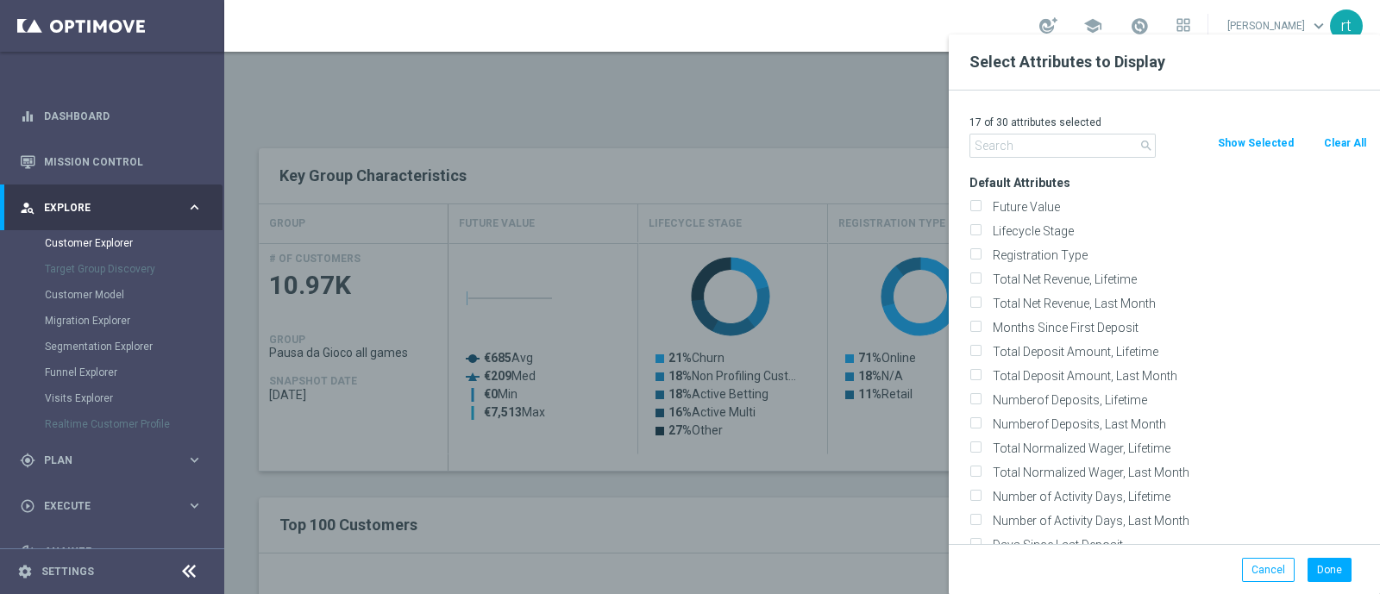
checkbox input "false"
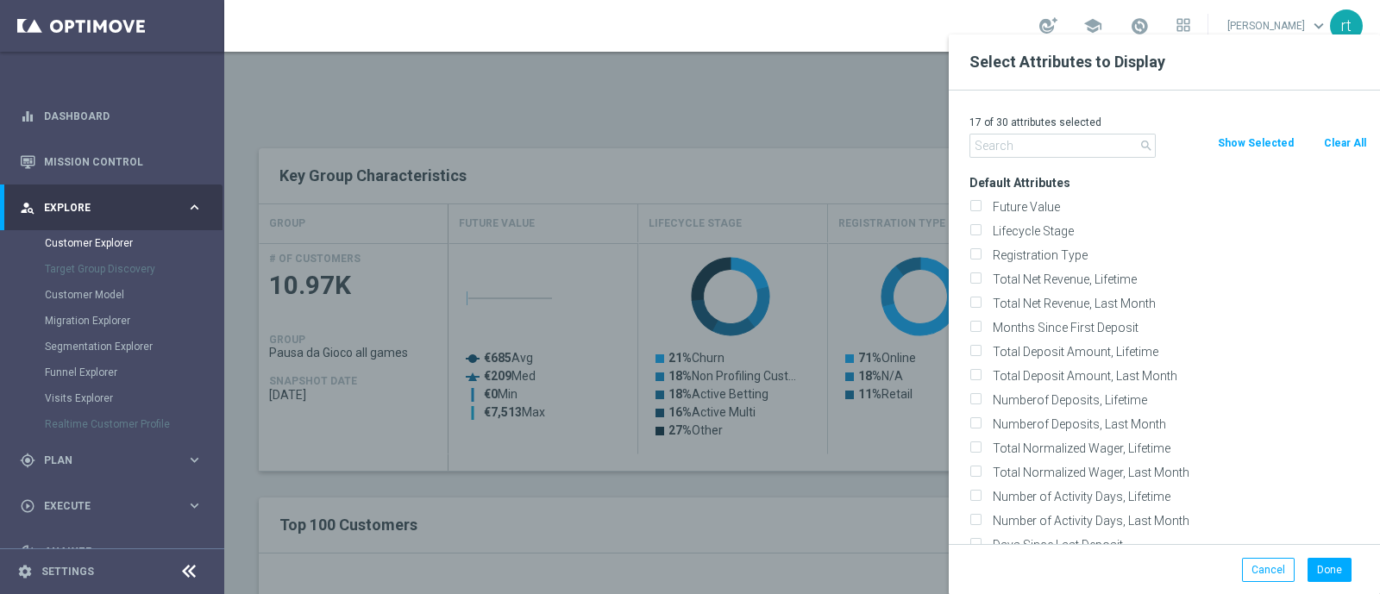
checkbox input "false"
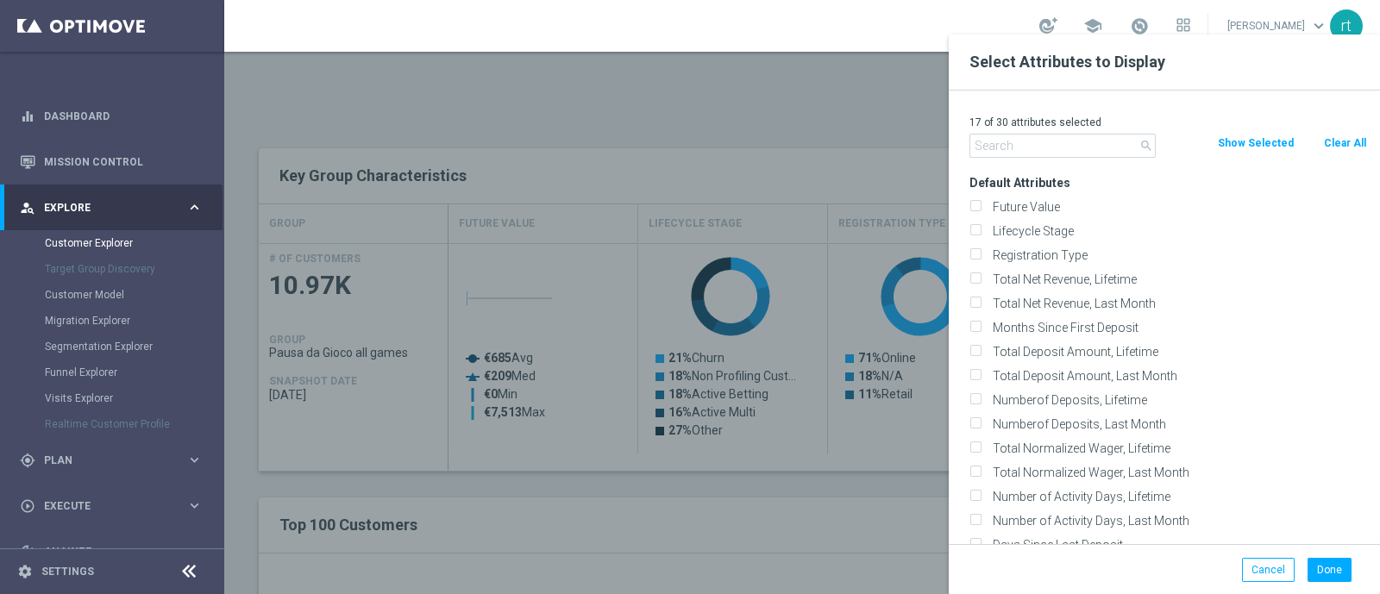
checkbox input "false"
click at [1062, 224] on label "Lifecycle Stage" at bounding box center [1177, 231] width 380 height 16
click at [981, 228] on input "Lifecycle Stage" at bounding box center [974, 233] width 11 height 11
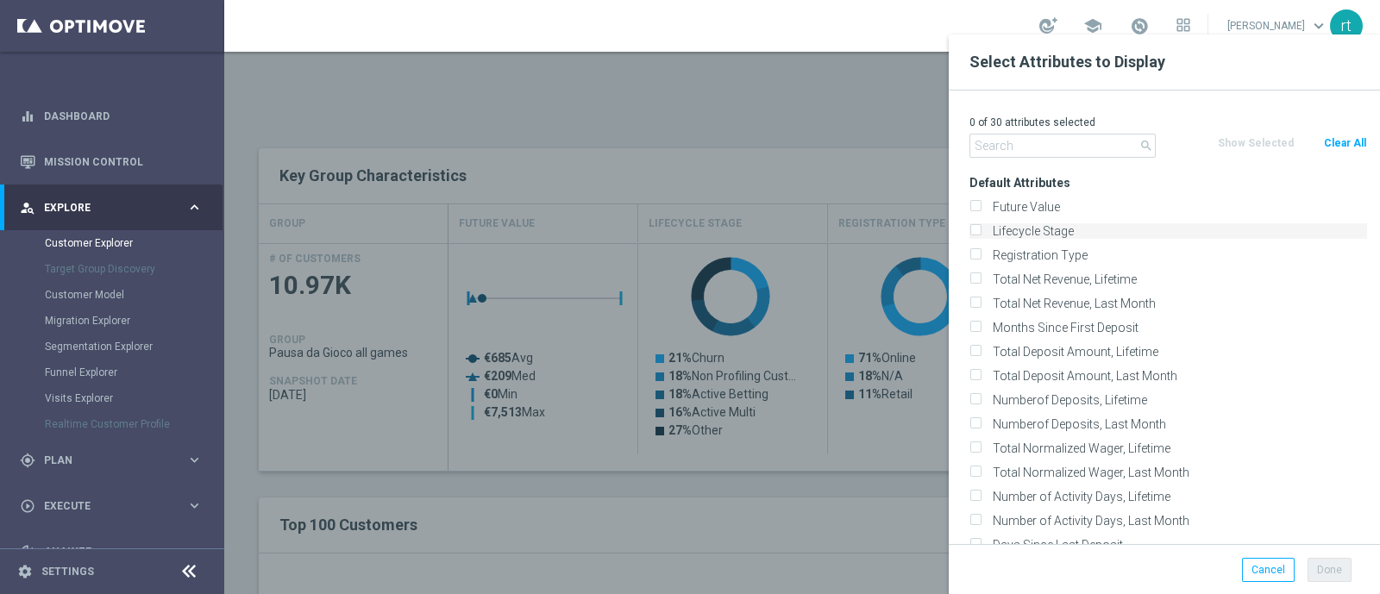
checkbox input "true"
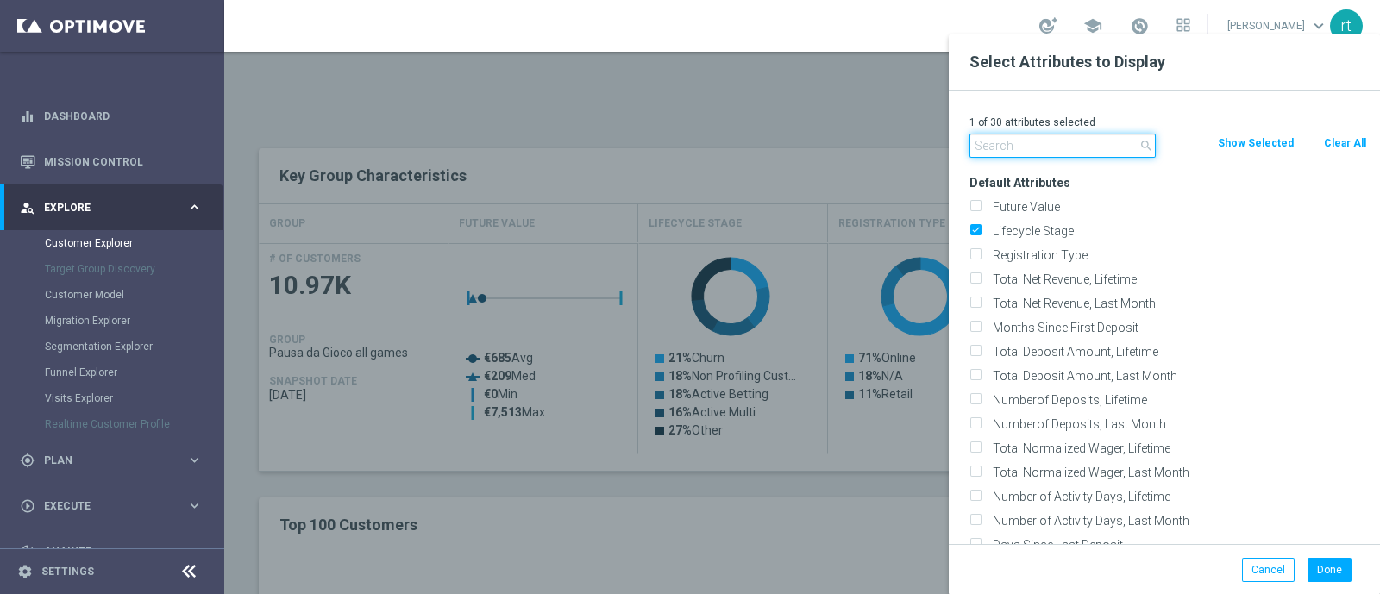
click at [1038, 154] on input "text" at bounding box center [1062, 146] width 186 height 24
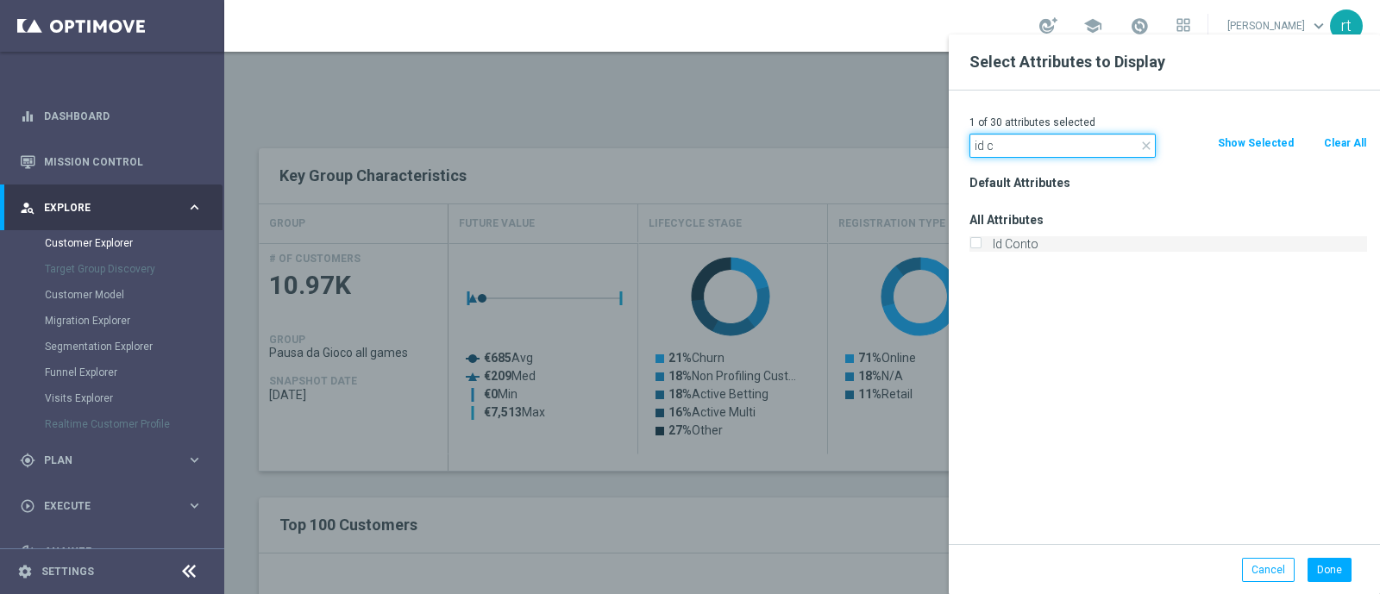
type input "id c"
click at [1015, 236] on label "Id Conto" at bounding box center [1177, 244] width 380 height 16
click at [981, 241] on input "Id Conto" at bounding box center [974, 246] width 11 height 11
checkbox input "true"
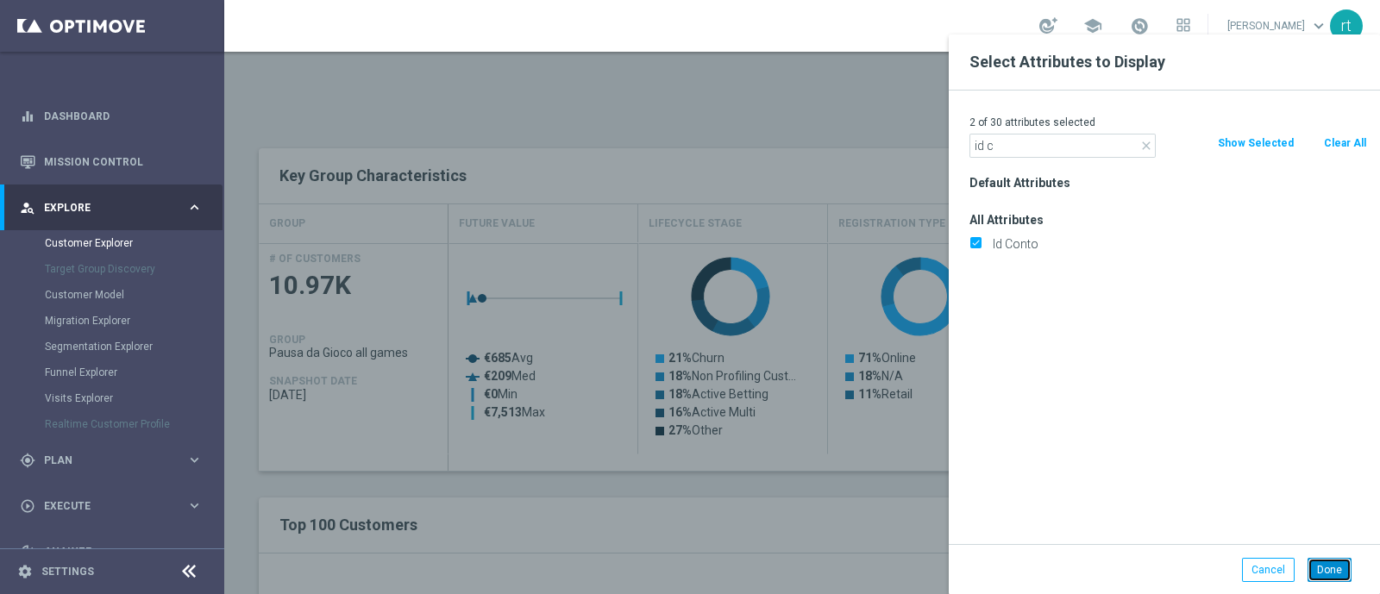
click at [1336, 558] on button "Done" at bounding box center [1329, 570] width 44 height 24
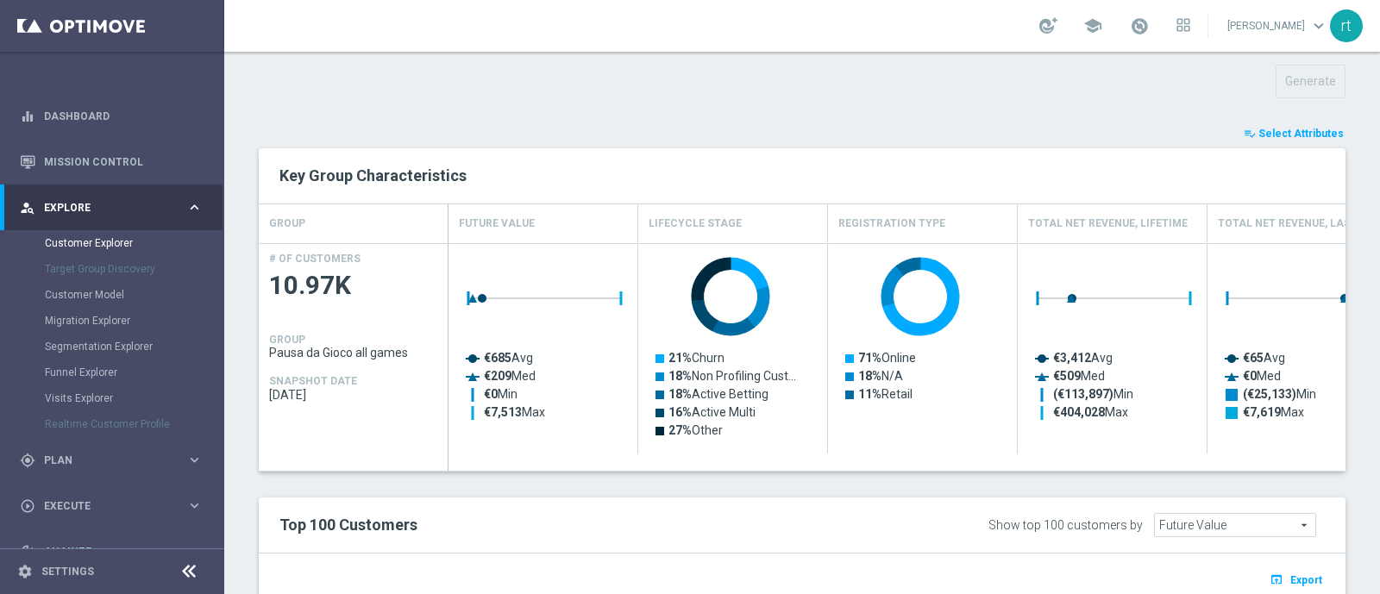
type input "Search"
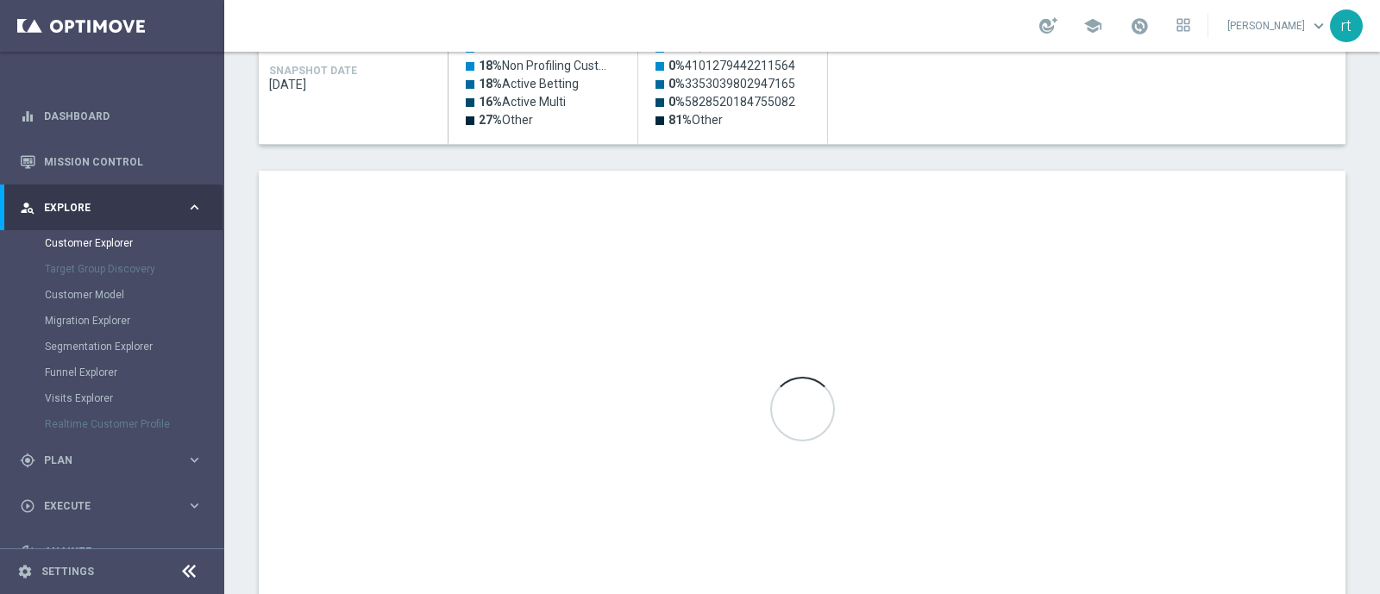
scroll to position [1008, 0]
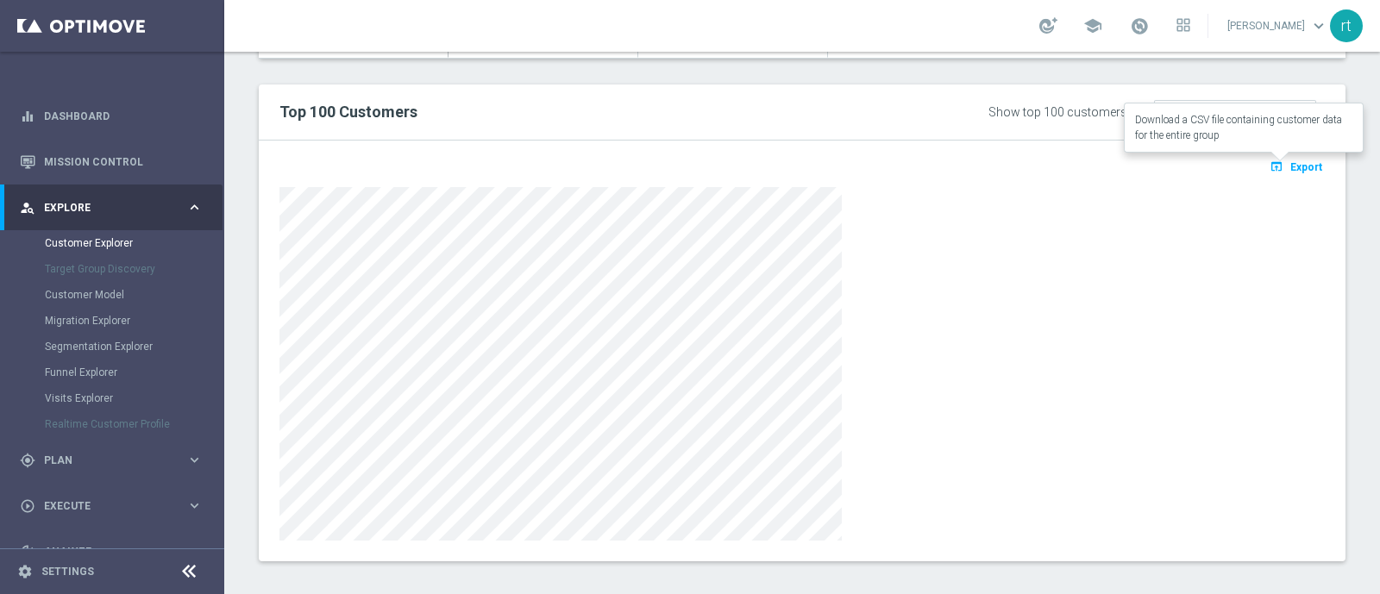
click at [1290, 164] on span "Export" at bounding box center [1306, 167] width 32 height 12
click at [1104, 220] on div at bounding box center [801, 364] width 1045 height 354
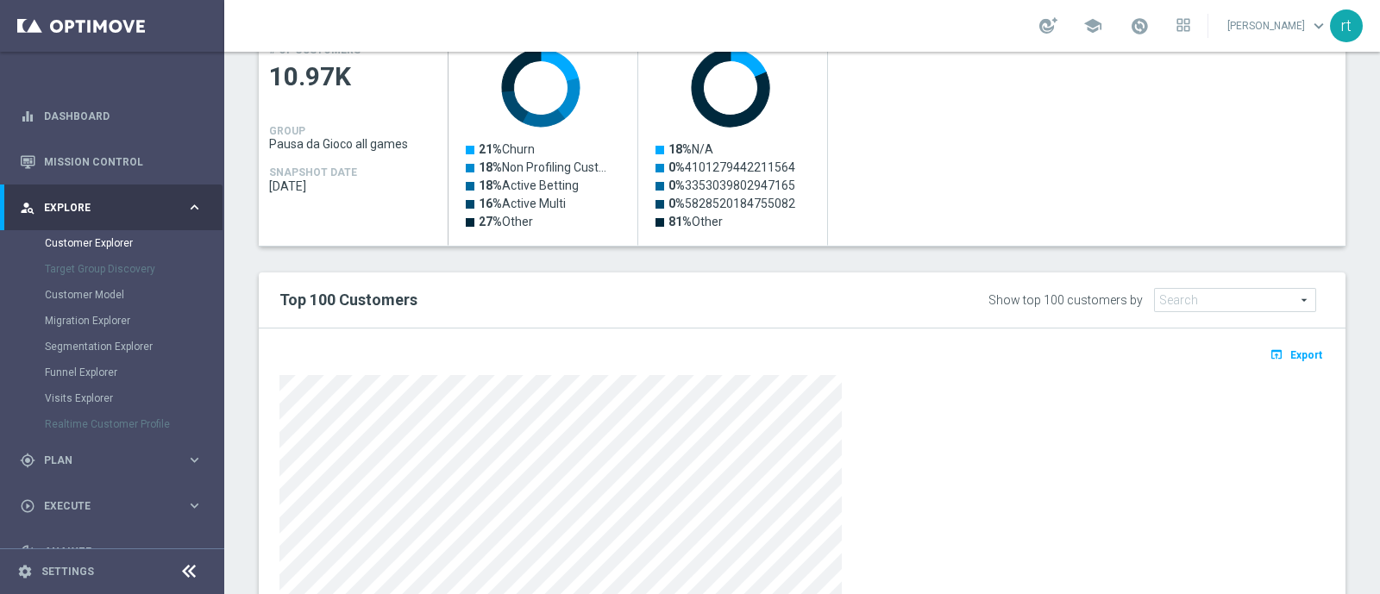
scroll to position [822, 0]
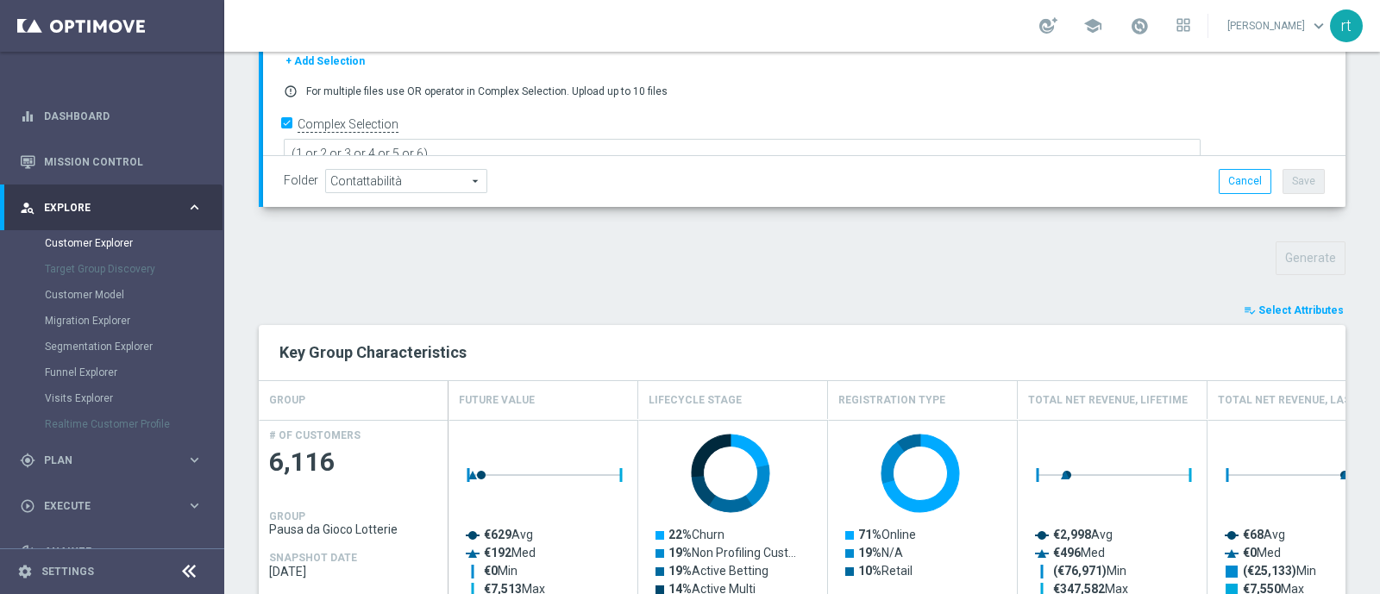
scroll to position [523, 0]
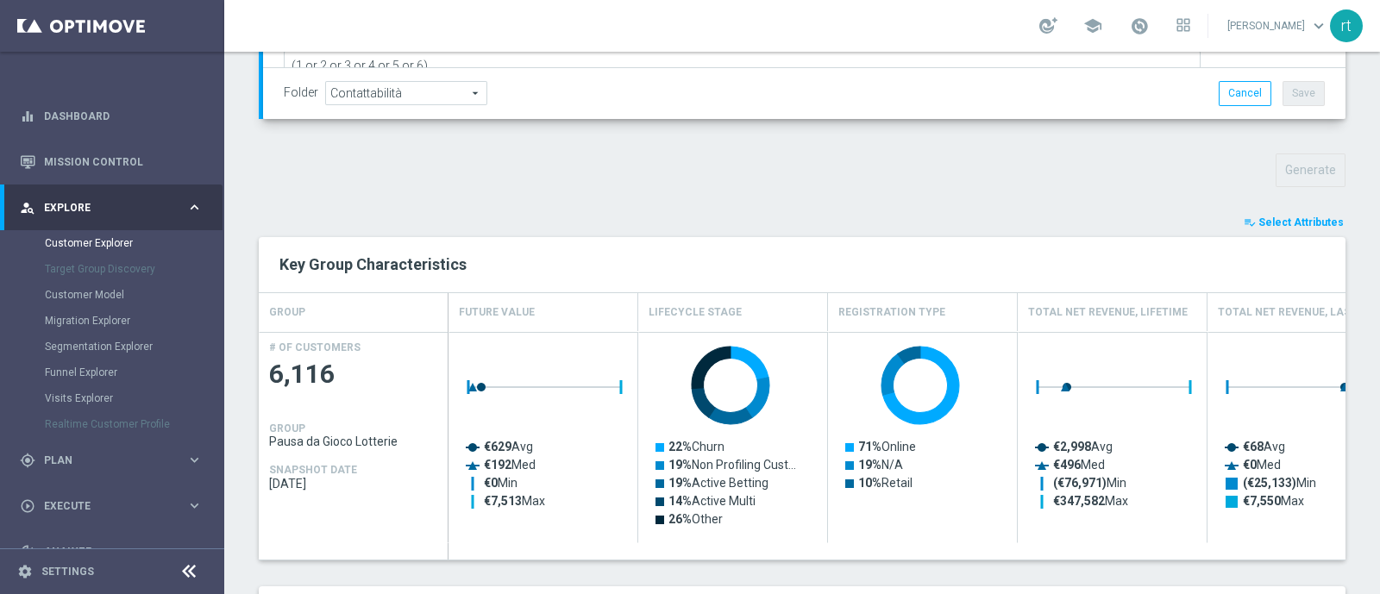
click at [1246, 213] on button "playlist_add_check Select Attributes" at bounding box center [1293, 222] width 103 height 19
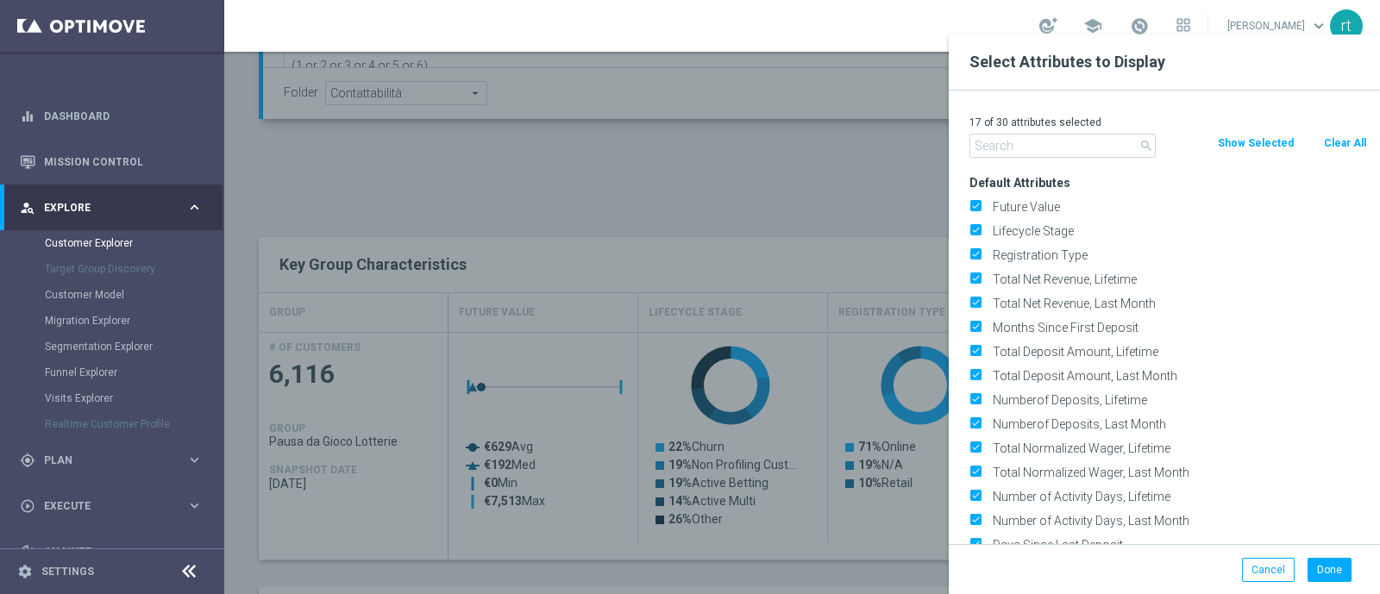
click at [1332, 144] on button "Clear All" at bounding box center [1345, 143] width 46 height 19
checkbox input "false"
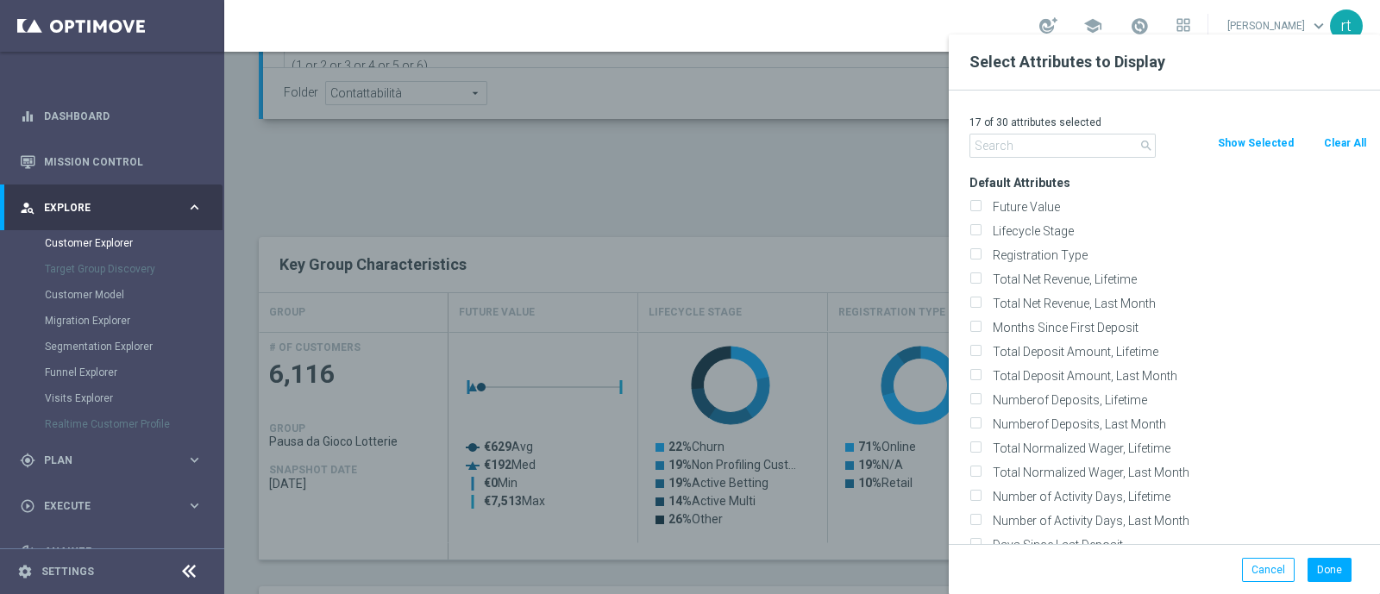
checkbox input "false"
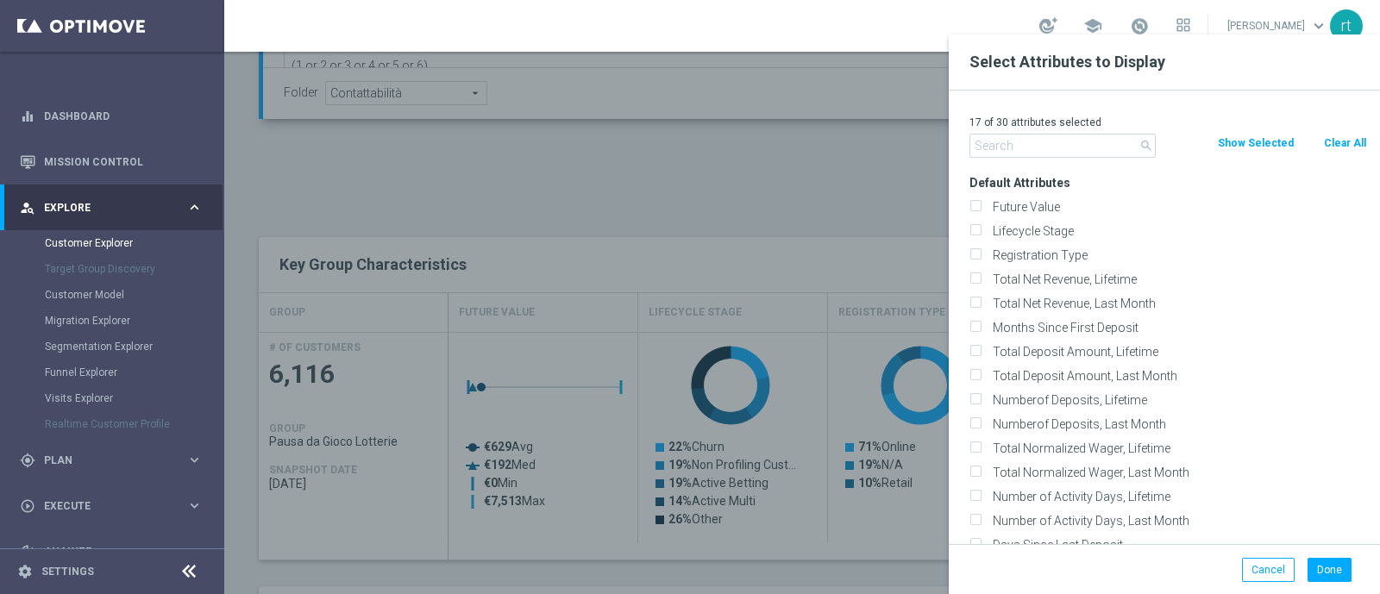
checkbox input "false"
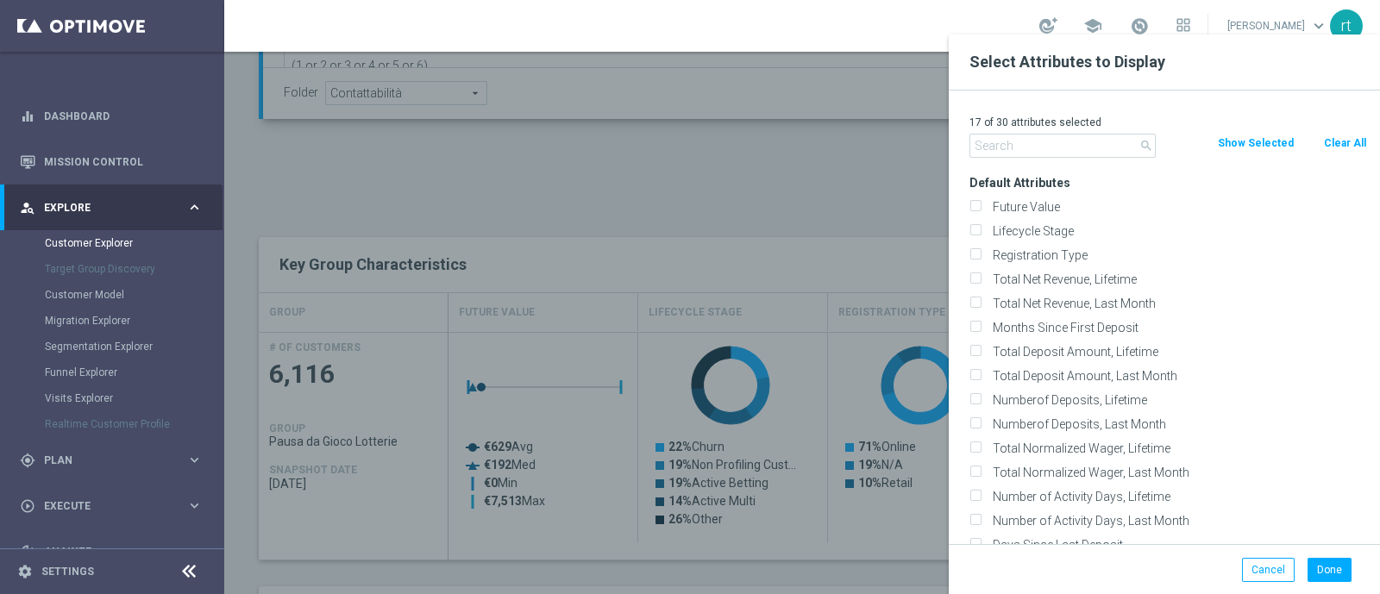
checkbox input "false"
click at [1048, 226] on label "Lifecycle Stage" at bounding box center [1177, 231] width 380 height 16
click at [981, 228] on input "Lifecycle Stage" at bounding box center [974, 233] width 11 height 11
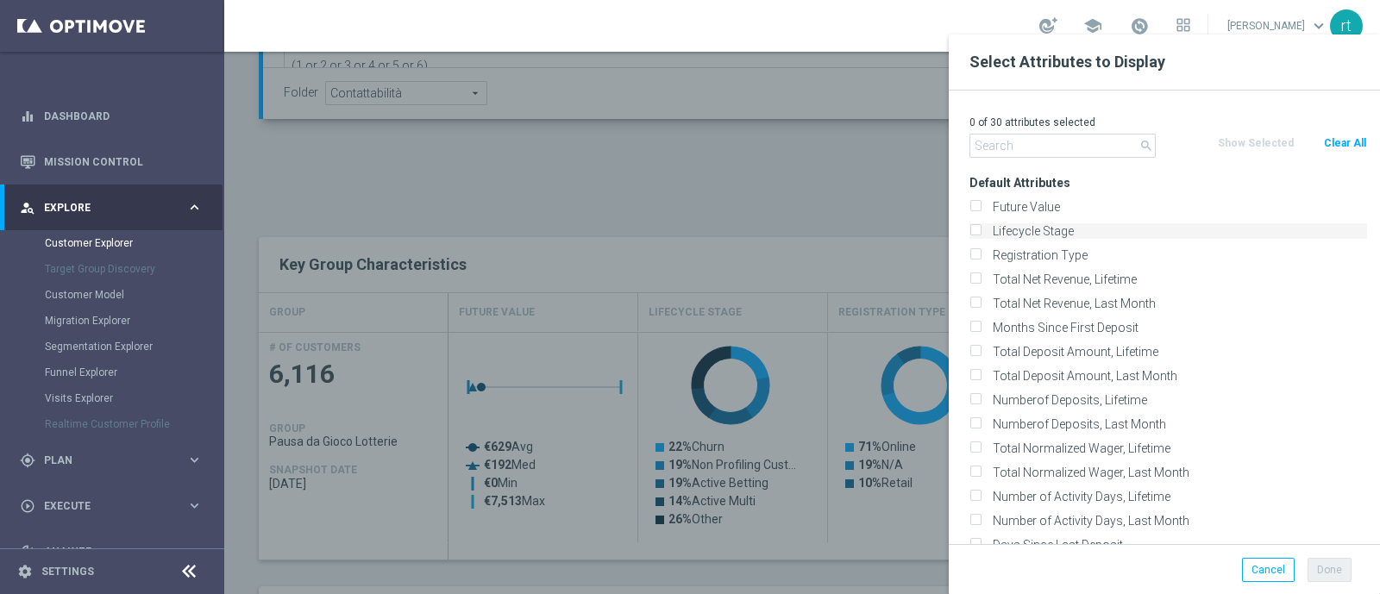
checkbox input "true"
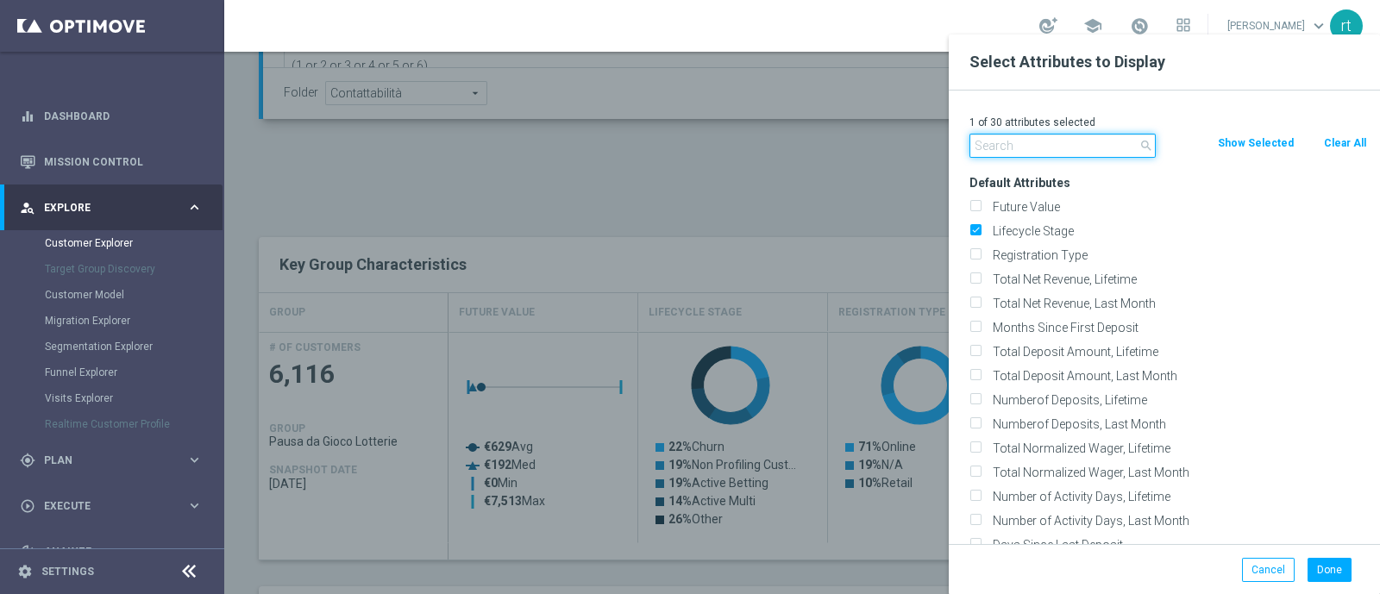
click at [1017, 137] on input "text" at bounding box center [1062, 146] width 186 height 24
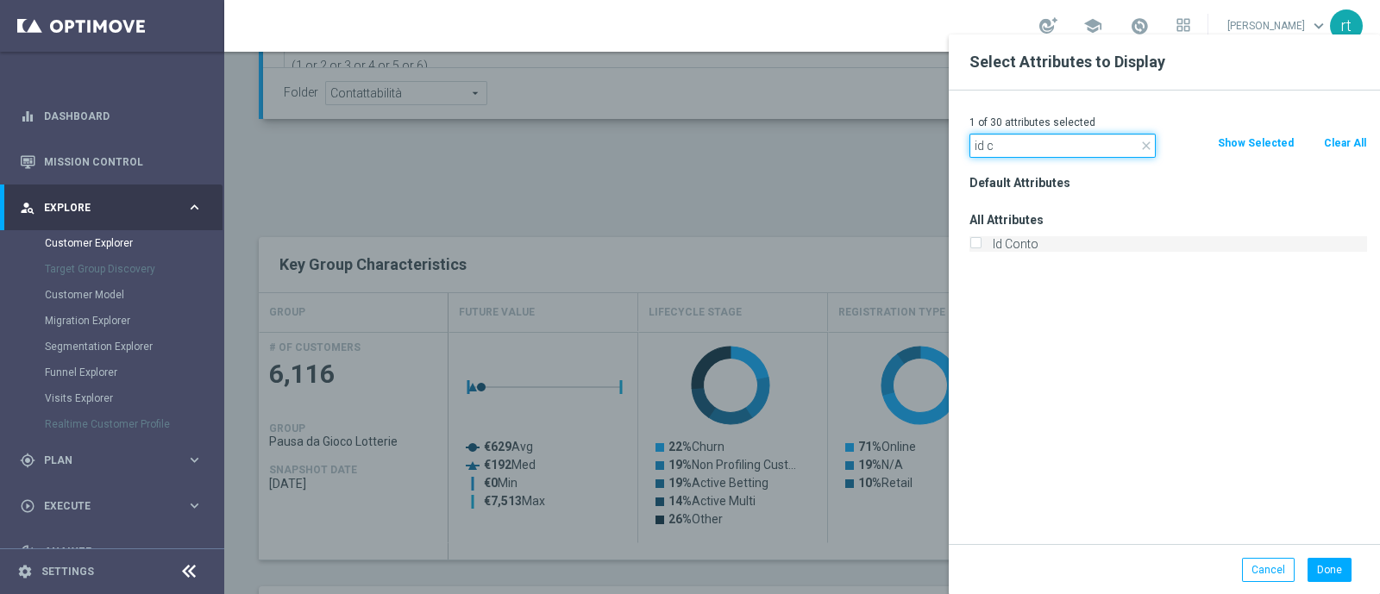
type input "id c"
click at [1005, 243] on label "Id Conto" at bounding box center [1177, 244] width 380 height 16
click at [981, 243] on input "Id Conto" at bounding box center [974, 246] width 11 height 11
checkbox input "true"
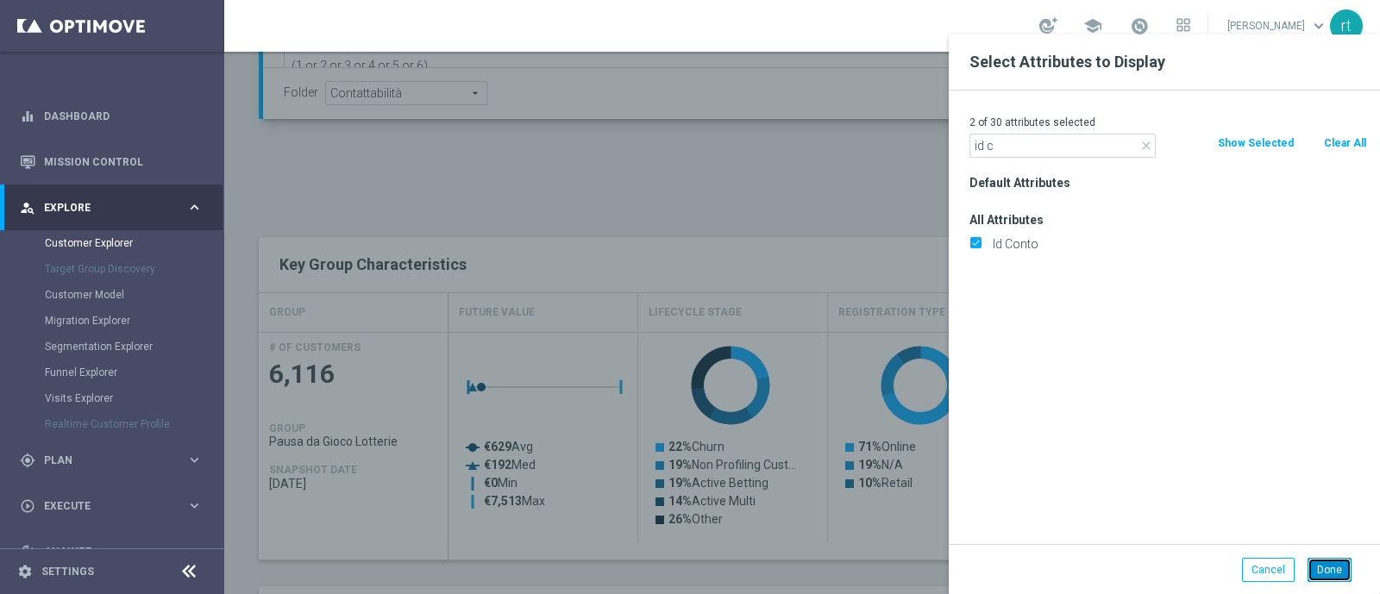
click at [1325, 564] on button "Done" at bounding box center [1329, 570] width 44 height 24
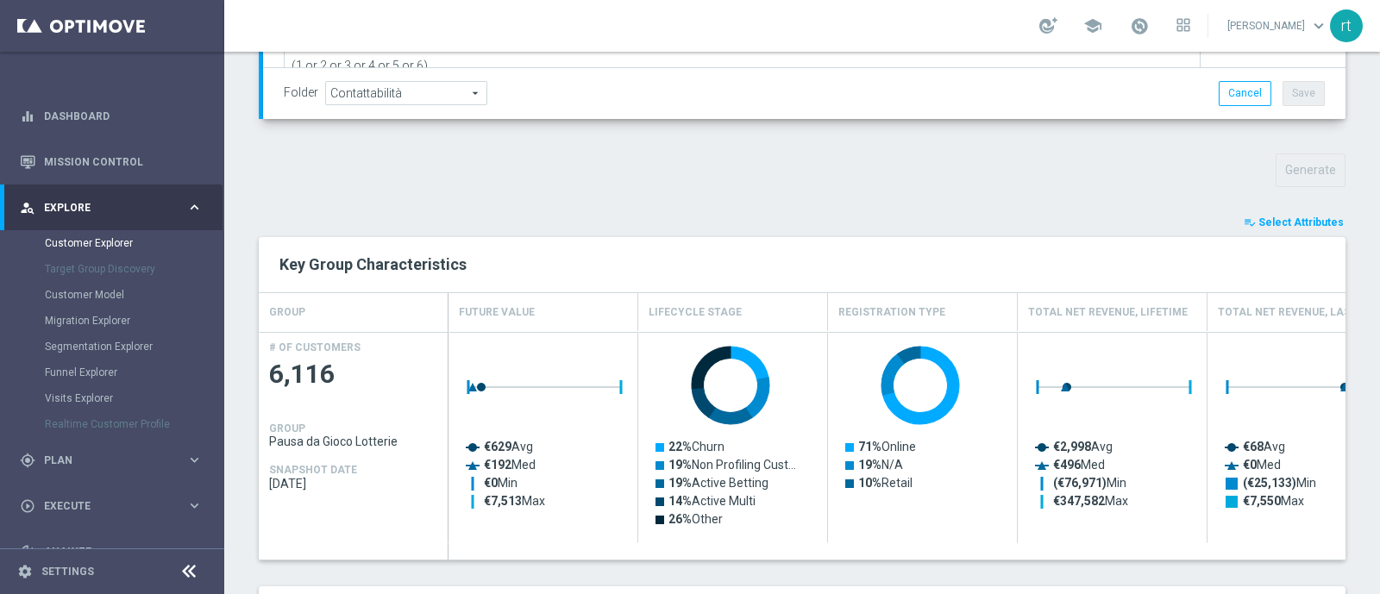
type input "Search"
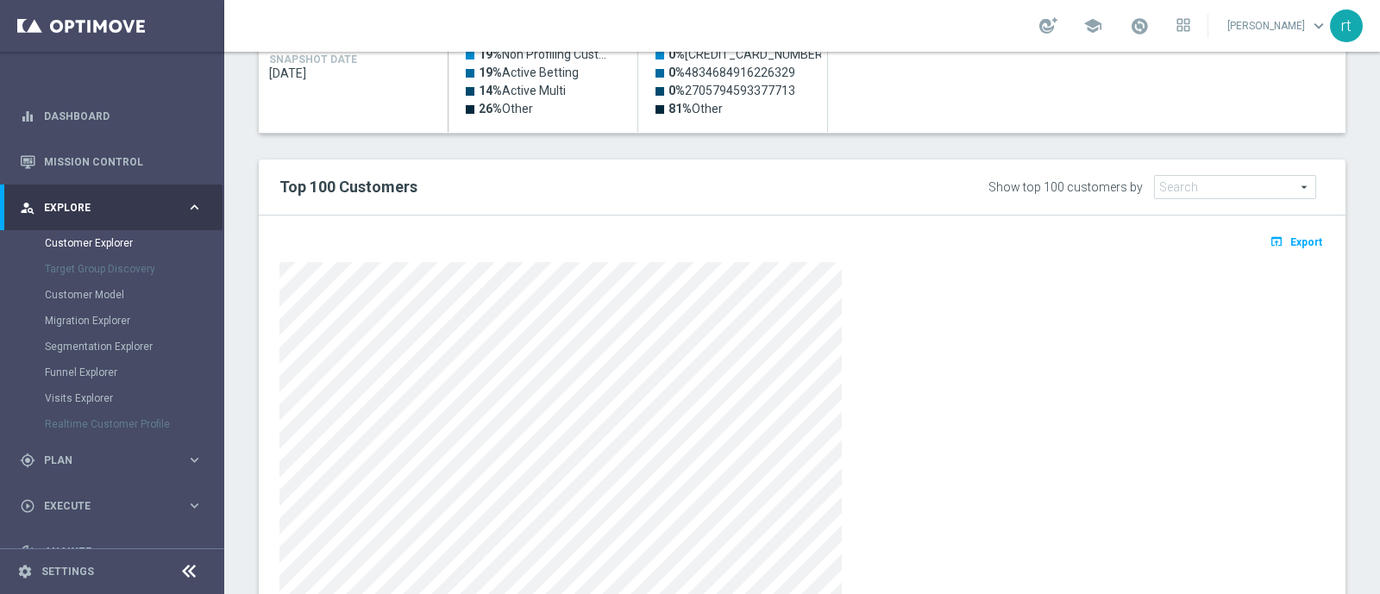
scroll to position [934, 0]
click at [910, 172] on div "Show top 100 customers by Future Value Search arrow_drop_down search" at bounding box center [1115, 185] width 447 height 27
click at [1302, 239] on span "Export" at bounding box center [1306, 241] width 32 height 12
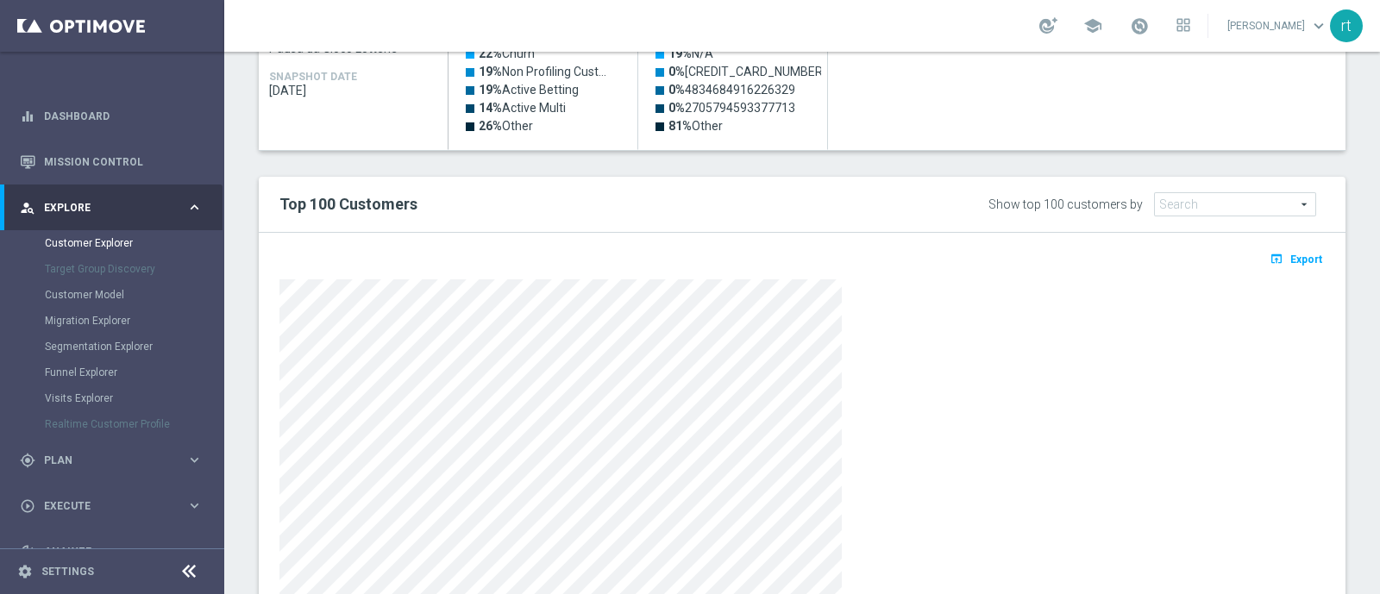
scroll to position [828, 0]
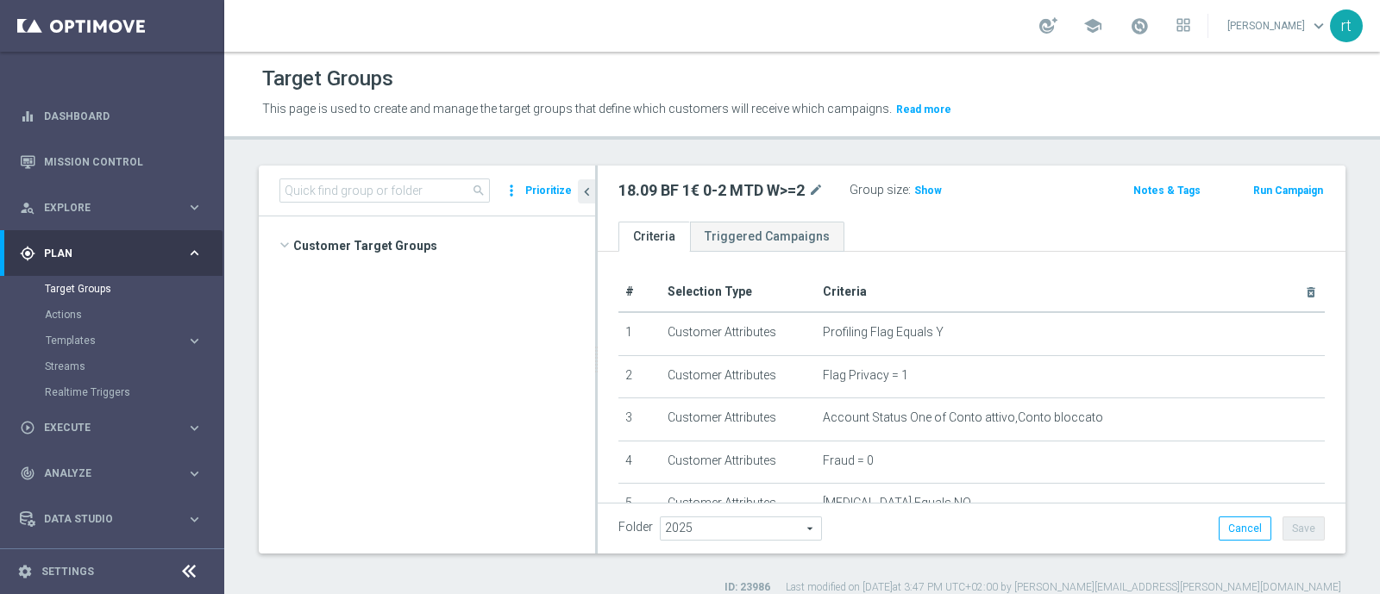
scroll to position [953, 0]
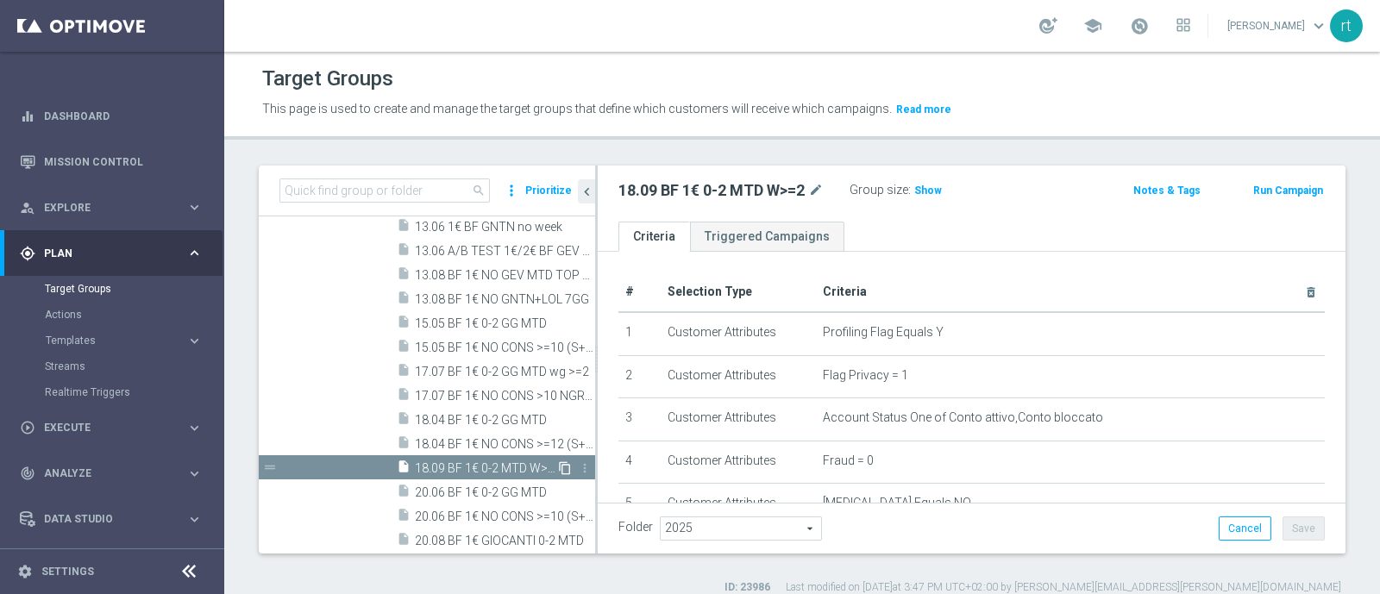
click at [558, 469] on icon "content_copy" at bounding box center [565, 468] width 14 height 14
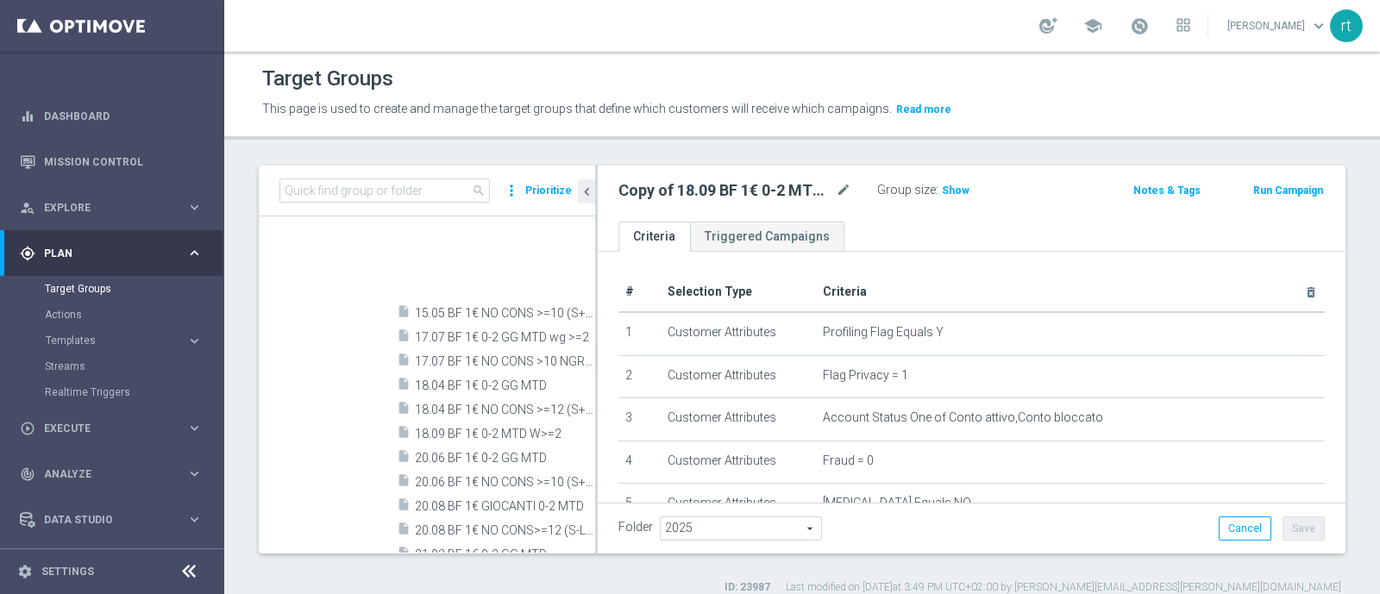
scroll to position [1445, 0]
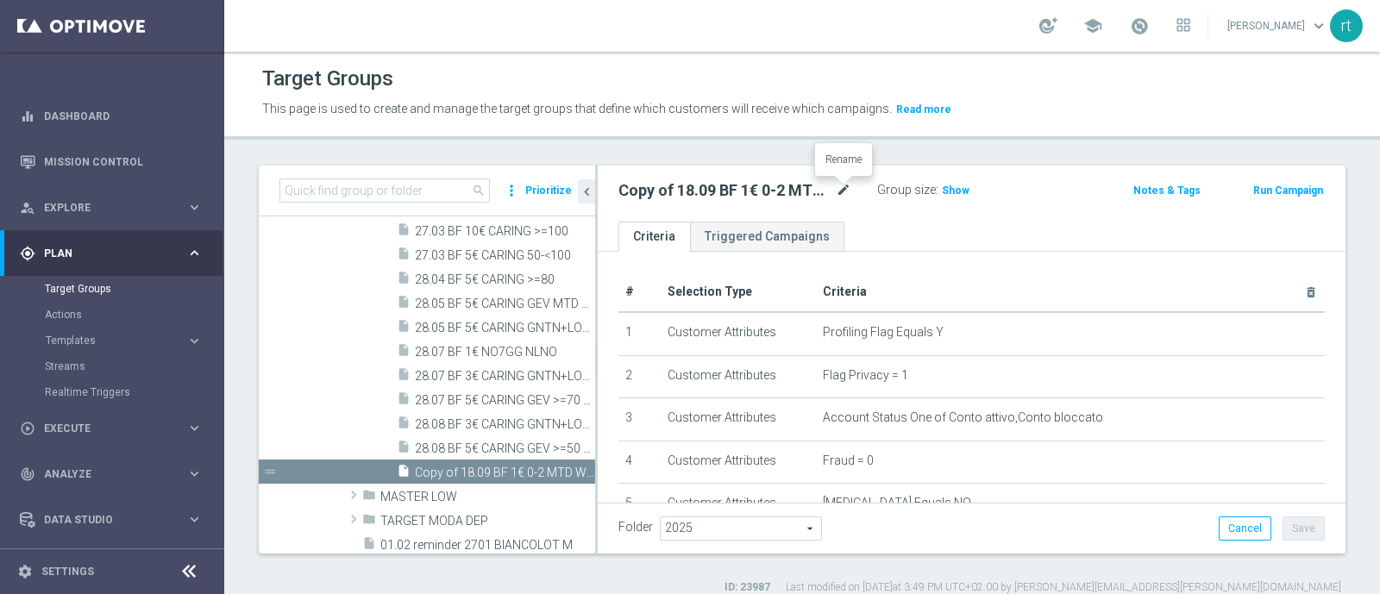
click at [839, 188] on icon "mode_edit" at bounding box center [844, 190] width 16 height 21
click at [671, 191] on input "Copy of 18.09 BF 1€ 0-2 MTD W>=2" at bounding box center [734, 192] width 233 height 24
drag, startPoint x: 692, startPoint y: 191, endPoint x: 817, endPoint y: 187, distance: 125.1
click at [817, 187] on input "18.09 BF 1€ 0-2 MTD W>=2" at bounding box center [734, 192] width 233 height 24
paste input "NO CONS>=12 (S-L-R-P) MTD"
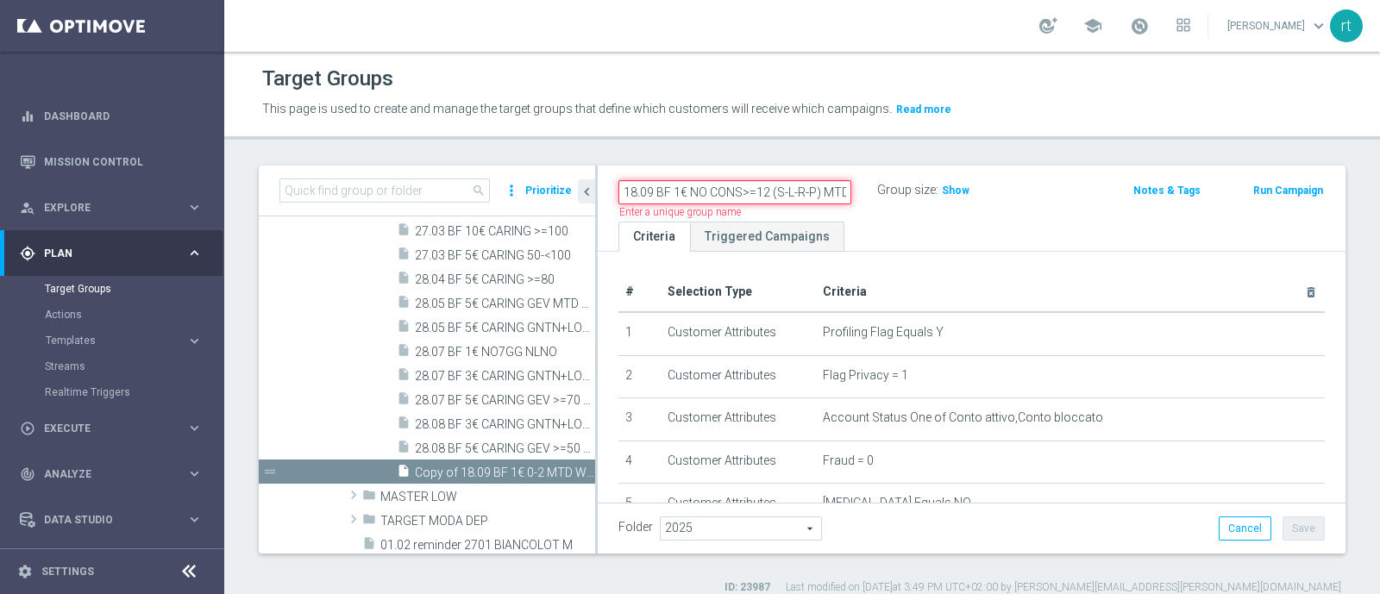
click at [768, 188] on input "18.09 BF 1€ NO CONS>=12 (S-L-R-P) MTD" at bounding box center [734, 192] width 233 height 24
type input "18.09 BF 1€ NO CONS>=15 (S-L-R-P) MTD"
click at [939, 148] on div "Target Groups This page is used to create and manage the target groups that def…" at bounding box center [802, 323] width 1156 height 542
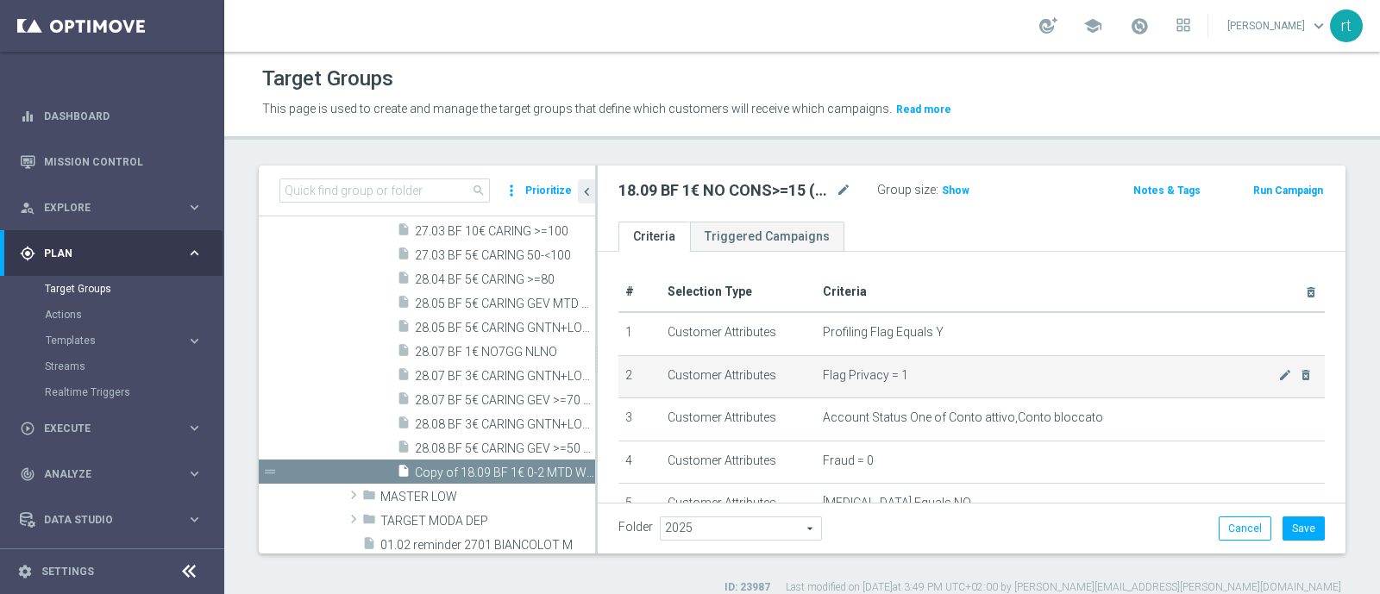
scroll to position [569, 0]
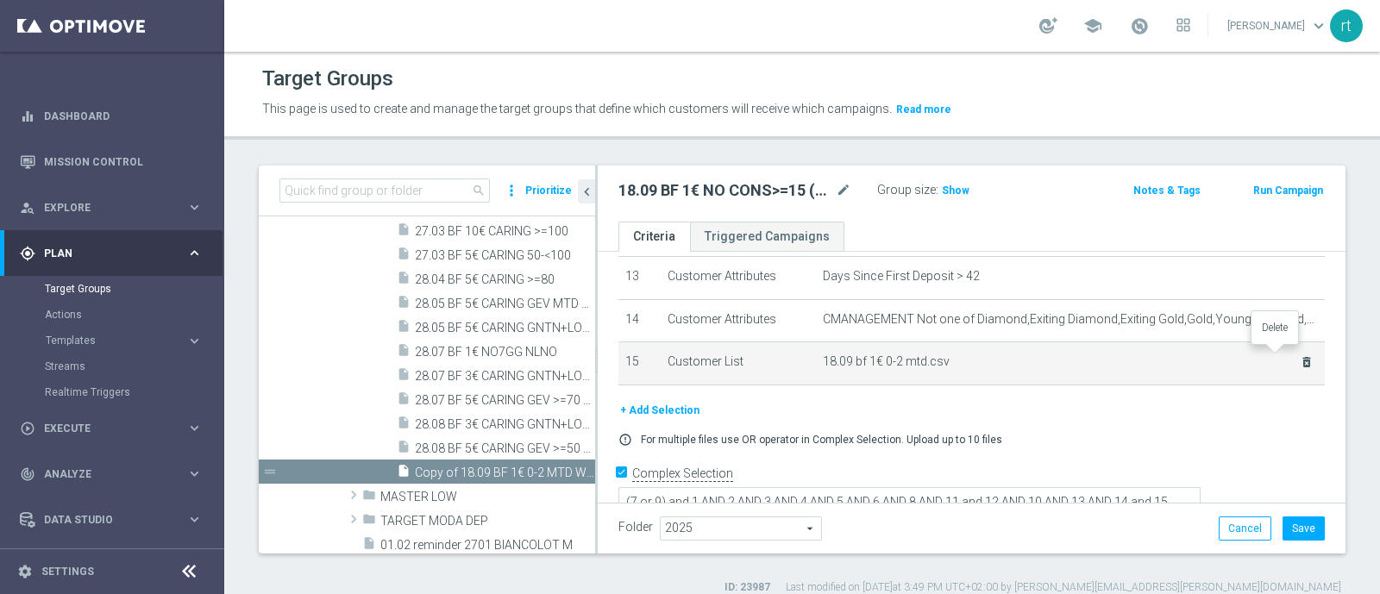
click at [1300, 356] on icon "delete_forever" at bounding box center [1307, 362] width 14 height 14
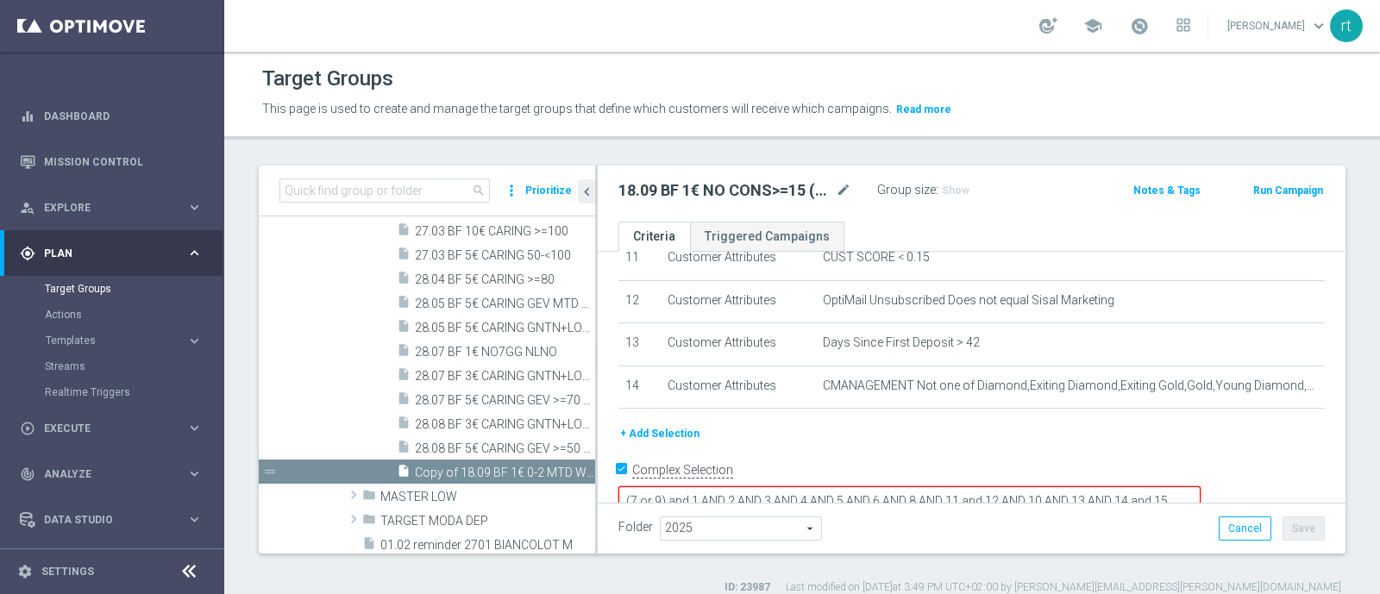
click at [674, 424] on button "+ Add Selection" at bounding box center [659, 433] width 83 height 19
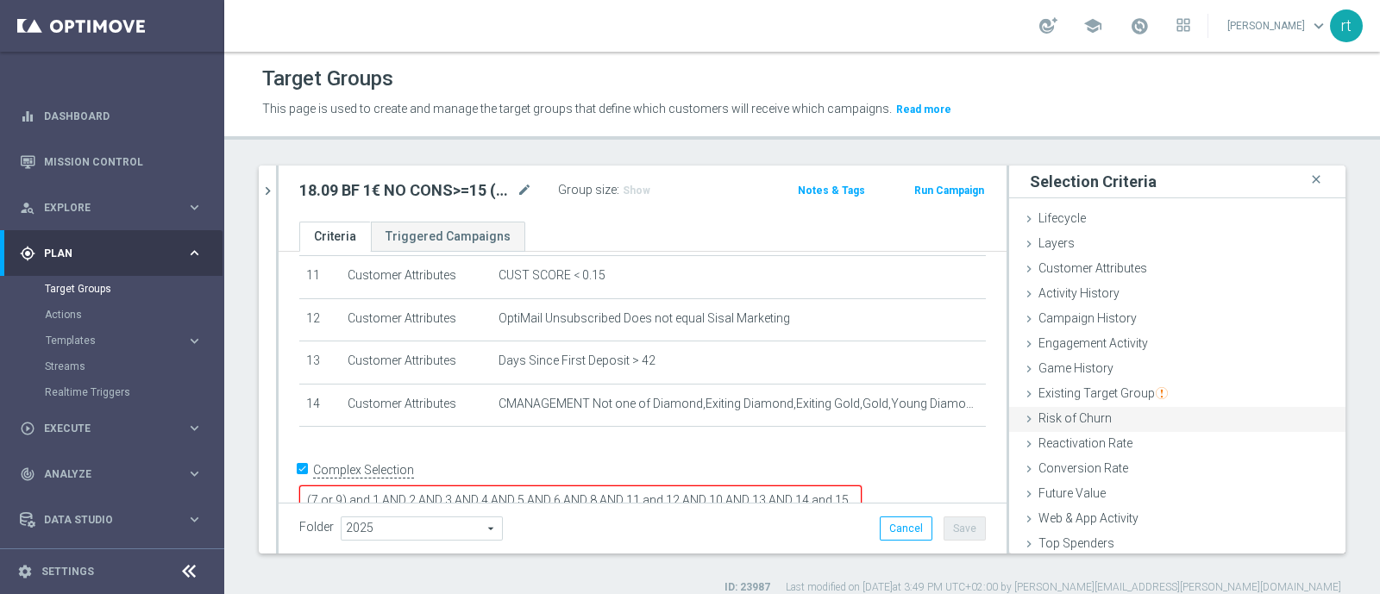
scroll to position [79, 0]
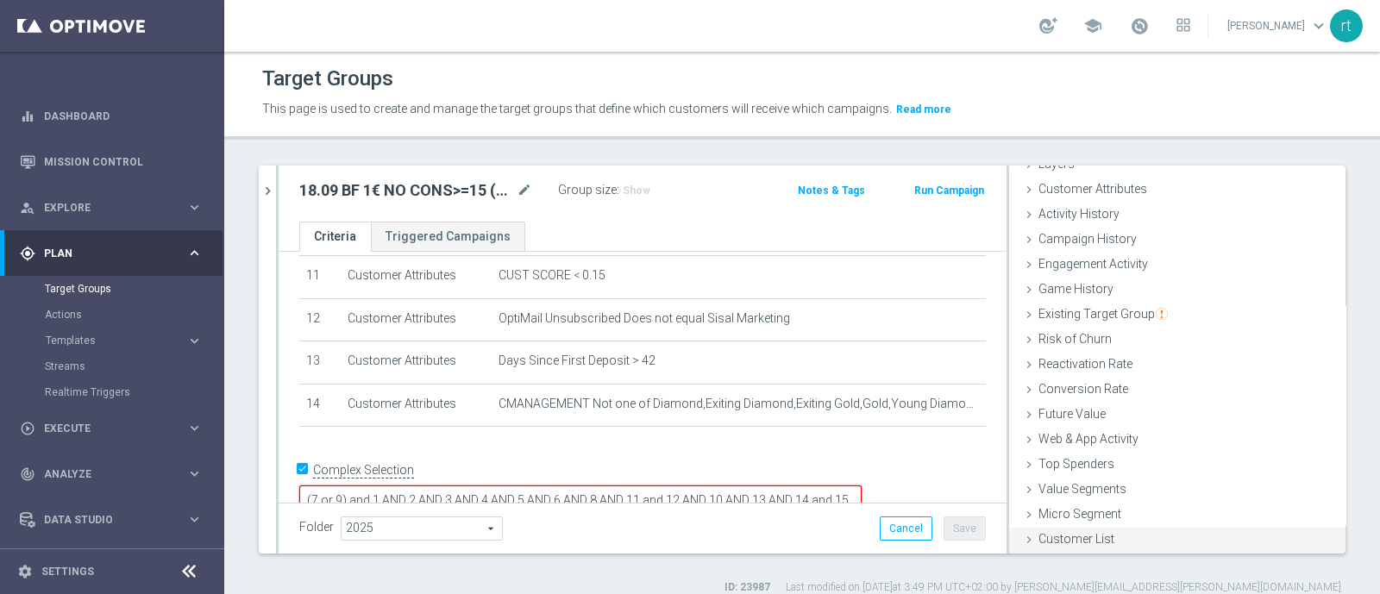
click at [1047, 546] on div "Customer List done" at bounding box center [1177, 541] width 336 height 26
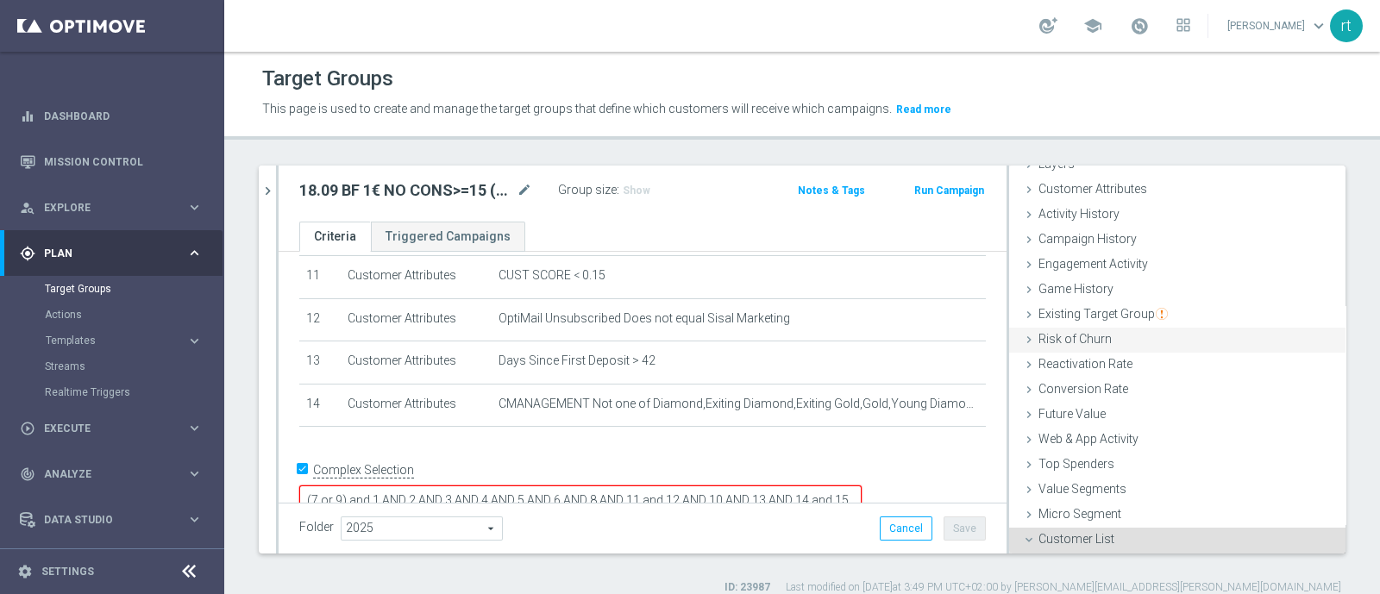
scroll to position [235, 0]
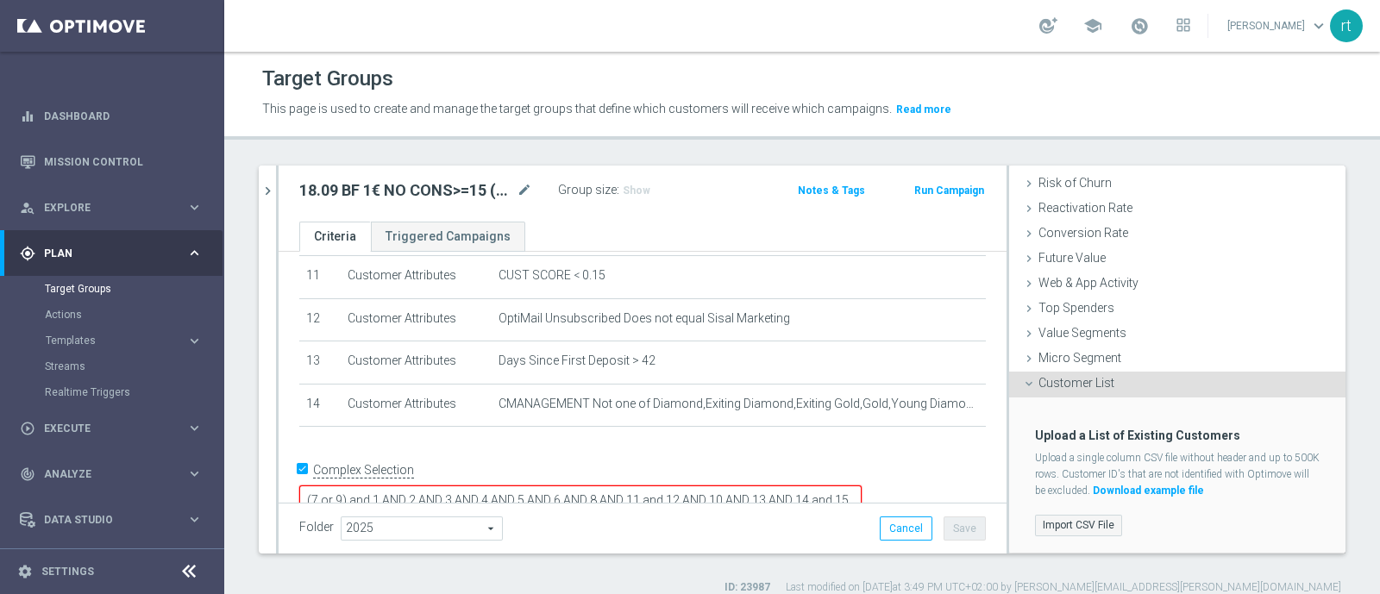
click at [1054, 516] on label "Import CSV File" at bounding box center [1078, 526] width 87 height 22
click at [0, 0] on input "Import CSV File" at bounding box center [0, 0] width 0 height 0
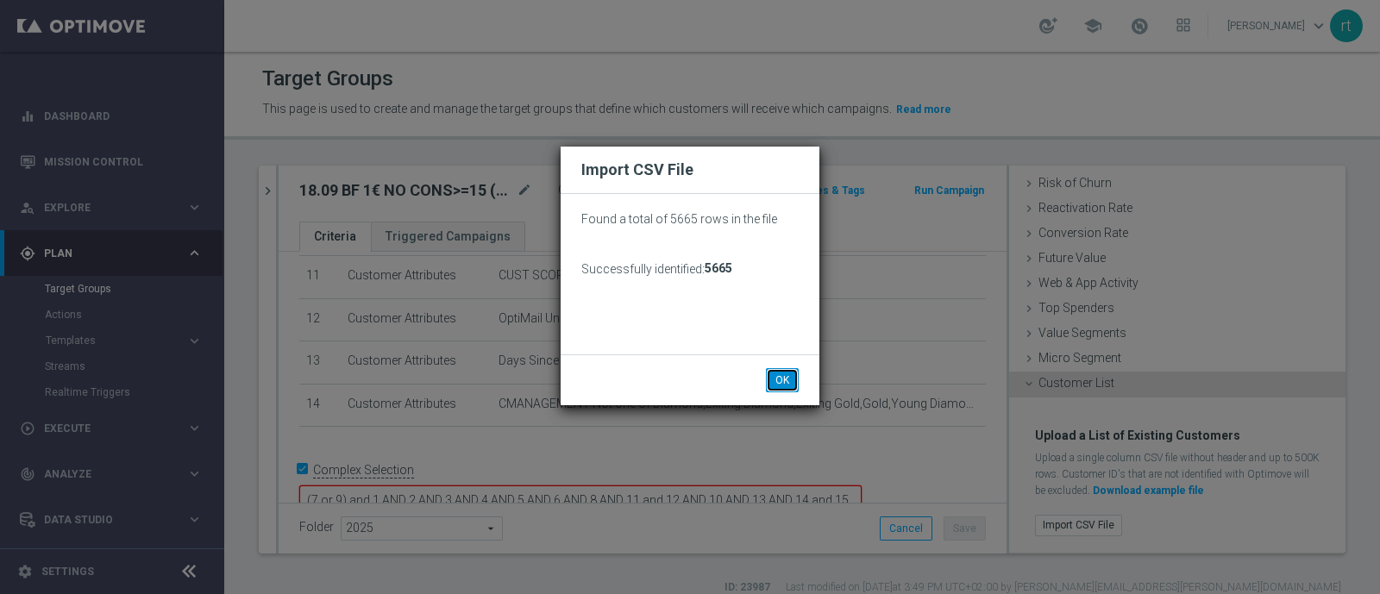
click at [781, 373] on button "OK" at bounding box center [782, 380] width 33 height 24
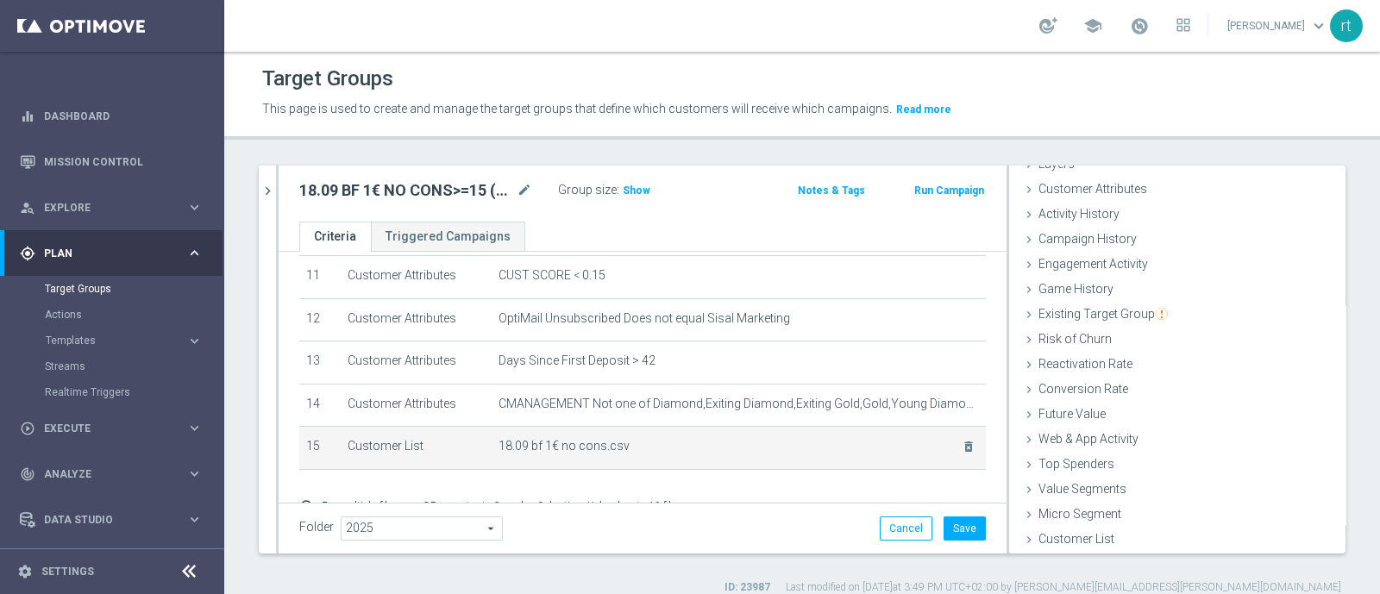
scroll to position [79, 0]
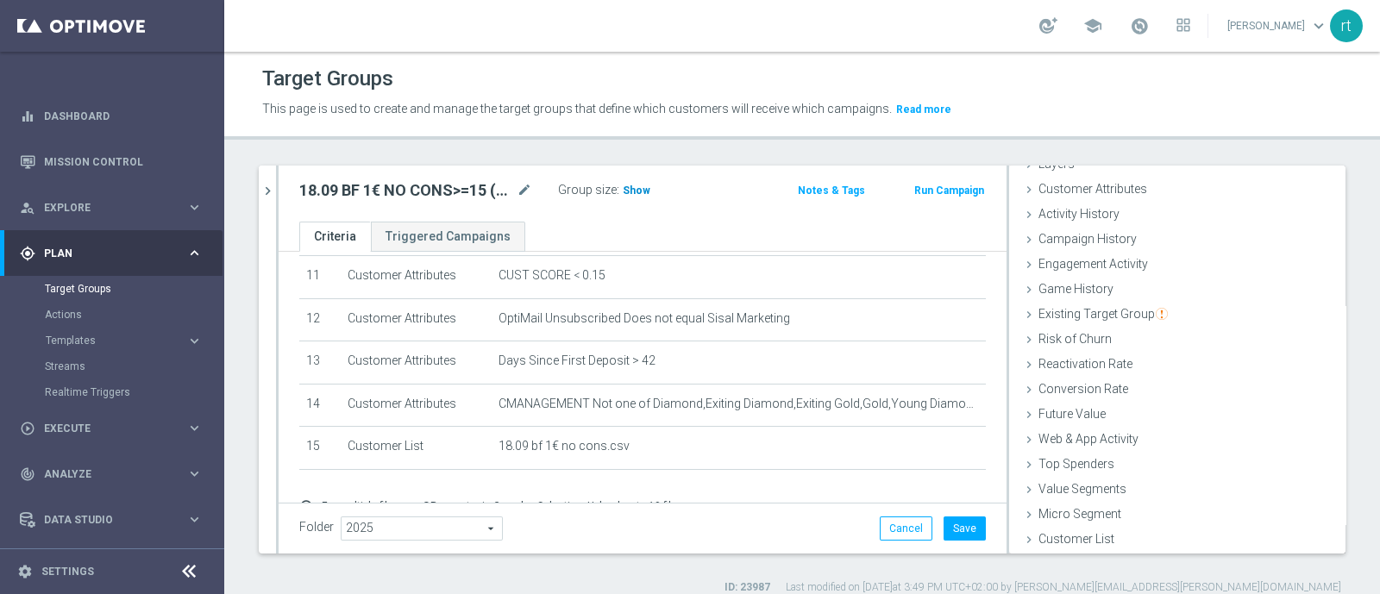
click at [635, 182] on h3 "Show" at bounding box center [636, 190] width 31 height 19
click at [950, 531] on button "Save" at bounding box center [964, 529] width 42 height 24
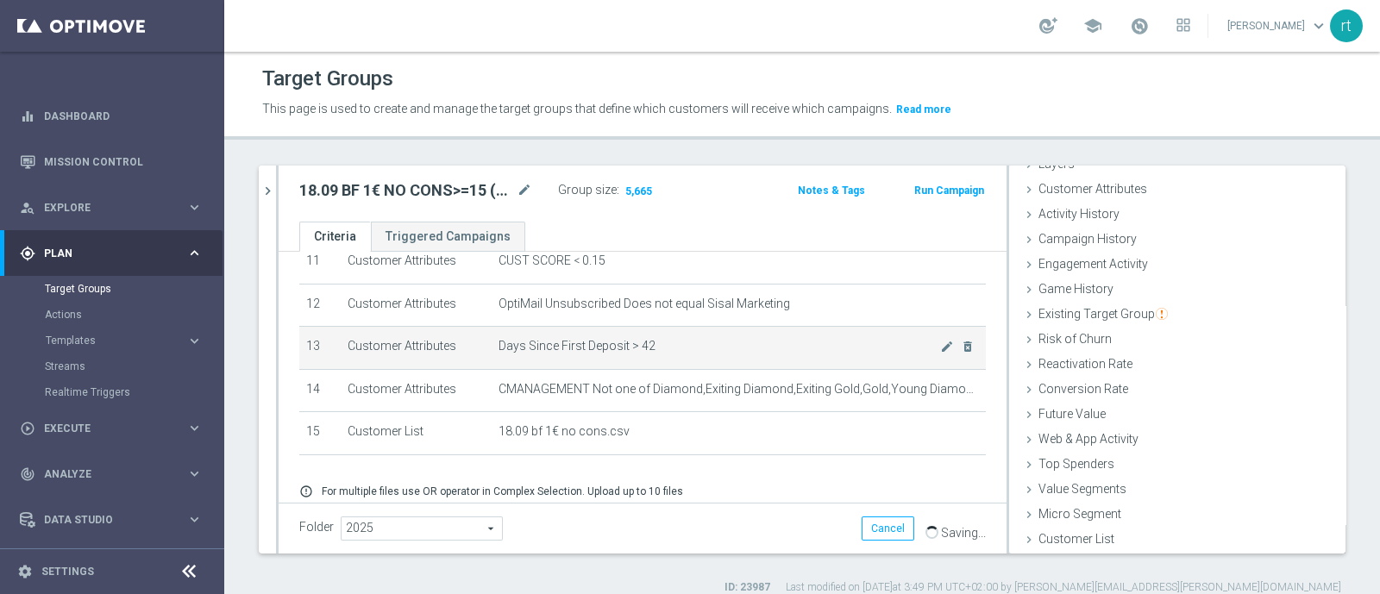
scroll to position [500, 0]
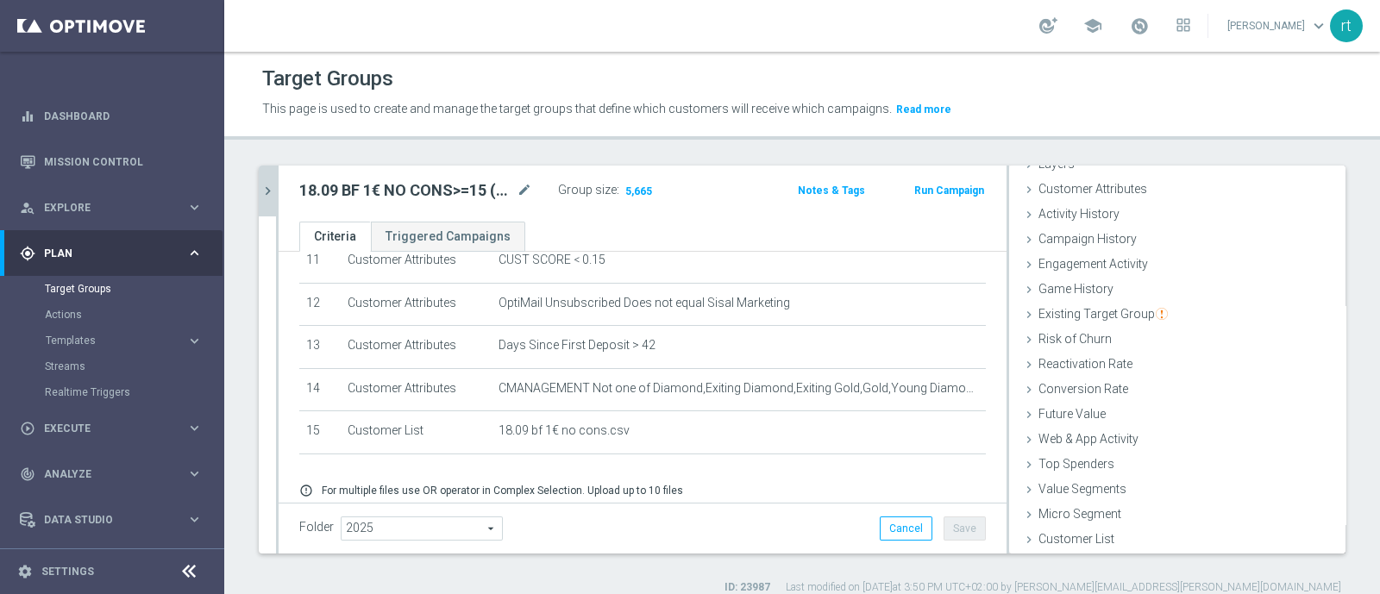
click at [272, 188] on icon "chevron_right" at bounding box center [268, 191] width 16 height 16
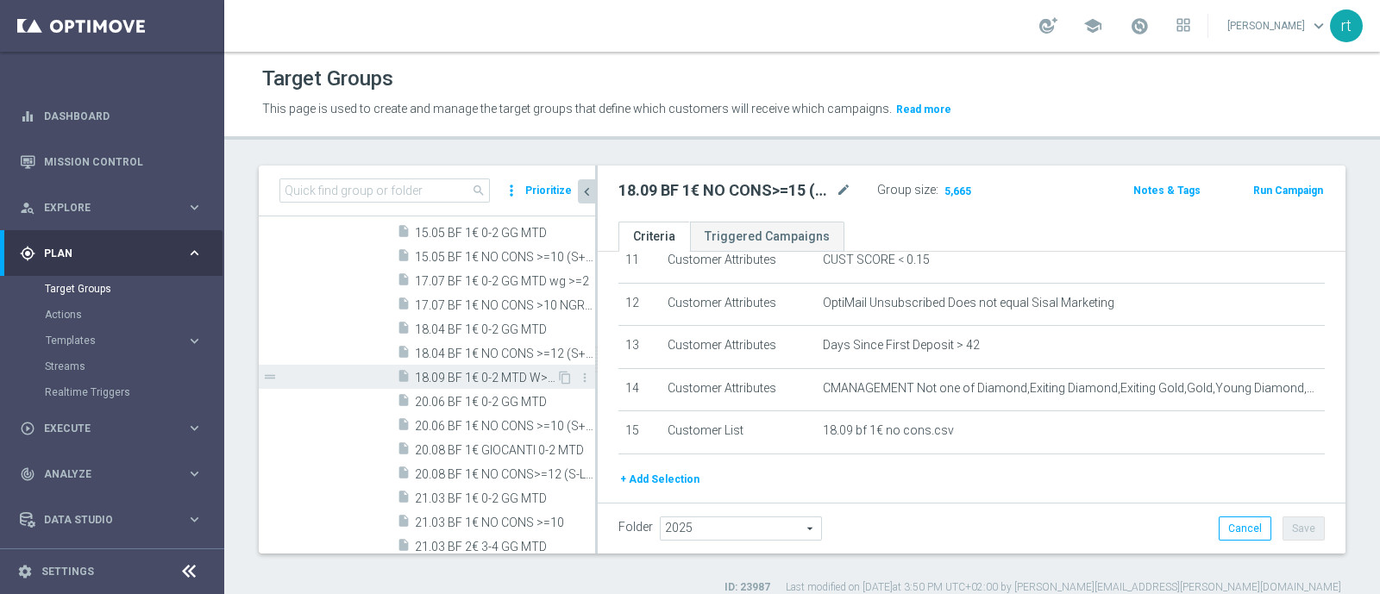
scroll to position [1034, 0]
click at [453, 373] on span "18.09 BF 1€ 0-2 MTD W>=2" at bounding box center [485, 379] width 141 height 15
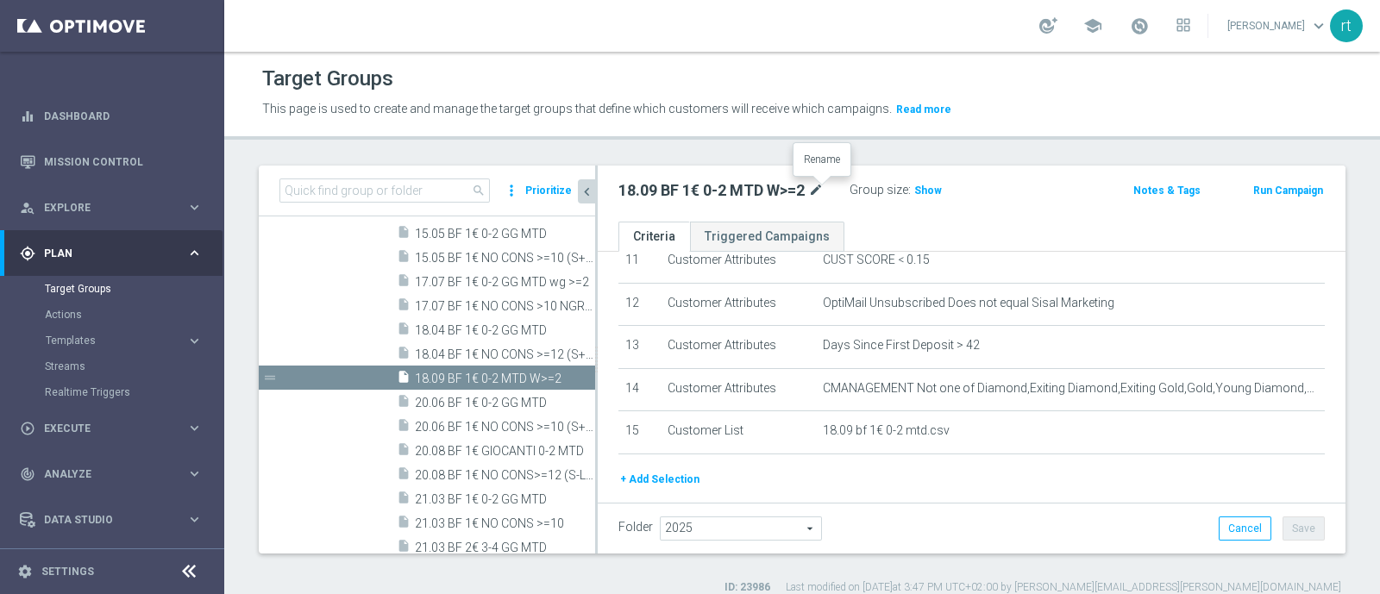
click at [822, 190] on icon "mode_edit" at bounding box center [816, 190] width 16 height 21
click at [927, 189] on span "Show" at bounding box center [928, 191] width 28 height 12
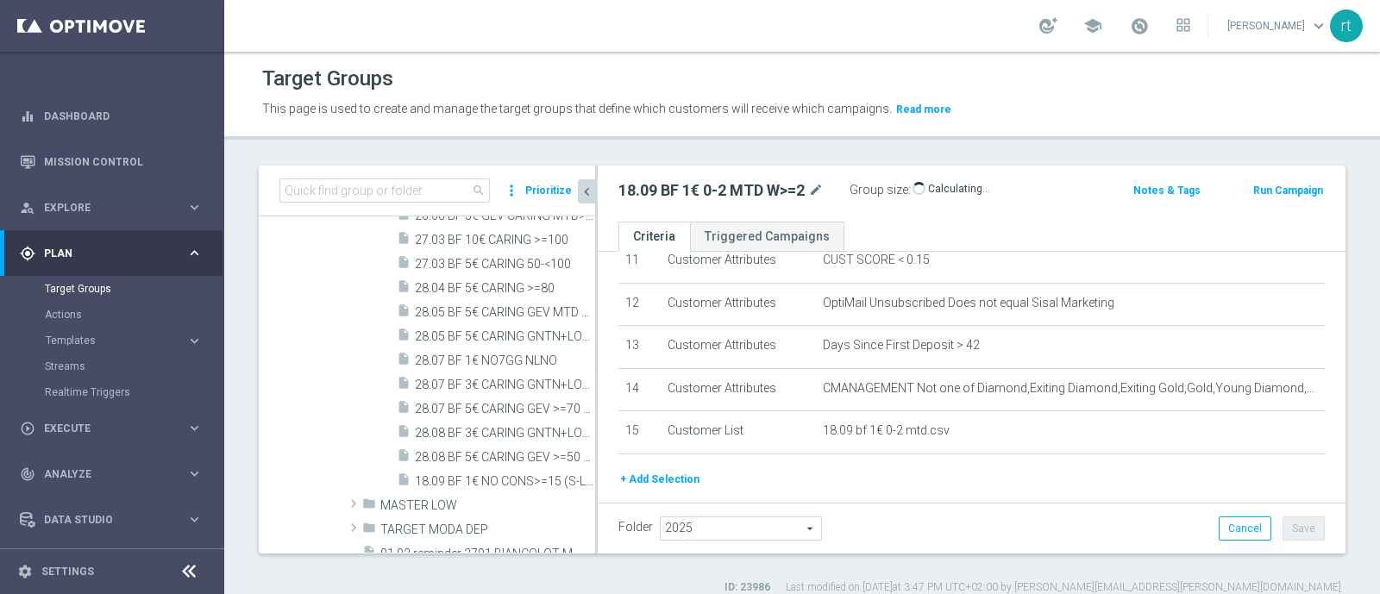
scroll to position [1464, 0]
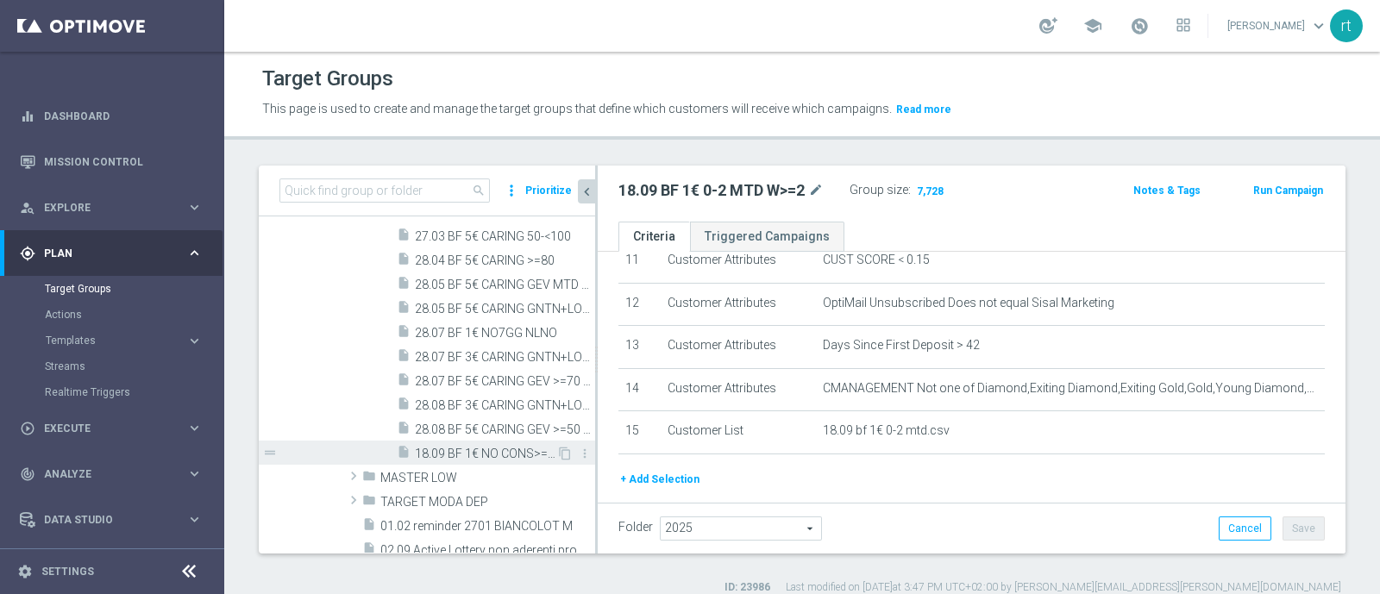
click at [483, 450] on span "18.09 BF 1€ NO CONS>=15 (S-L-R-P) MTD" at bounding box center [485, 454] width 141 height 15
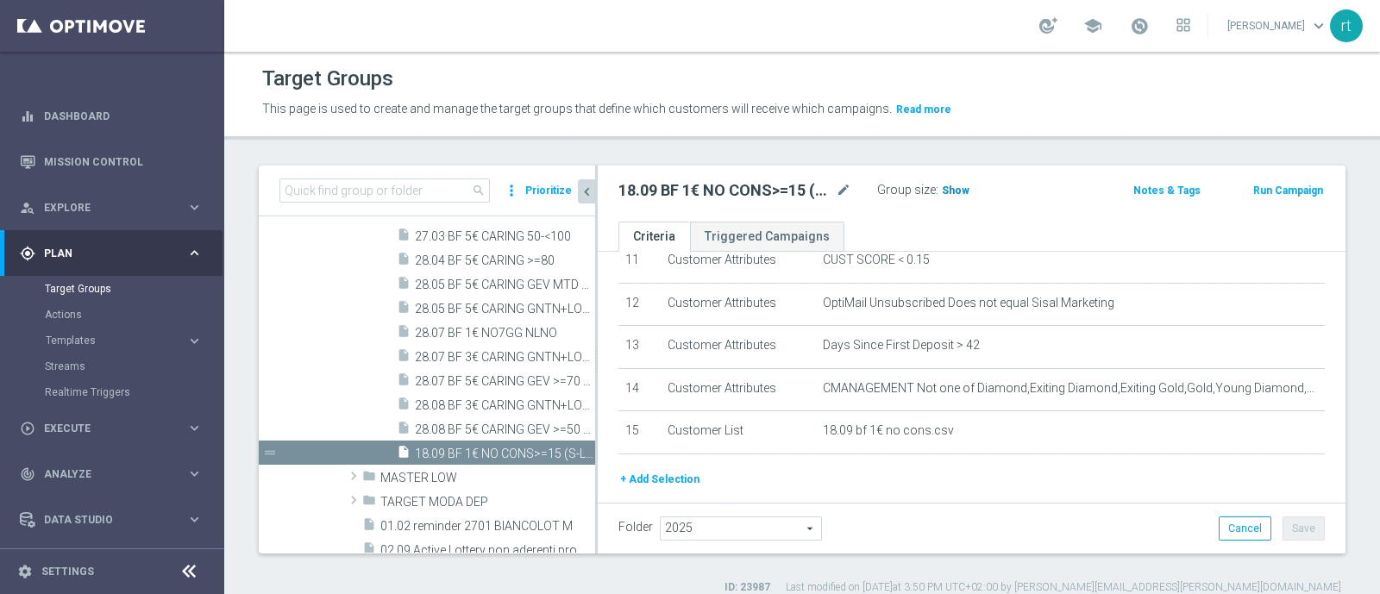
click at [952, 192] on span "Show" at bounding box center [956, 191] width 28 height 12
click at [849, 186] on icon "mode_edit" at bounding box center [844, 190] width 16 height 21
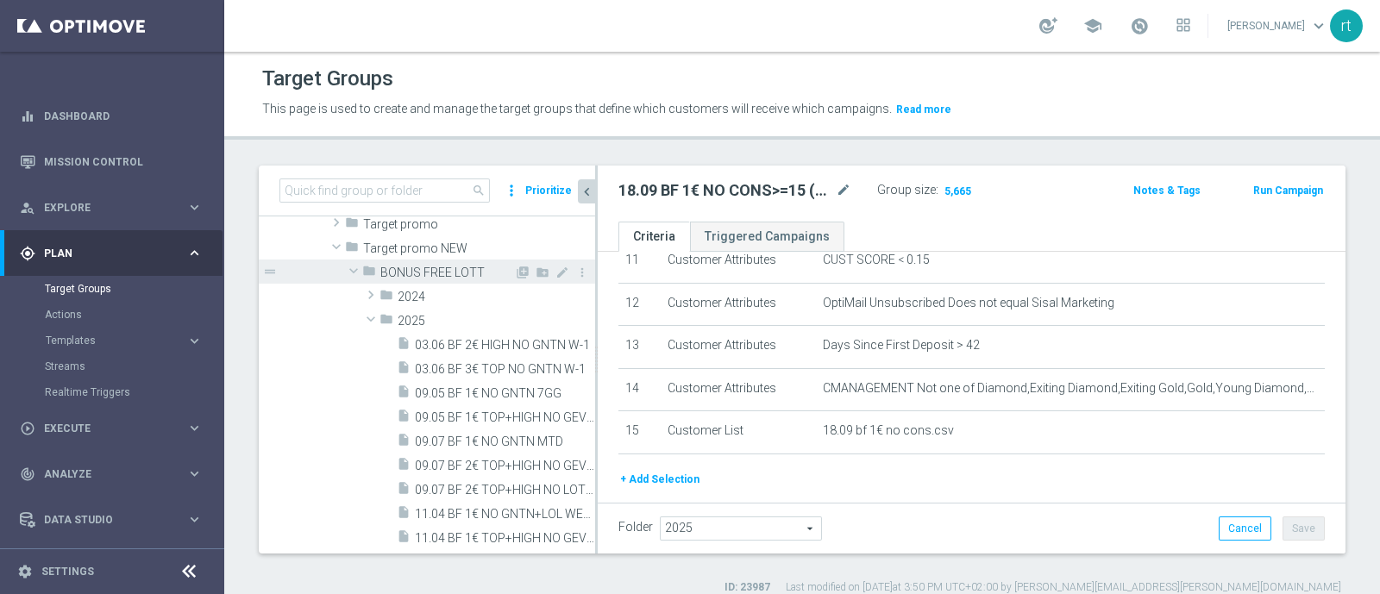
click at [442, 271] on span "BONUS FREE LOTT" at bounding box center [447, 273] width 134 height 15
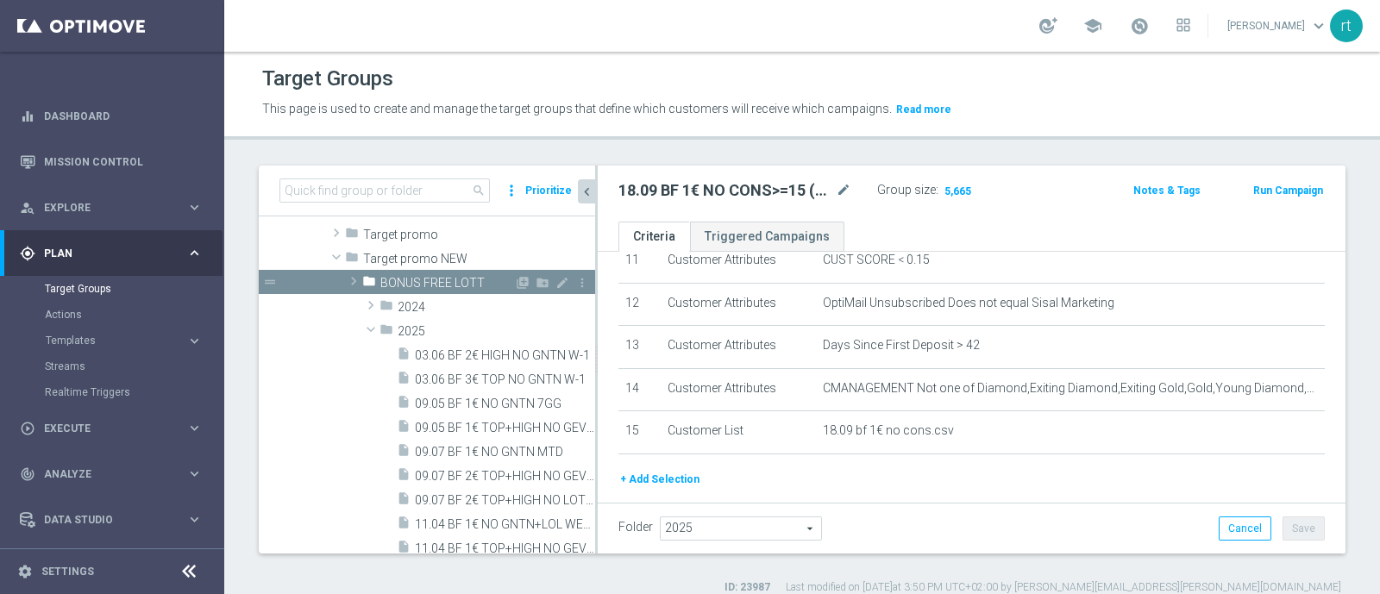
scroll to position [460, 0]
